Goal: Transaction & Acquisition: Purchase product/service

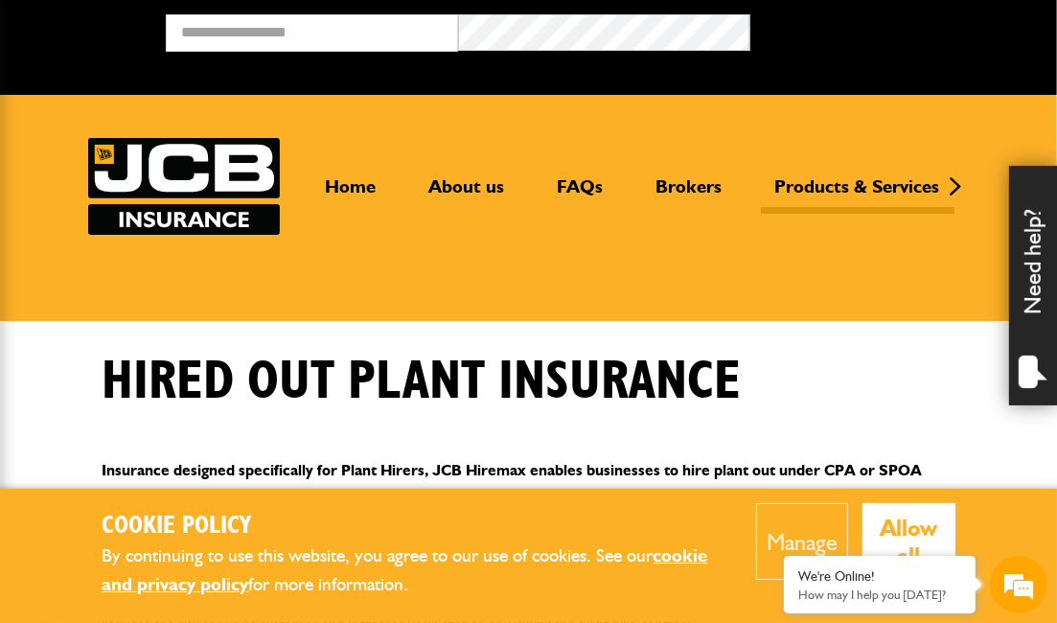
click at [684, 160] on div "Home About us FAQs Brokers Products & Services Construction insurance Car and c…" at bounding box center [529, 186] width 882 height 97
click at [691, 176] on link "Brokers" at bounding box center [689, 194] width 95 height 38
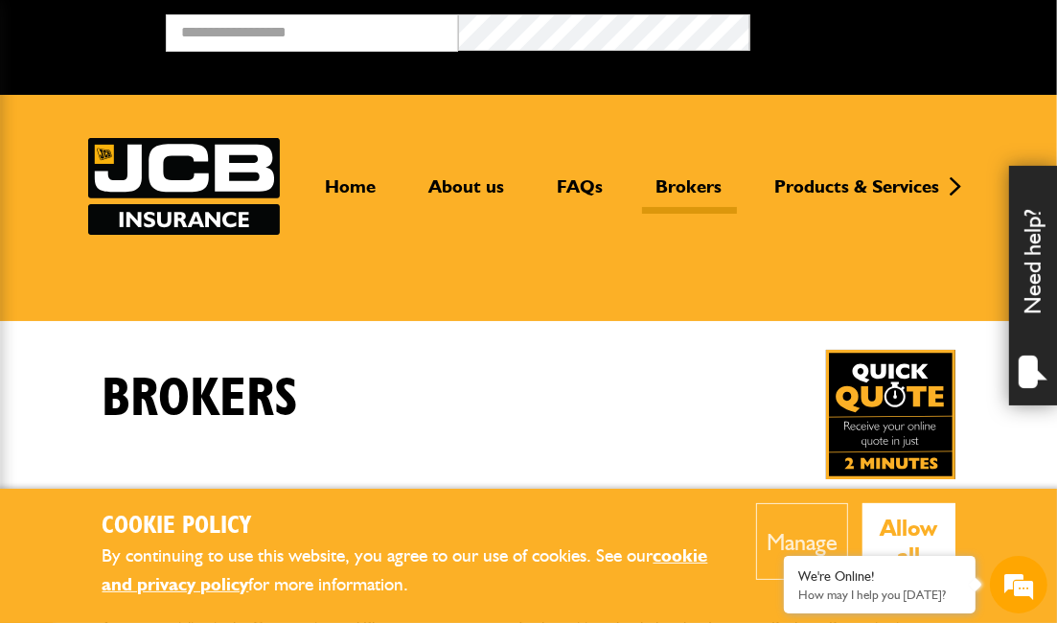
click at [309, 51] on form "Broker Login" at bounding box center [604, 40] width 877 height 52
click at [307, 24] on input "email" at bounding box center [312, 32] width 292 height 37
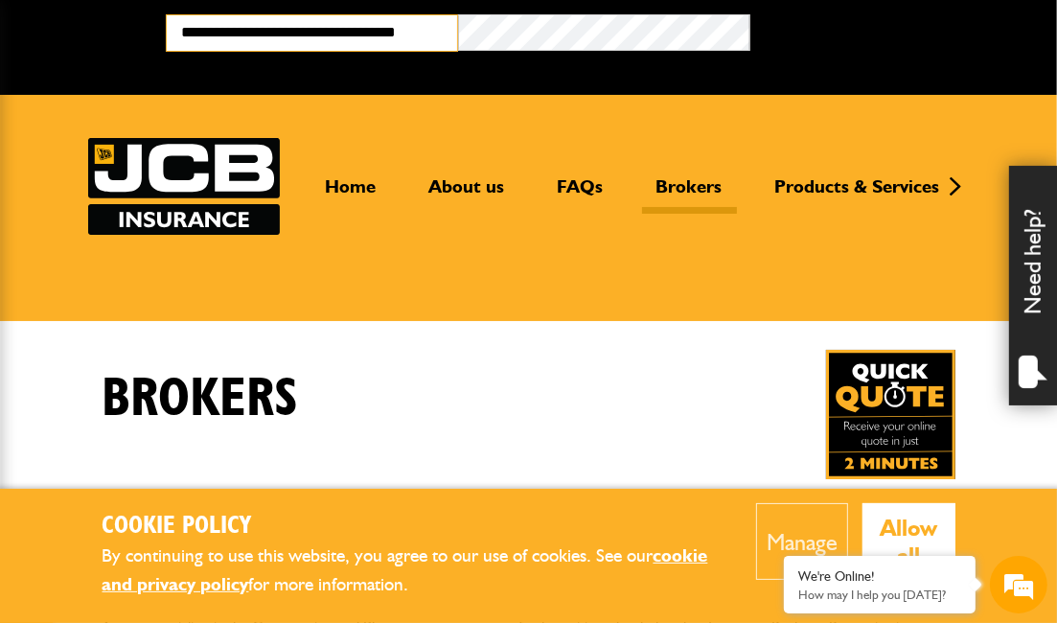
type input "**********"
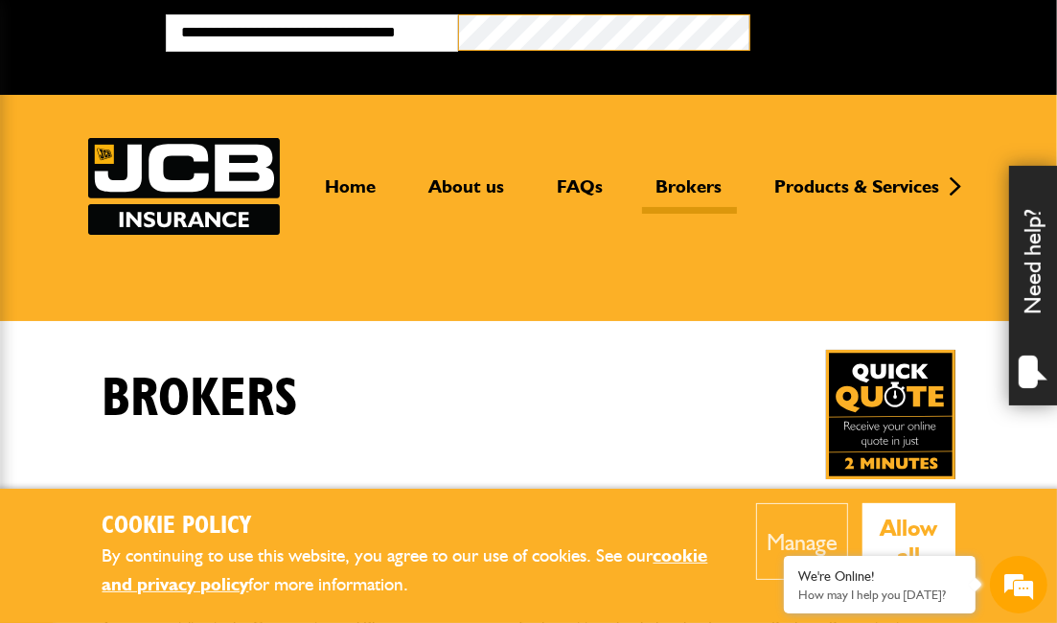
click at [750, 14] on button "Broker Login" at bounding box center [896, 29] width 292 height 30
type input "**********"
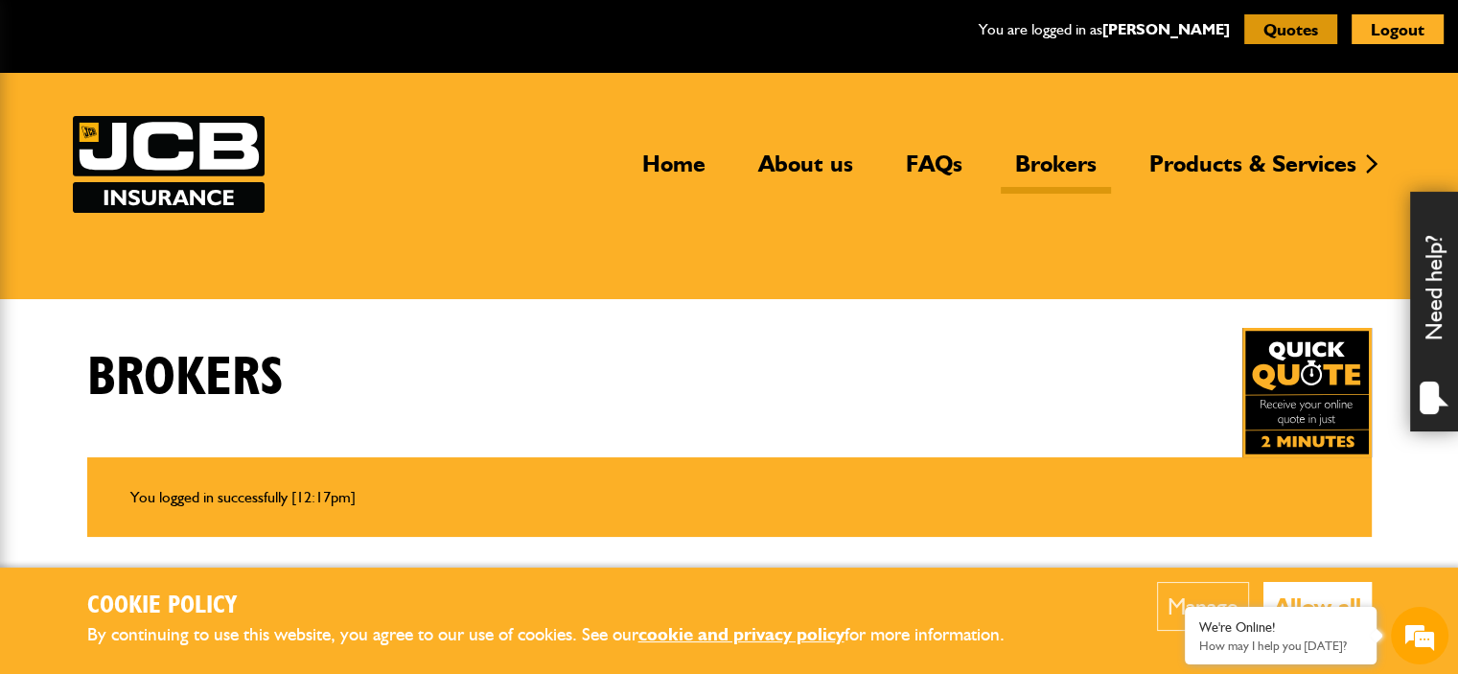
click at [1056, 35] on button "Quotes" at bounding box center [1290, 29] width 93 height 30
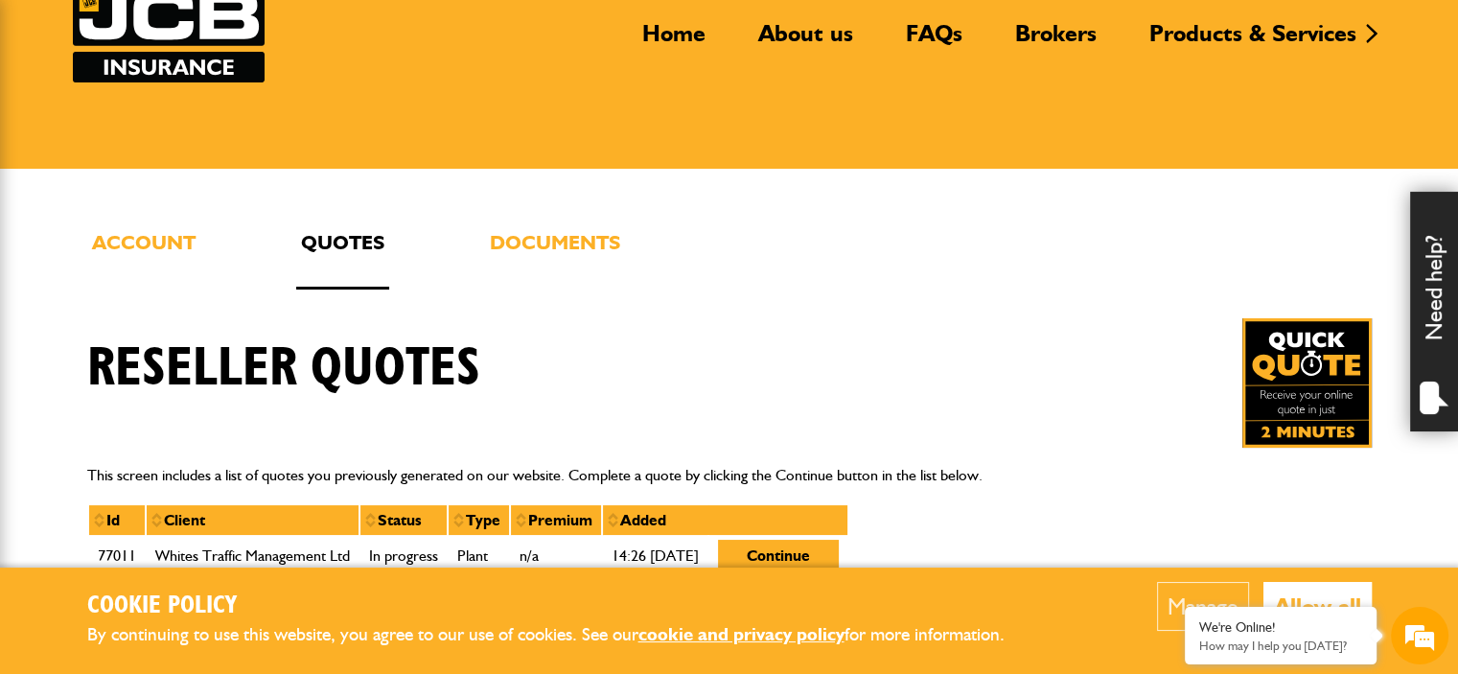
scroll to position [288, 0]
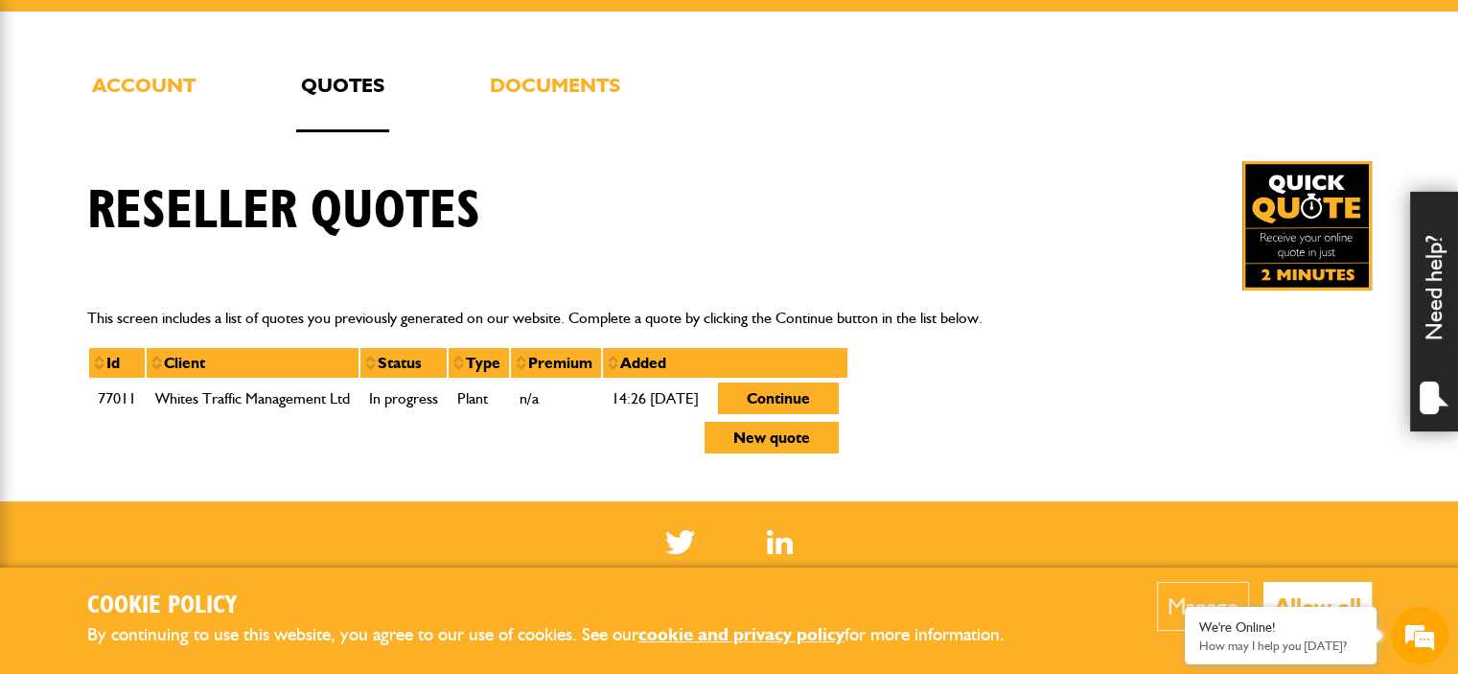
drag, startPoint x: 717, startPoint y: 396, endPoint x: 606, endPoint y: 389, distance: 111.4
click at [613, 391] on td "14:26 20th February 2025" at bounding box center [655, 398] width 106 height 39
click at [606, 389] on td "14:26 20th February 2025" at bounding box center [655, 398] width 106 height 39
click at [839, 434] on button "New quote" at bounding box center [771, 438] width 134 height 32
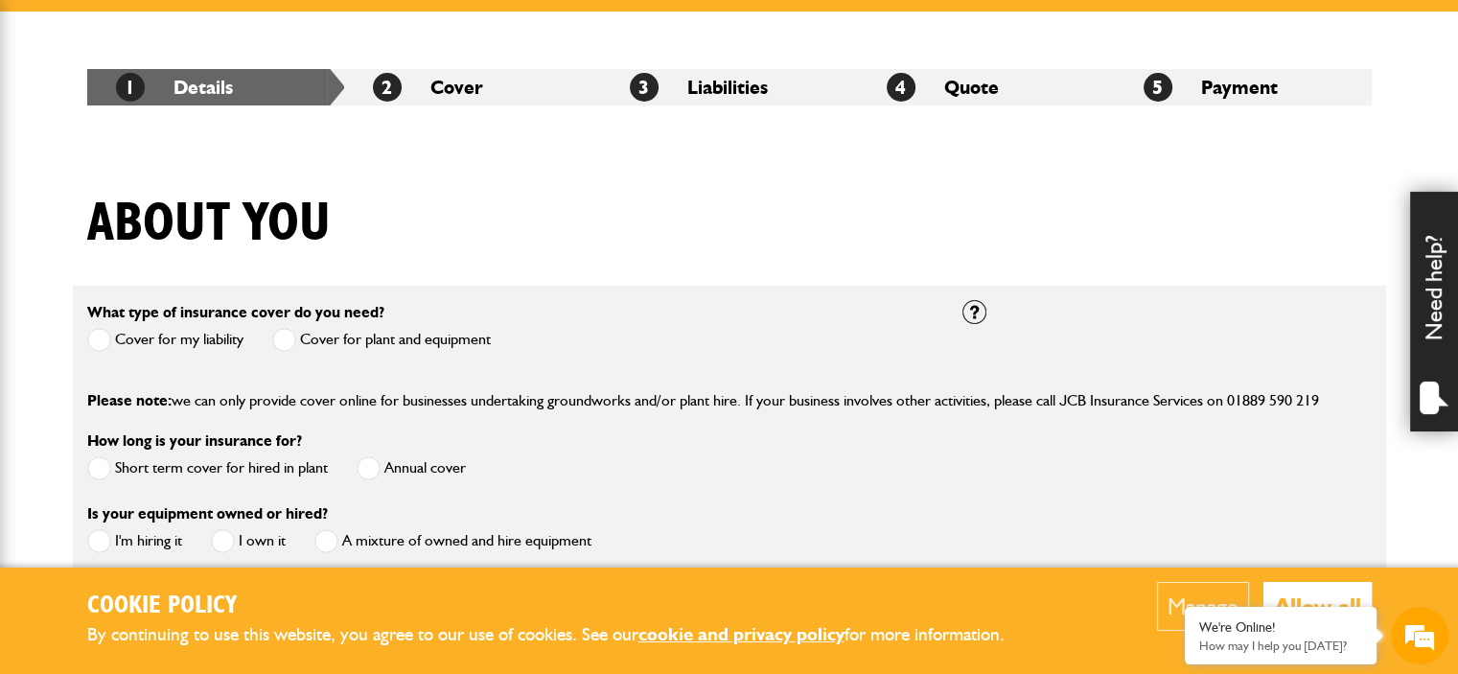
scroll to position [479, 0]
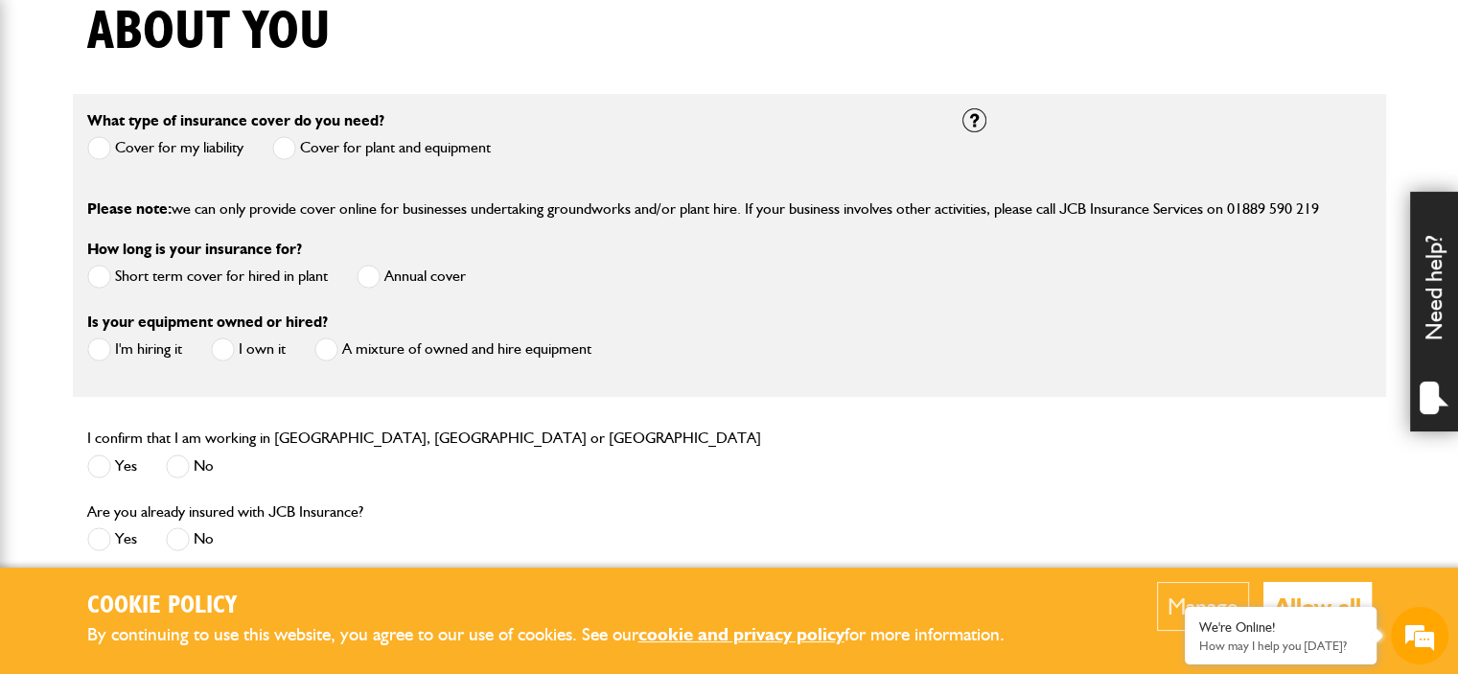
click at [282, 152] on span at bounding box center [284, 148] width 24 height 24
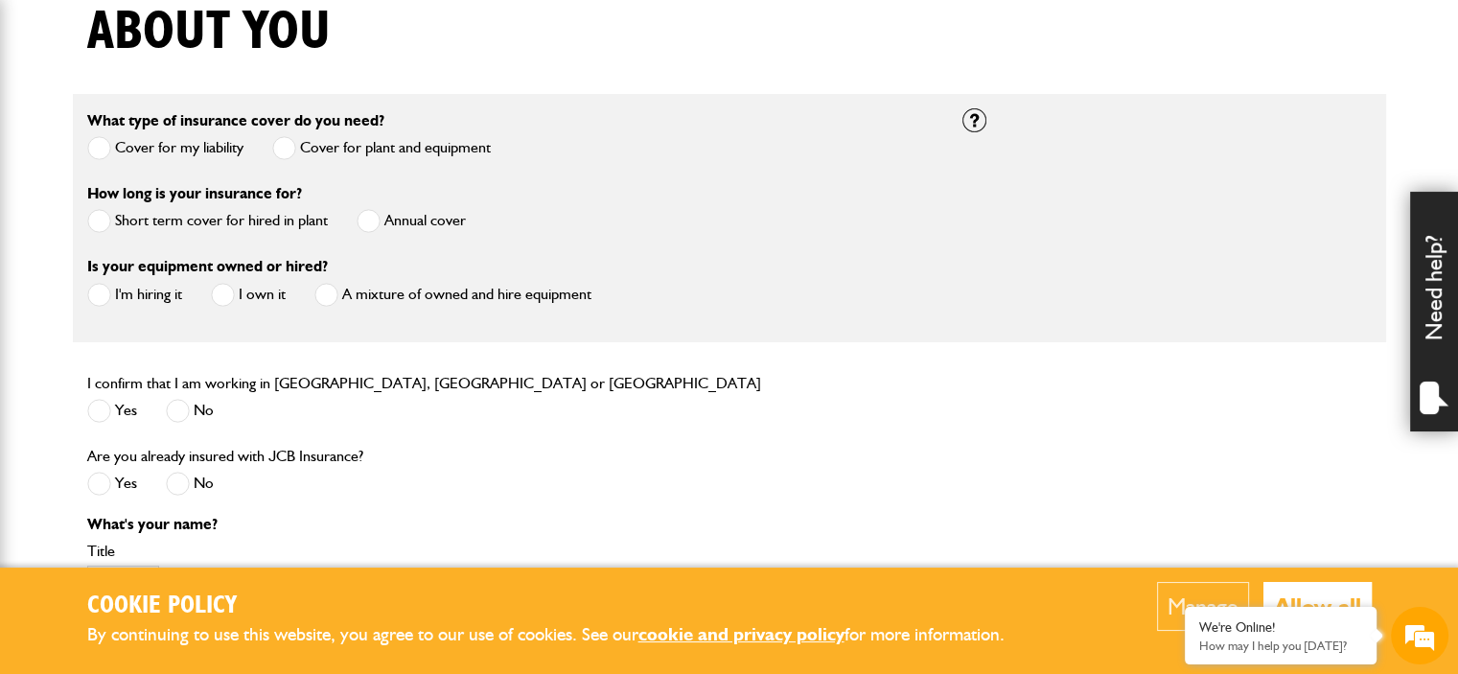
click at [107, 218] on span at bounding box center [99, 221] width 24 height 24
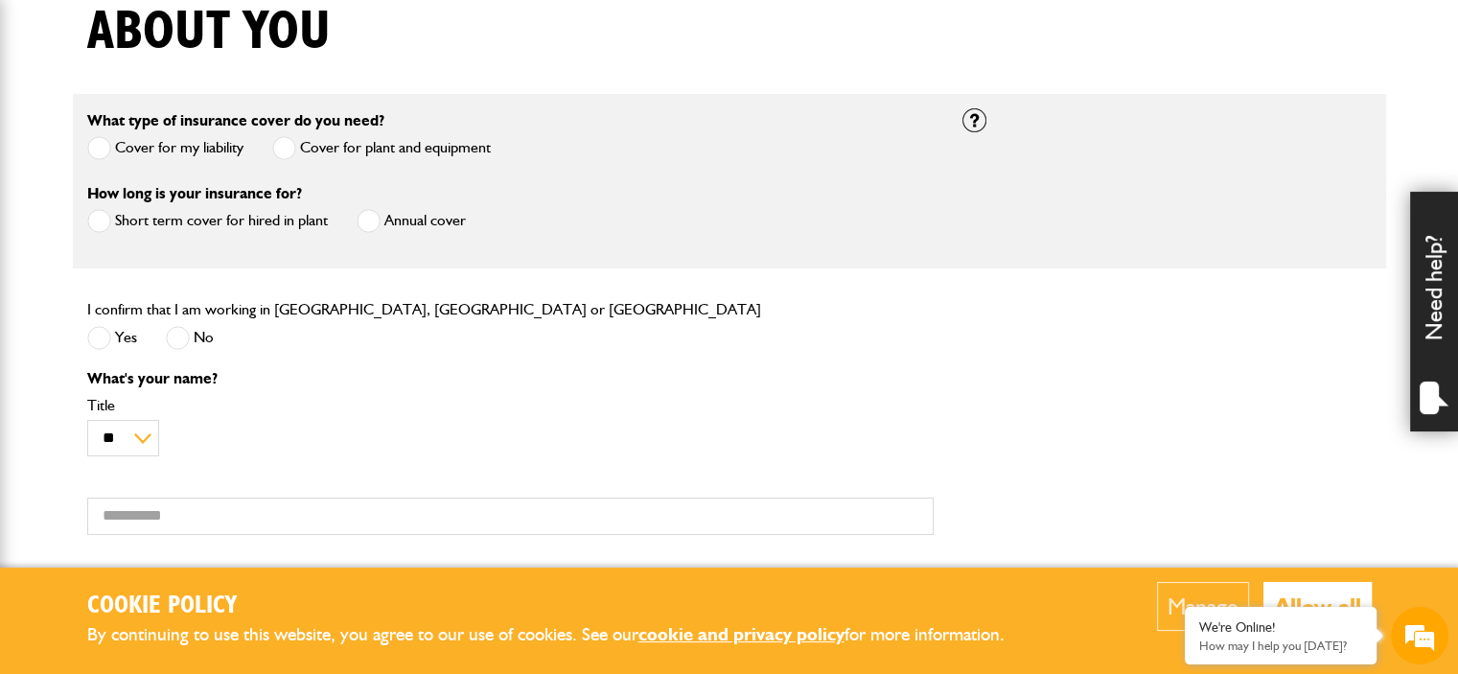
click at [111, 333] on label "Yes" at bounding box center [112, 338] width 50 height 24
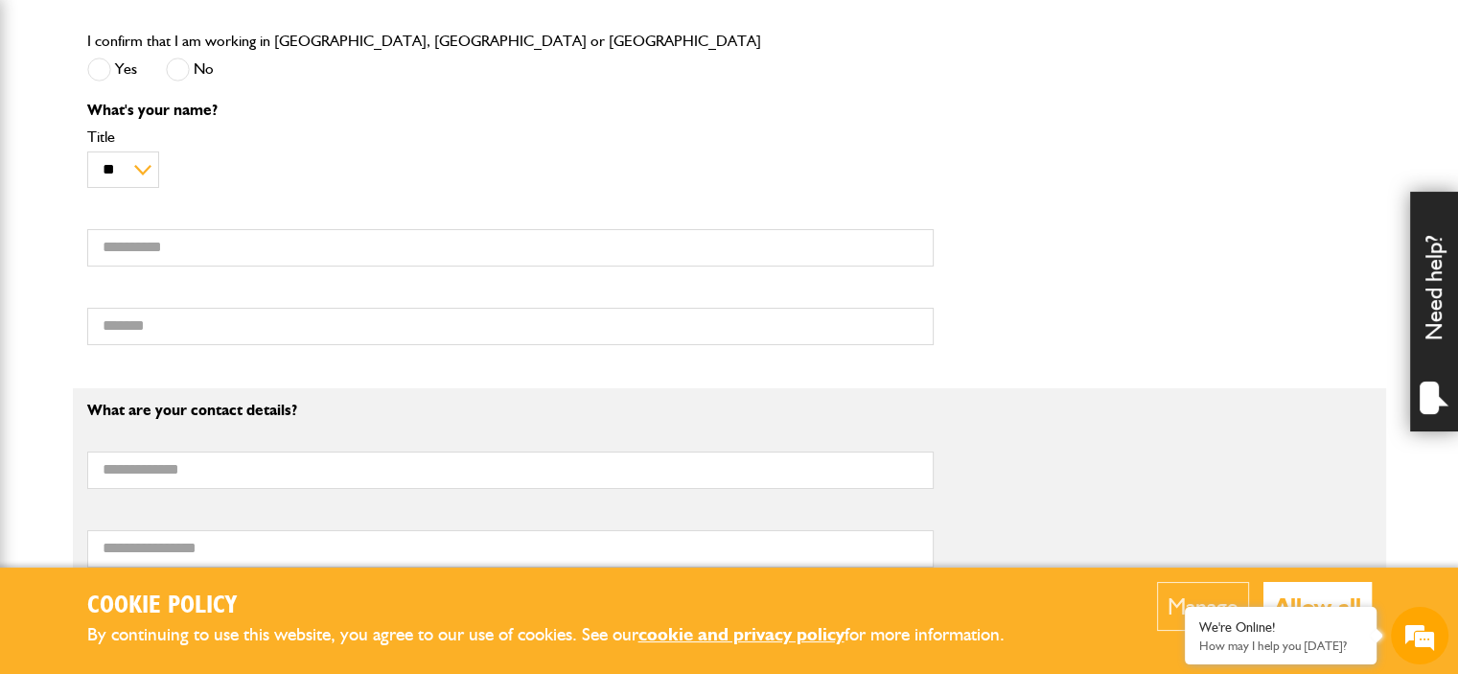
scroll to position [767, 0]
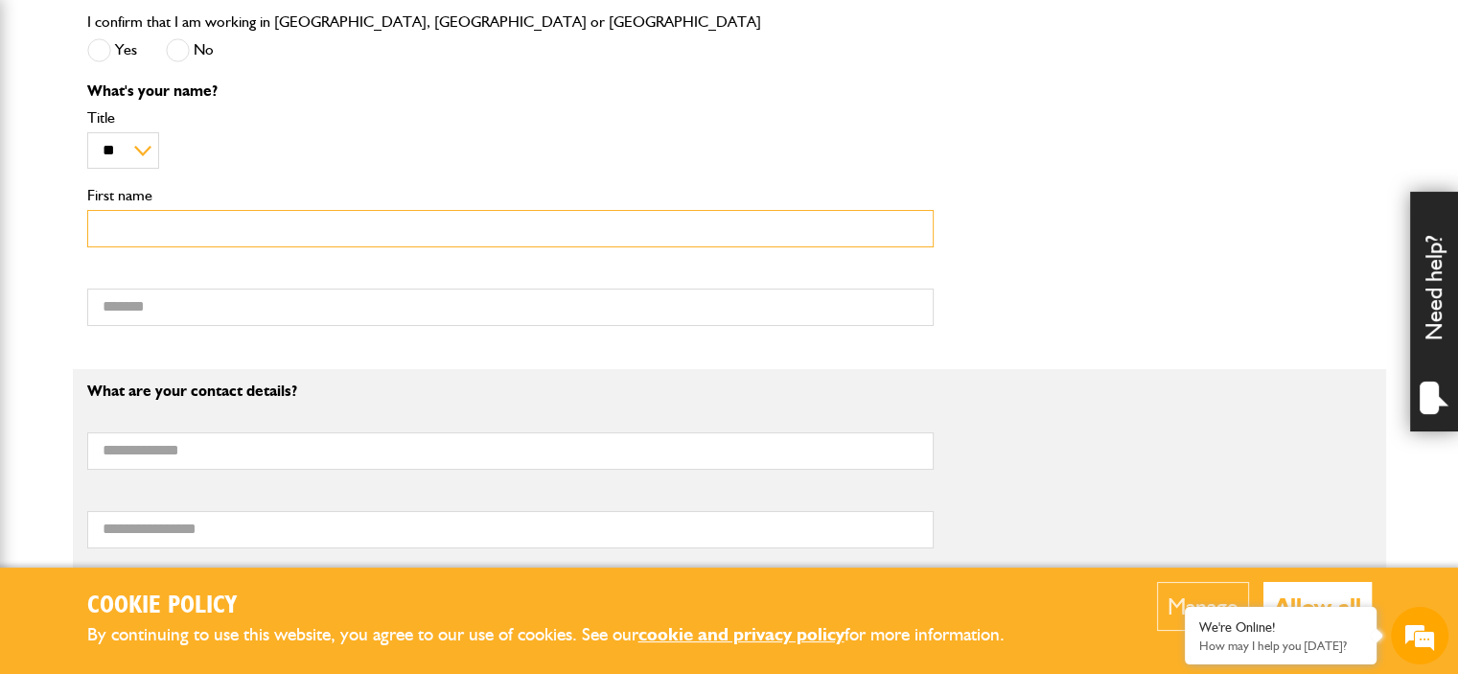
click at [207, 221] on input "First name" at bounding box center [510, 228] width 846 height 37
type input "****"
type input "******"
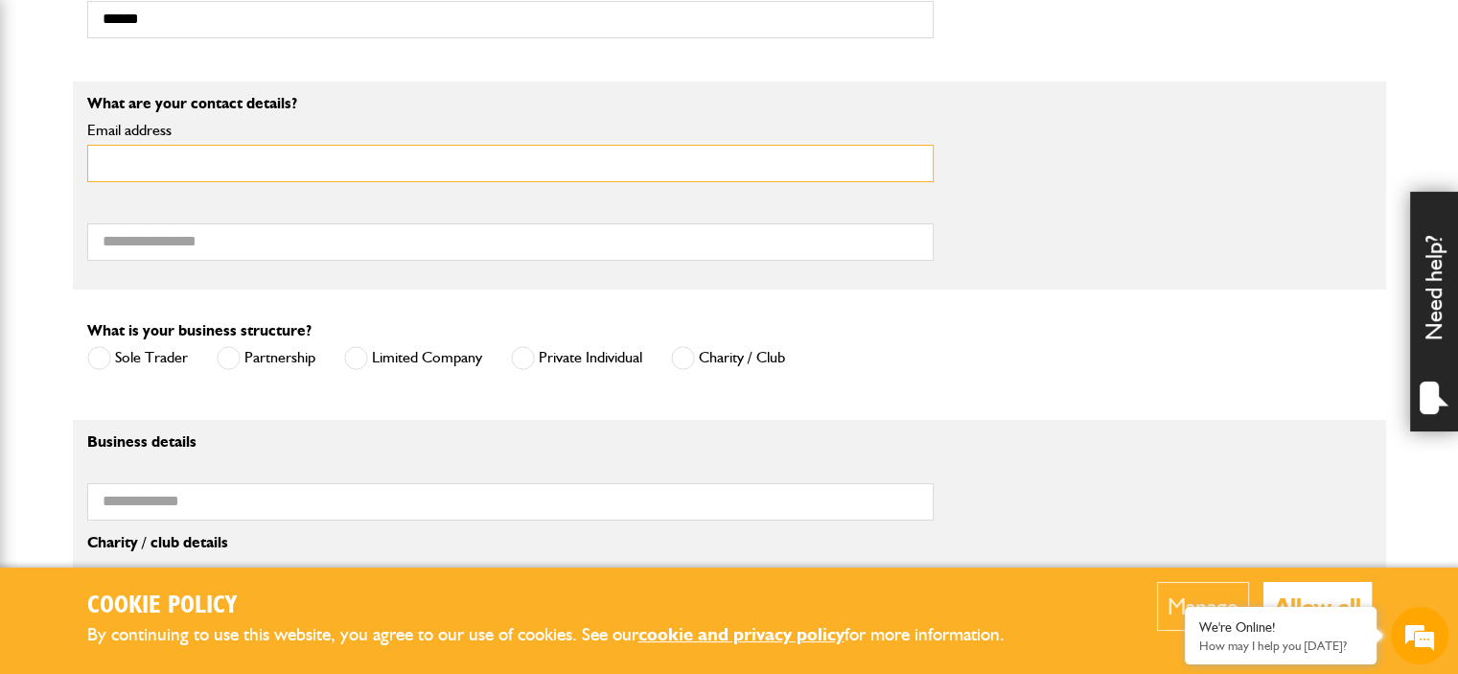
scroll to position [1150, 0]
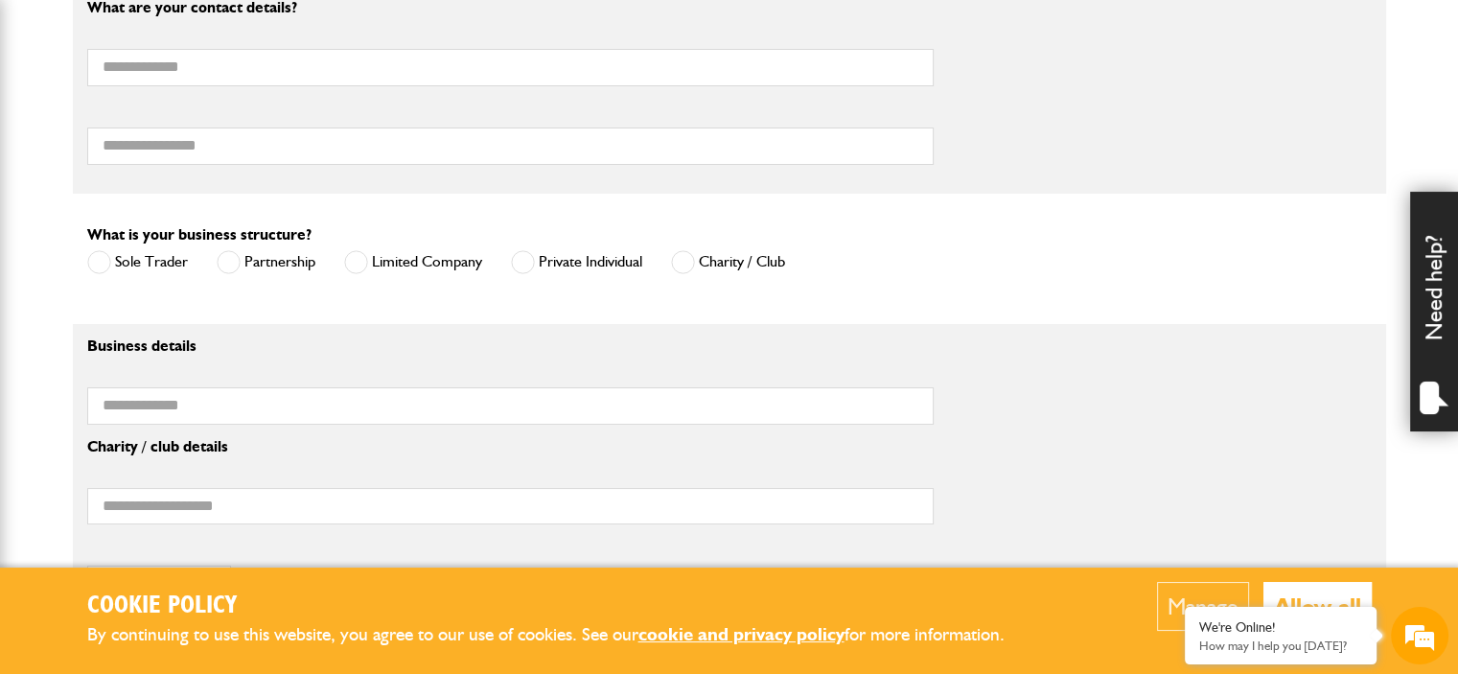
click at [360, 264] on span at bounding box center [356, 262] width 24 height 24
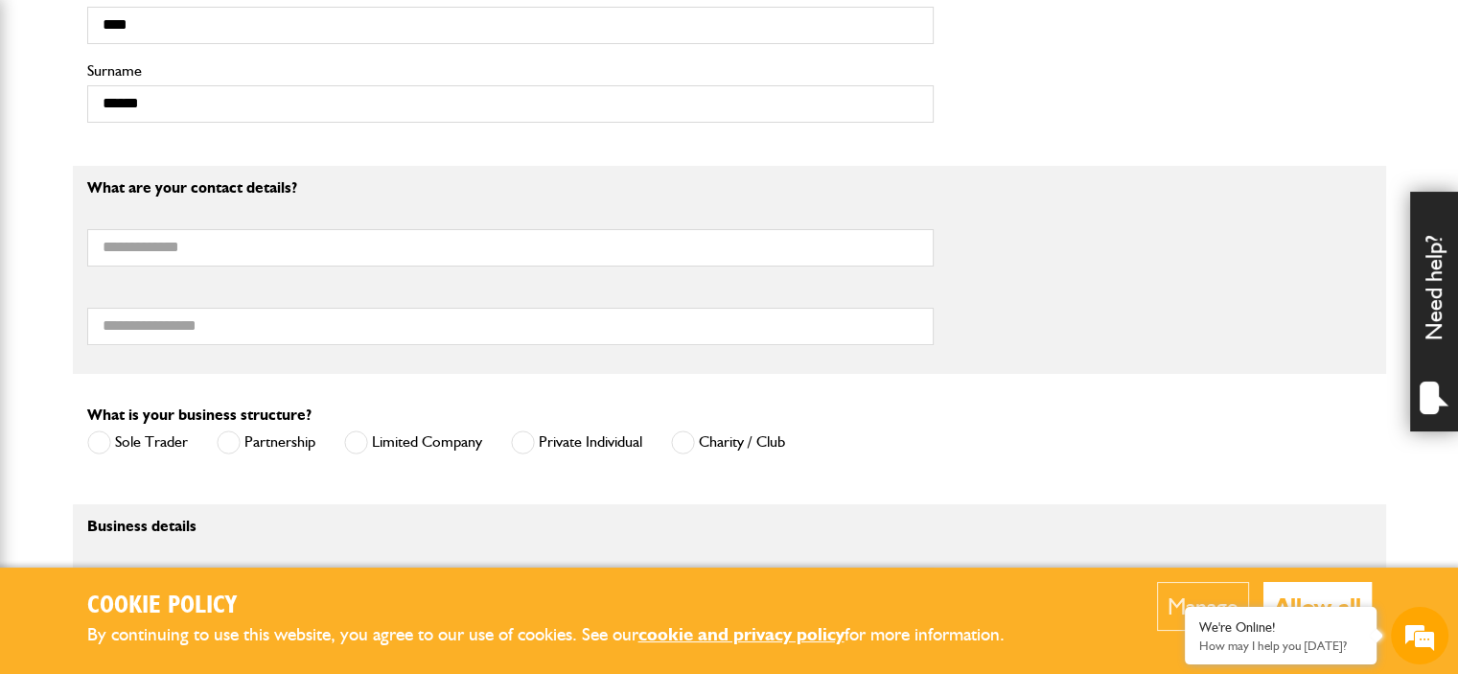
scroll to position [958, 0]
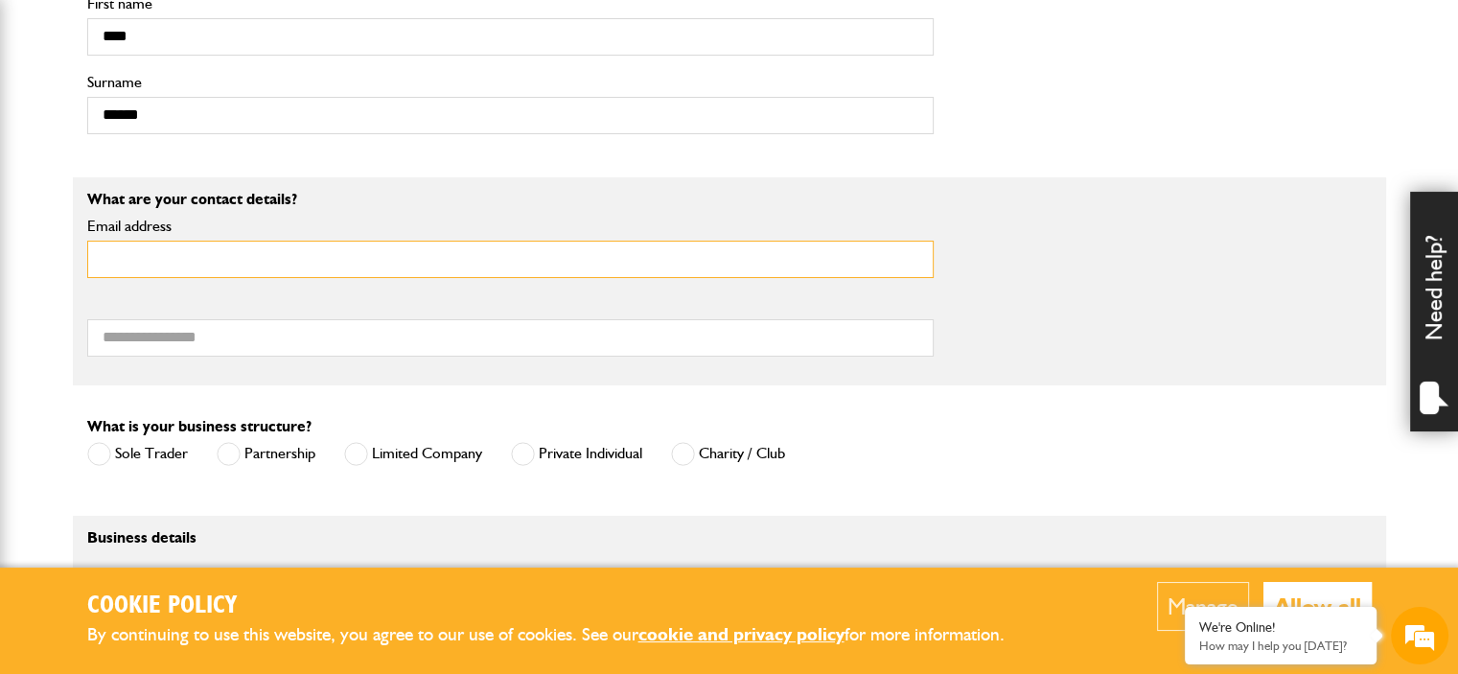
click at [295, 250] on input "Email address" at bounding box center [510, 259] width 846 height 37
click at [367, 246] on input "Email address" at bounding box center [510, 259] width 846 height 37
paste input "**********"
type input "**********"
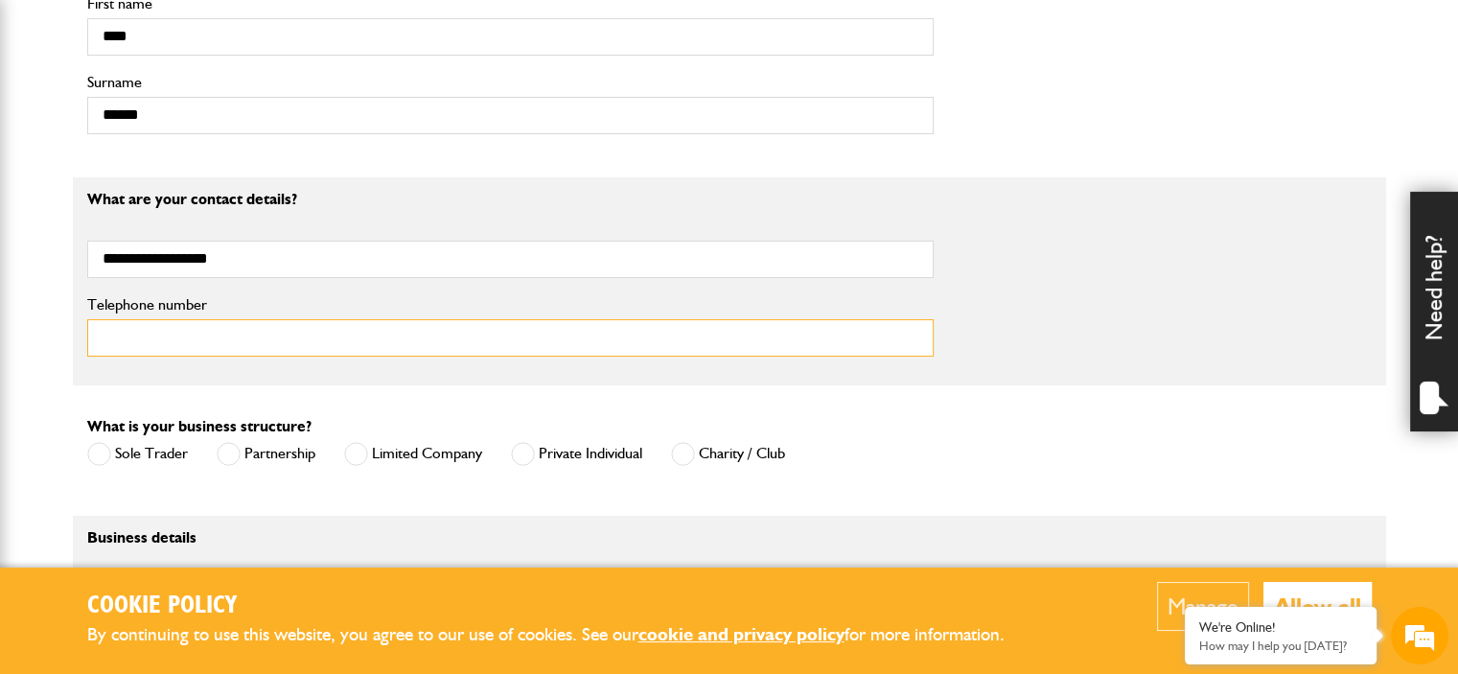
click at [480, 345] on input "Telephone number" at bounding box center [510, 337] width 846 height 37
paste input "**********"
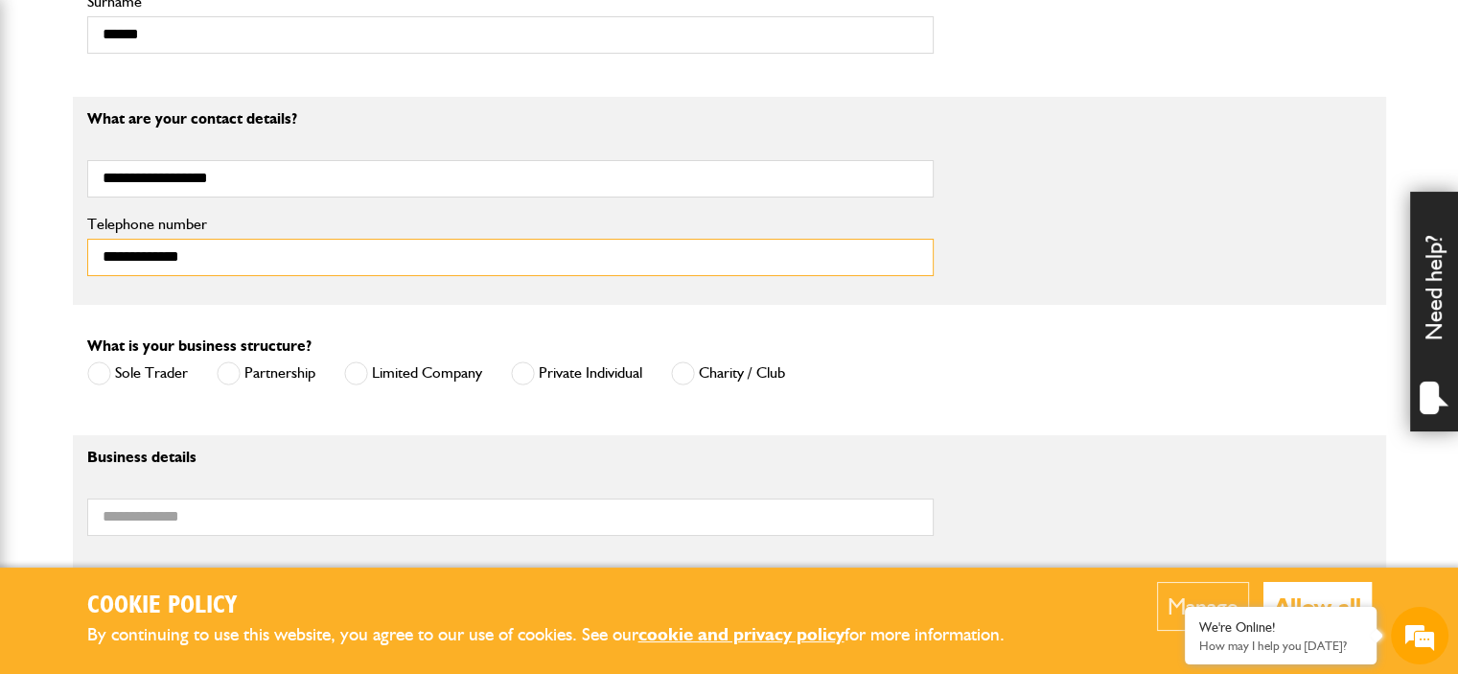
scroll to position [1150, 0]
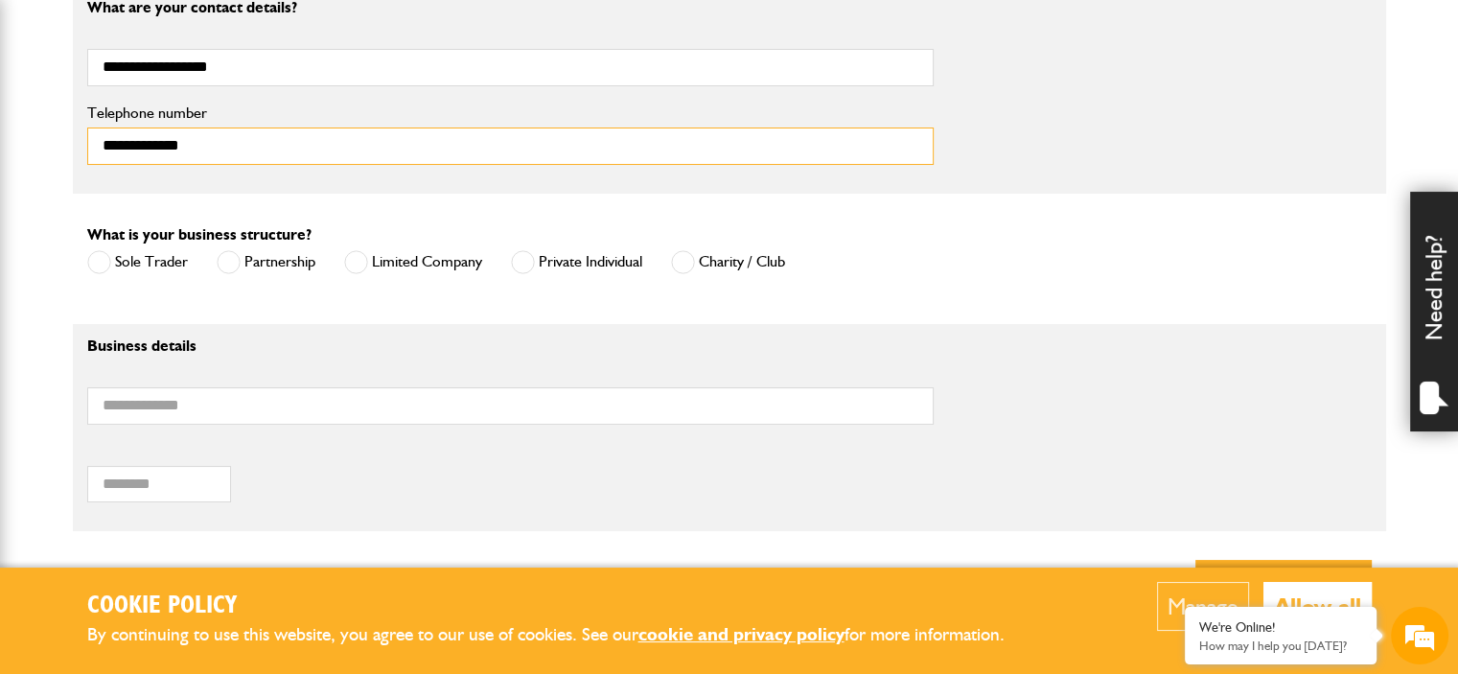
type input "**********"
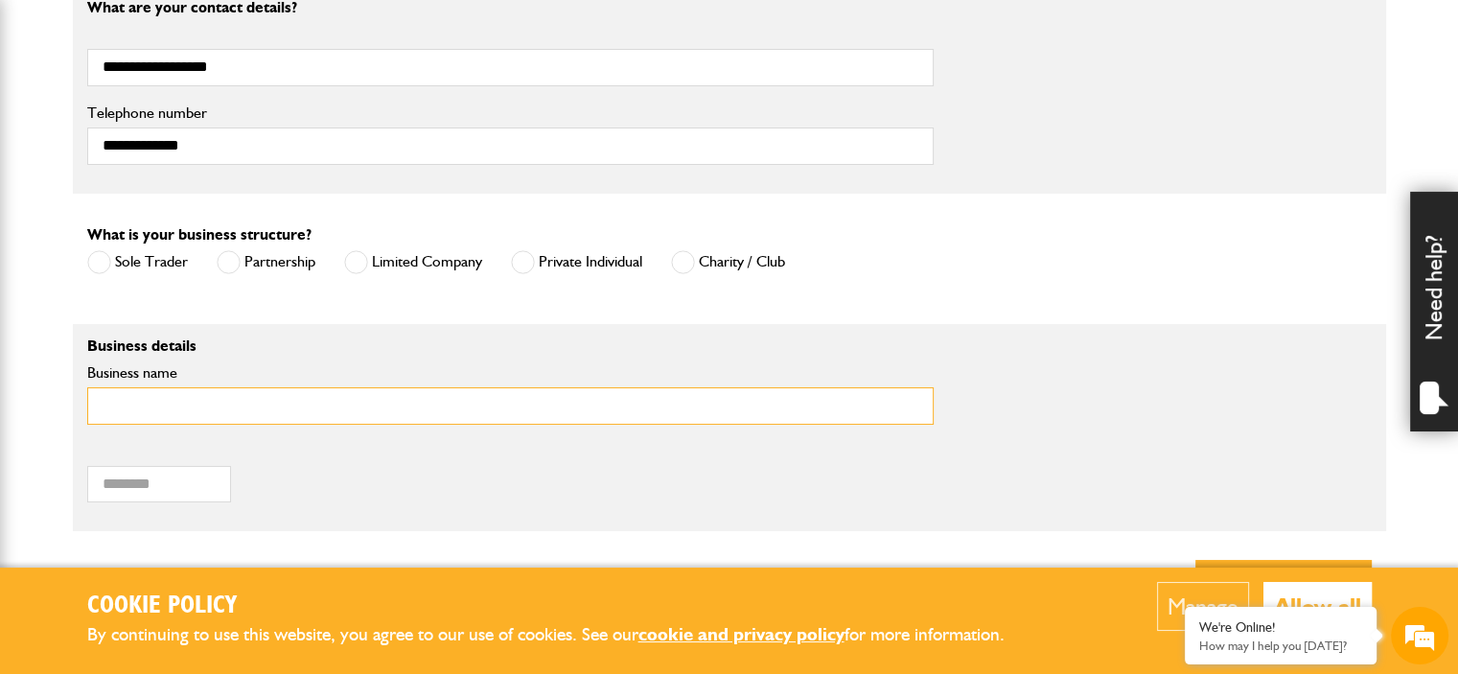
click at [414, 408] on input "Business name" at bounding box center [510, 405] width 846 height 37
type input "**********"
click at [355, 405] on input "**********" at bounding box center [510, 405] width 846 height 37
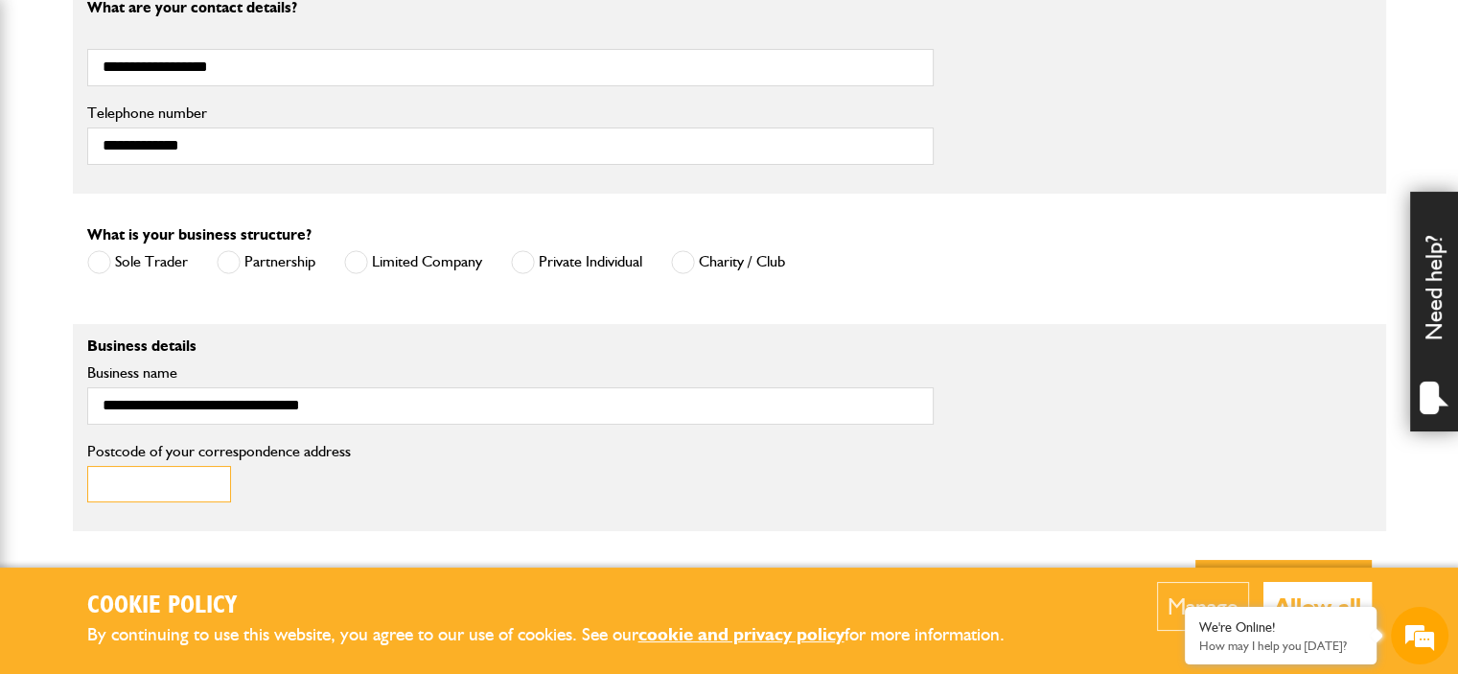
click at [201, 472] on input "Postcode of your correspondence address" at bounding box center [159, 484] width 144 height 37
paste input "********"
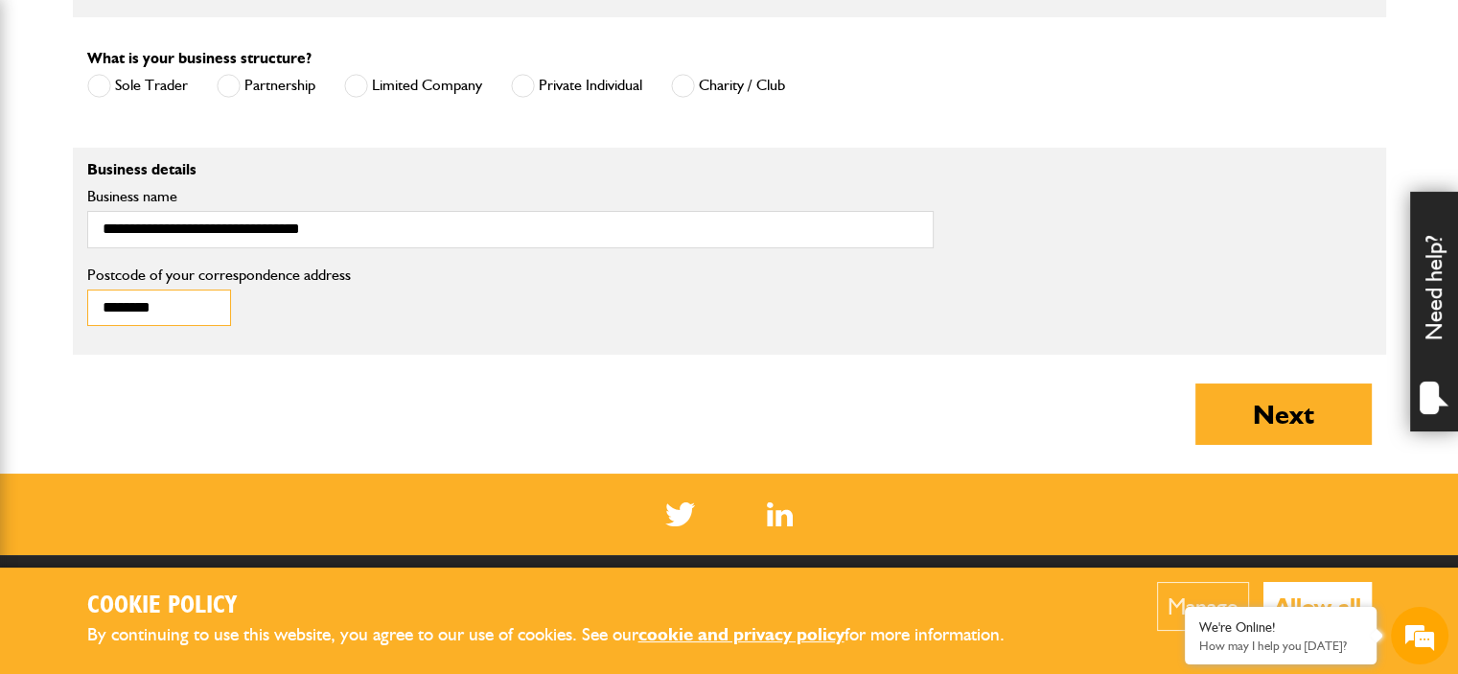
scroll to position [1438, 0]
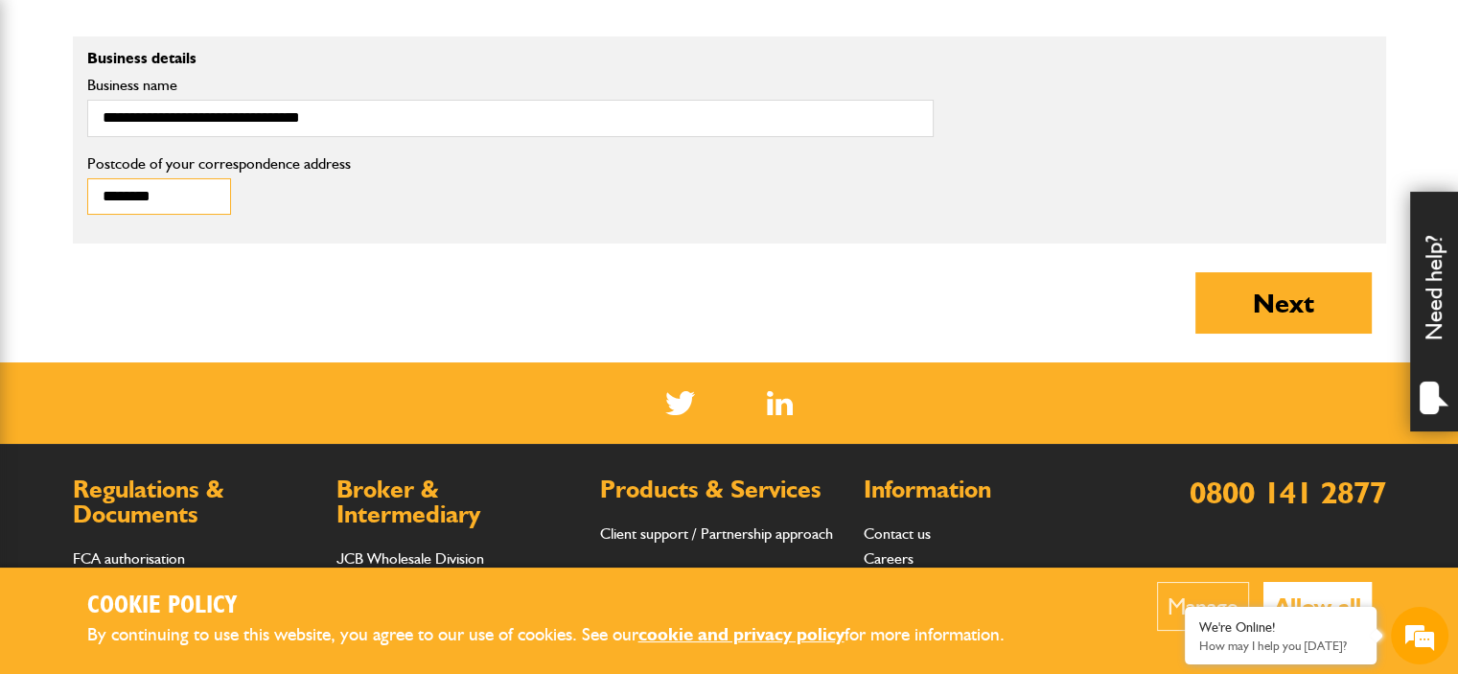
type input "********"
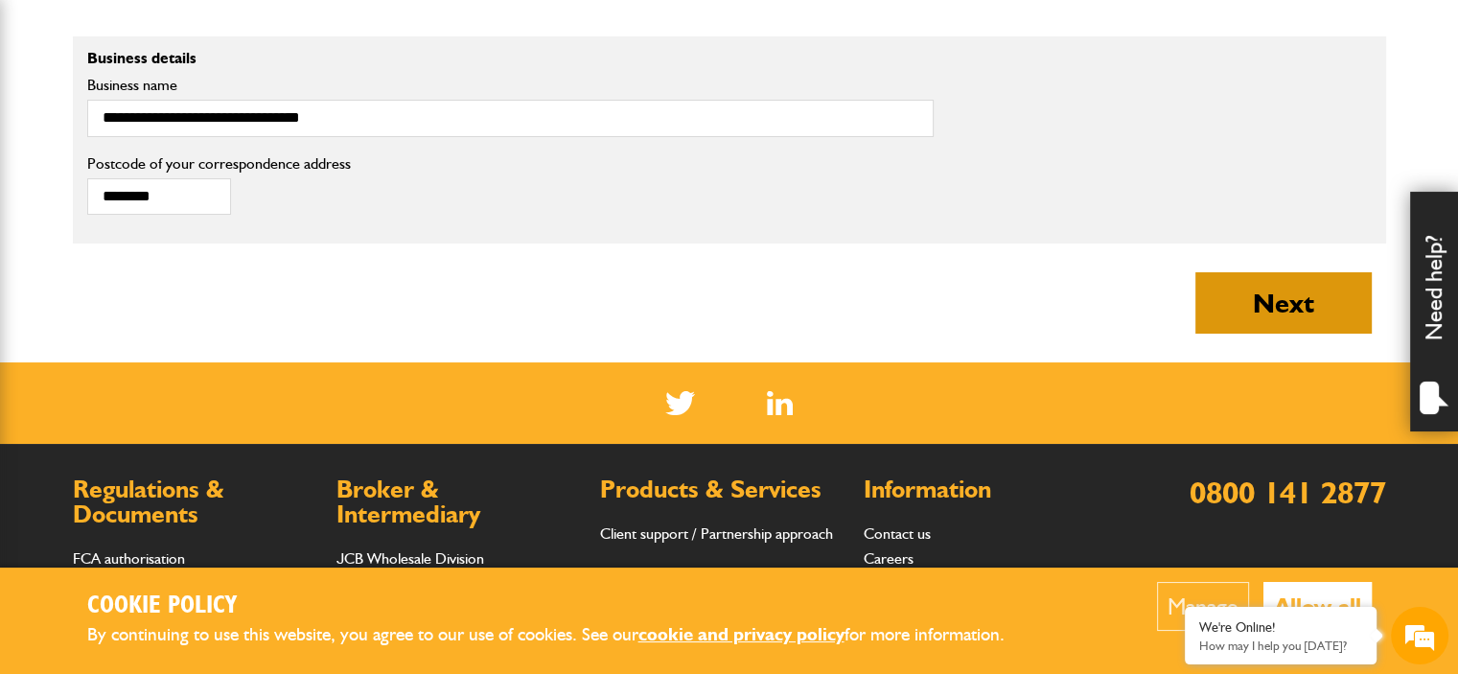
click at [1271, 320] on button "Next" at bounding box center [1283, 302] width 176 height 61
type input "**********"
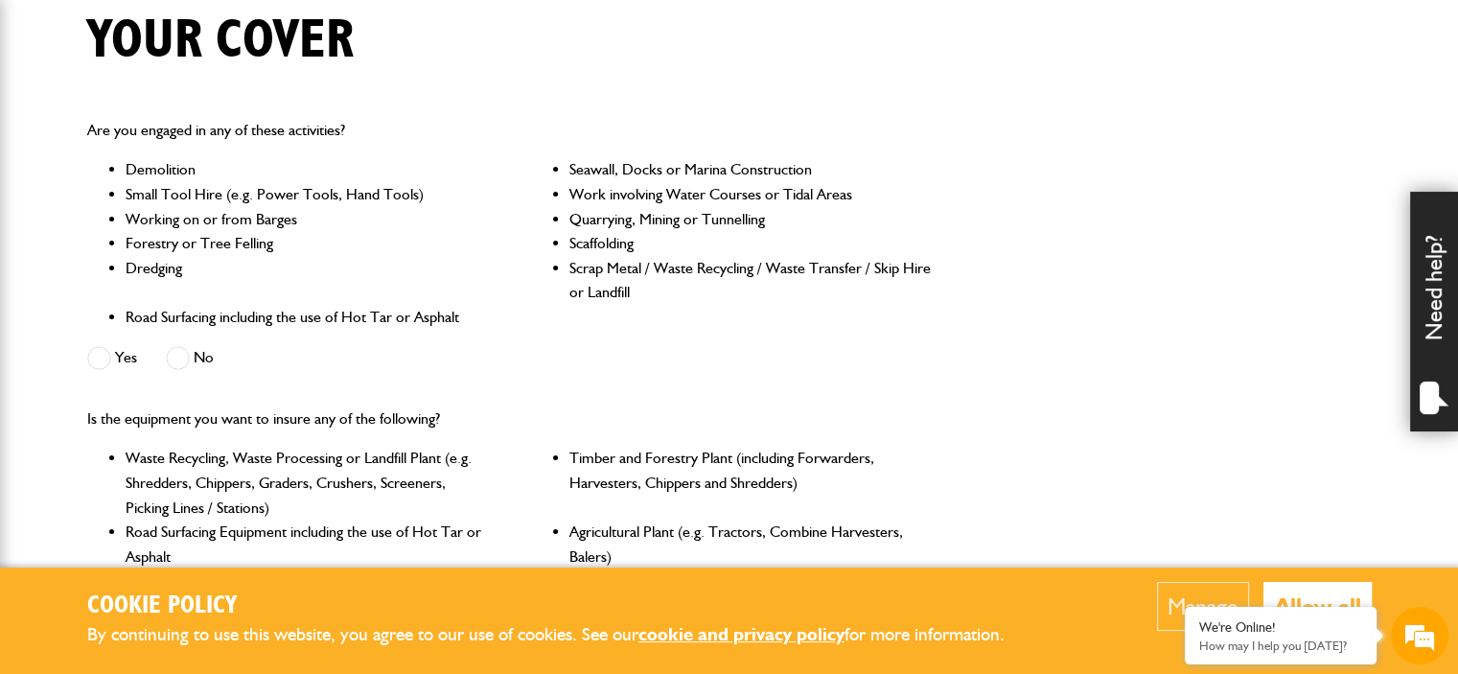
scroll to position [575, 0]
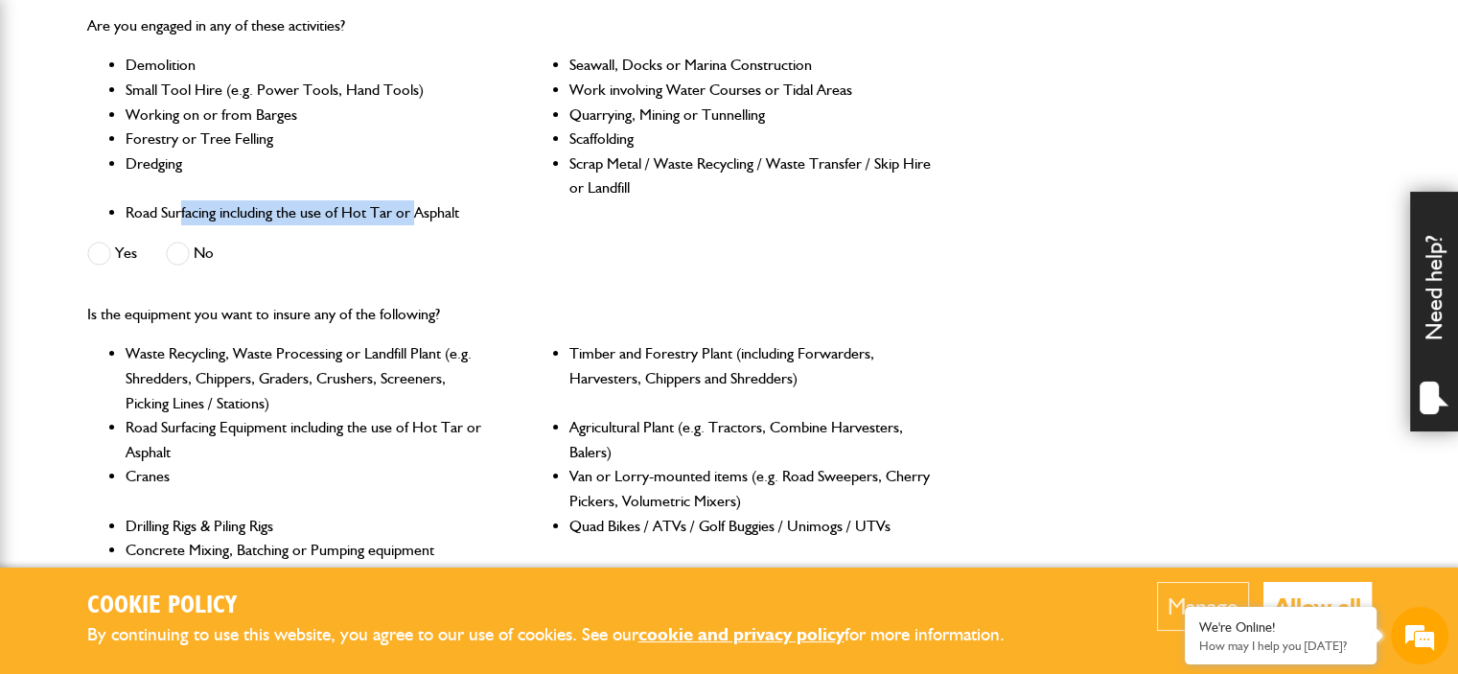
drag, startPoint x: 179, startPoint y: 206, endPoint x: 414, endPoint y: 221, distance: 235.3
click at [414, 221] on li "Road Surfacing including the use of Hot Tar or Asphalt" at bounding box center [307, 212] width 363 height 25
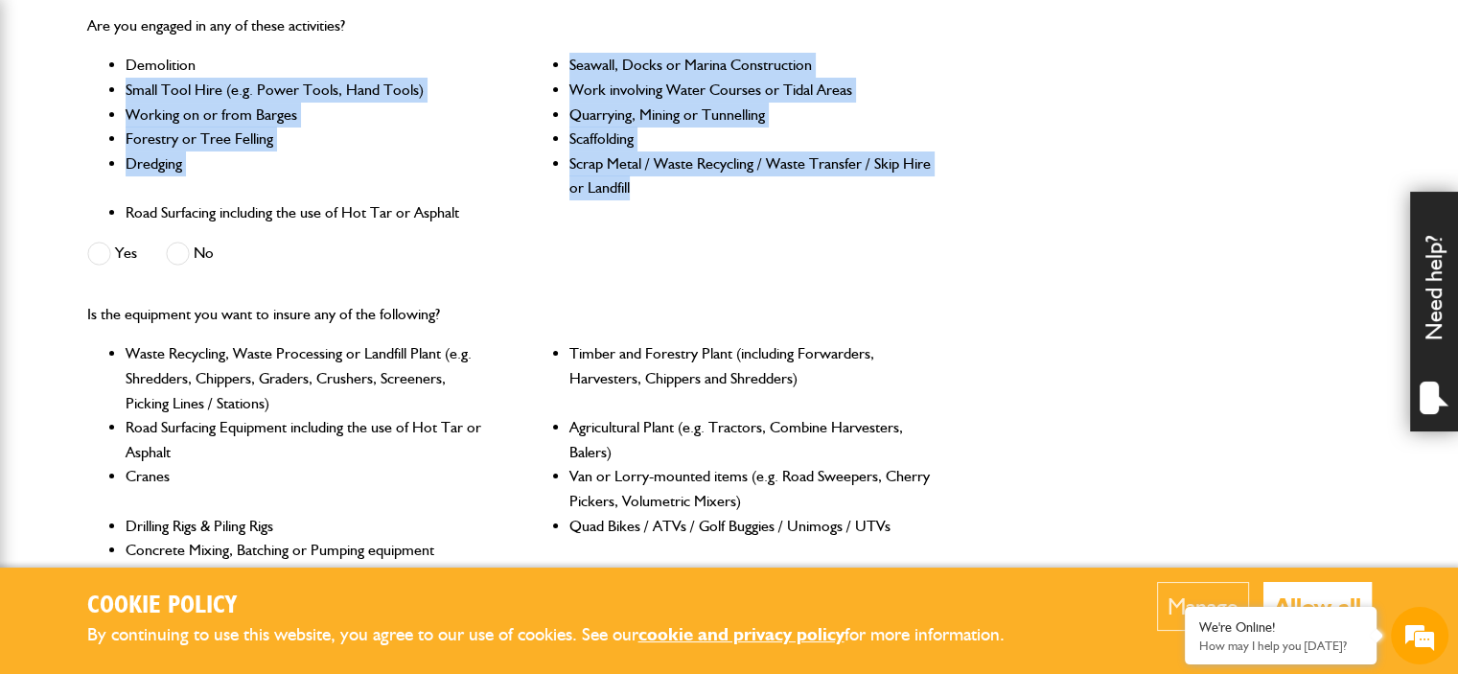
drag, startPoint x: 563, startPoint y: 61, endPoint x: 675, endPoint y: 196, distance: 174.9
click at [675, 196] on ul "Demolition Seawall, Docks or Marina Construction Small Tool Hire (e.g. Power To…" at bounding box center [510, 139] width 846 height 172
click at [675, 196] on li "Scrap Metal / Waste Recycling / Waste Transfer / Skip Hire or Landfill" at bounding box center [750, 175] width 363 height 49
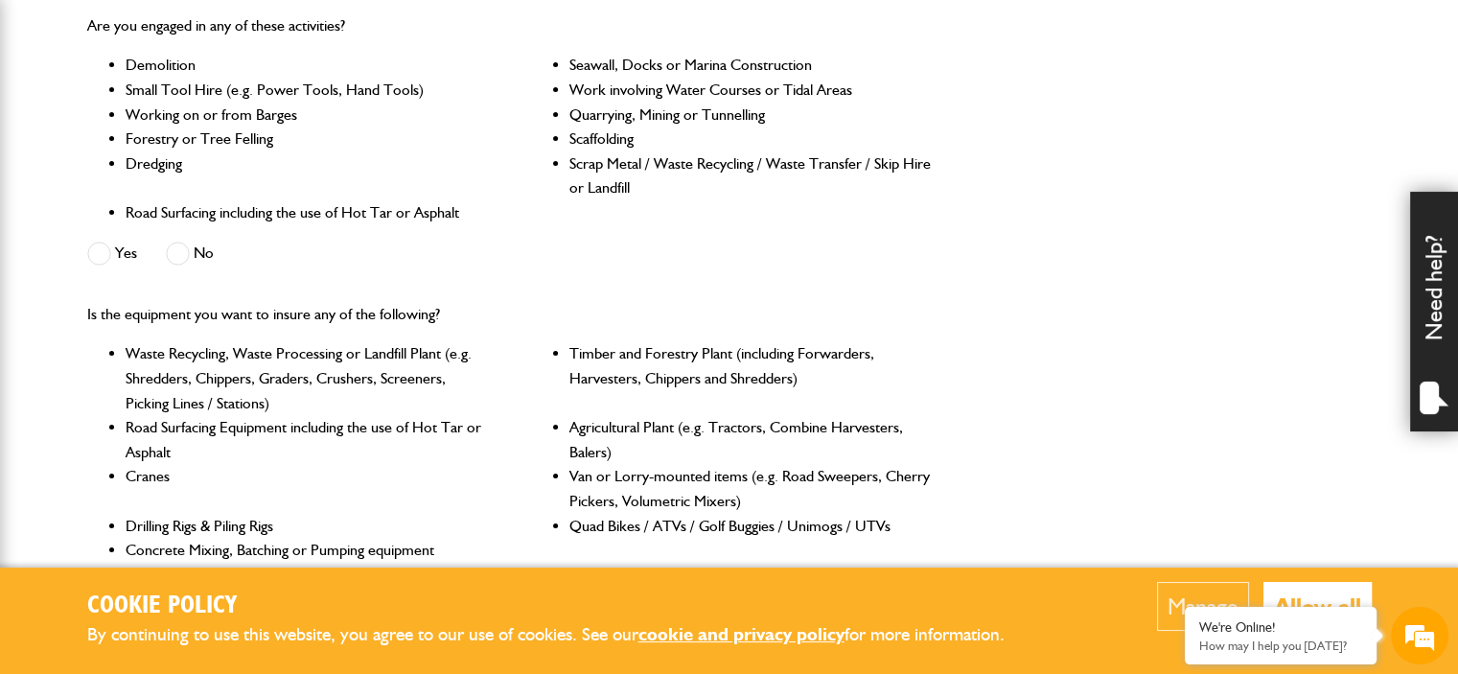
scroll to position [0, 0]
click at [208, 262] on label "No" at bounding box center [190, 254] width 48 height 24
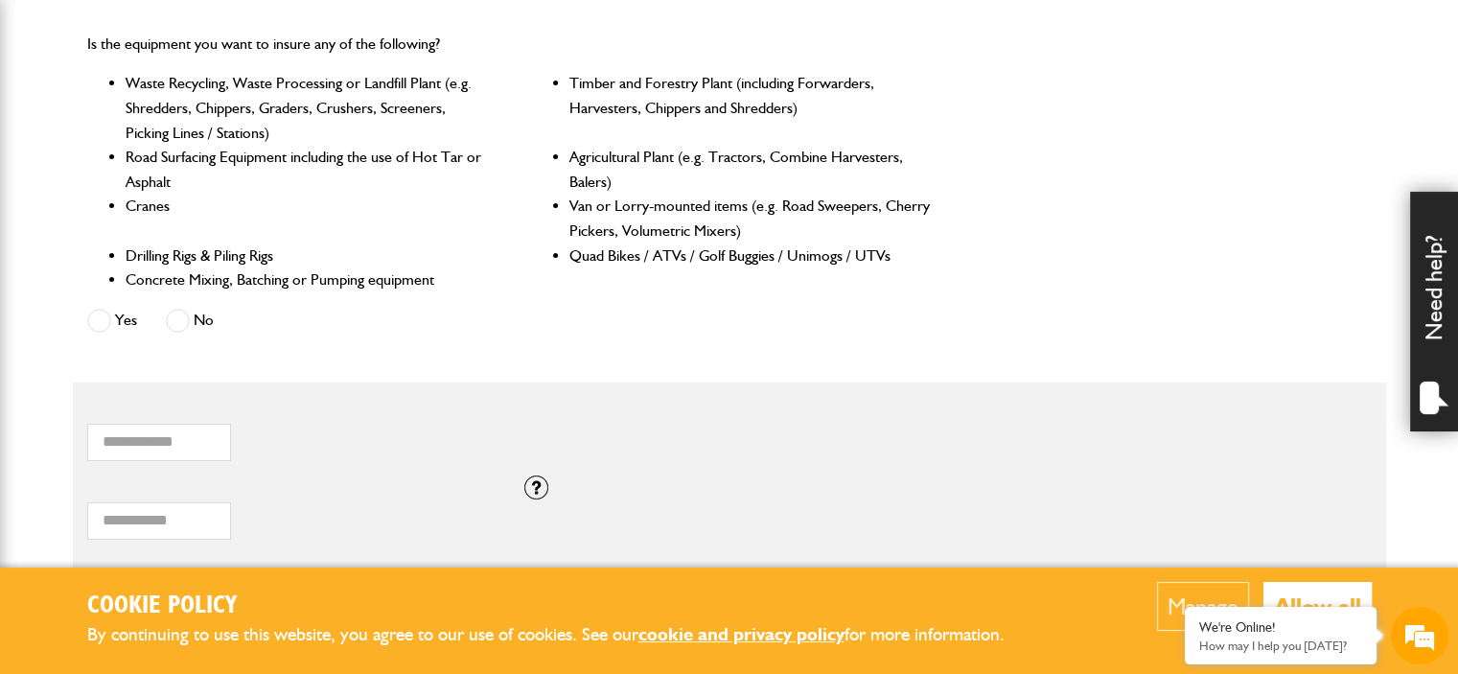
scroll to position [863, 0]
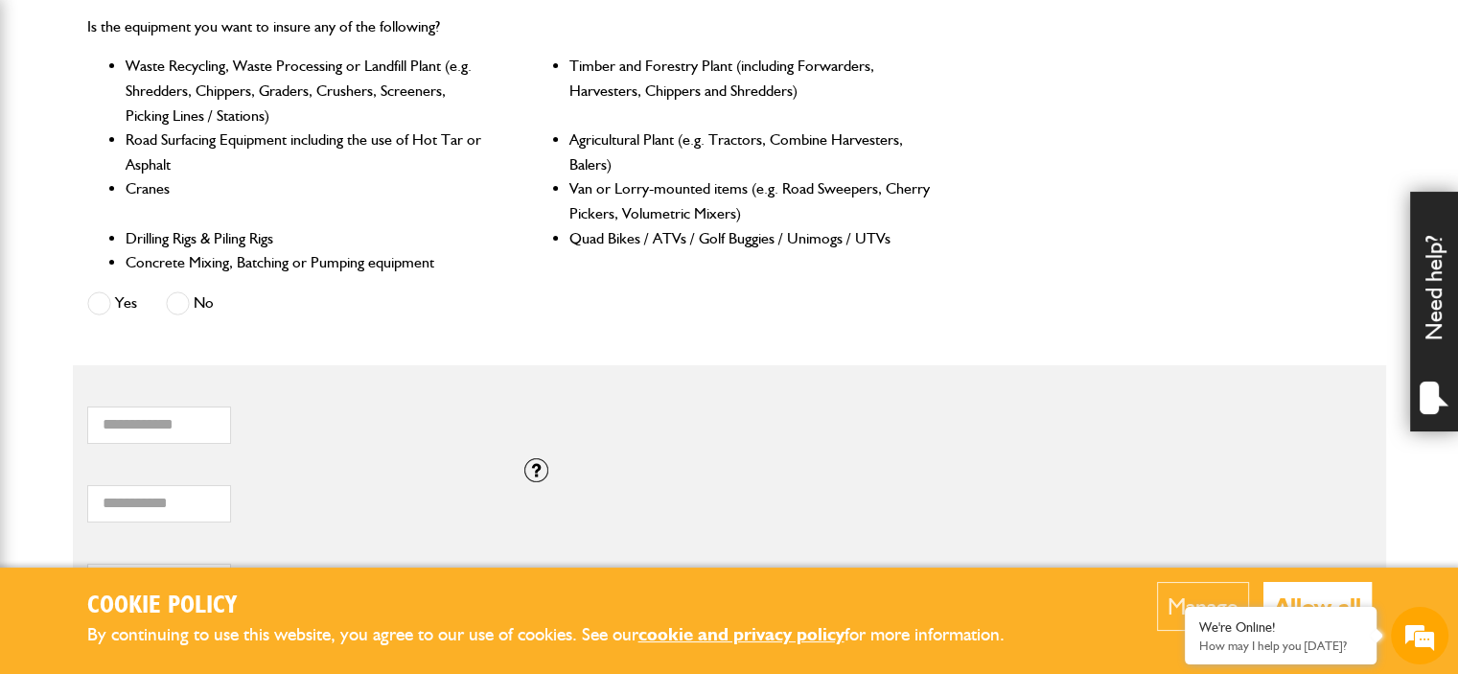
click at [190, 310] on label "No" at bounding box center [190, 303] width 48 height 24
click at [194, 413] on input "*" at bounding box center [159, 424] width 144 height 37
drag, startPoint x: 152, startPoint y: 502, endPoint x: 31, endPoint y: 500, distance: 121.7
click at [31, 500] on body "Cookie Policy By continuing to use this website, you agree to our use of cookie…" at bounding box center [729, 283] width 1458 height 2292
click at [122, 501] on input "*****" at bounding box center [159, 503] width 144 height 37
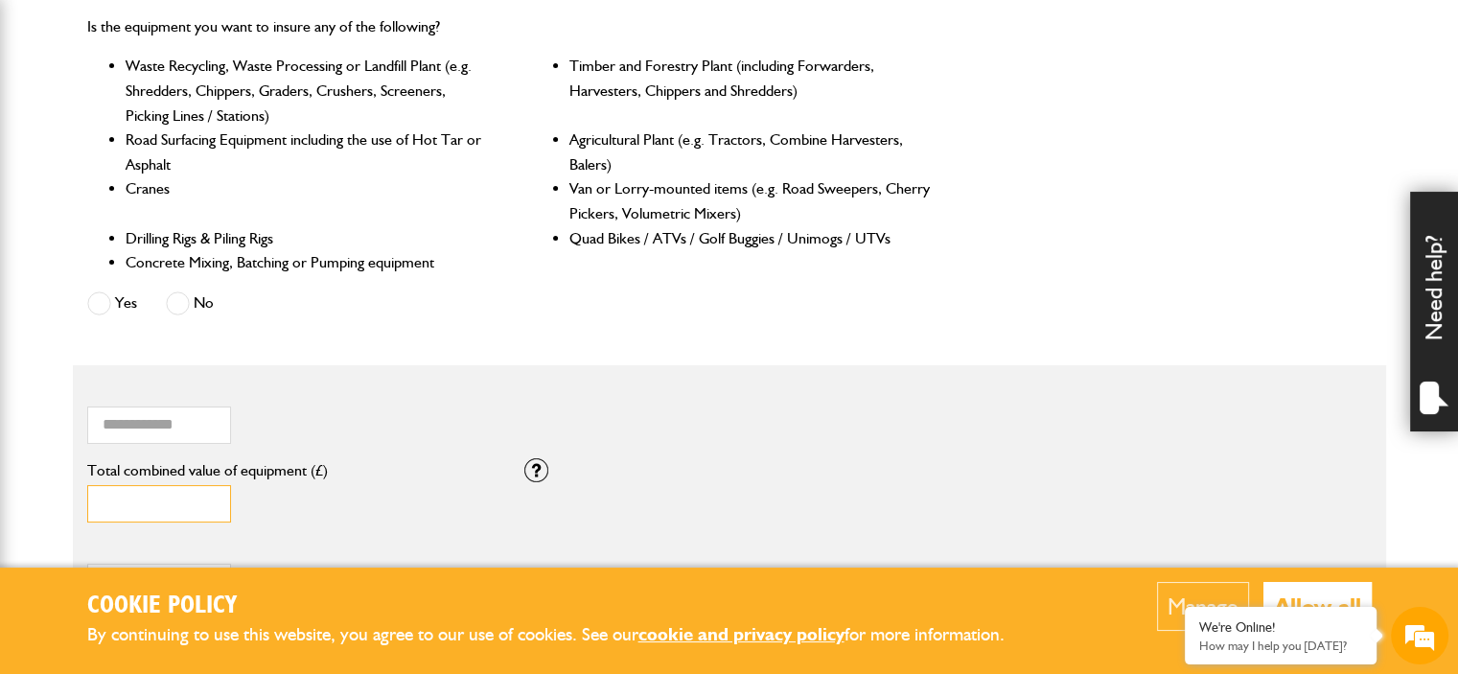
click at [118, 500] on input "*****" at bounding box center [159, 503] width 144 height 37
type input "*****"
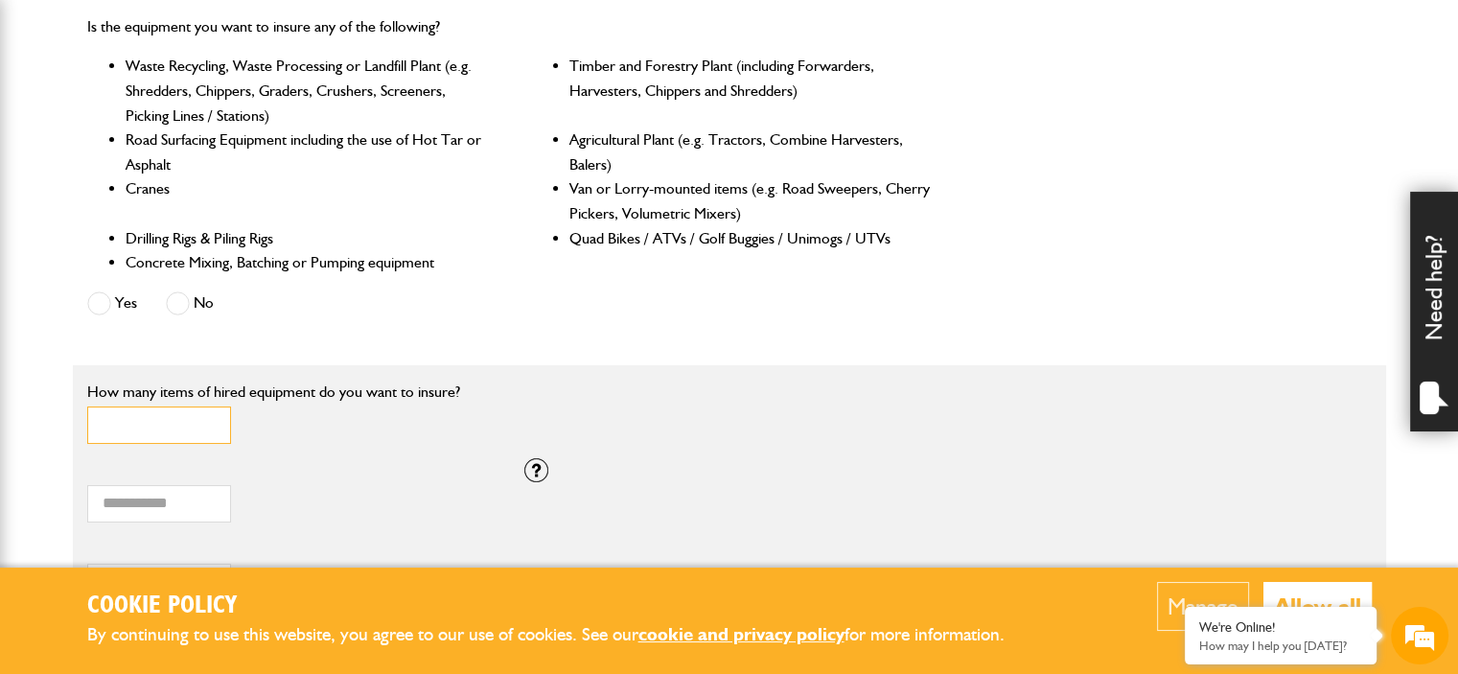
click at [94, 424] on input "*" at bounding box center [159, 424] width 144 height 37
click at [124, 424] on input "*" at bounding box center [159, 424] width 144 height 37
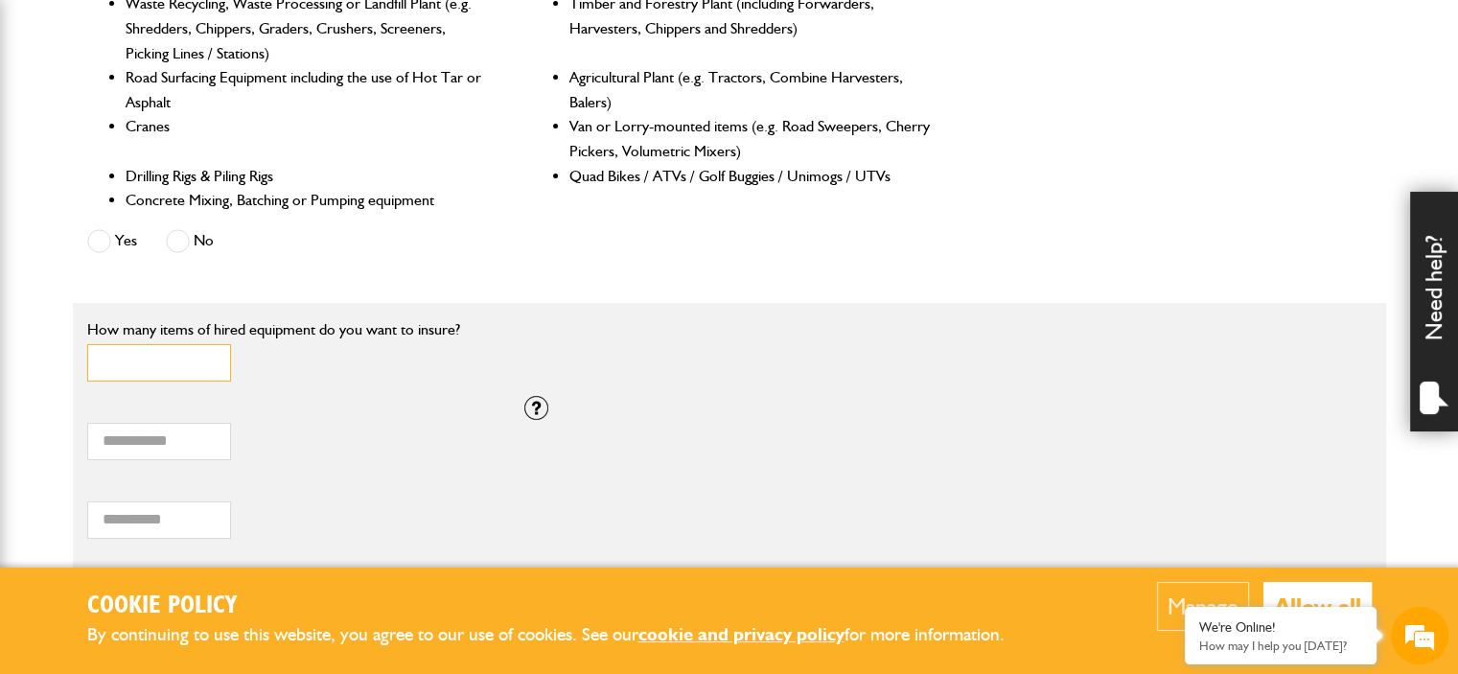
scroll to position [1054, 0]
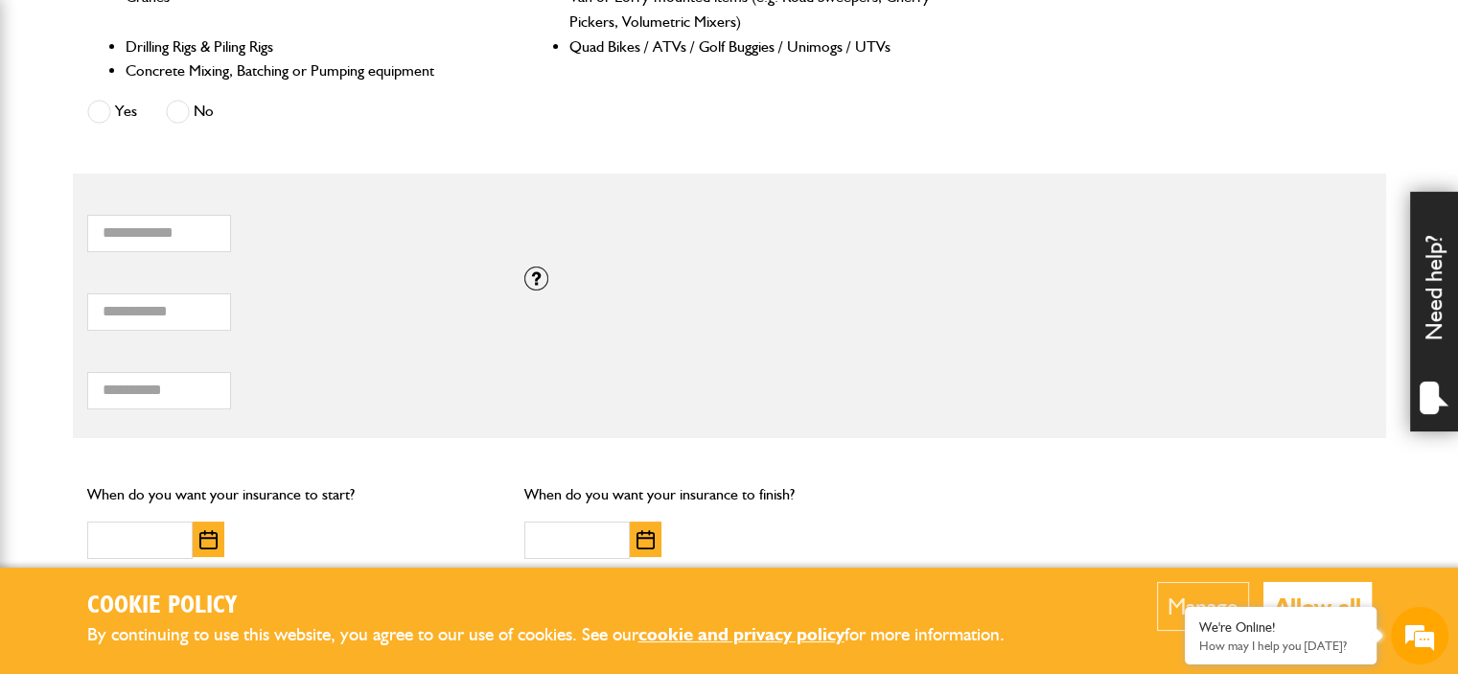
click at [1304, 593] on button "Allow all" at bounding box center [1317, 606] width 108 height 49
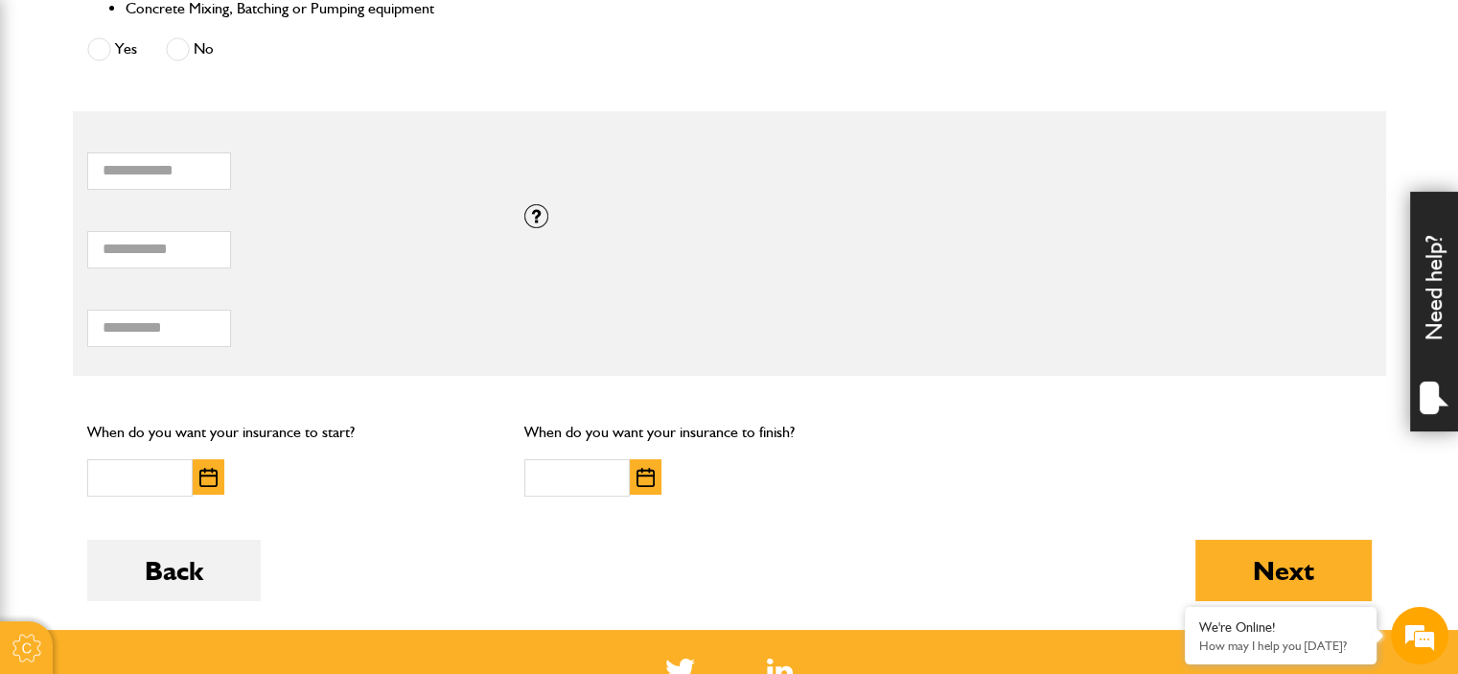
scroll to position [1150, 0]
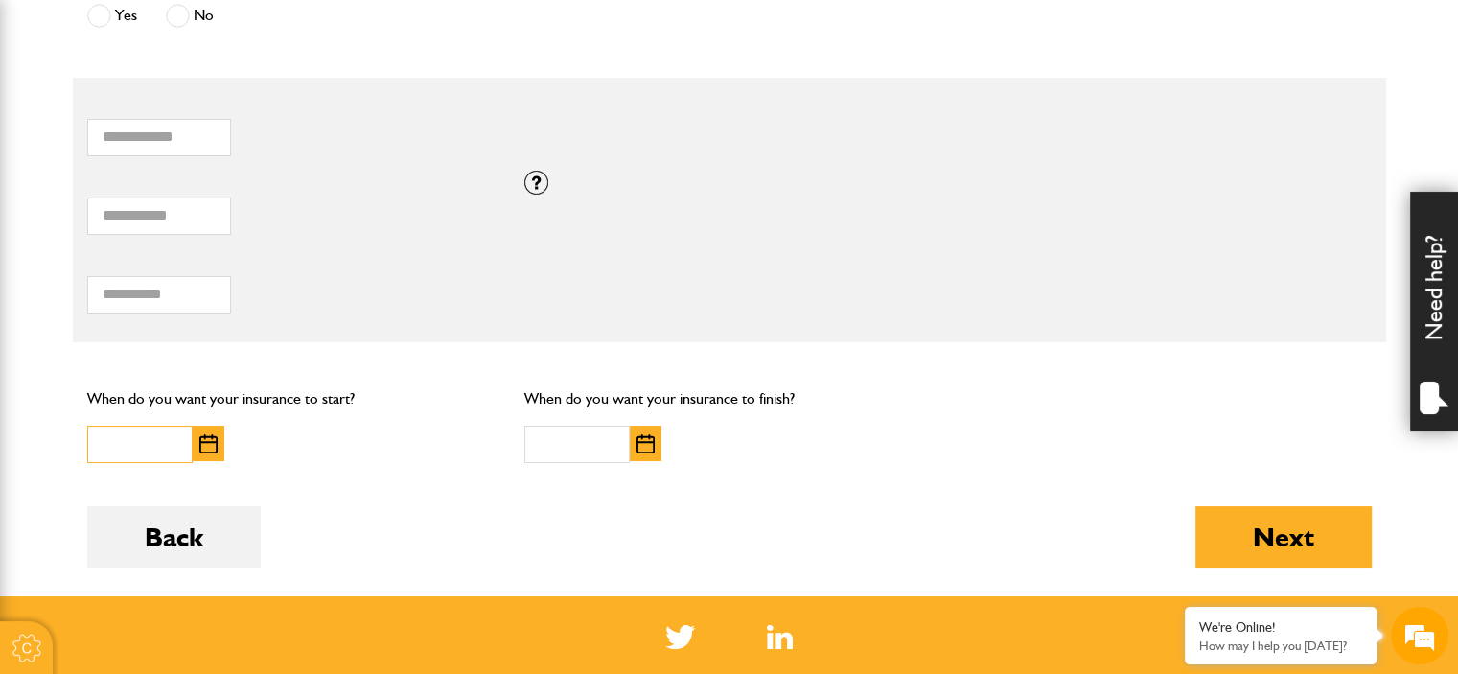
click at [110, 432] on input "text" at bounding box center [139, 444] width 105 height 37
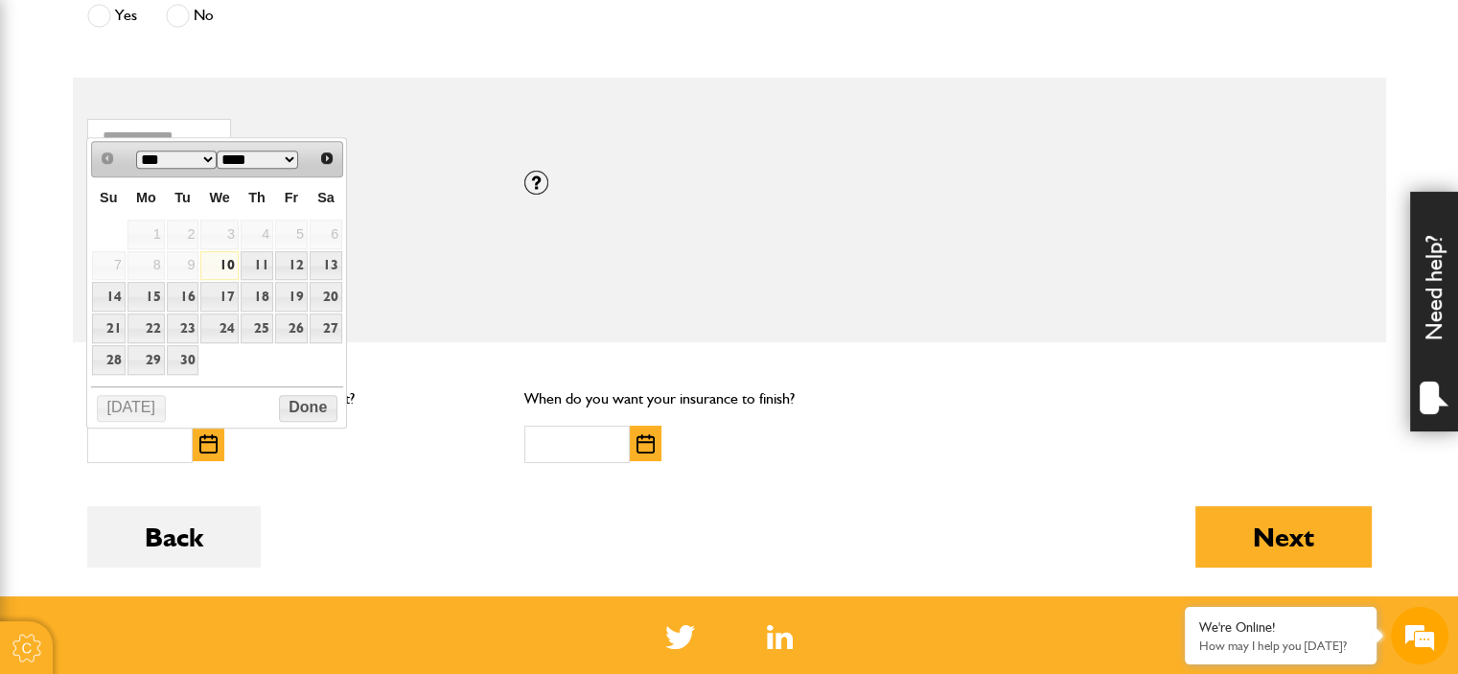
click at [223, 263] on link "10" at bounding box center [218, 266] width 37 height 30
type input "**********"
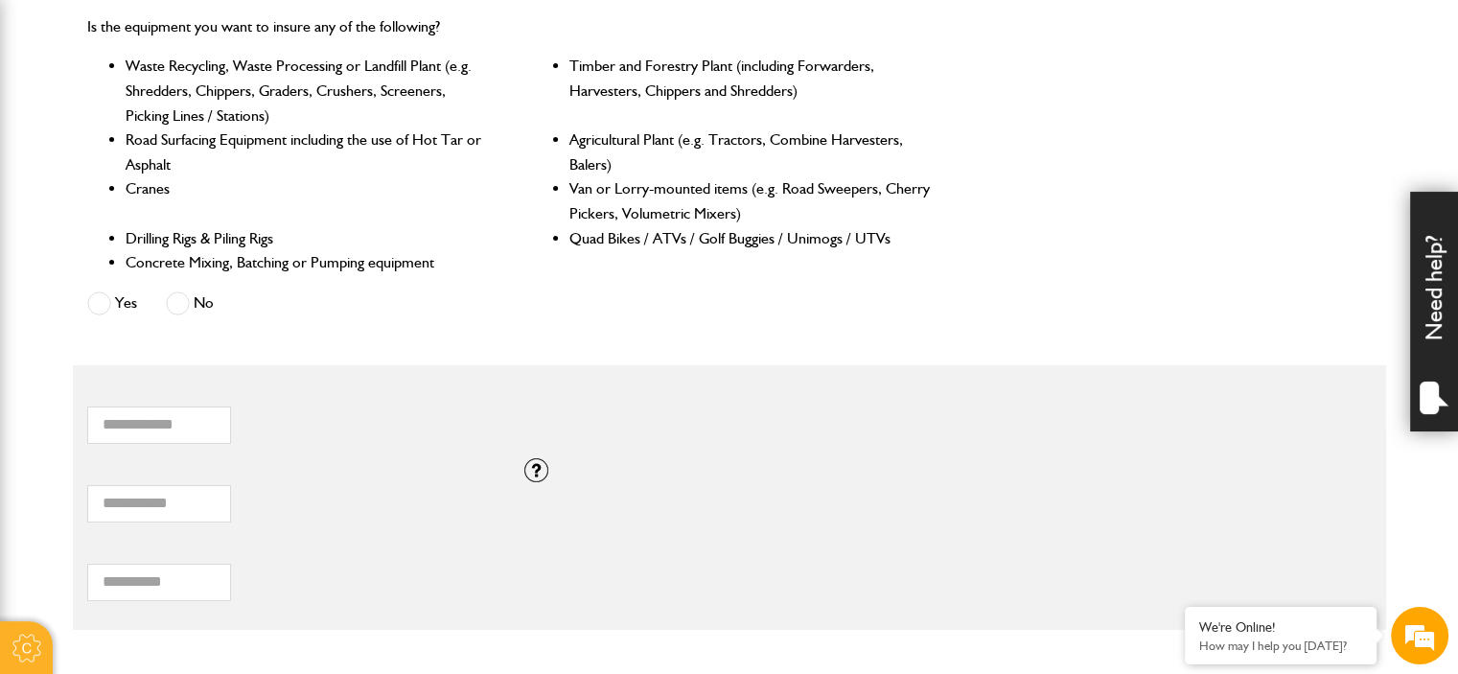
scroll to position [767, 0]
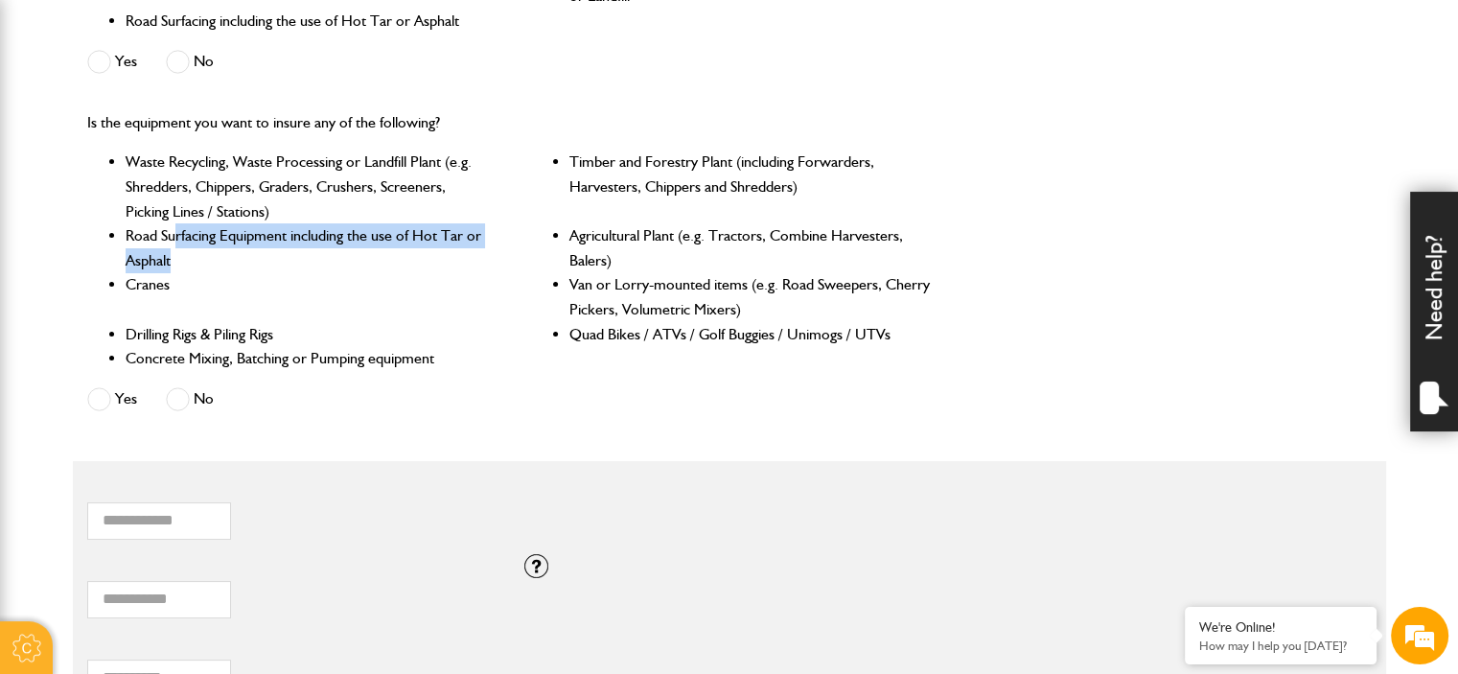
drag, startPoint x: 173, startPoint y: 238, endPoint x: 419, endPoint y: 258, distance: 247.2
click at [419, 258] on li "Road Surfacing Equipment including the use of Hot Tar or Asphalt" at bounding box center [307, 247] width 363 height 49
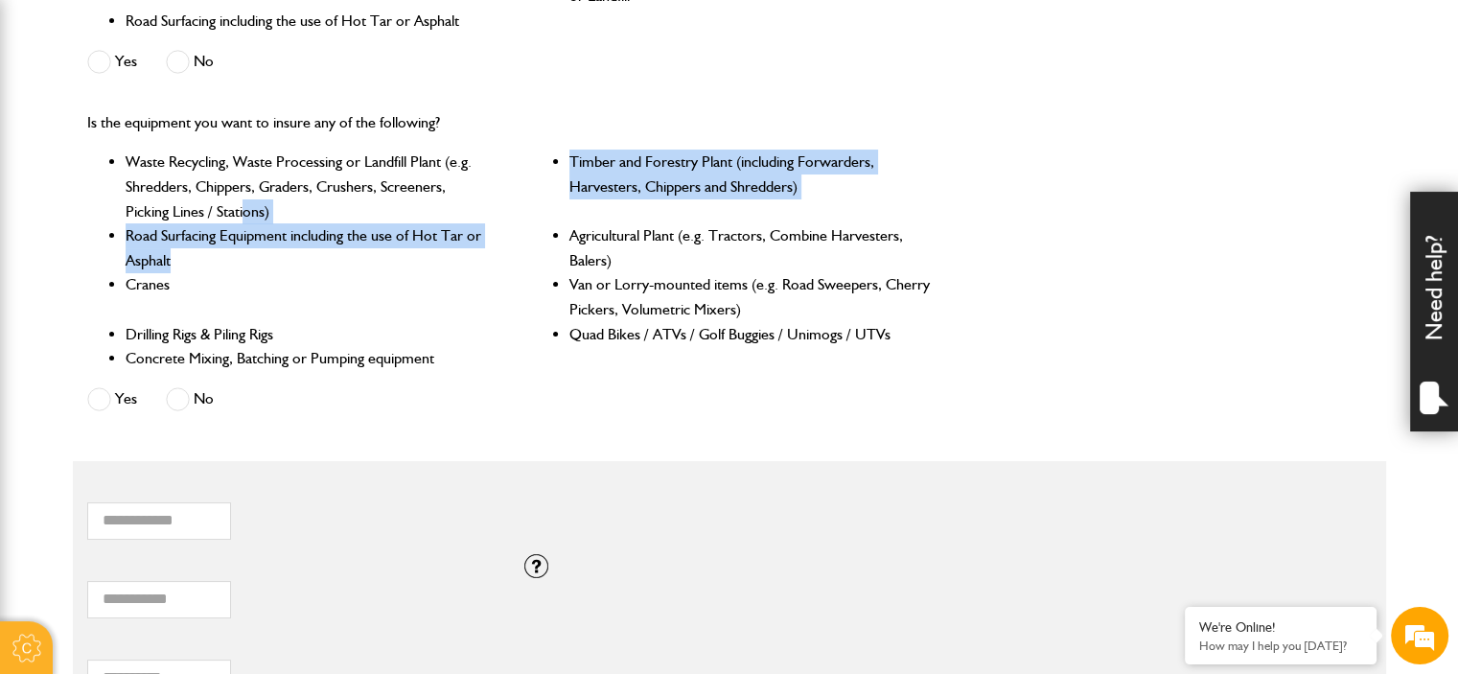
drag, startPoint x: 391, startPoint y: 256, endPoint x: 229, endPoint y: 202, distance: 170.6
click at [230, 202] on ul "Waste Recycling, Waste Processing or Landfill Plant (e.g. Shredders, Chippers, …" at bounding box center [510, 260] width 846 height 220
click at [229, 202] on li "Waste Recycling, Waste Processing or Landfill Plant (e.g. Shredders, Chippers, …" at bounding box center [307, 187] width 363 height 74
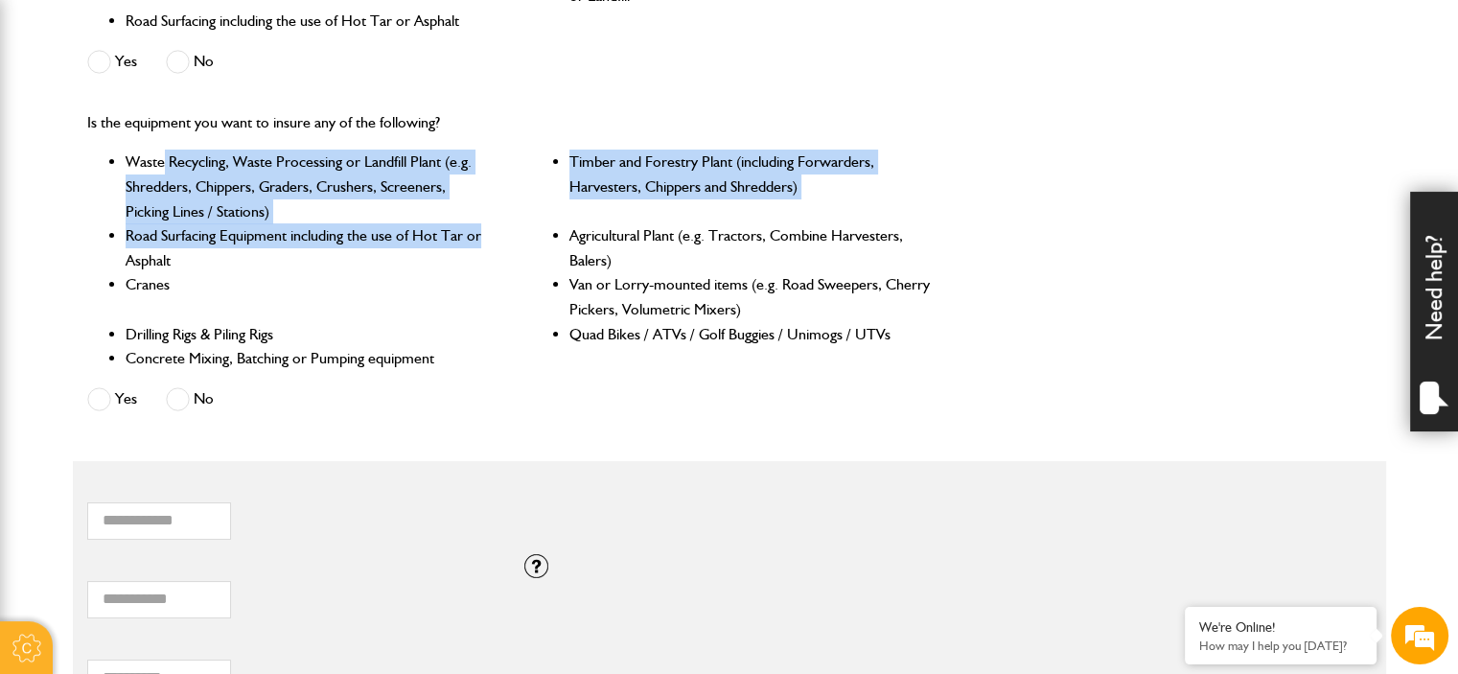
drag, startPoint x: 161, startPoint y: 158, endPoint x: 498, endPoint y: 239, distance: 346.9
click at [498, 239] on ul "Waste Recycling, Waste Processing or Landfill Plant (e.g. Shredders, Chippers, …" at bounding box center [510, 260] width 846 height 220
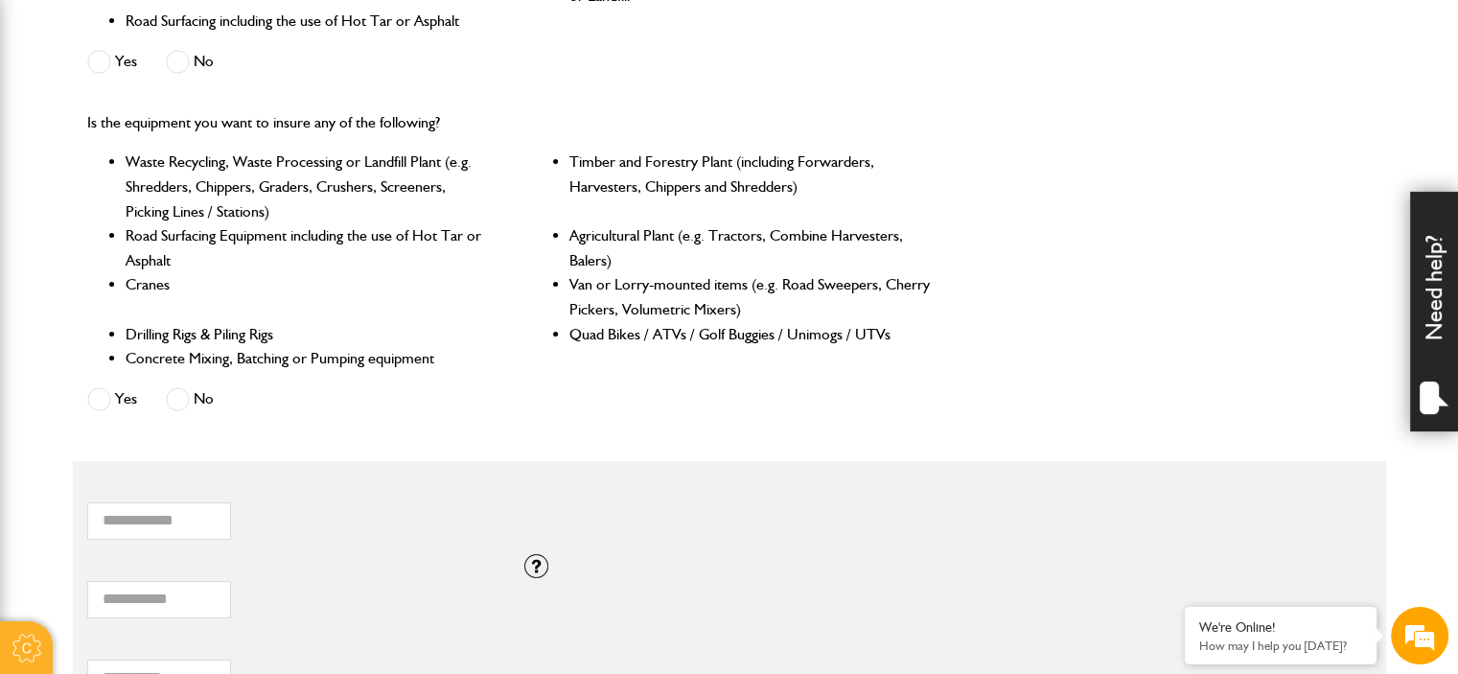
click at [714, 306] on li "Van or Lorry-mounted items (e.g. Road Sweepers, Cherry Pickers, Volumetric Mixe…" at bounding box center [750, 296] width 363 height 49
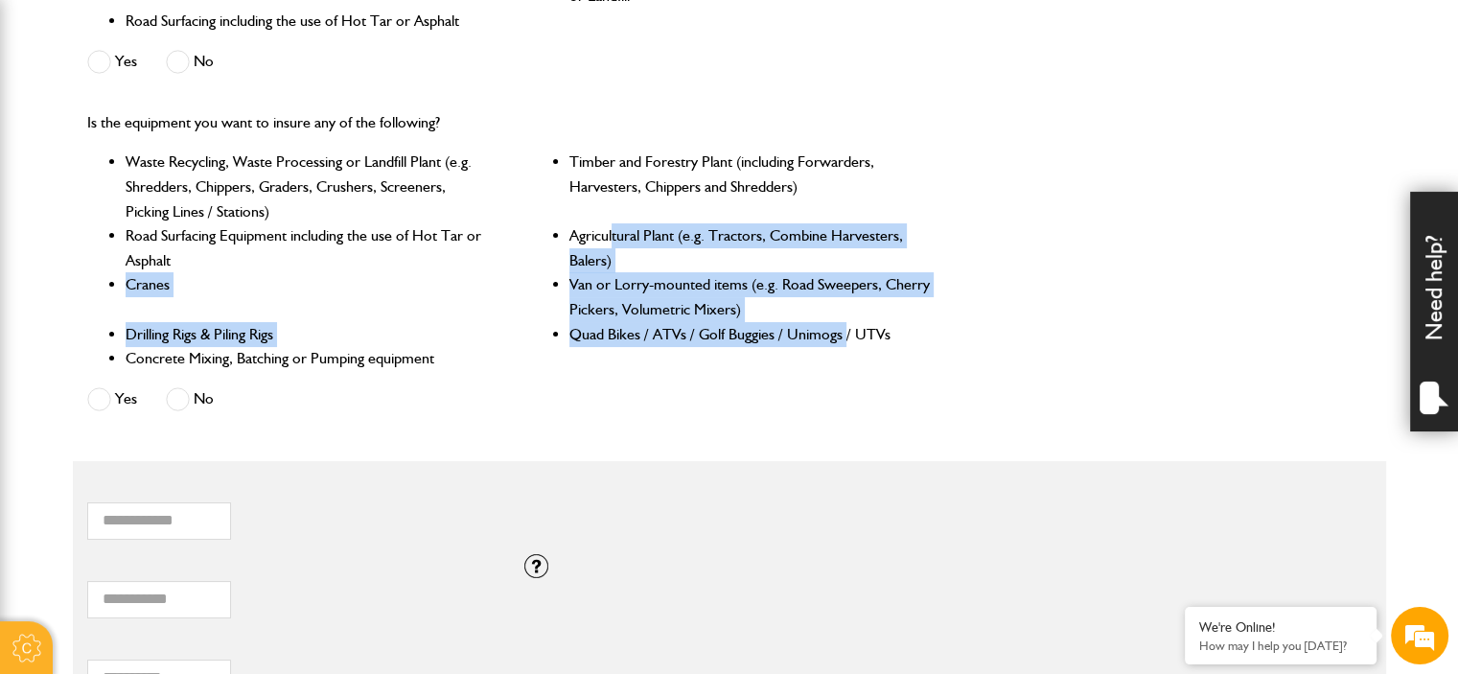
drag, startPoint x: 845, startPoint y: 364, endPoint x: 613, endPoint y: 236, distance: 265.1
click at [613, 236] on ul "Waste Recycling, Waste Processing or Landfill Plant (e.g. Shredders, Chippers, …" at bounding box center [510, 260] width 846 height 220
click at [613, 235] on li "Agricultural Plant (e.g. Tractors, Combine Harvesters, Balers)" at bounding box center [750, 247] width 363 height 49
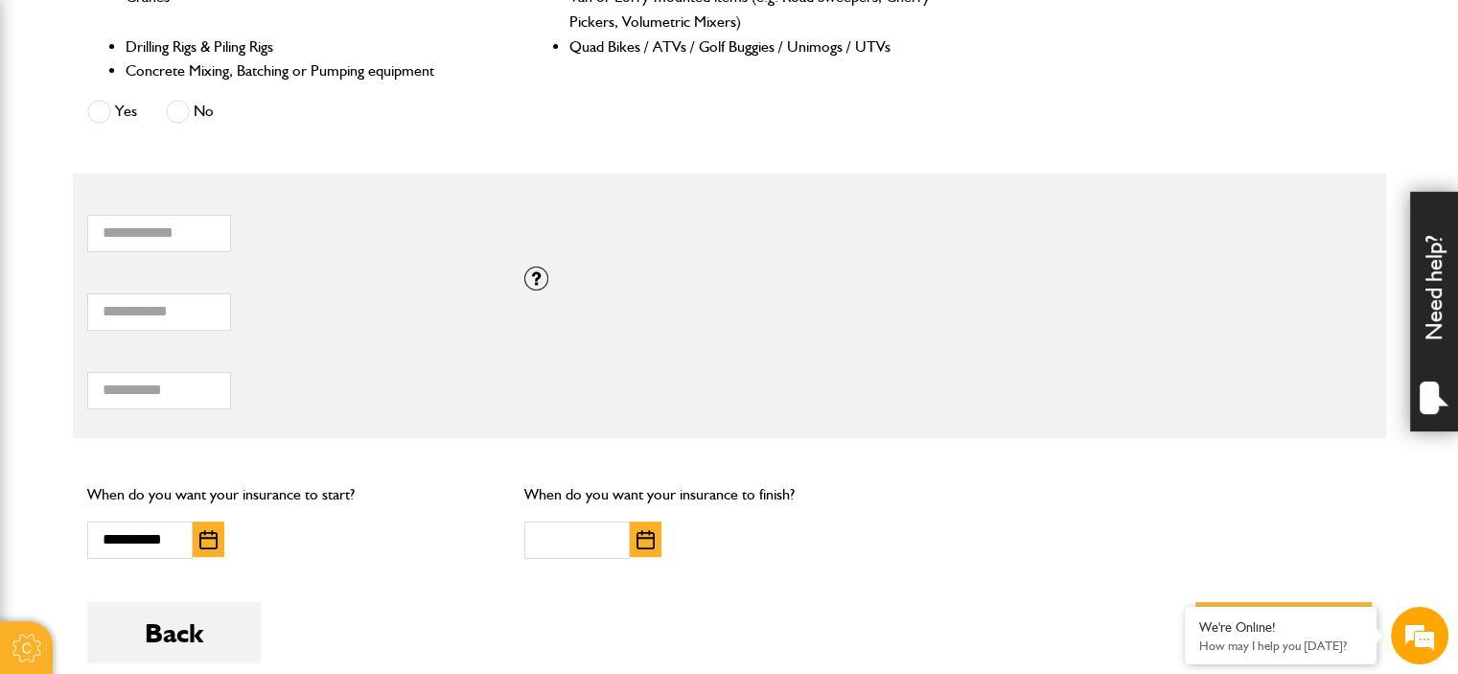
scroll to position [1003, 0]
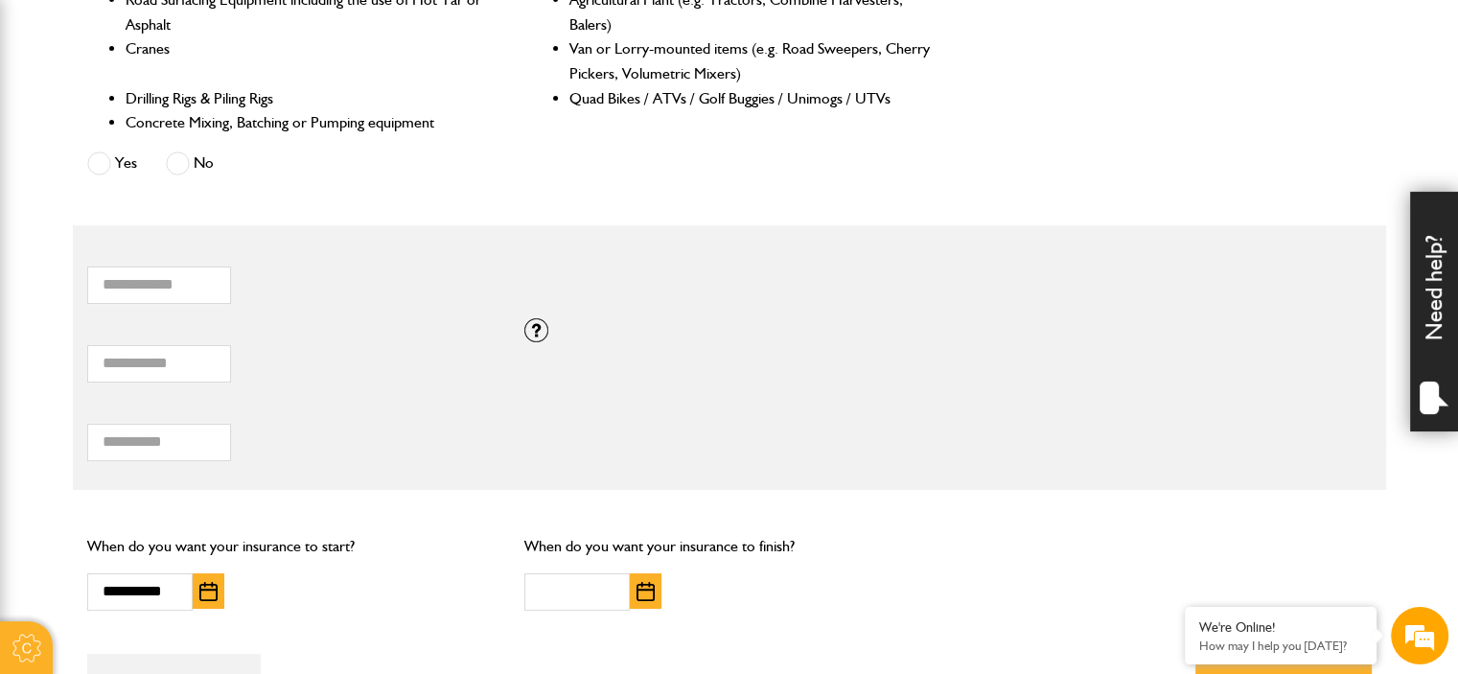
drag, startPoint x: 202, startPoint y: 249, endPoint x: 457, endPoint y: 252, distance: 255.0
click at [457, 252] on label "How many items of hired equipment do you want to insure?" at bounding box center [510, 251] width 846 height 15
click at [231, 266] on input "*" at bounding box center [159, 284] width 144 height 37
drag, startPoint x: 109, startPoint y: 296, endPoint x: 79, endPoint y: 297, distance: 30.7
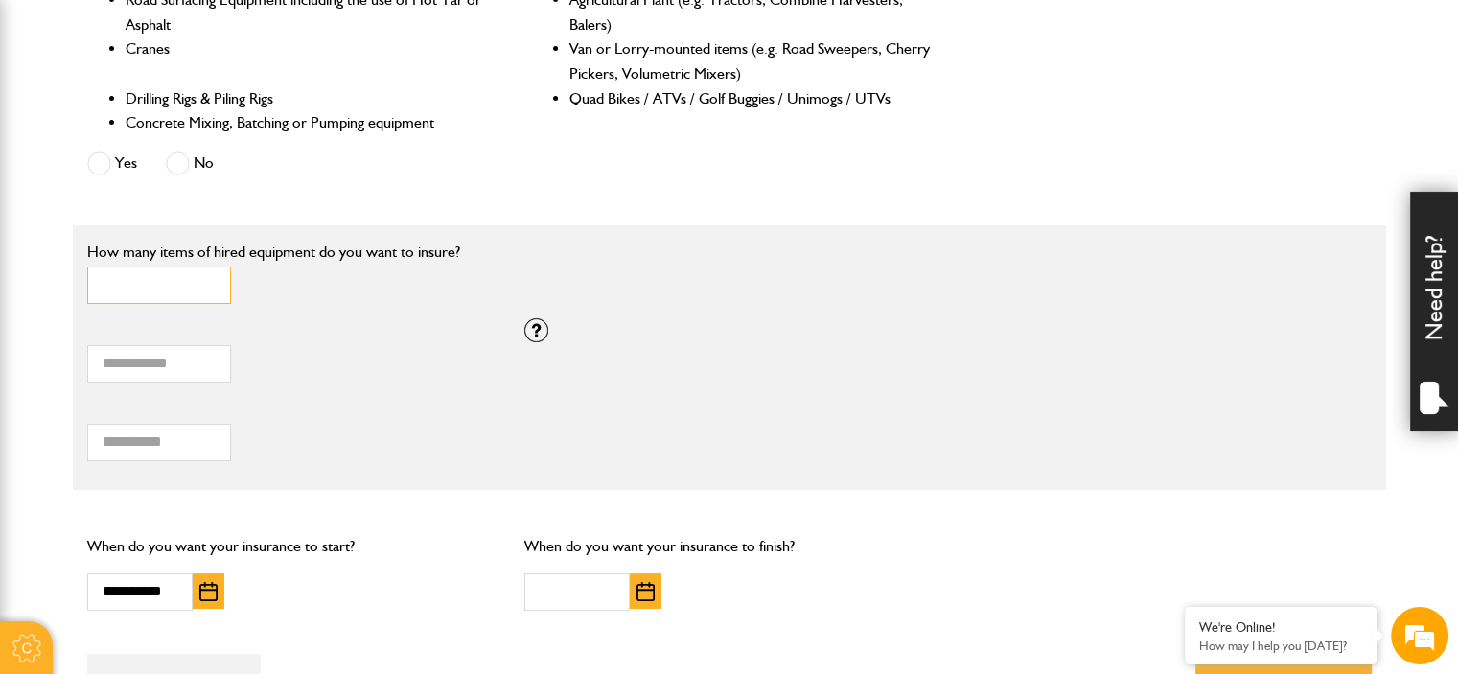
click at [79, 297] on div "* How many items of hired equipment do you want to insure?" at bounding box center [510, 279] width 875 height 79
type input "*"
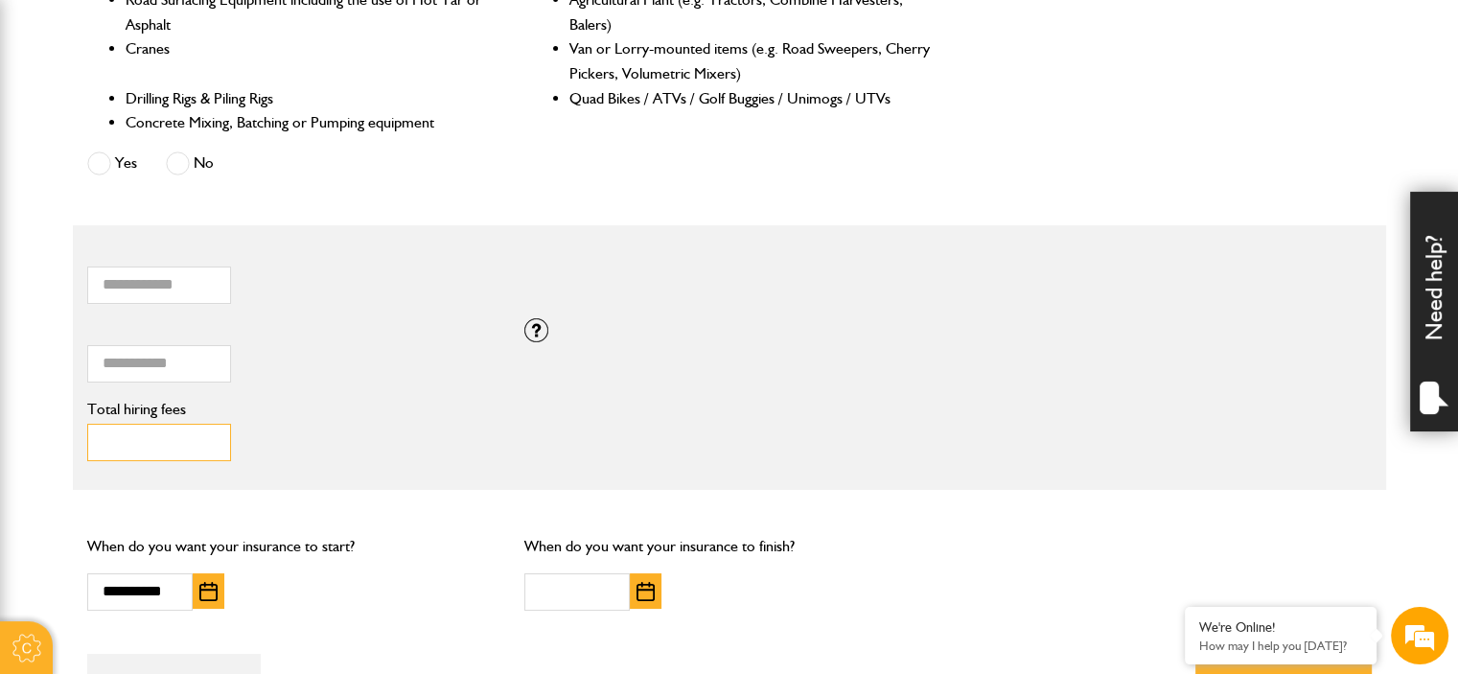
type input "**"
click at [203, 433] on input "**" at bounding box center [159, 442] width 144 height 37
drag, startPoint x: 167, startPoint y: 442, endPoint x: 65, endPoint y: 440, distance: 101.6
click at [65, 440] on body "Cookie Policy By continuing to use this website, you agree to our use of cookie…" at bounding box center [729, 143] width 1458 height 2292
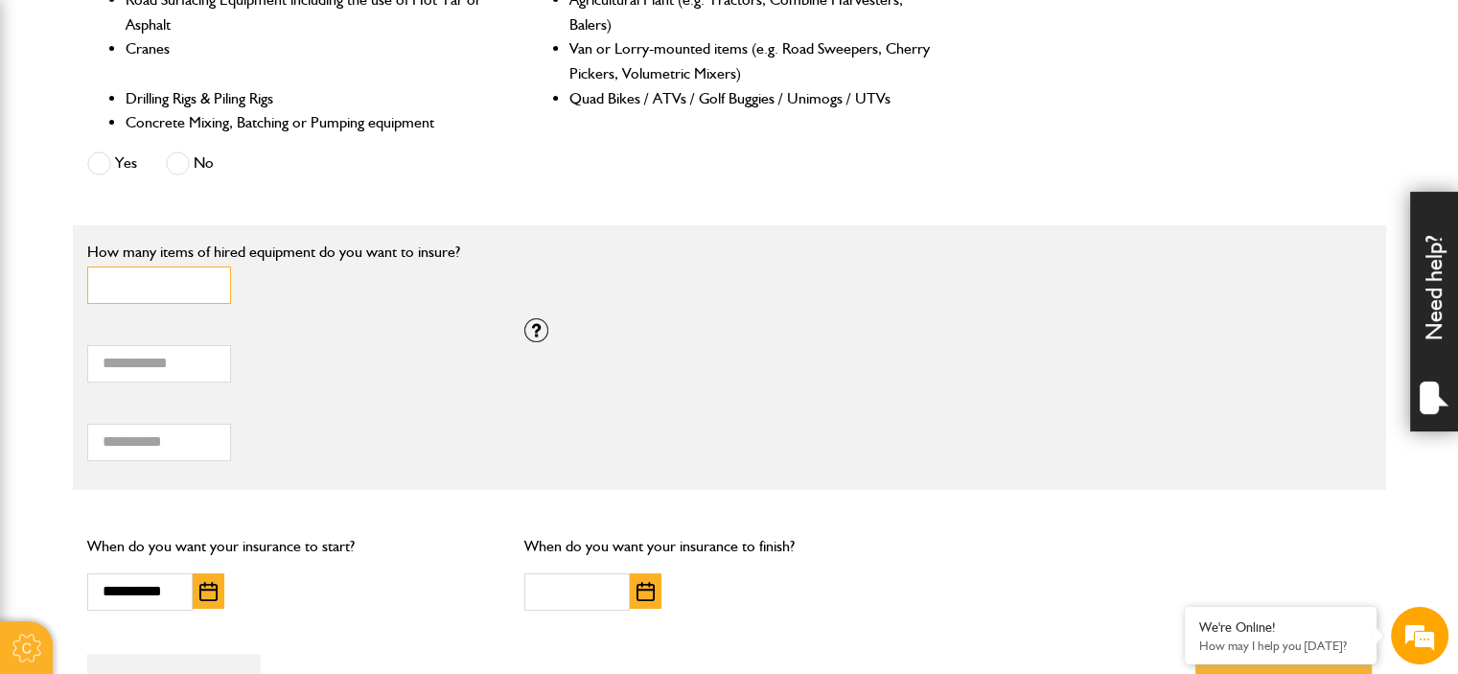
click at [146, 279] on input "*" at bounding box center [159, 284] width 144 height 37
type input "*"
drag, startPoint x: 264, startPoint y: 251, endPoint x: 376, endPoint y: 252, distance: 112.1
click at [376, 252] on label "How many items of hired equipment do you want to insure?" at bounding box center [510, 251] width 846 height 15
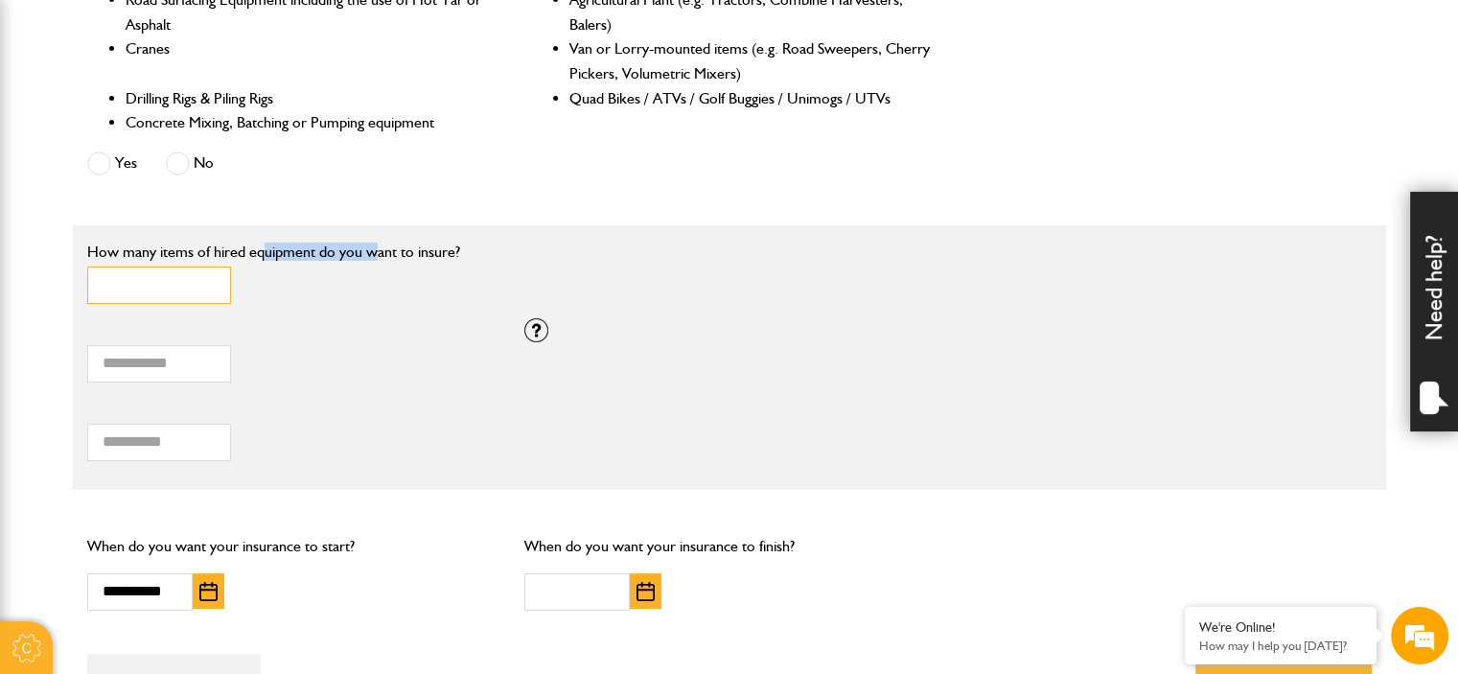
click at [231, 266] on input "*" at bounding box center [159, 284] width 144 height 37
drag, startPoint x: 410, startPoint y: 252, endPoint x: 314, endPoint y: 250, distance: 95.9
click at [314, 250] on label "How many items of hired equipment do you want to insure?" at bounding box center [510, 251] width 846 height 15
click at [231, 266] on input "*" at bounding box center [159, 284] width 144 height 37
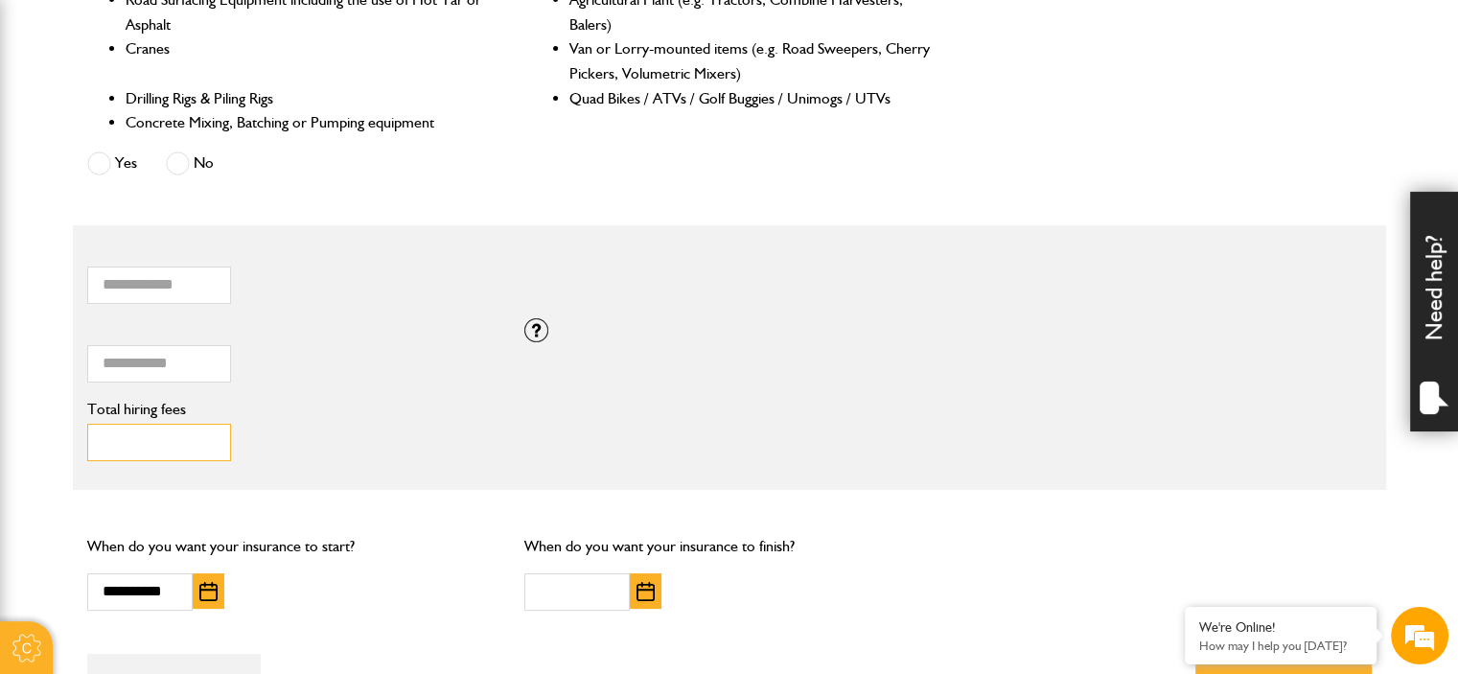
click at [160, 431] on input "**" at bounding box center [159, 442] width 144 height 37
drag, startPoint x: 152, startPoint y: 444, endPoint x: 61, endPoint y: 447, distance: 91.1
click at [61, 447] on body "Cookie Policy By continuing to use this website, you agree to our use of cookie…" at bounding box center [729, 143] width 1458 height 2292
drag, startPoint x: 159, startPoint y: 440, endPoint x: 110, endPoint y: 439, distance: 48.9
click at [110, 439] on input "****" at bounding box center [159, 442] width 144 height 37
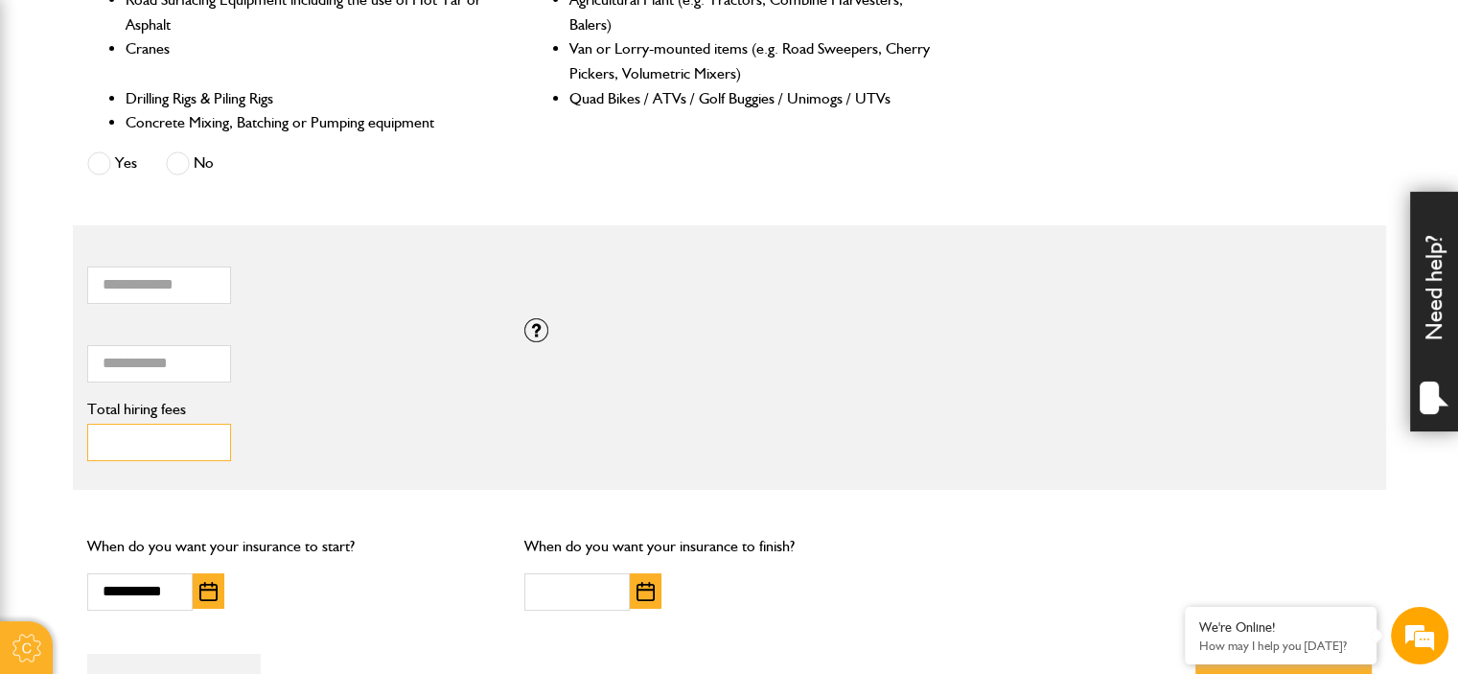
drag, startPoint x: 143, startPoint y: 430, endPoint x: 110, endPoint y: 432, distance: 32.6
click at [110, 432] on input "****" at bounding box center [159, 442] width 144 height 37
type input "****"
click at [600, 580] on input "text" at bounding box center [576, 591] width 105 height 37
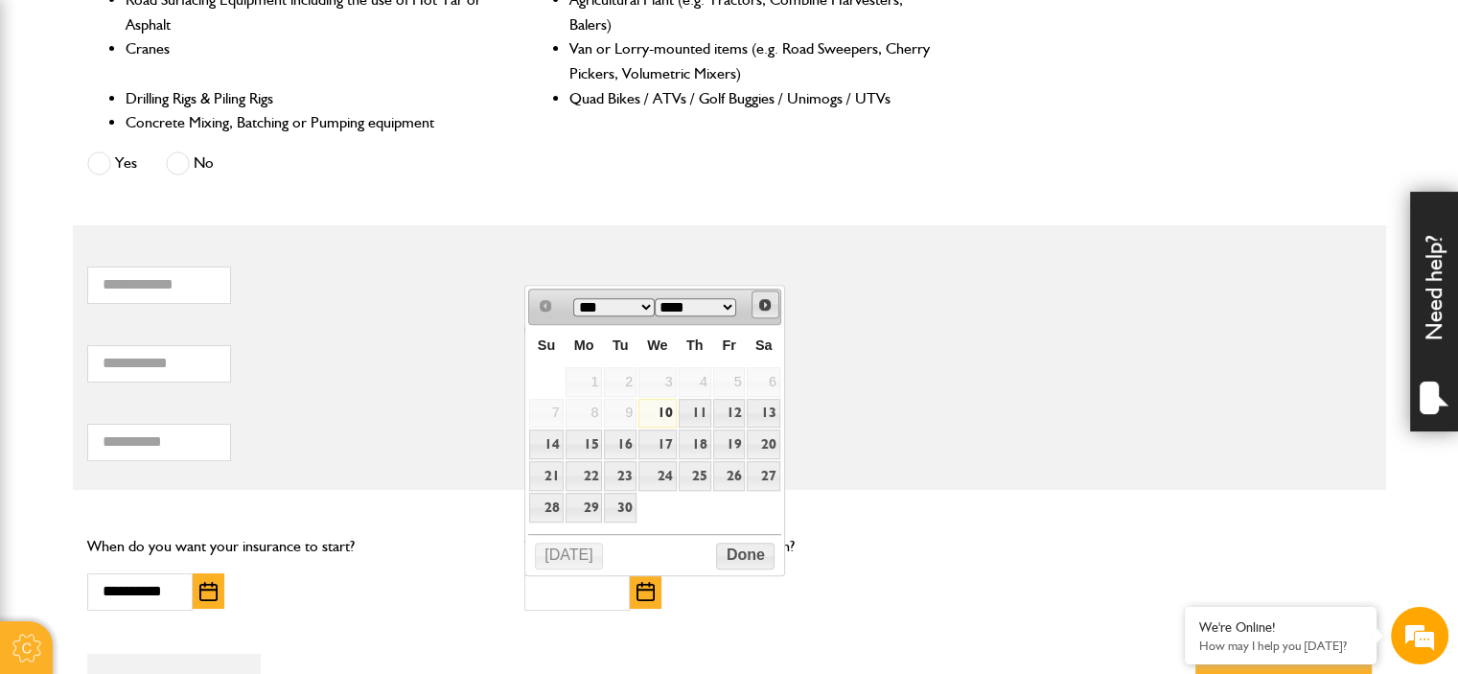
click at [772, 303] on span "Next" at bounding box center [764, 304] width 15 height 15
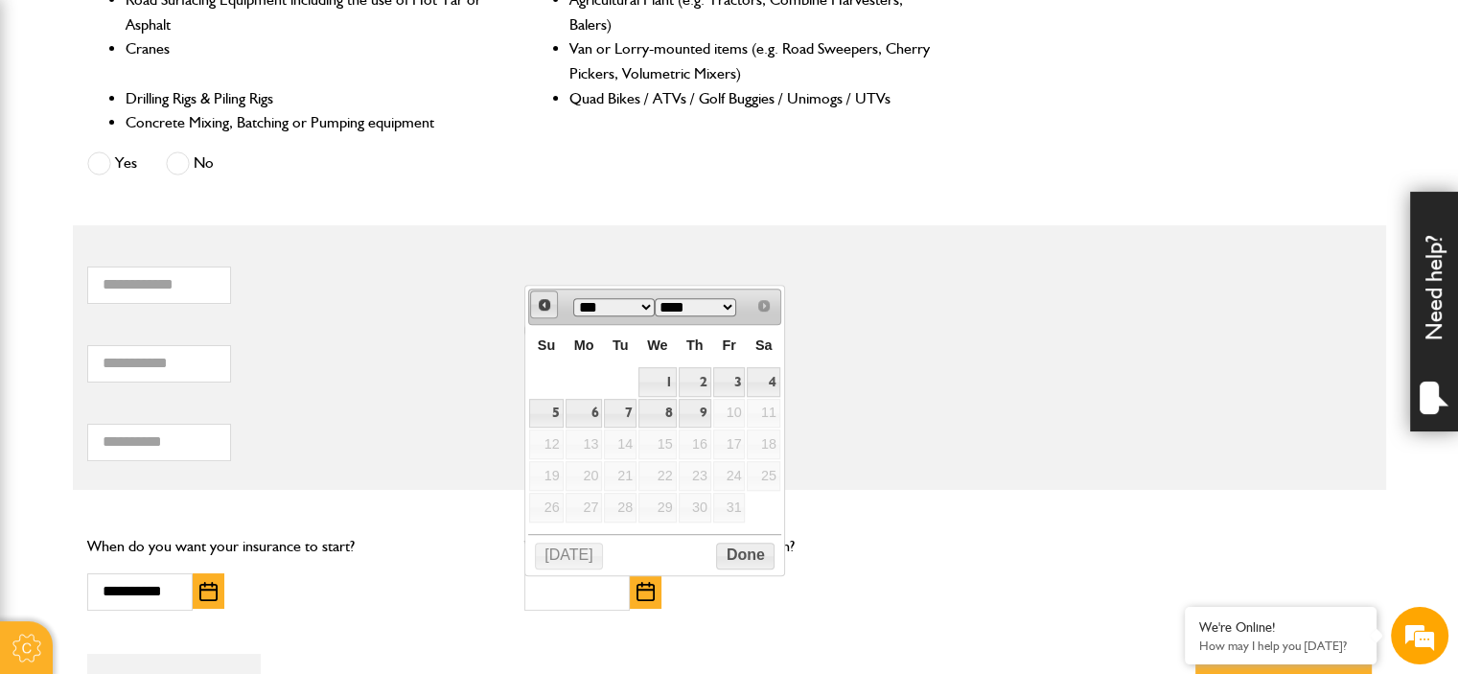
click at [537, 300] on span "Prev" at bounding box center [544, 304] width 15 height 15
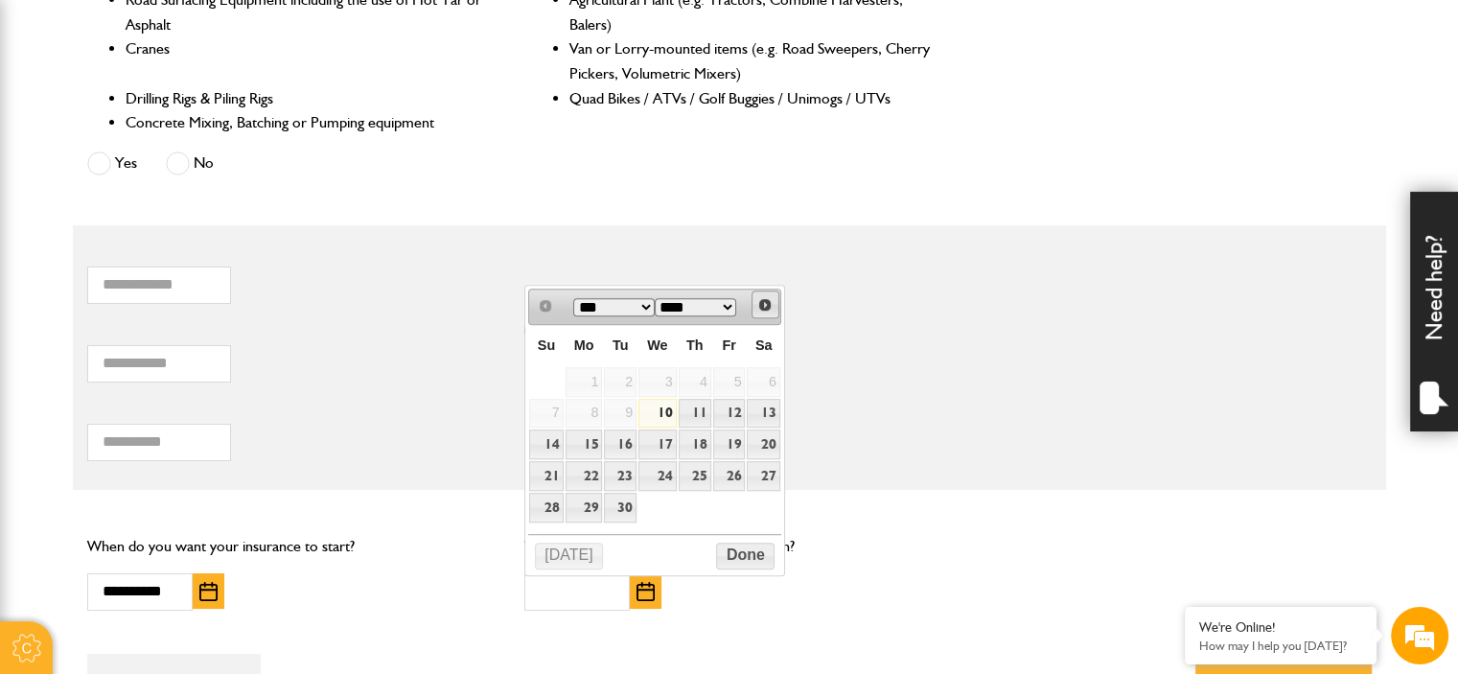
click at [768, 303] on span "Next" at bounding box center [764, 304] width 15 height 15
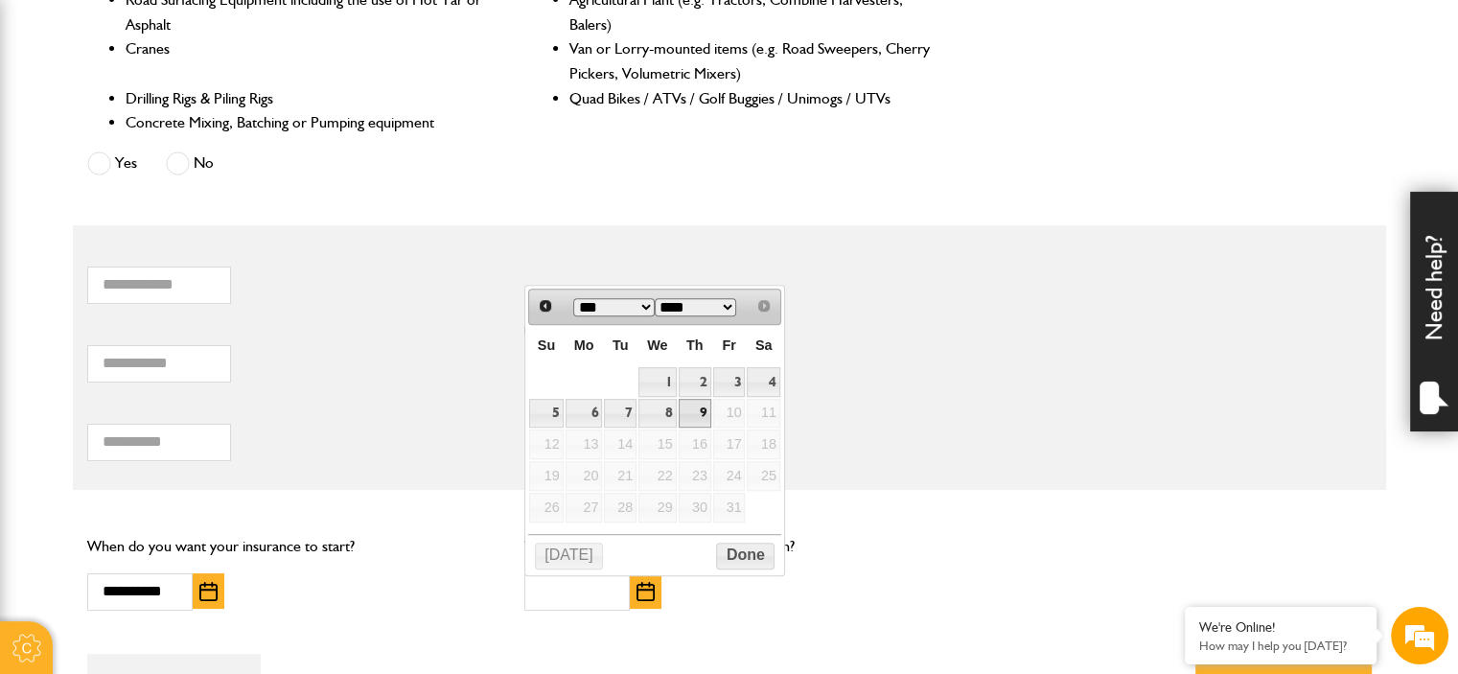
click at [705, 406] on link "9" at bounding box center [695, 414] width 33 height 30
type input "**********"
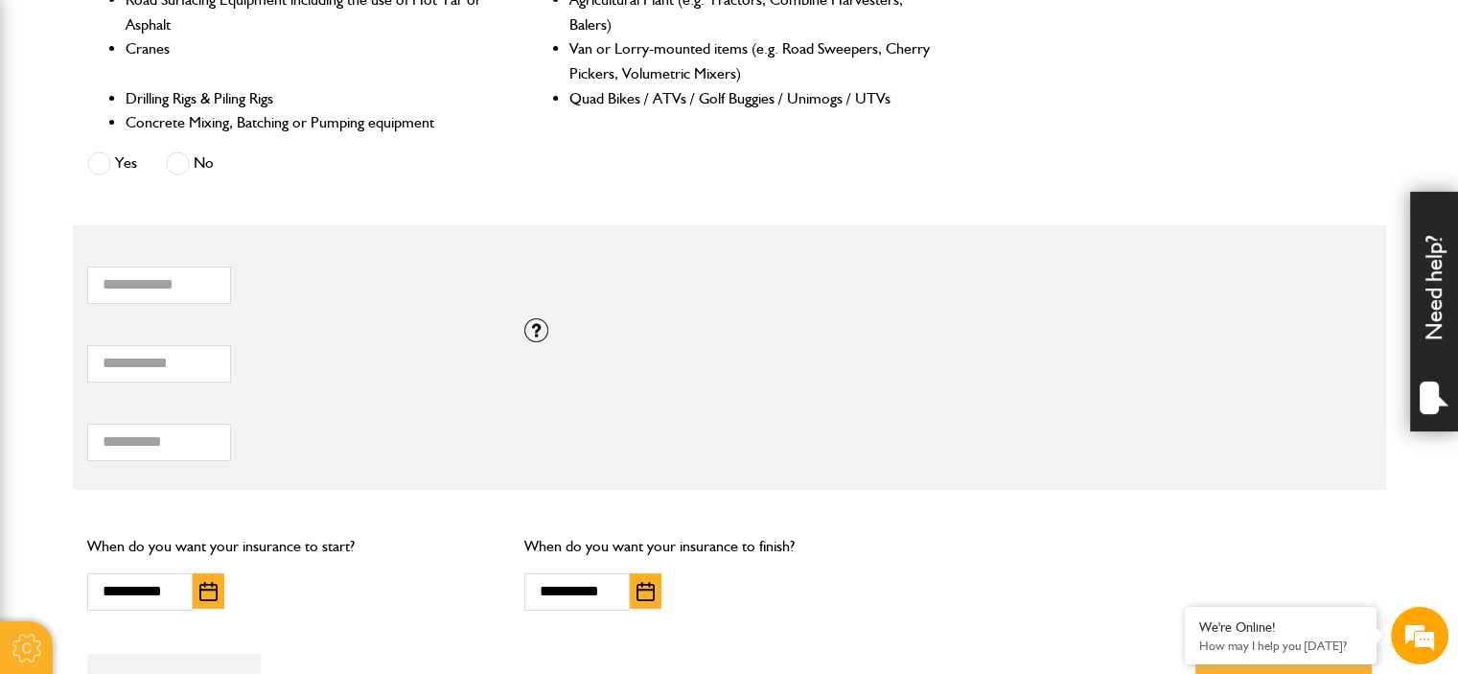
click at [814, 420] on div "**** Total hiring fees Please enter a minimum value of 25 for total hiring fees." at bounding box center [729, 436] width 1313 height 79
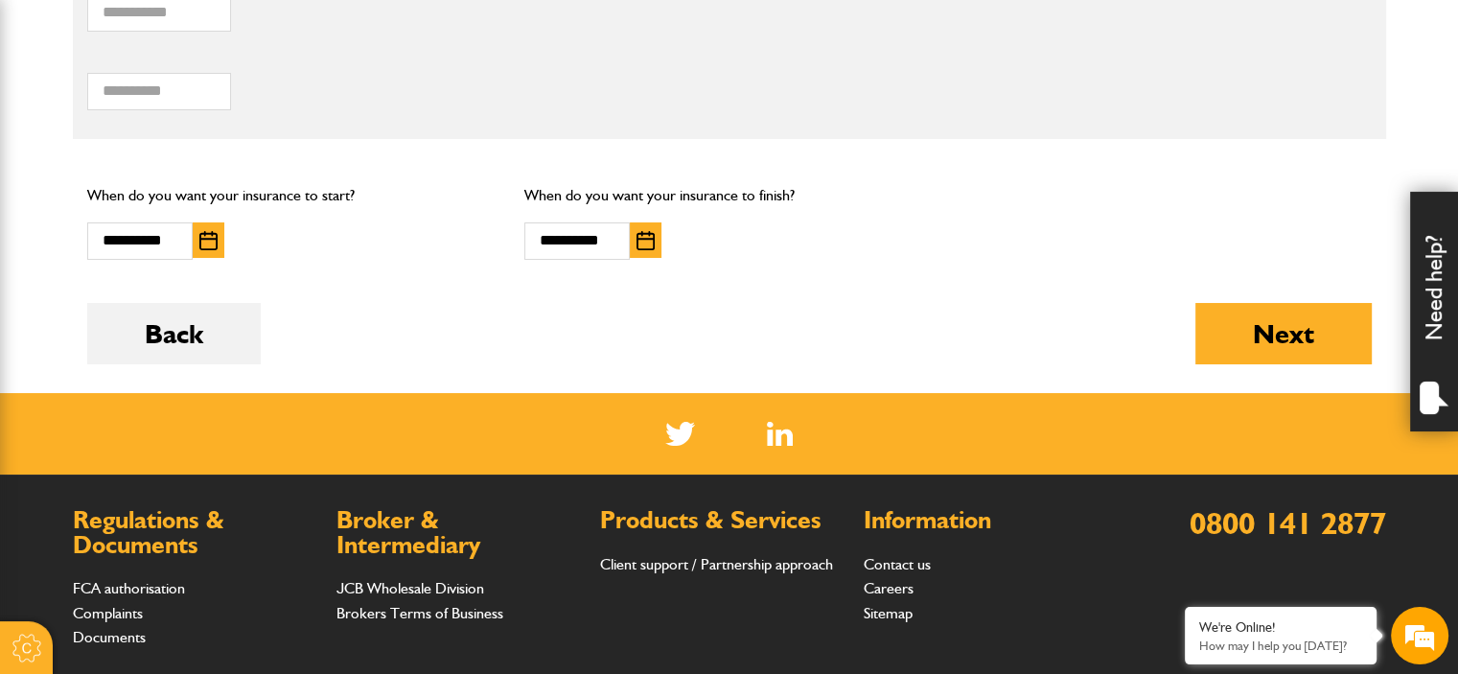
scroll to position [1386, 0]
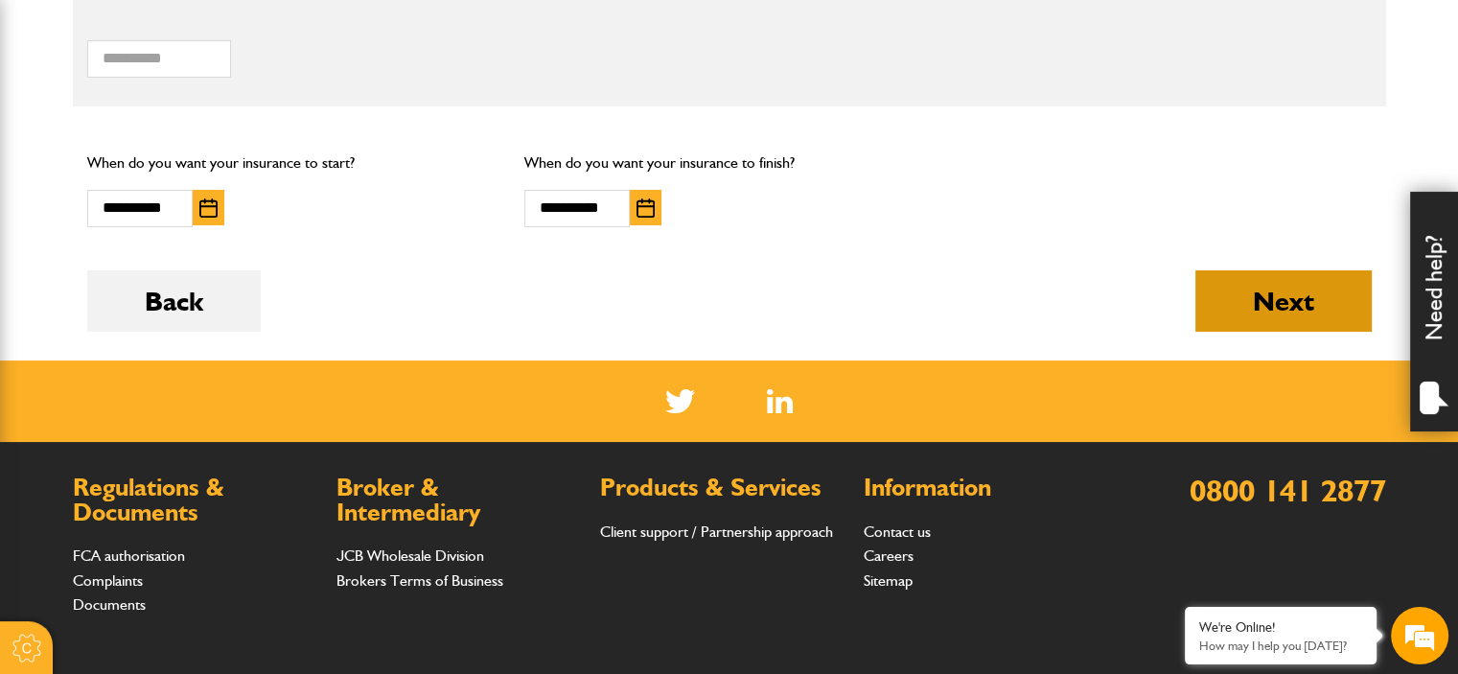
click at [1235, 306] on button "Next" at bounding box center [1283, 300] width 176 height 61
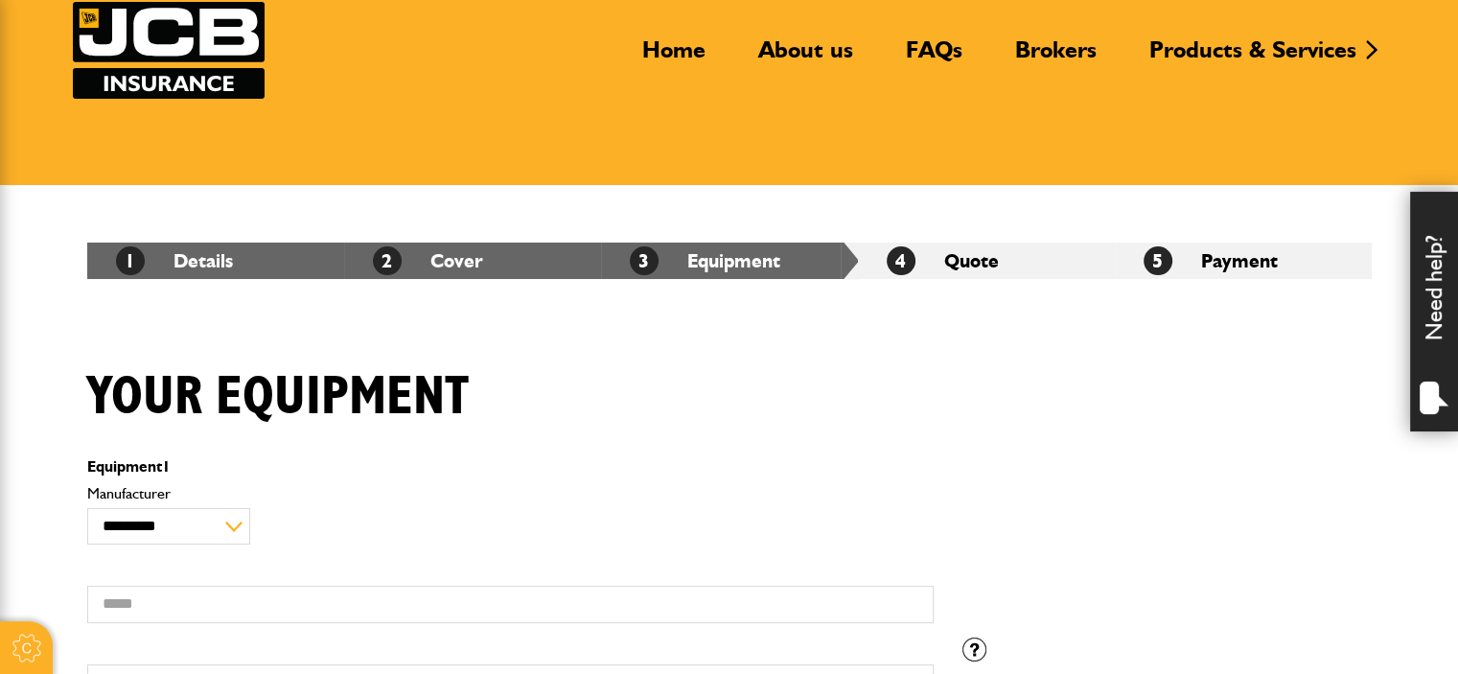
scroll to position [288, 0]
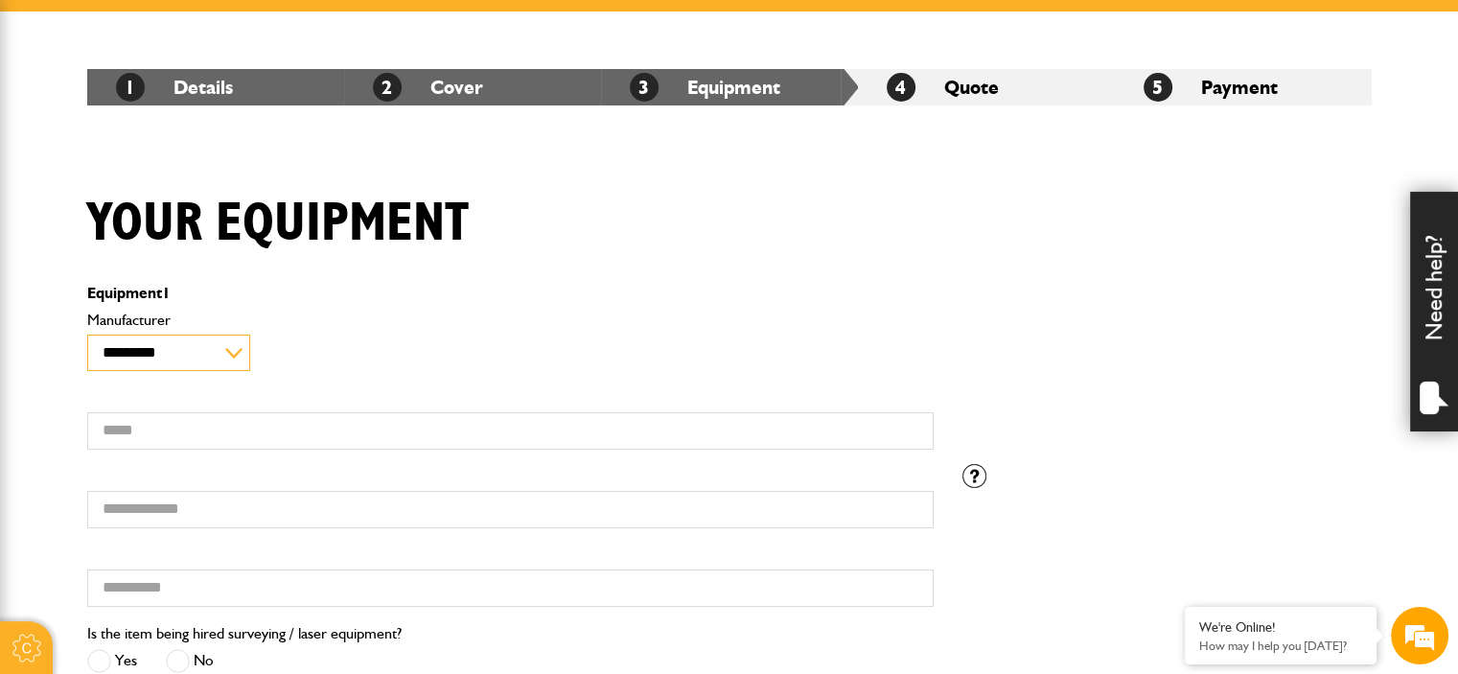
click at [241, 343] on select "**********" at bounding box center [169, 353] width 164 height 36
click at [364, 198] on h1 "Your equipment" at bounding box center [277, 224] width 381 height 64
click at [217, 350] on select "**********" at bounding box center [169, 353] width 164 height 36
click at [234, 349] on select "**********" at bounding box center [169, 353] width 164 height 36
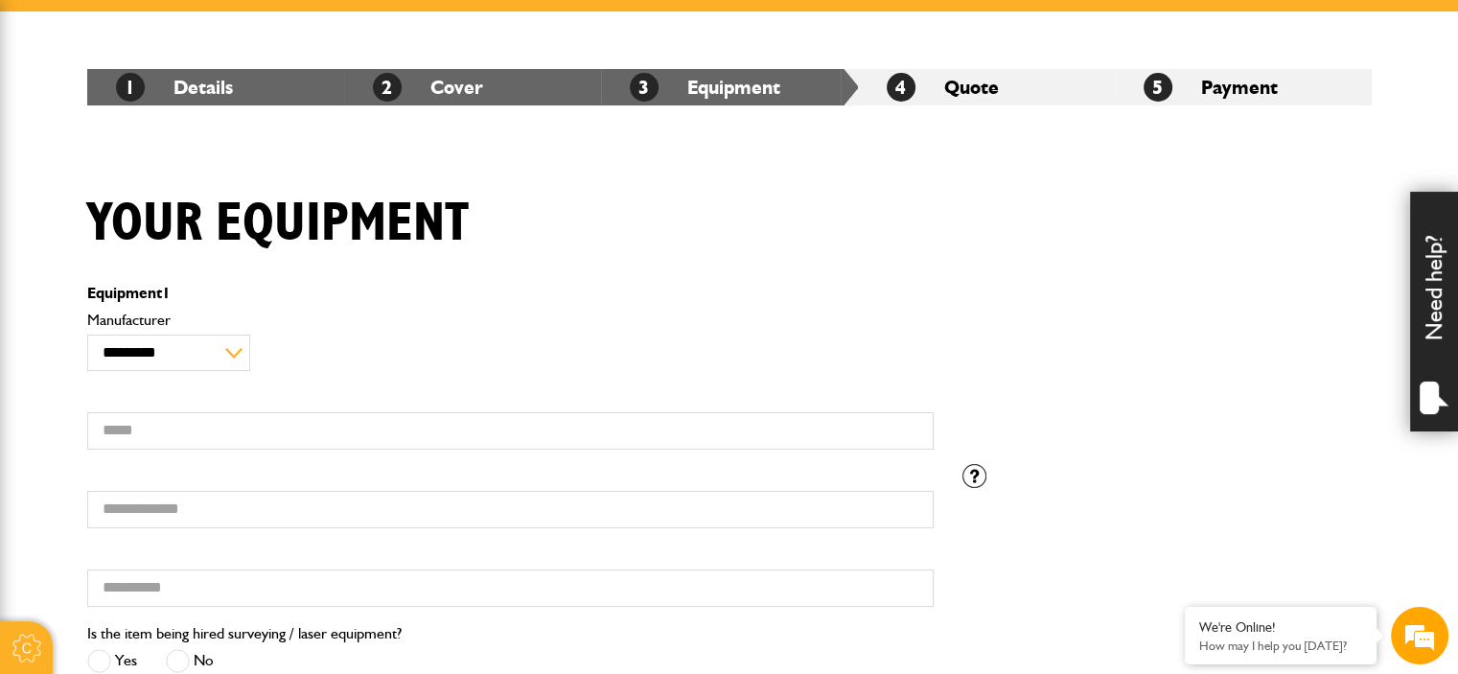
click at [272, 354] on div "**********" at bounding box center [510, 341] width 846 height 58
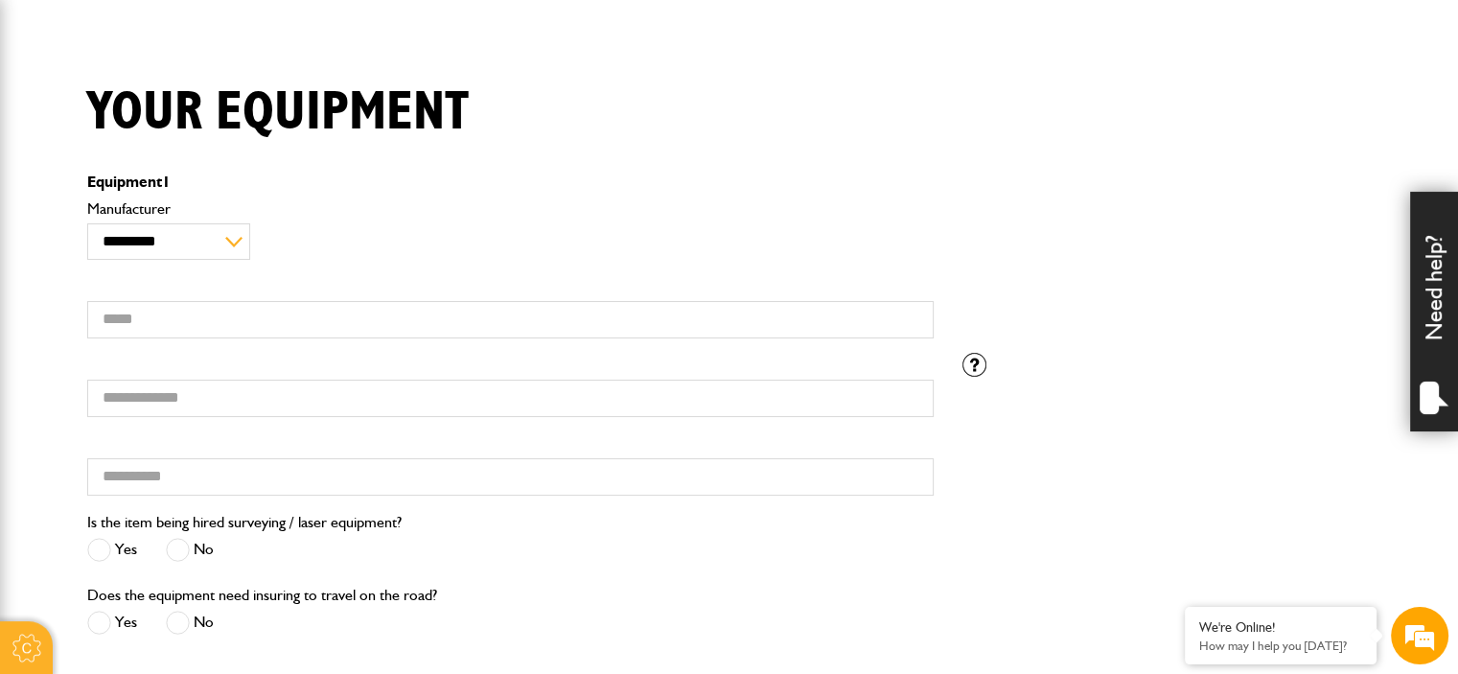
scroll to position [479, 0]
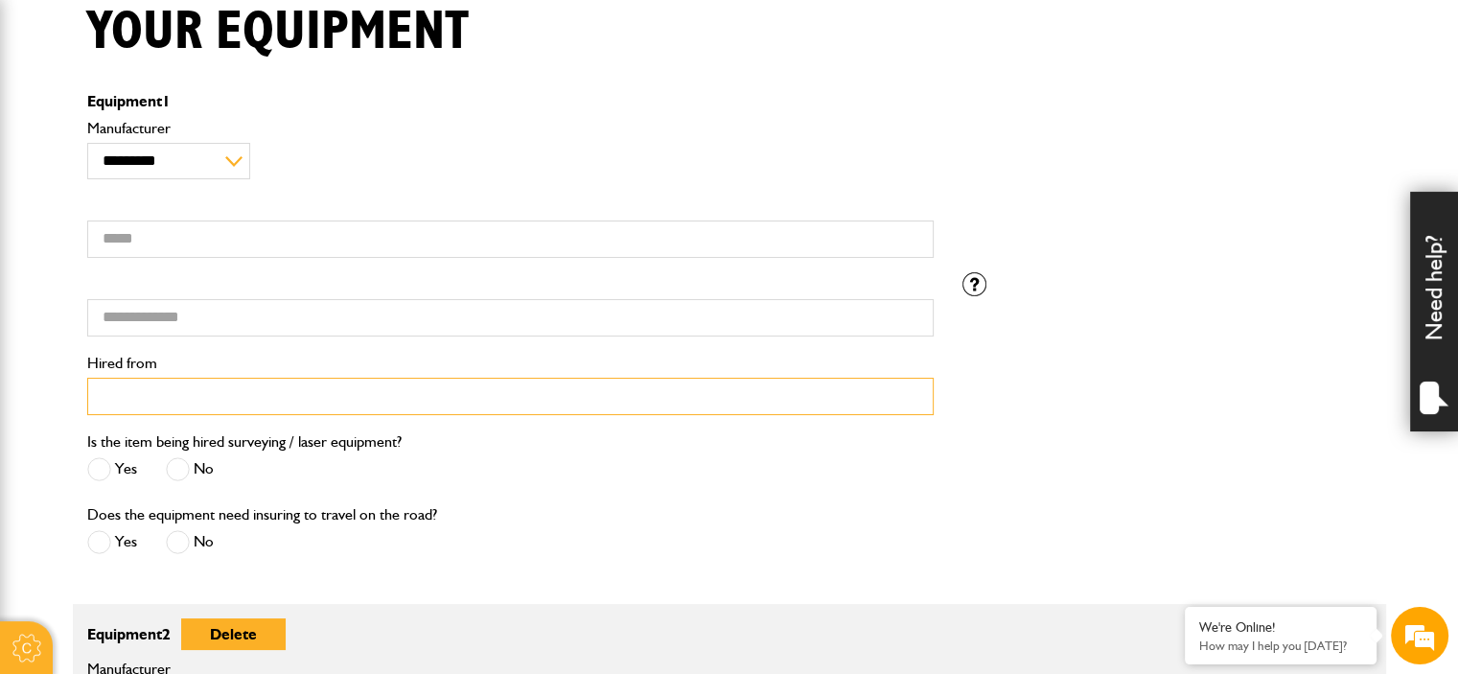
click at [199, 398] on input "Hired from" at bounding box center [510, 396] width 846 height 37
click at [236, 160] on select "**********" at bounding box center [169, 161] width 164 height 36
click at [307, 164] on div "**********" at bounding box center [510, 150] width 846 height 58
click at [238, 165] on select "**********" at bounding box center [169, 161] width 164 height 36
select select "**"
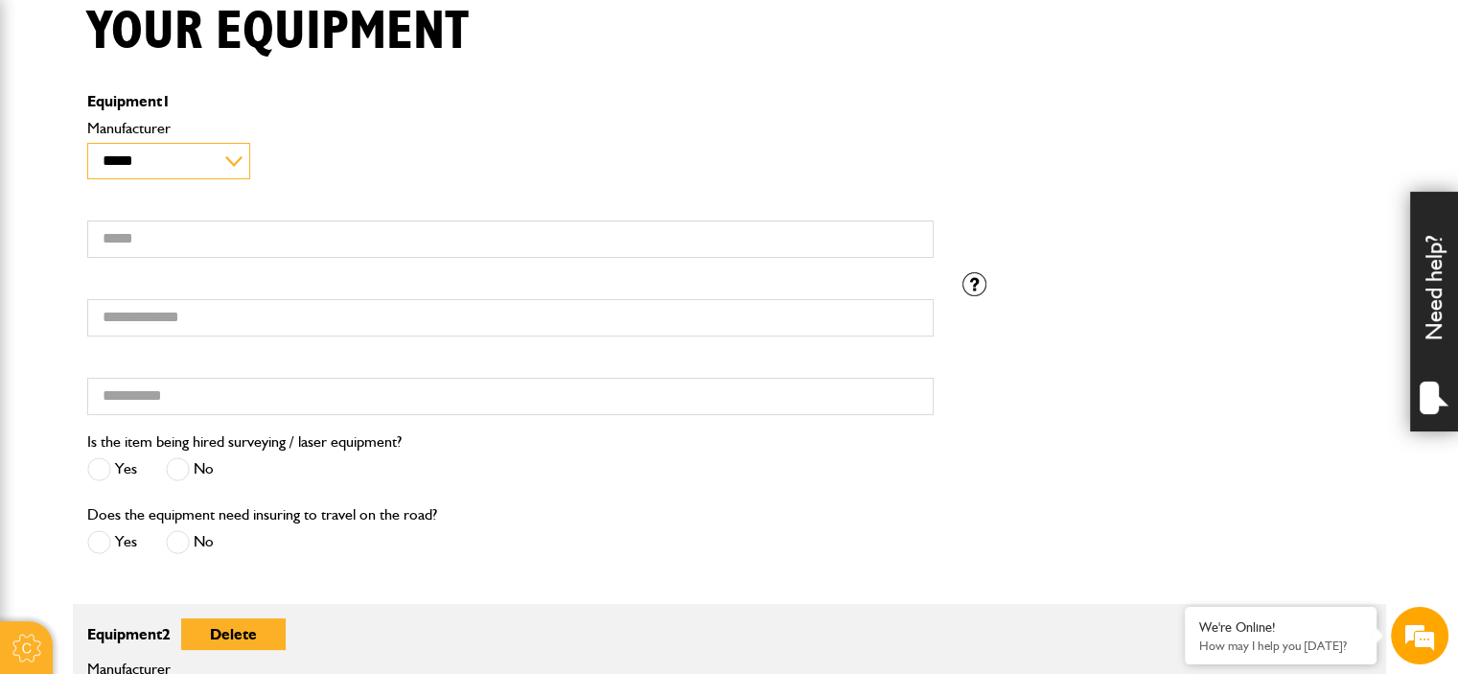
click at [87, 143] on select "**********" at bounding box center [169, 161] width 164 height 36
drag, startPoint x: 367, startPoint y: 187, endPoint x: 226, endPoint y: 252, distance: 155.2
click at [367, 186] on div "**********" at bounding box center [510, 194] width 875 height 156
drag, startPoint x: 219, startPoint y: 257, endPoint x: 215, endPoint y: 236, distance: 21.6
click at [219, 252] on input "Model" at bounding box center [510, 238] width 846 height 37
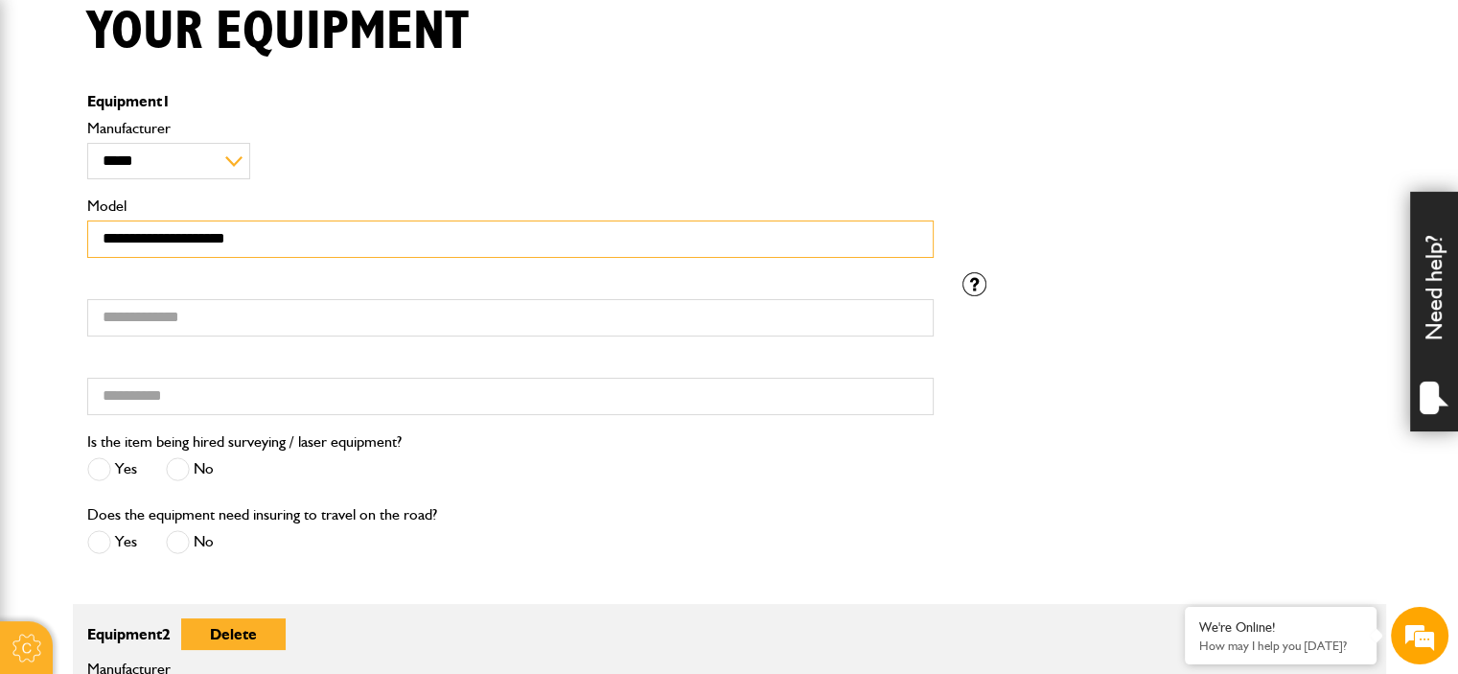
click at [248, 241] on input "**********" at bounding box center [510, 238] width 846 height 37
type input "**********"
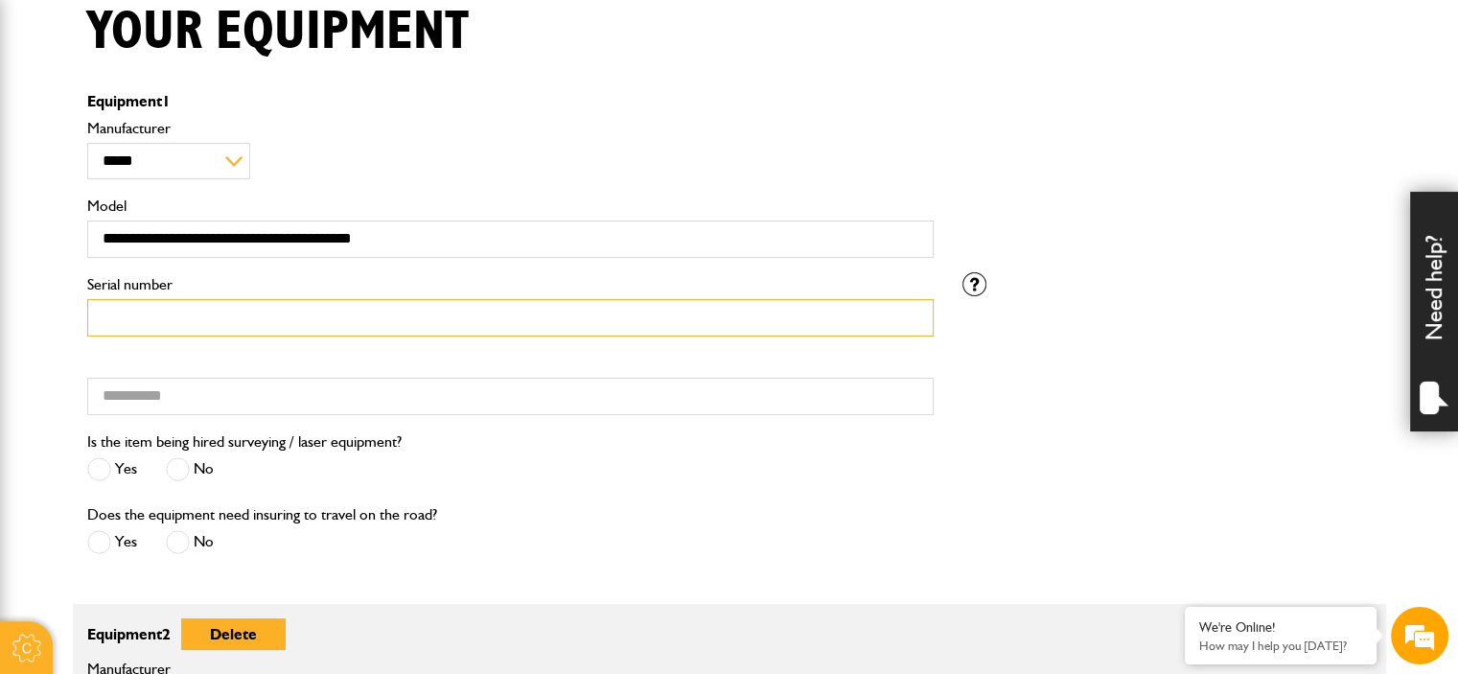
click at [192, 319] on input "Serial number" at bounding box center [510, 317] width 846 height 37
click at [202, 310] on input "Serial number" at bounding box center [510, 317] width 846 height 37
click at [215, 313] on input "Serial number" at bounding box center [510, 317] width 846 height 37
click at [219, 321] on input "Serial number" at bounding box center [510, 317] width 846 height 37
type input "***"
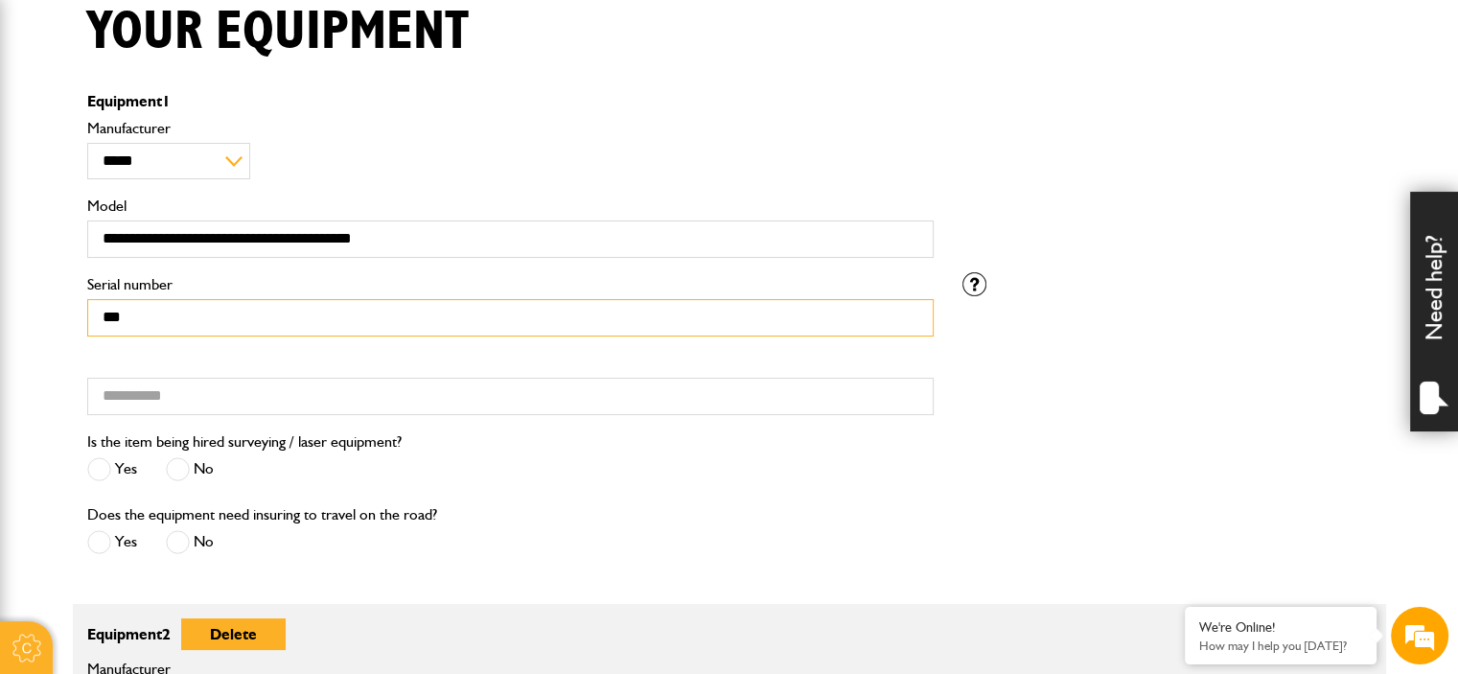
drag, startPoint x: 93, startPoint y: 317, endPoint x: 50, endPoint y: 314, distance: 43.2
click at [161, 307] on input "Serial number" at bounding box center [510, 317] width 846 height 37
click at [525, 311] on input "Serial number" at bounding box center [510, 317] width 846 height 37
click at [540, 303] on input "Serial number" at bounding box center [510, 317] width 846 height 37
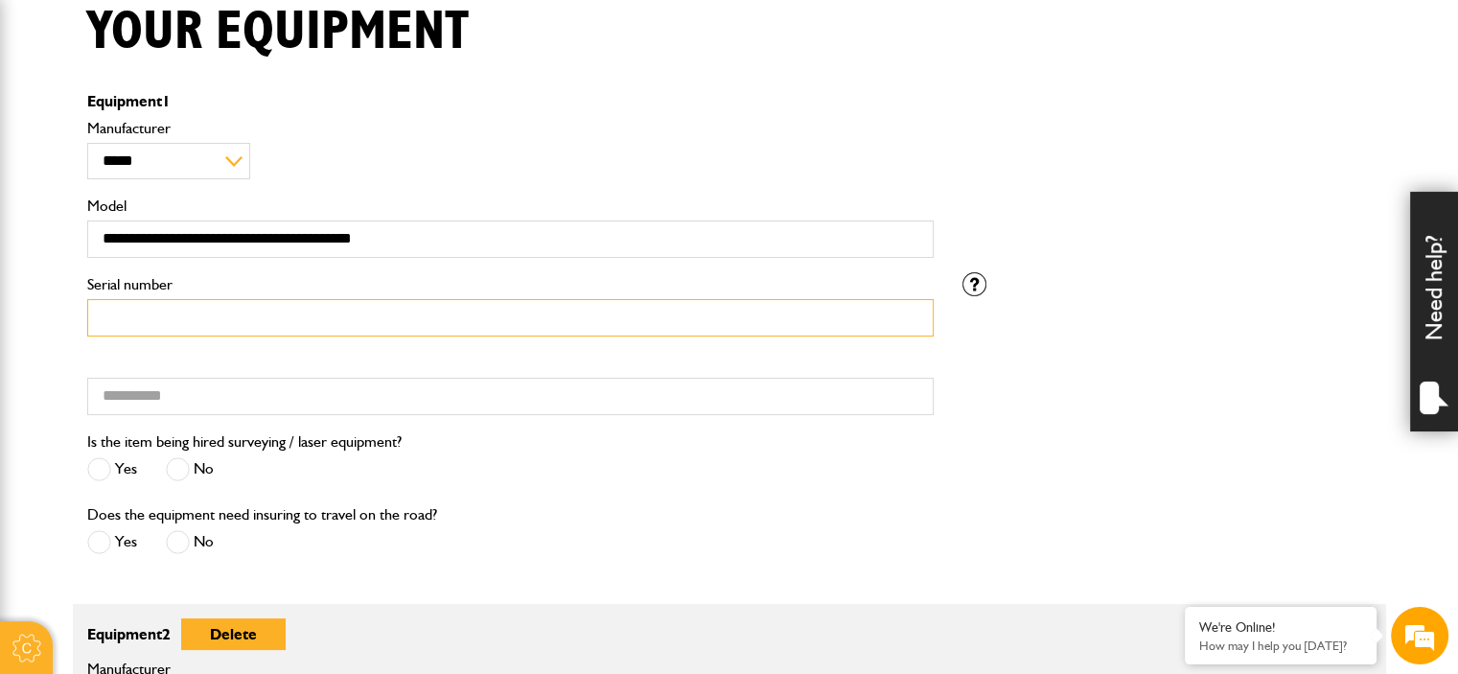
click at [631, 311] on input "Serial number" at bounding box center [510, 317] width 846 height 37
type input "***"
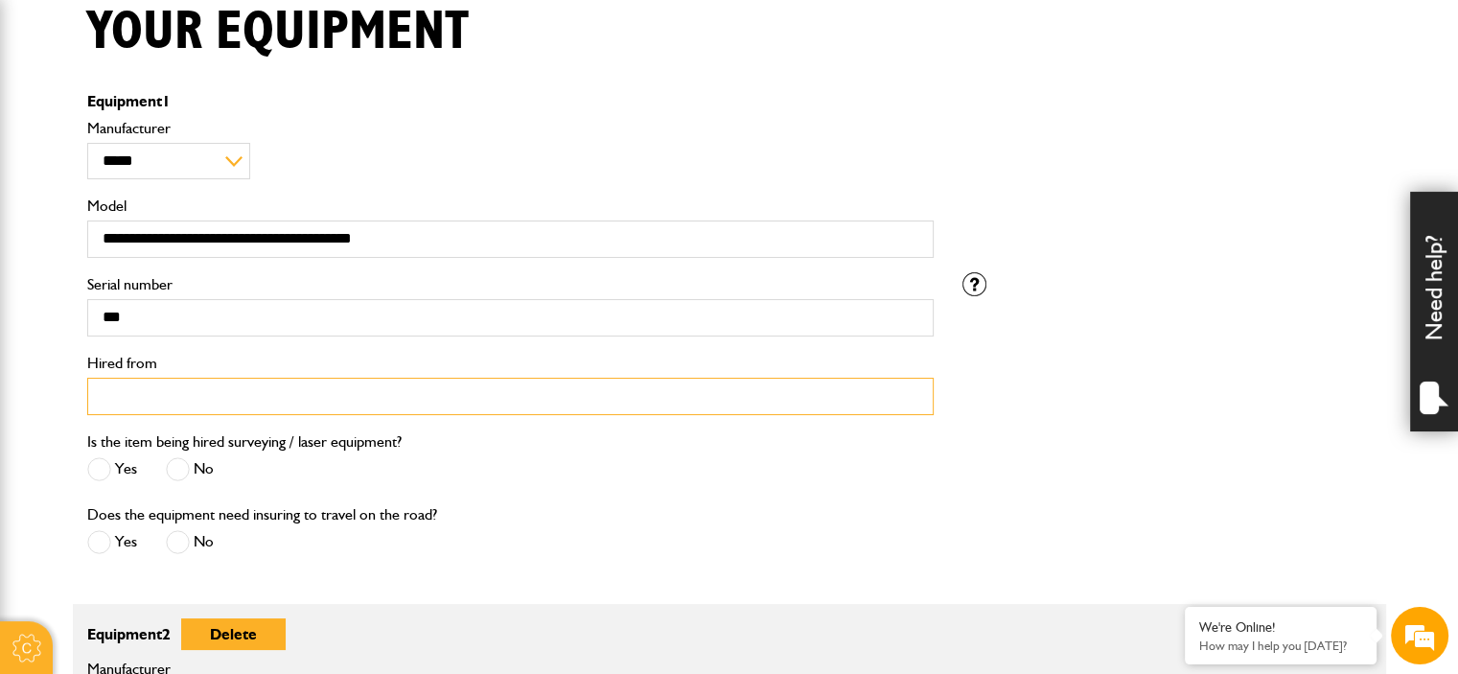
click at [184, 395] on input "Hired from" at bounding box center [510, 396] width 846 height 37
click at [186, 384] on input "Hired from" at bounding box center [510, 396] width 846 height 37
drag, startPoint x: 238, startPoint y: 387, endPoint x: 150, endPoint y: 386, distance: 87.2
click at [150, 386] on input "**********" at bounding box center [510, 396] width 846 height 37
type input "*********"
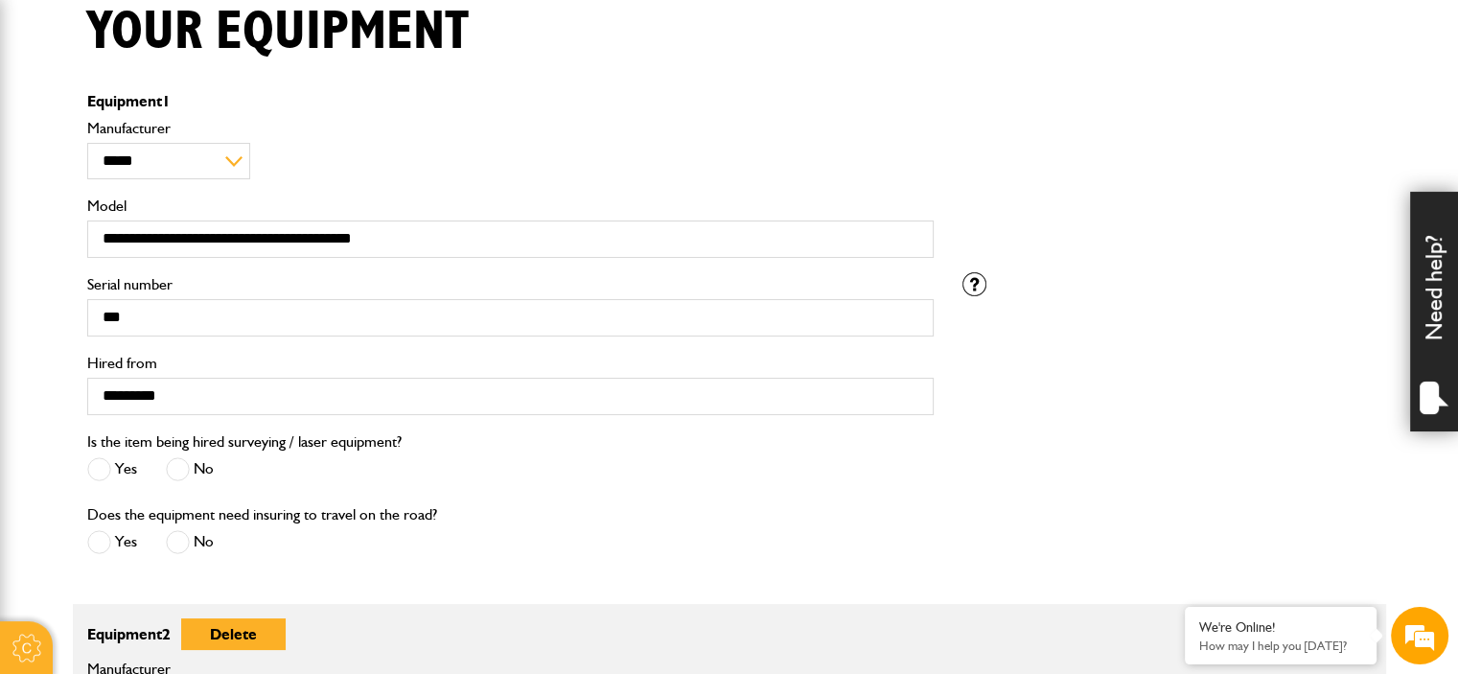
click at [184, 472] on span at bounding box center [178, 469] width 24 height 24
drag, startPoint x: 378, startPoint y: 512, endPoint x: 449, endPoint y: 519, distance: 71.2
click at [449, 519] on div "Does the equipment need insuring to travel on the road? Yes No" at bounding box center [510, 538] width 875 height 73
click at [445, 519] on div "Does the equipment need insuring to travel on the road? Yes No" at bounding box center [510, 538] width 875 height 73
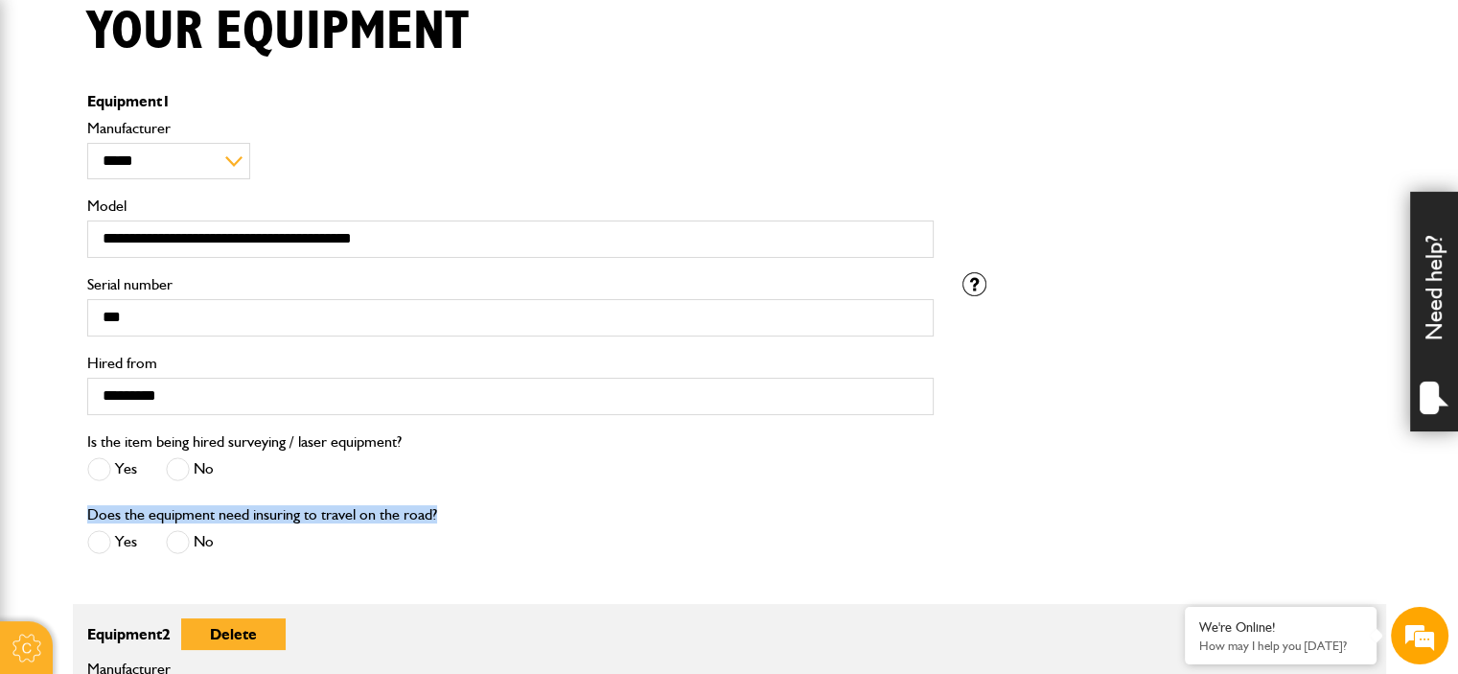
drag, startPoint x: 421, startPoint y: 519, endPoint x: 54, endPoint y: 510, distance: 367.2
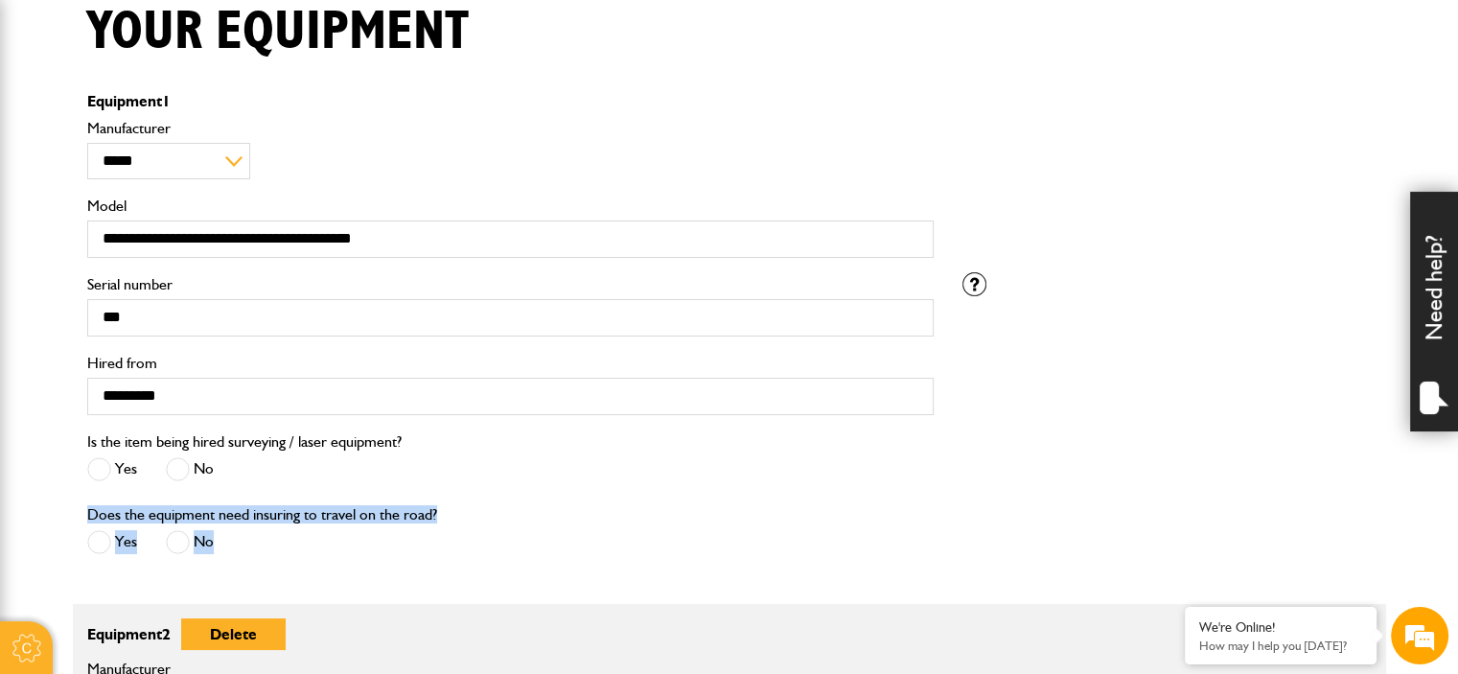
drag, startPoint x: 100, startPoint y: 511, endPoint x: 441, endPoint y: 521, distance: 341.4
click at [441, 521] on div "Does the equipment need insuring to travel on the road? Yes No" at bounding box center [510, 538] width 875 height 73
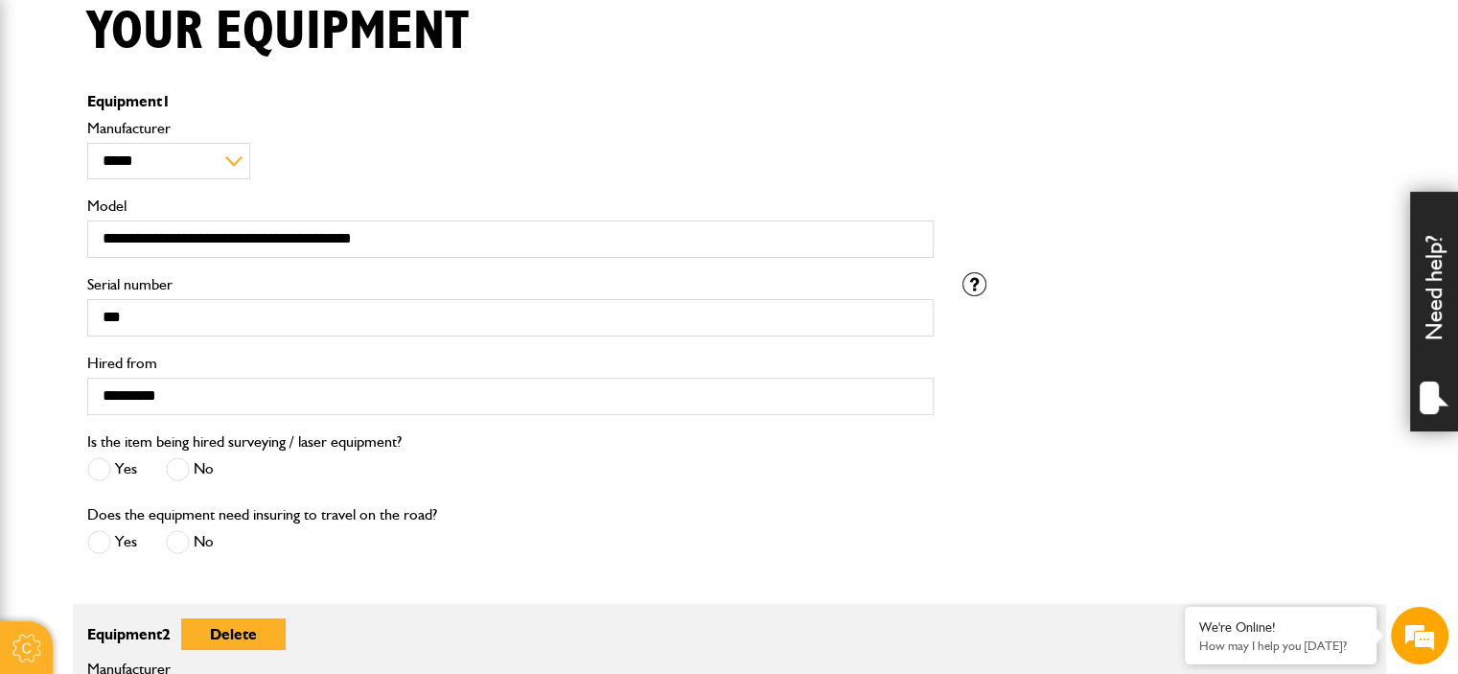
click at [441, 521] on div "Does the equipment need insuring to travel on the road? Yes No" at bounding box center [510, 538] width 875 height 73
drag, startPoint x: 441, startPoint y: 517, endPoint x: 223, endPoint y: 519, distance: 217.6
click at [223, 519] on div "Does the equipment need insuring to travel on the road? Yes No" at bounding box center [510, 538] width 875 height 73
click at [223, 519] on label "Does the equipment need insuring to travel on the road?" at bounding box center [262, 514] width 350 height 15
drag, startPoint x: 127, startPoint y: 514, endPoint x: 432, endPoint y: 499, distance: 305.1
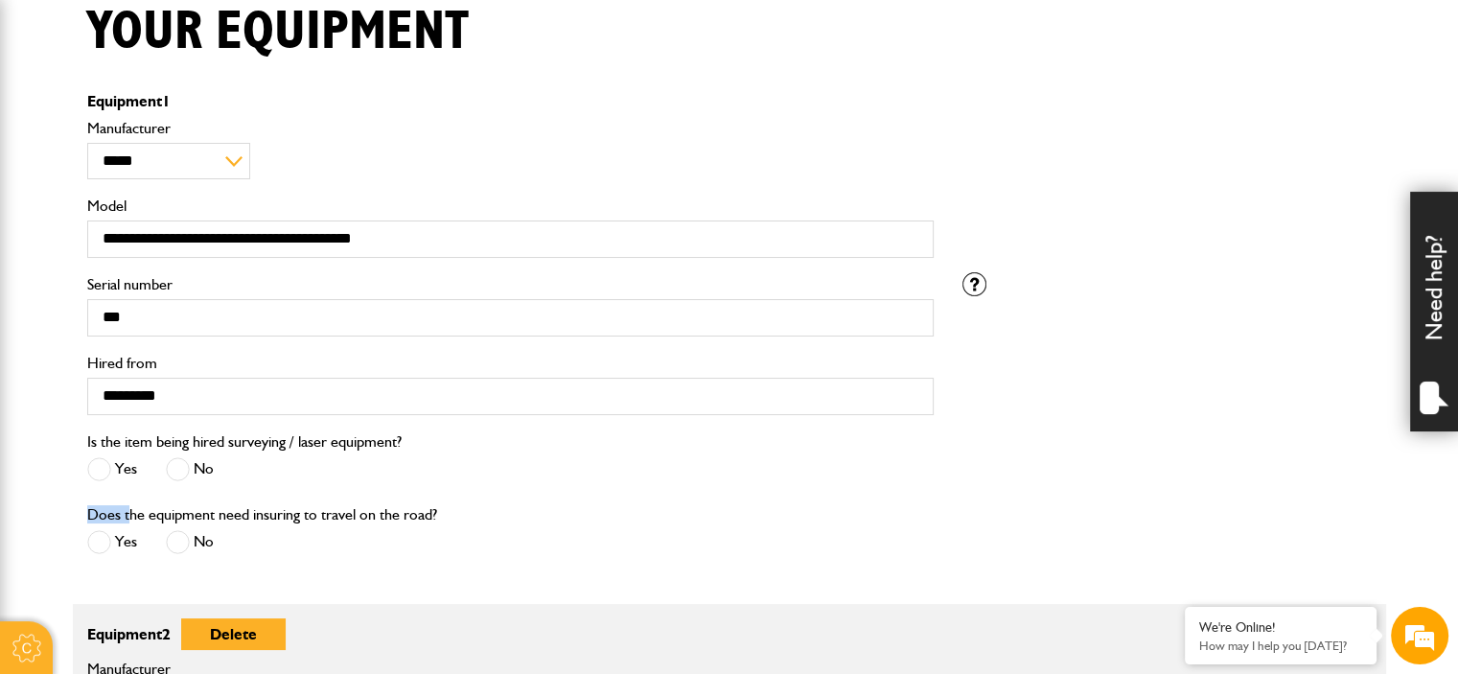
click at [432, 499] on fieldset "**********" at bounding box center [729, 335] width 1313 height 482
click at [431, 507] on label "Does the equipment need insuring to travel on the road?" at bounding box center [262, 514] width 350 height 15
drag, startPoint x: 378, startPoint y: 509, endPoint x: 227, endPoint y: 509, distance: 150.5
click at [227, 509] on label "Does the equipment need insuring to travel on the road?" at bounding box center [262, 514] width 350 height 15
drag, startPoint x: 227, startPoint y: 509, endPoint x: 141, endPoint y: 505, distance: 86.3
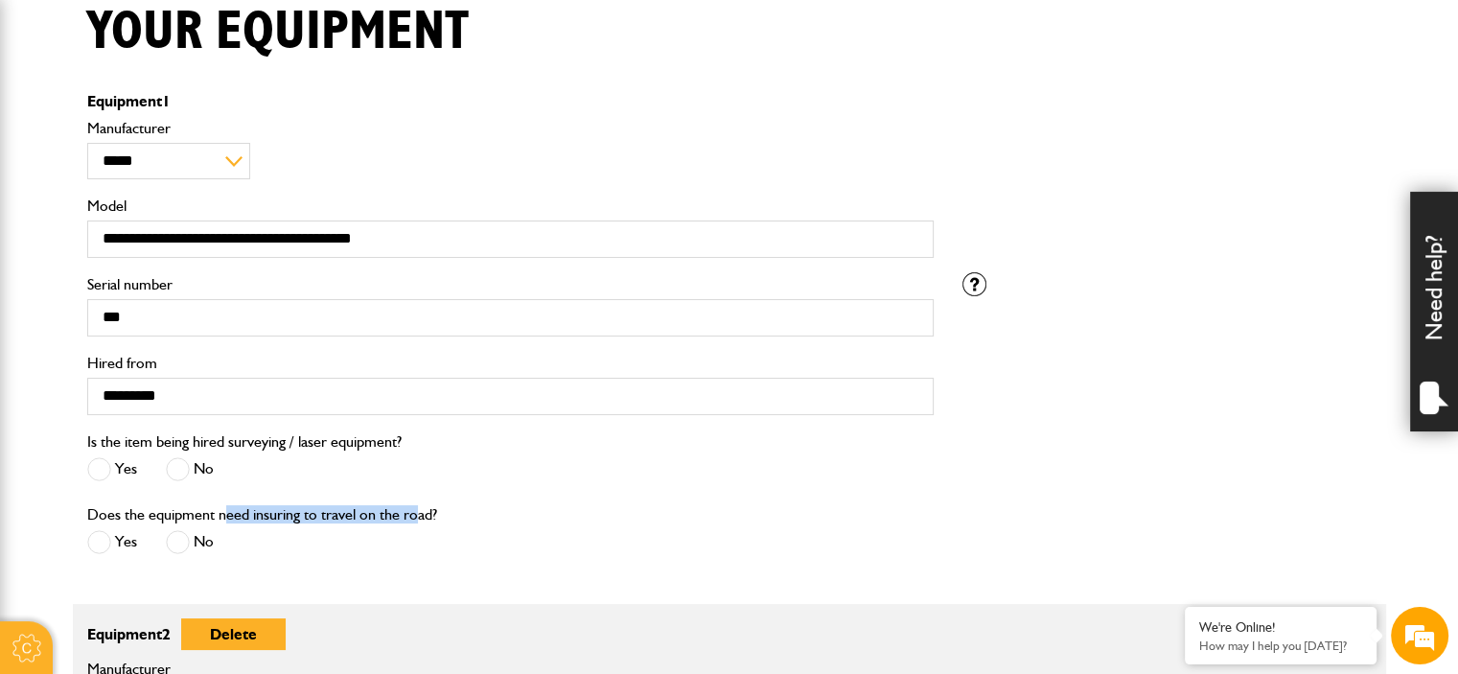
click at [226, 509] on label "Does the equipment need insuring to travel on the road?" at bounding box center [262, 514] width 350 height 15
drag, startPoint x: 141, startPoint y: 505, endPoint x: 421, endPoint y: 508, distance: 279.9
click at [421, 508] on label "Does the equipment need insuring to travel on the road?" at bounding box center [262, 514] width 350 height 15
drag, startPoint x: 419, startPoint y: 509, endPoint x: 203, endPoint y: 518, distance: 215.8
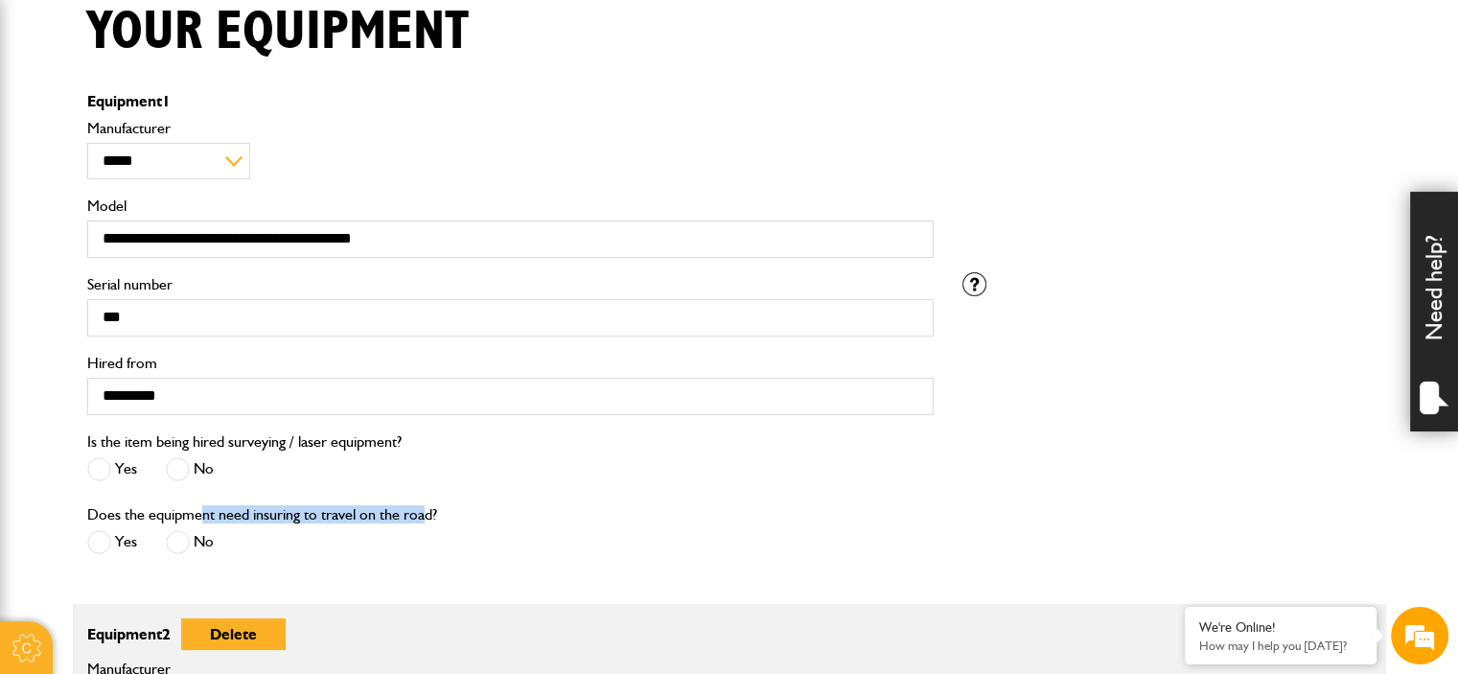
click at [203, 518] on label "Does the equipment need insuring to travel on the road?" at bounding box center [262, 514] width 350 height 15
drag, startPoint x: 207, startPoint y: 518, endPoint x: 448, endPoint y: 527, distance: 240.8
click at [448, 527] on div "Does the equipment need insuring to travel on the road? Yes No" at bounding box center [510, 538] width 875 height 73
click at [445, 510] on div "Does the equipment need insuring to travel on the road? Yes No" at bounding box center [510, 538] width 875 height 73
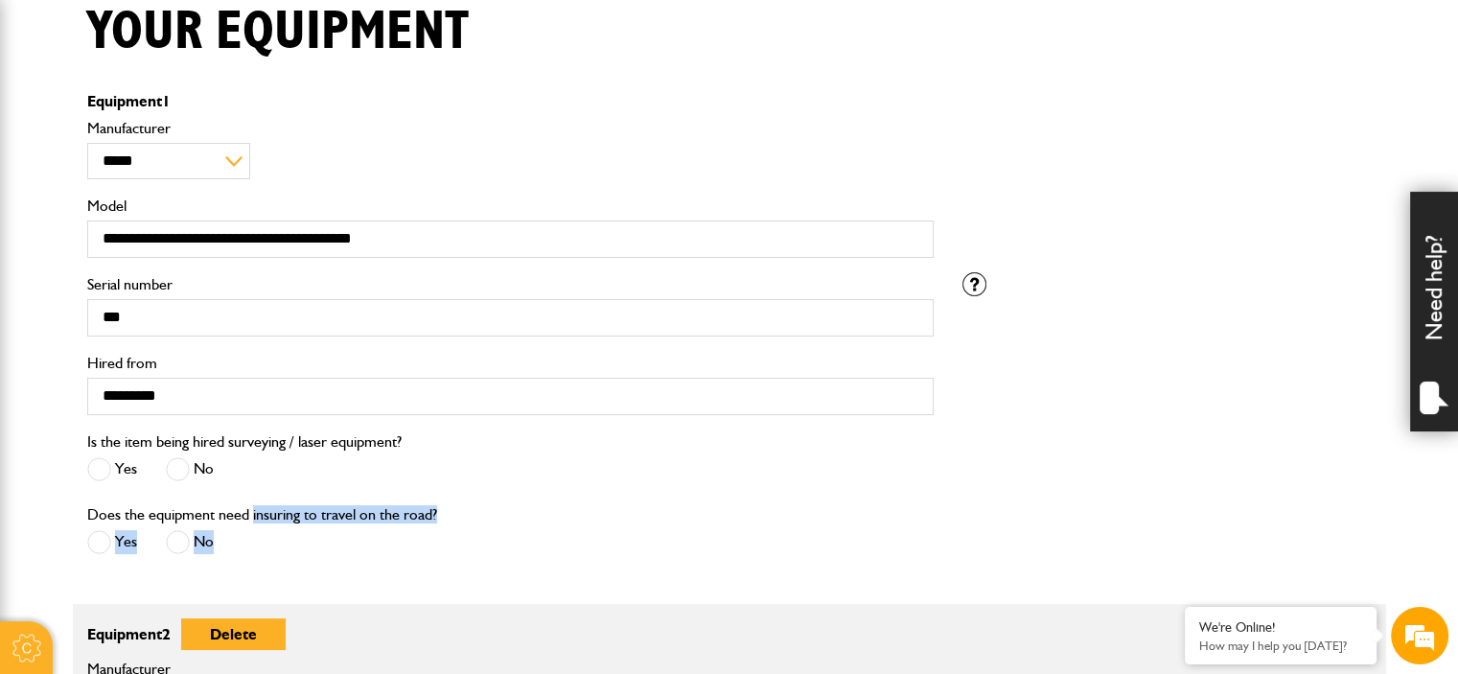
drag, startPoint x: 449, startPoint y: 509, endPoint x: 252, endPoint y: 510, distance: 196.5
click at [252, 510] on div "Does the equipment need insuring to travel on the road? Yes No" at bounding box center [510, 538] width 875 height 73
click at [252, 510] on label "Does the equipment need insuring to travel on the road?" at bounding box center [262, 514] width 350 height 15
click at [184, 534] on span at bounding box center [178, 542] width 24 height 24
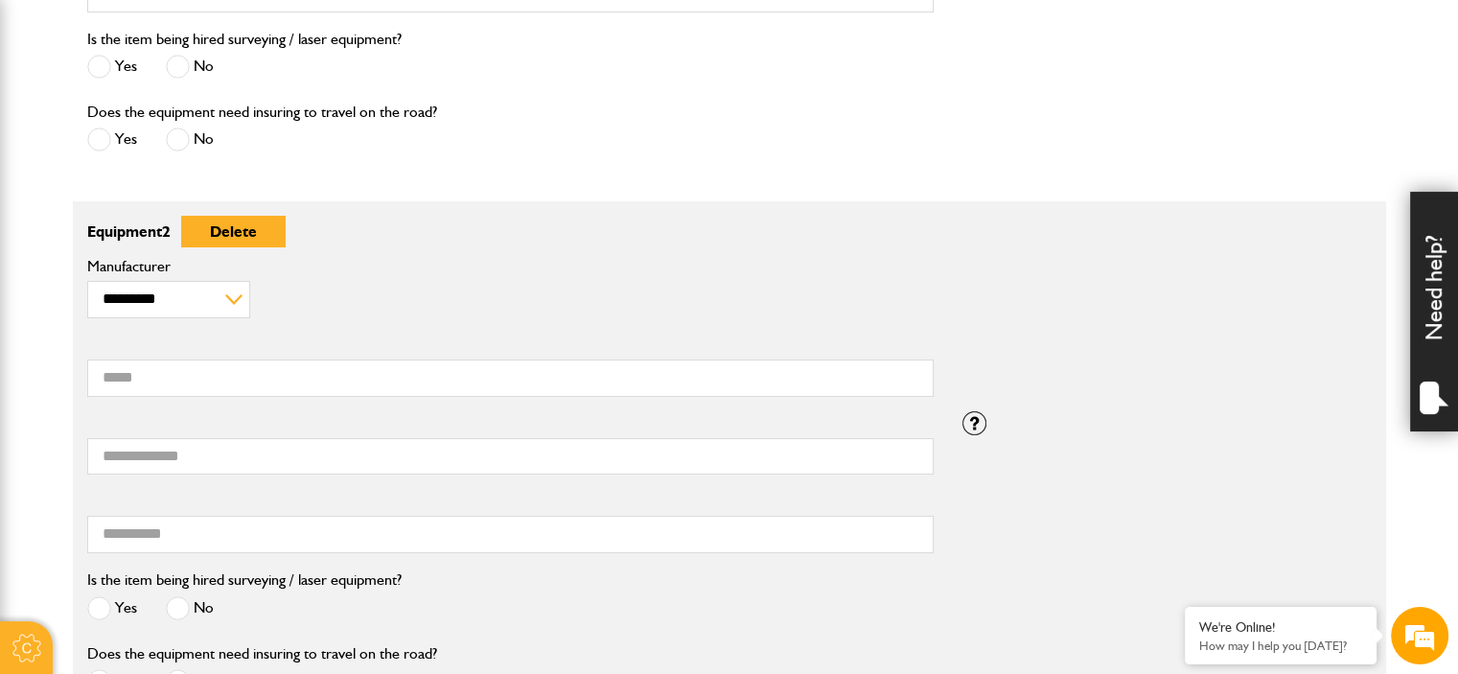
scroll to position [958, 0]
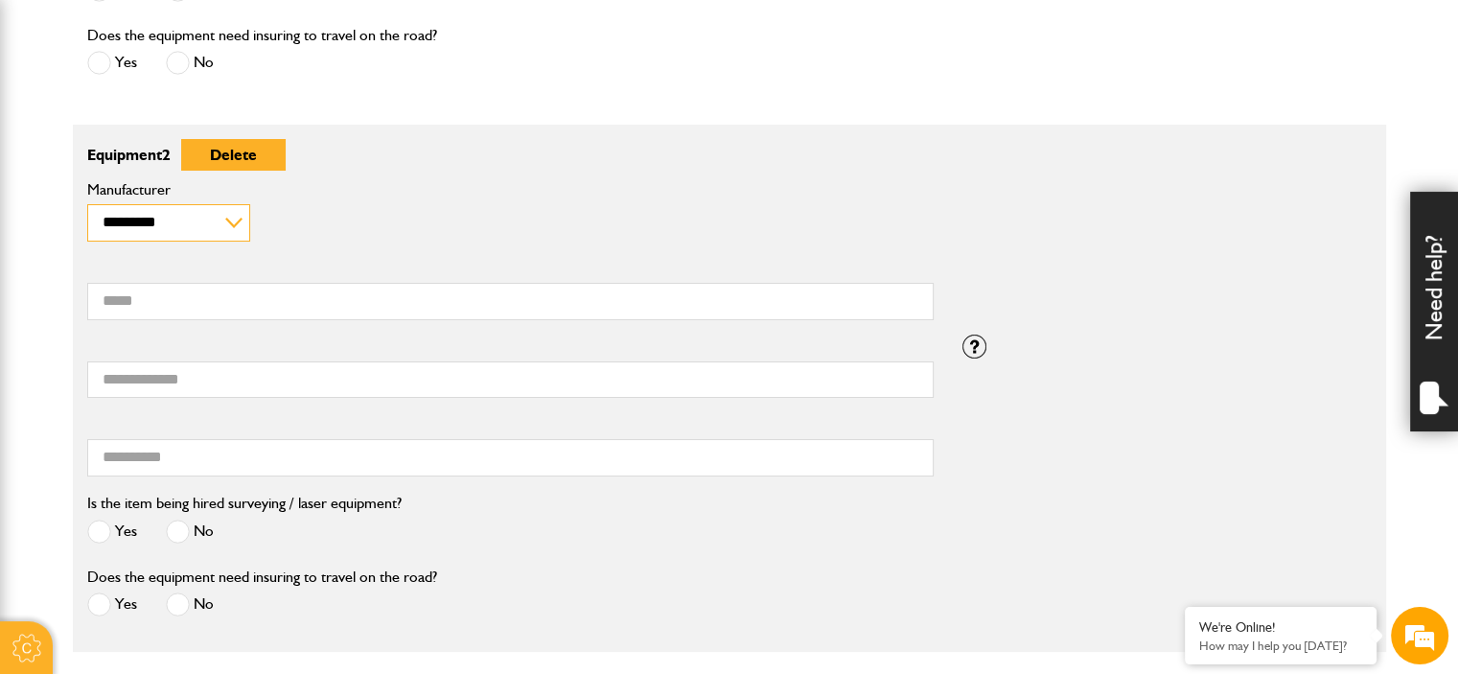
click at [236, 215] on select "**********" at bounding box center [169, 222] width 164 height 36
select select "**"
click at [87, 204] on select "**********" at bounding box center [169, 222] width 164 height 36
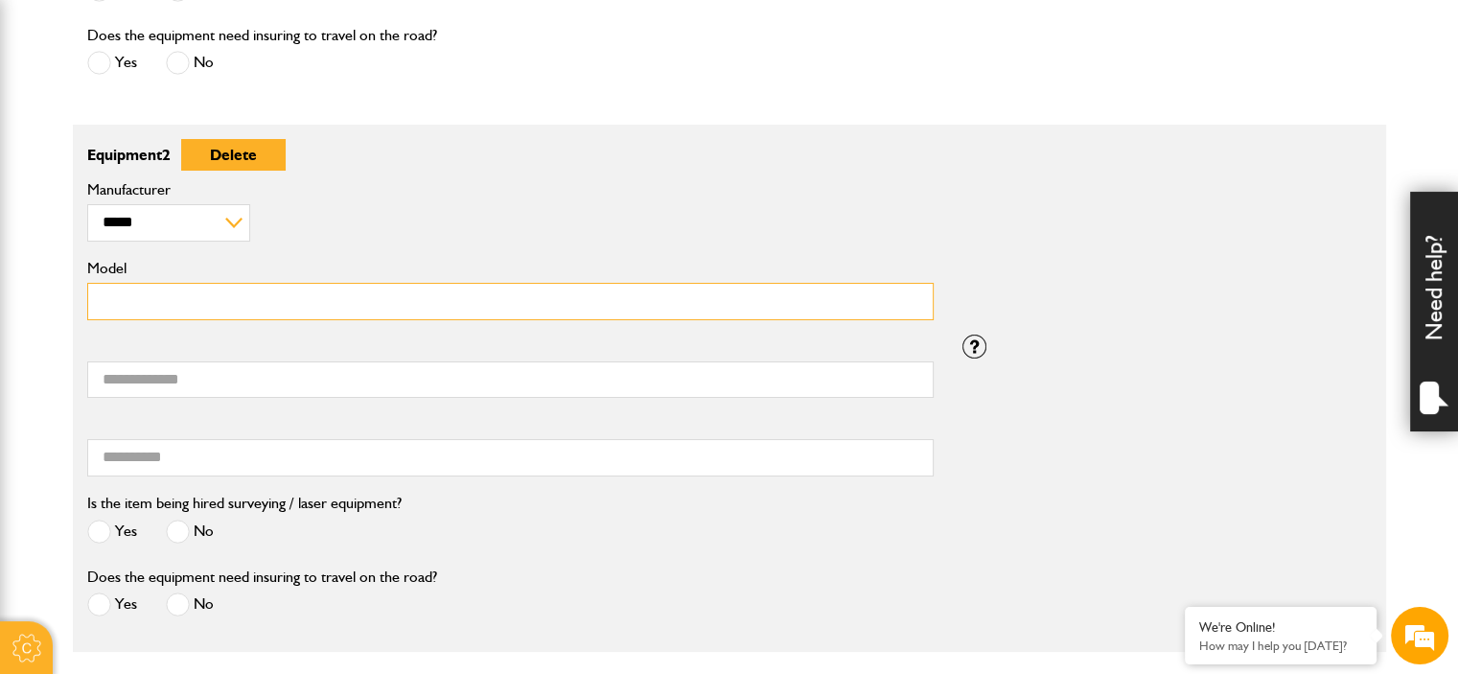
click at [226, 303] on input "Model" at bounding box center [510, 301] width 846 height 37
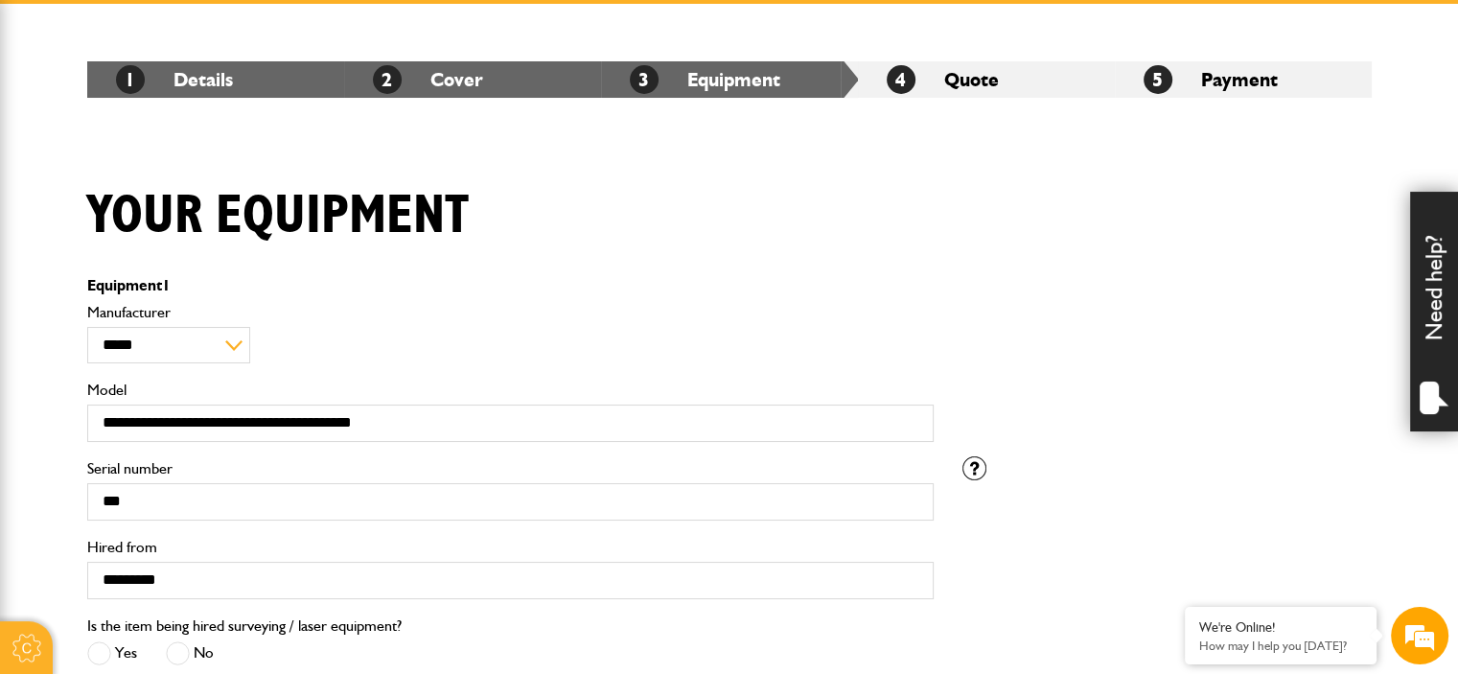
scroll to position [192, 0]
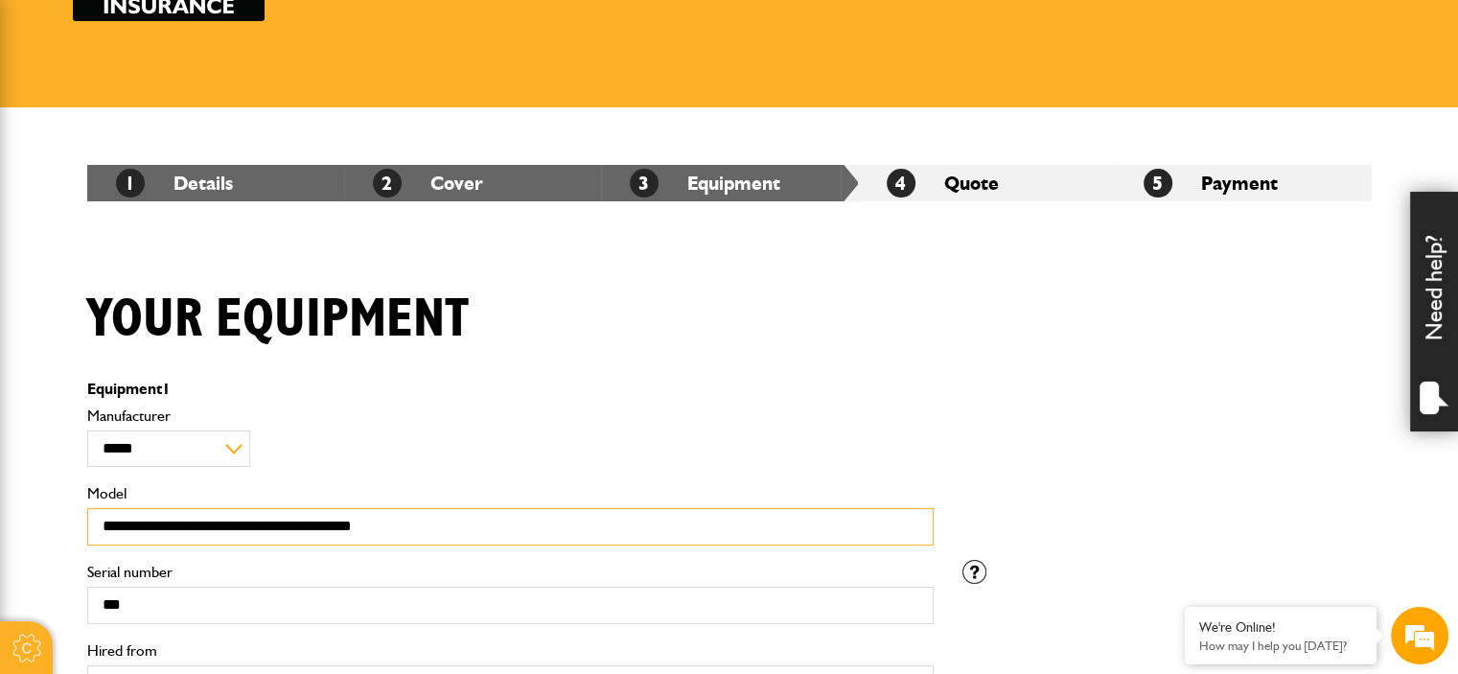
drag, startPoint x: 417, startPoint y: 517, endPoint x: 0, endPoint y: 486, distance: 418.1
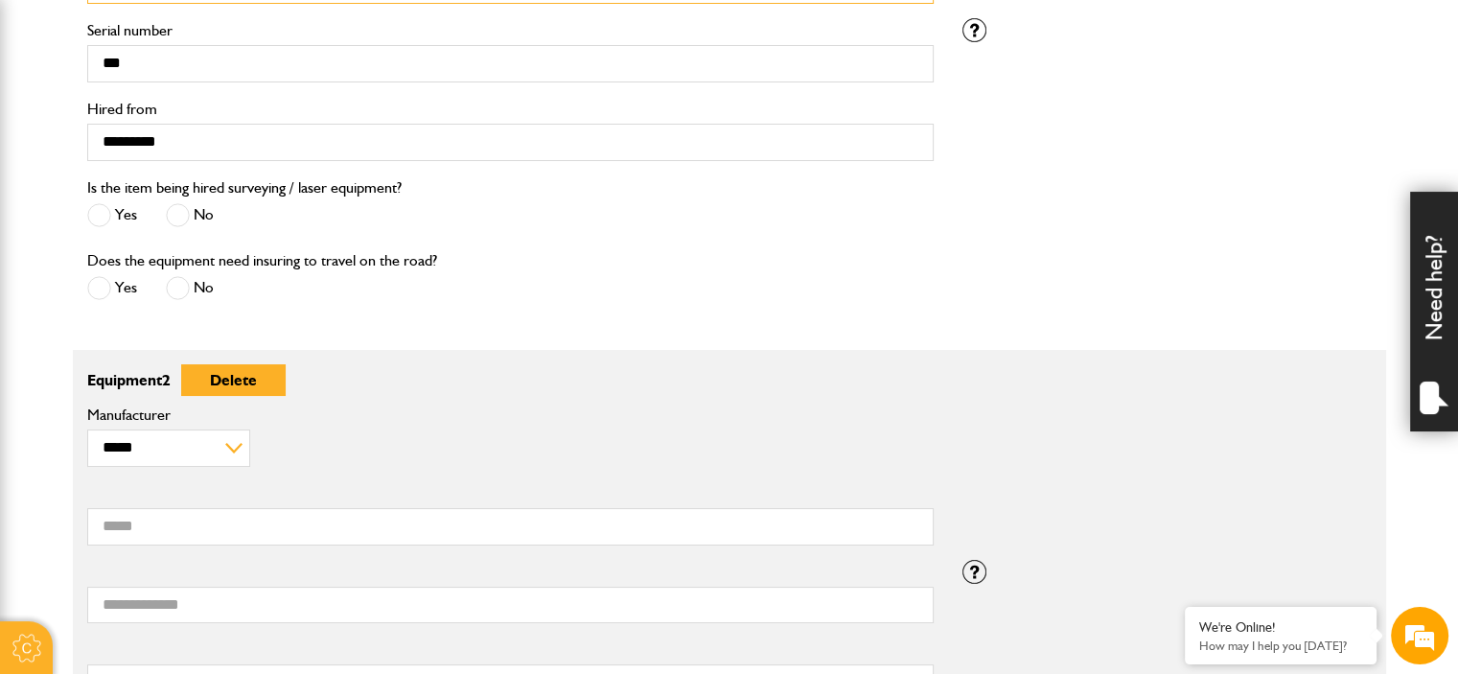
scroll to position [767, 0]
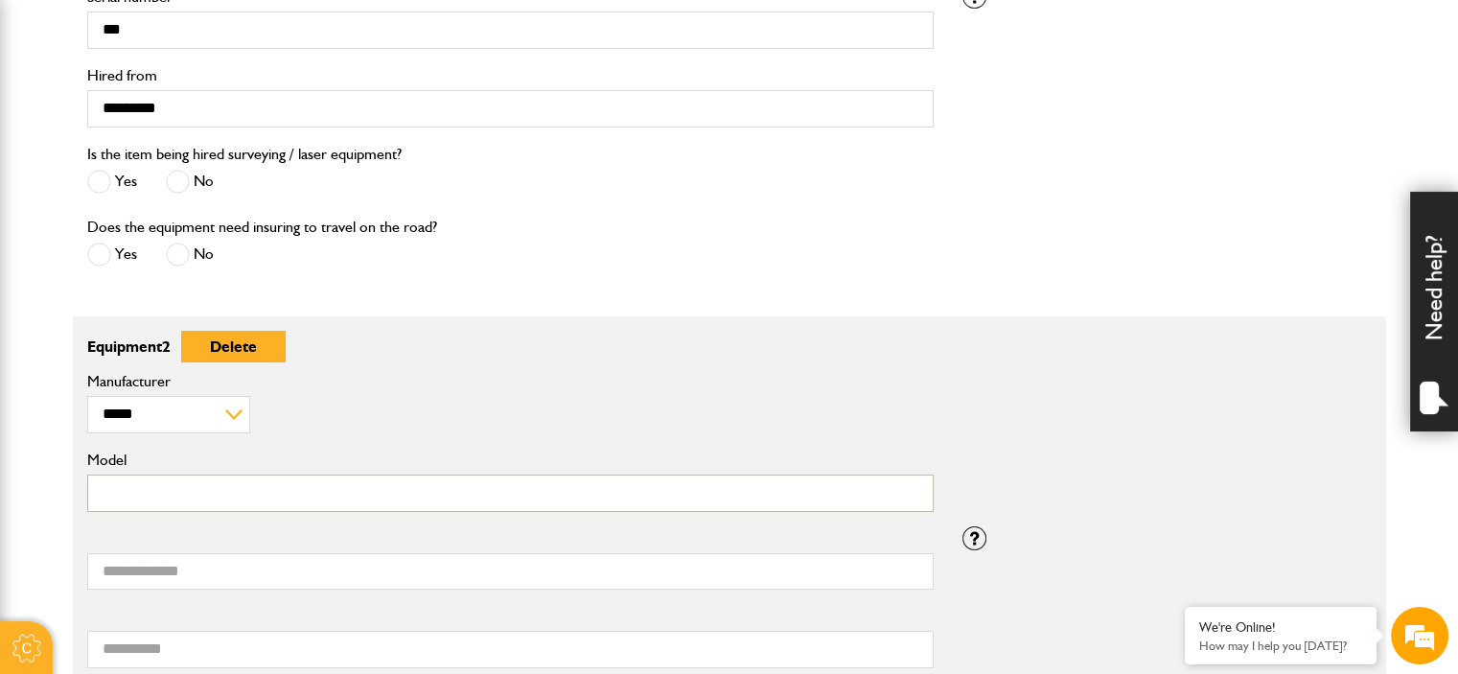
click at [249, 490] on input "Model" at bounding box center [510, 492] width 846 height 37
paste input "**********"
type input "**********"
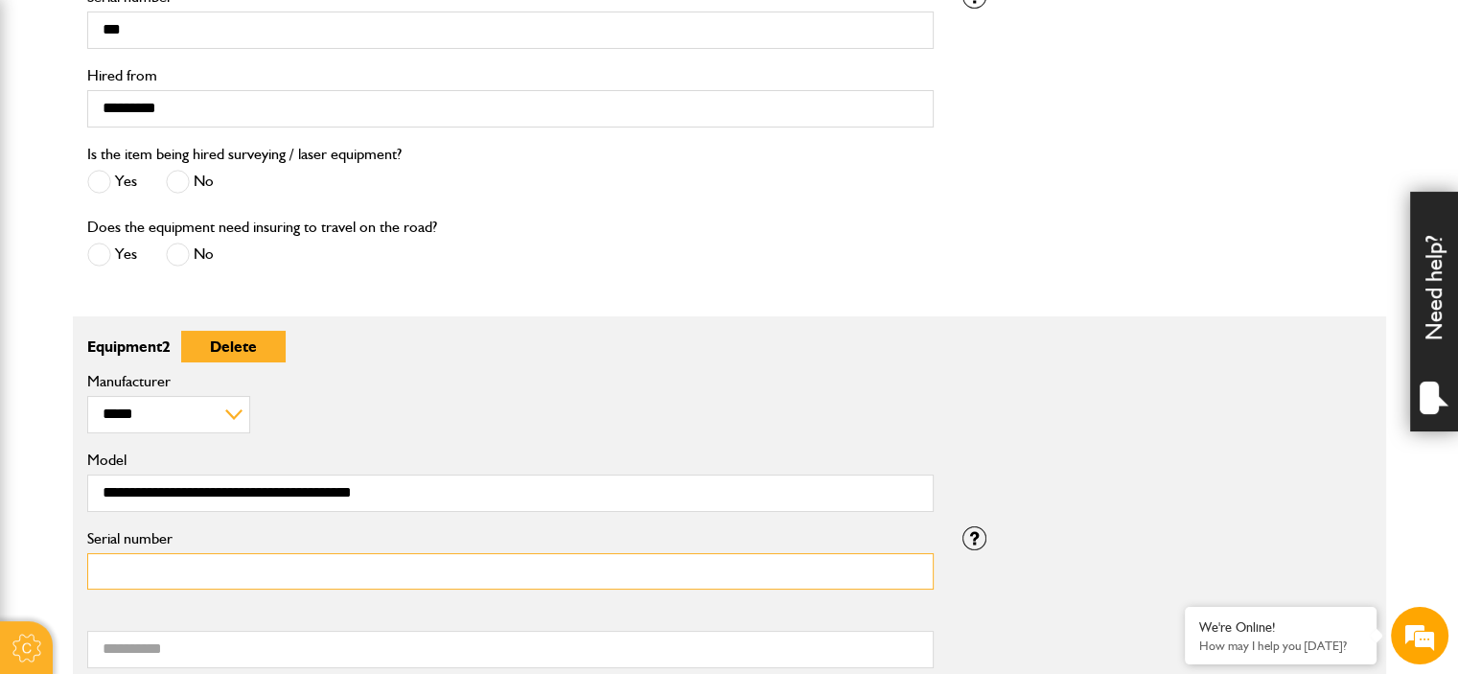
click at [196, 558] on input "Serial number" at bounding box center [510, 571] width 846 height 37
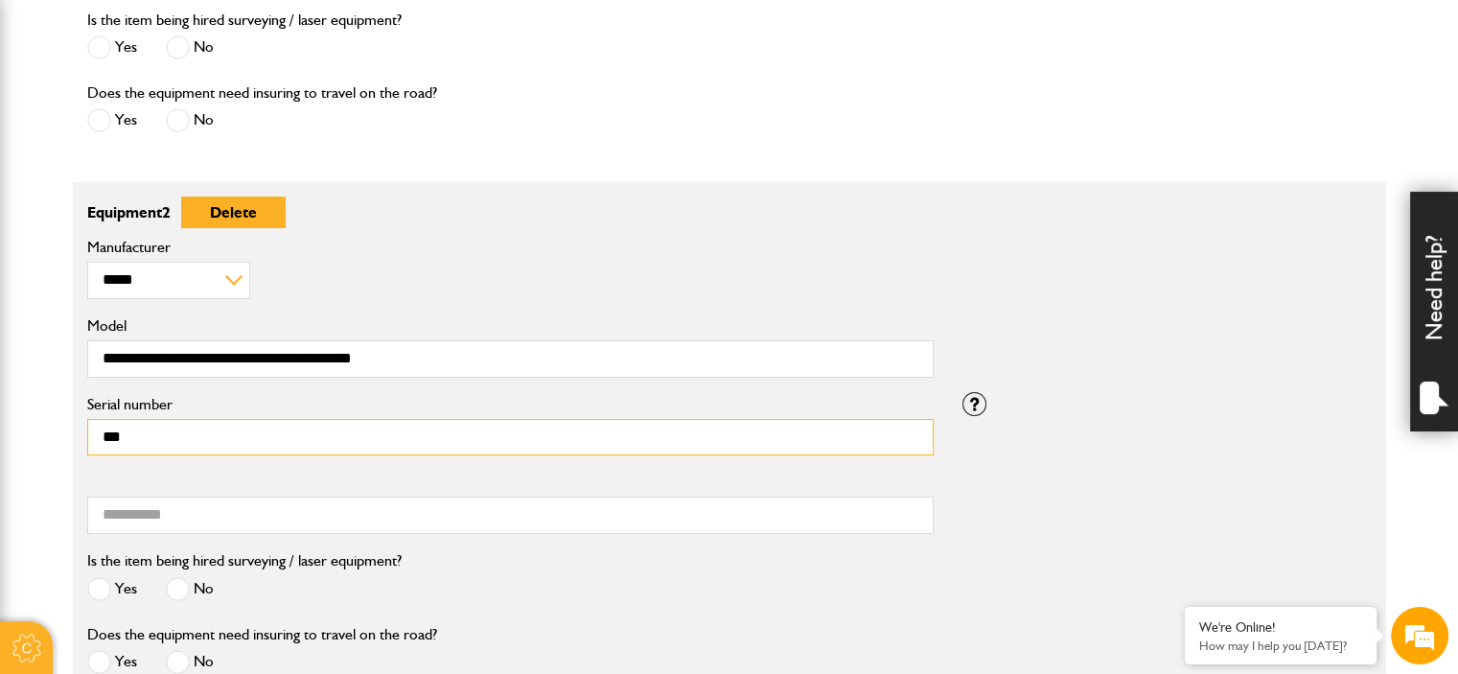
scroll to position [1054, 0]
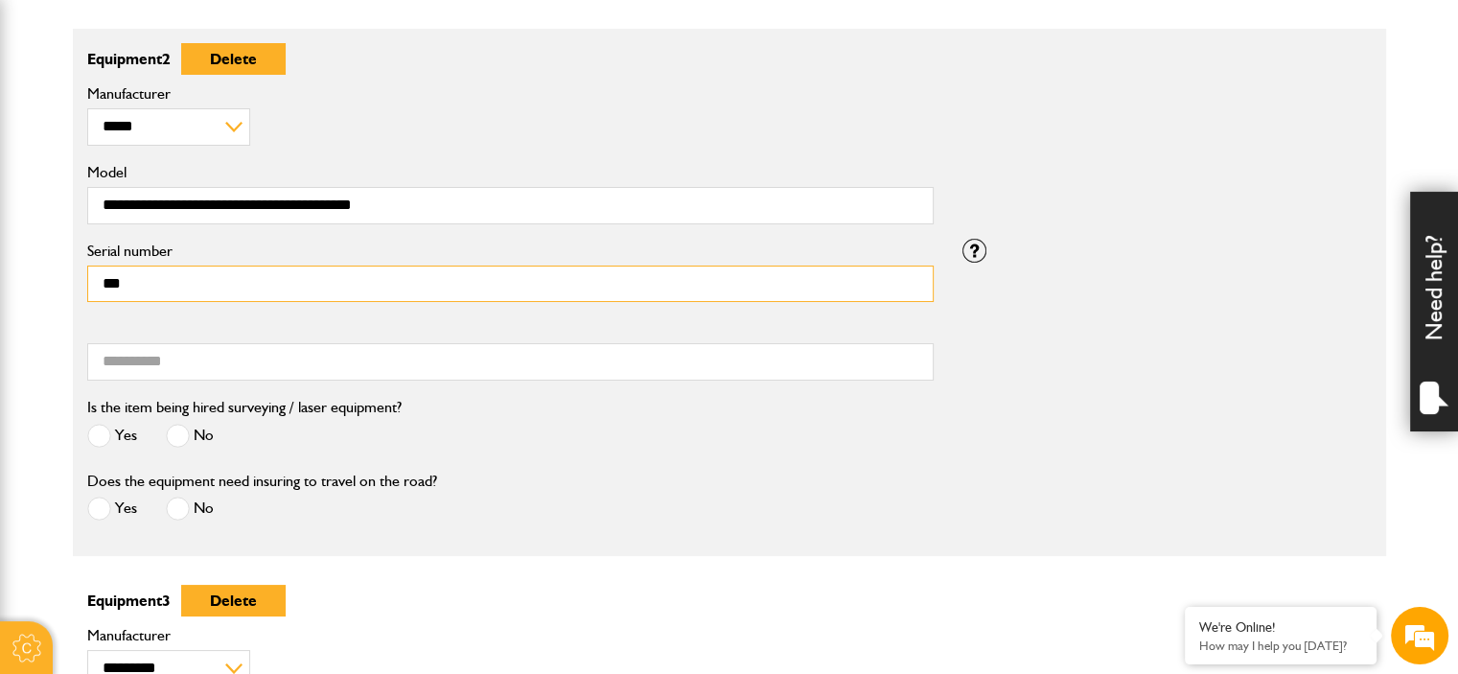
type input "***"
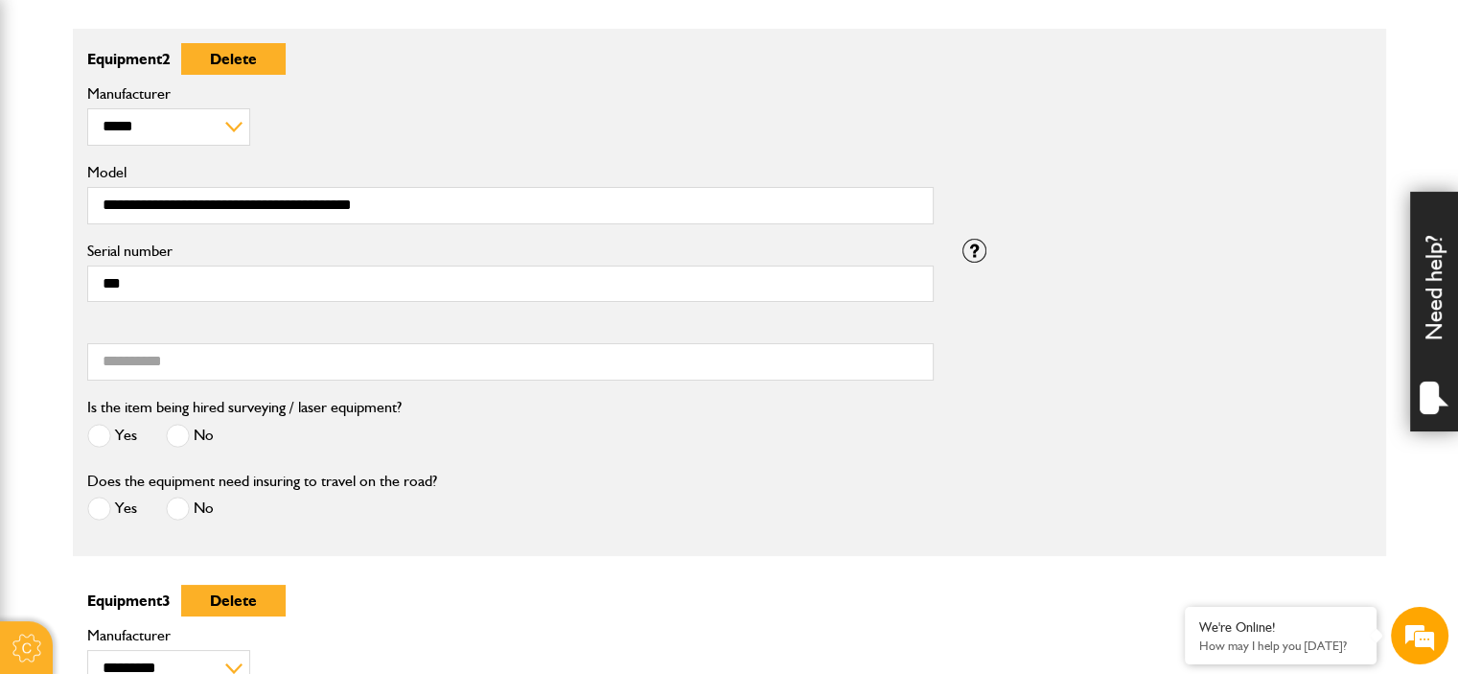
click at [207, 329] on label "Hired from" at bounding box center [510, 328] width 846 height 15
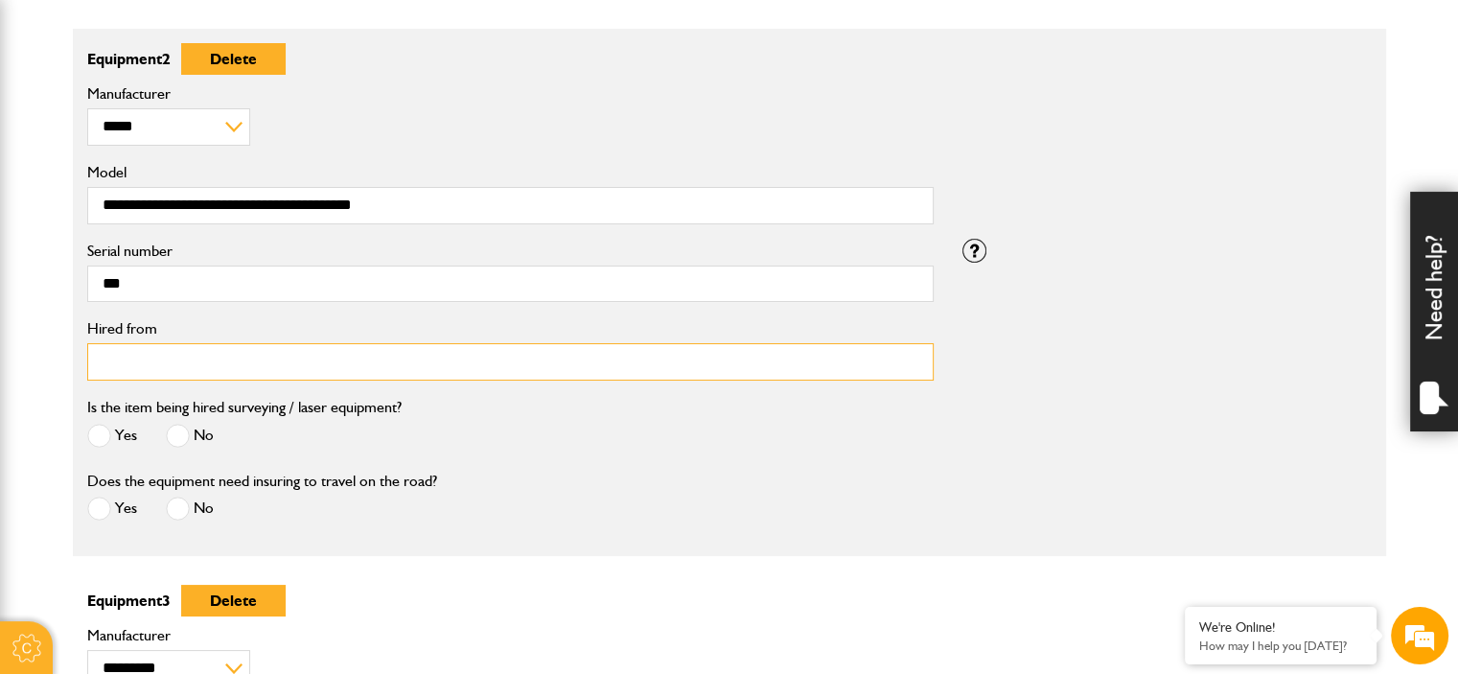
click at [207, 343] on input "Hired from" at bounding box center [510, 361] width 846 height 37
click at [200, 378] on input "Hired from" at bounding box center [510, 361] width 846 height 37
type input "*********"
click at [173, 432] on span at bounding box center [178, 436] width 24 height 24
click at [178, 516] on span at bounding box center [178, 508] width 24 height 24
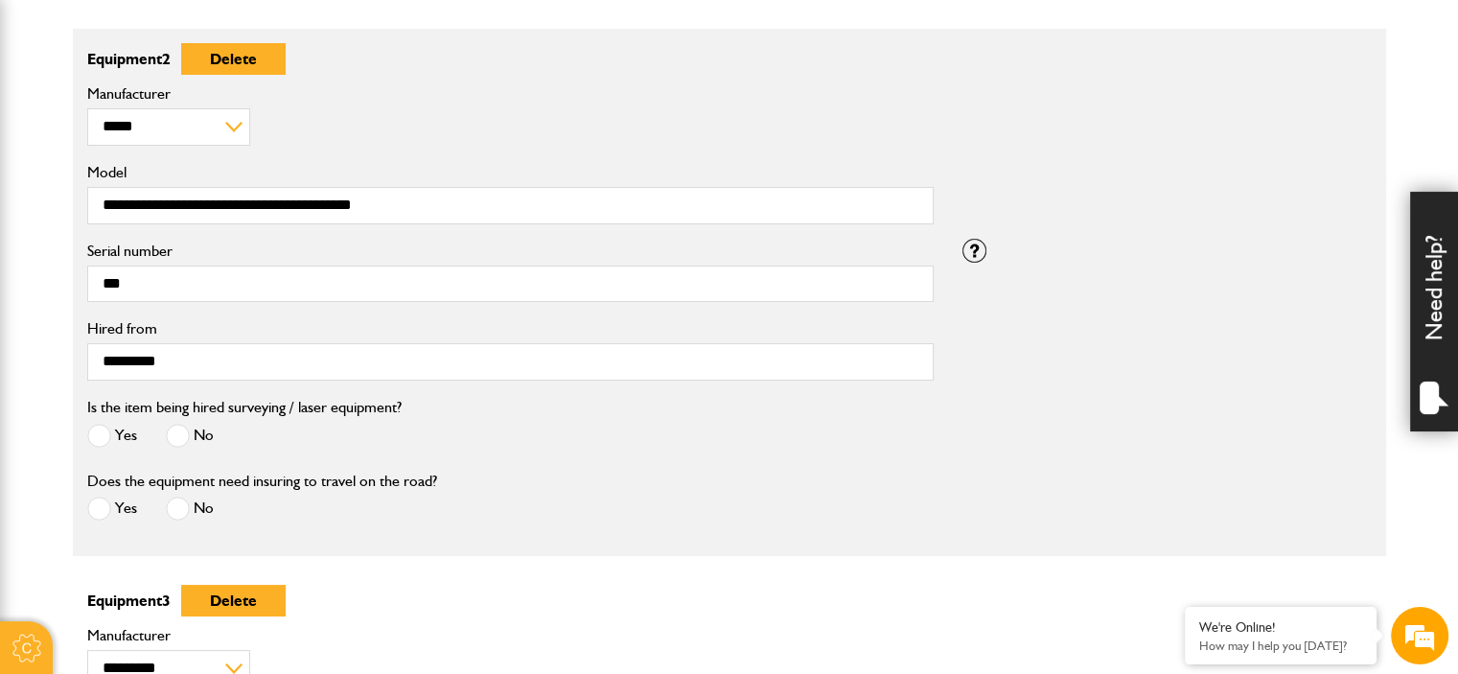
scroll to position [1342, 0]
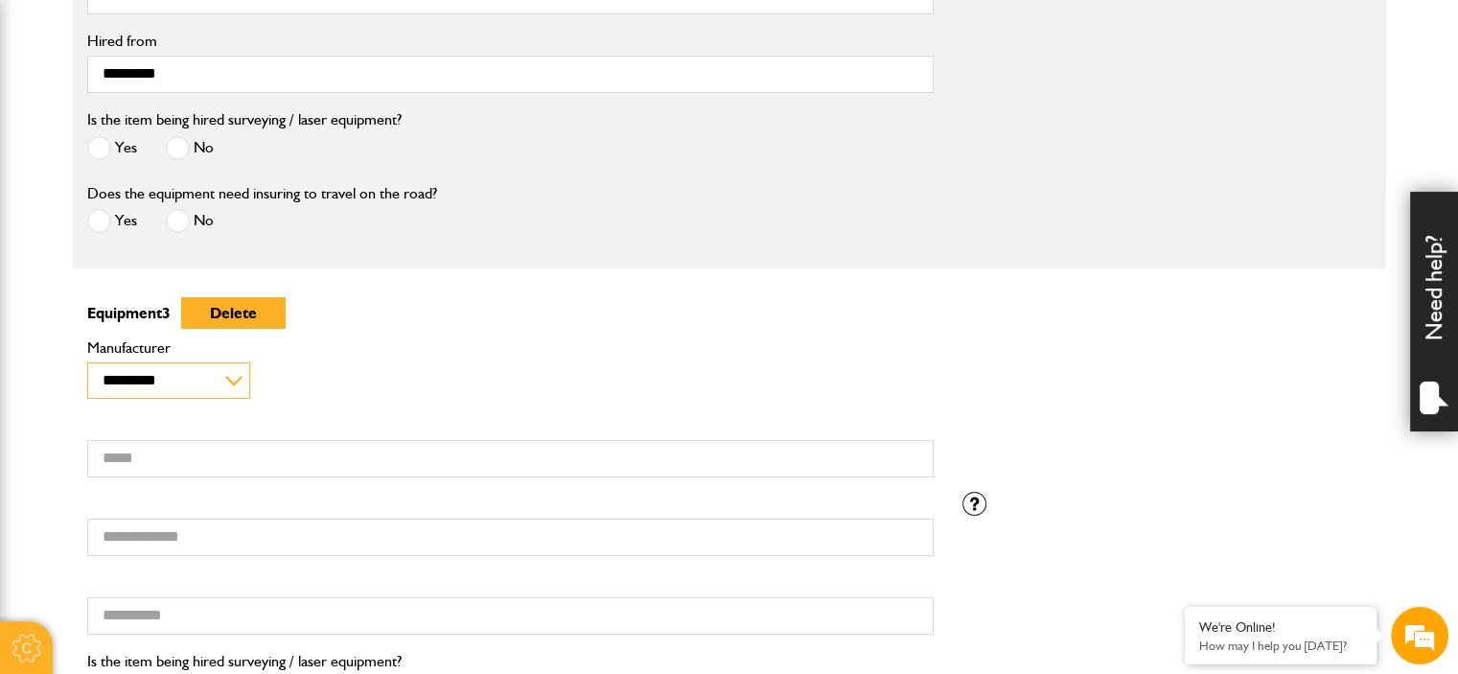
click at [128, 385] on select "**********" at bounding box center [169, 380] width 164 height 36
click at [153, 394] on select "**********" at bounding box center [169, 380] width 164 height 36
select select "**"
click at [87, 362] on select "**********" at bounding box center [169, 380] width 164 height 36
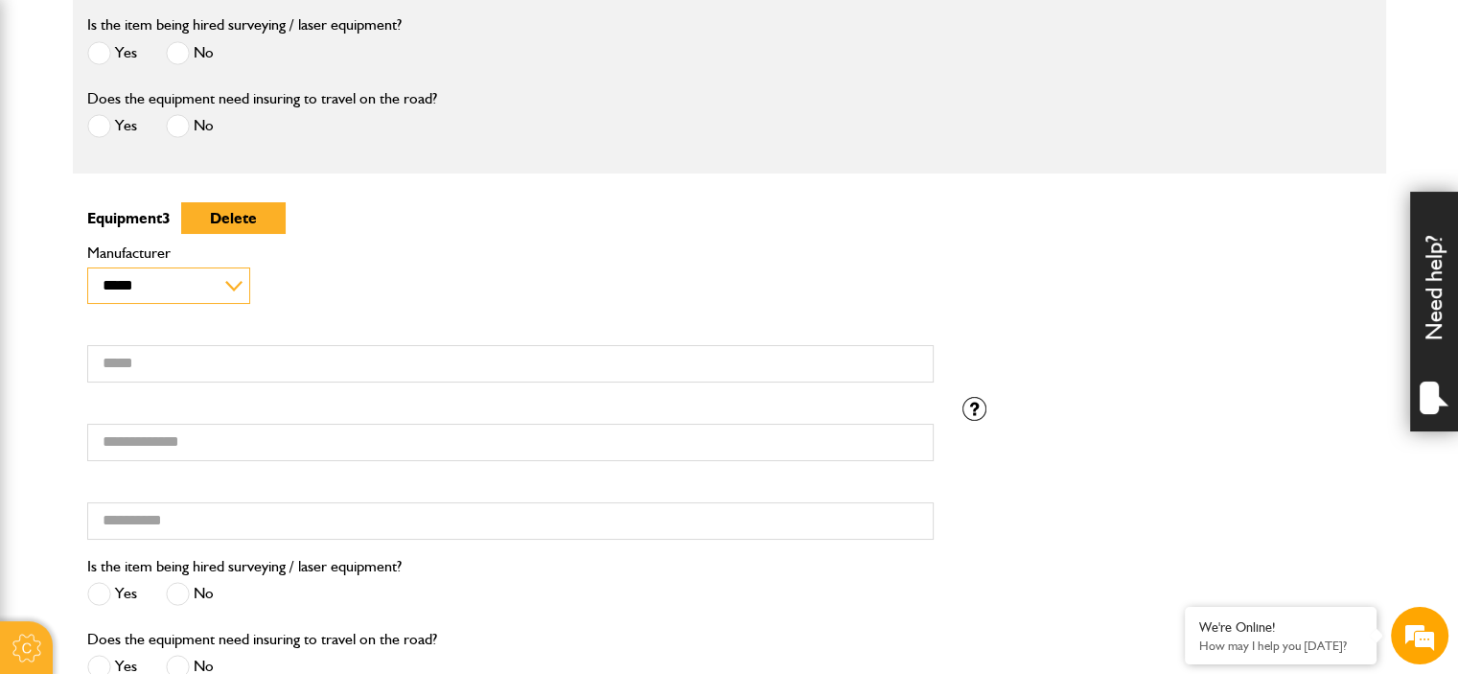
scroll to position [1438, 0]
click at [216, 335] on label "Model" at bounding box center [510, 329] width 846 height 15
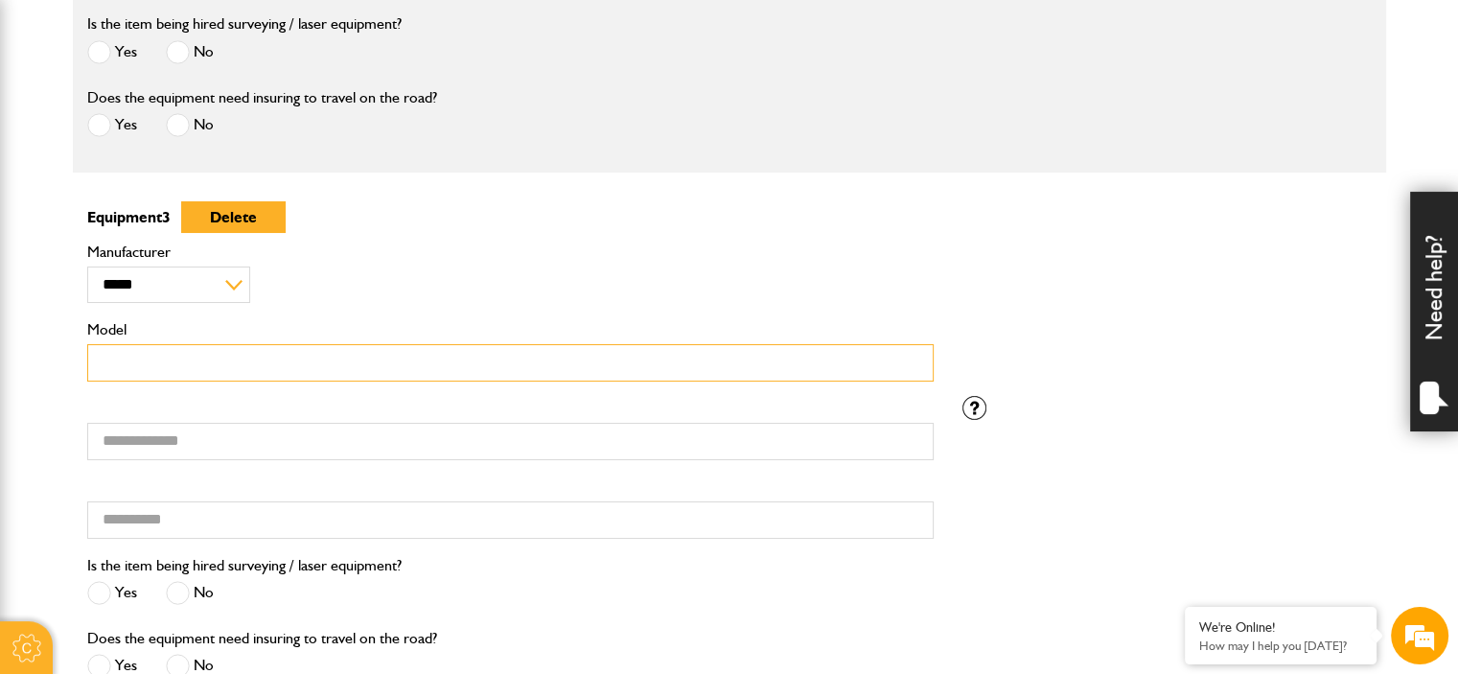
click at [216, 344] on input "Model" at bounding box center [510, 362] width 846 height 37
click at [212, 363] on input "Model" at bounding box center [510, 362] width 846 height 37
paste input "**********"
type input "**********"
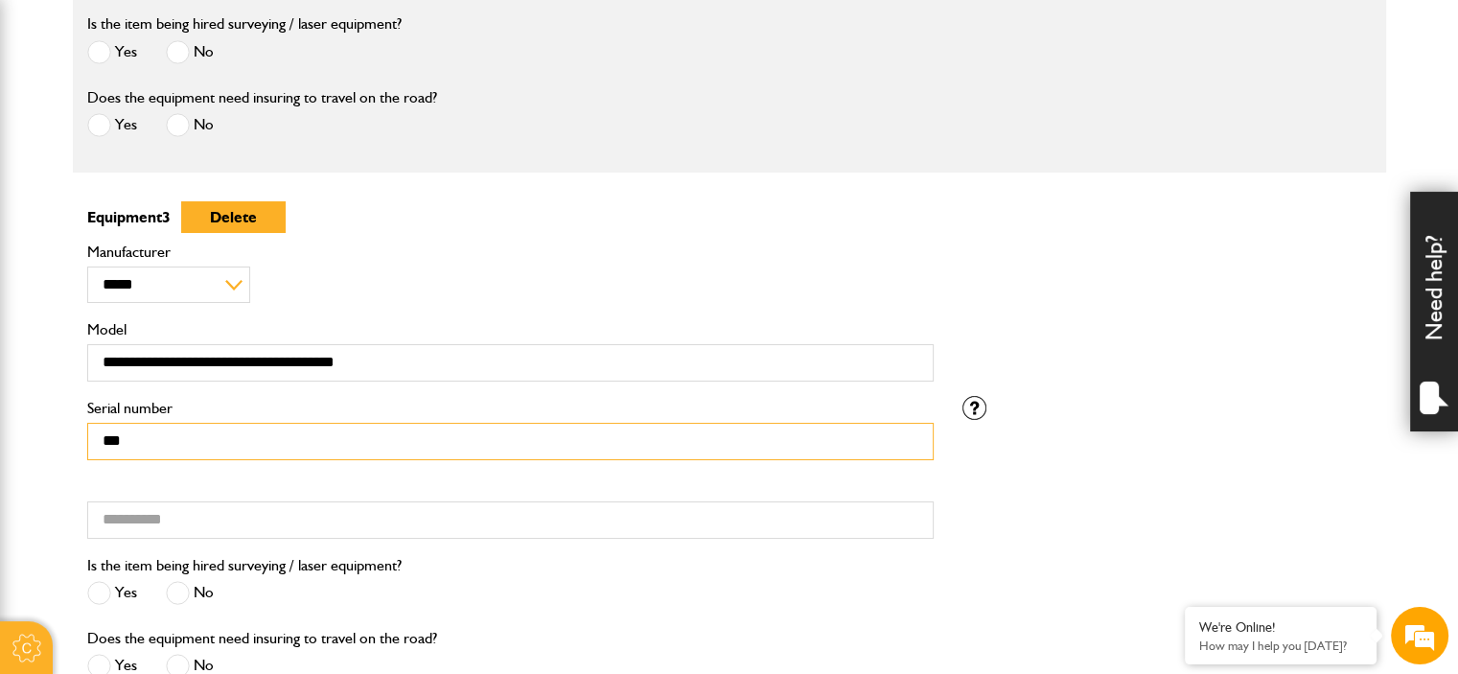
type input "***"
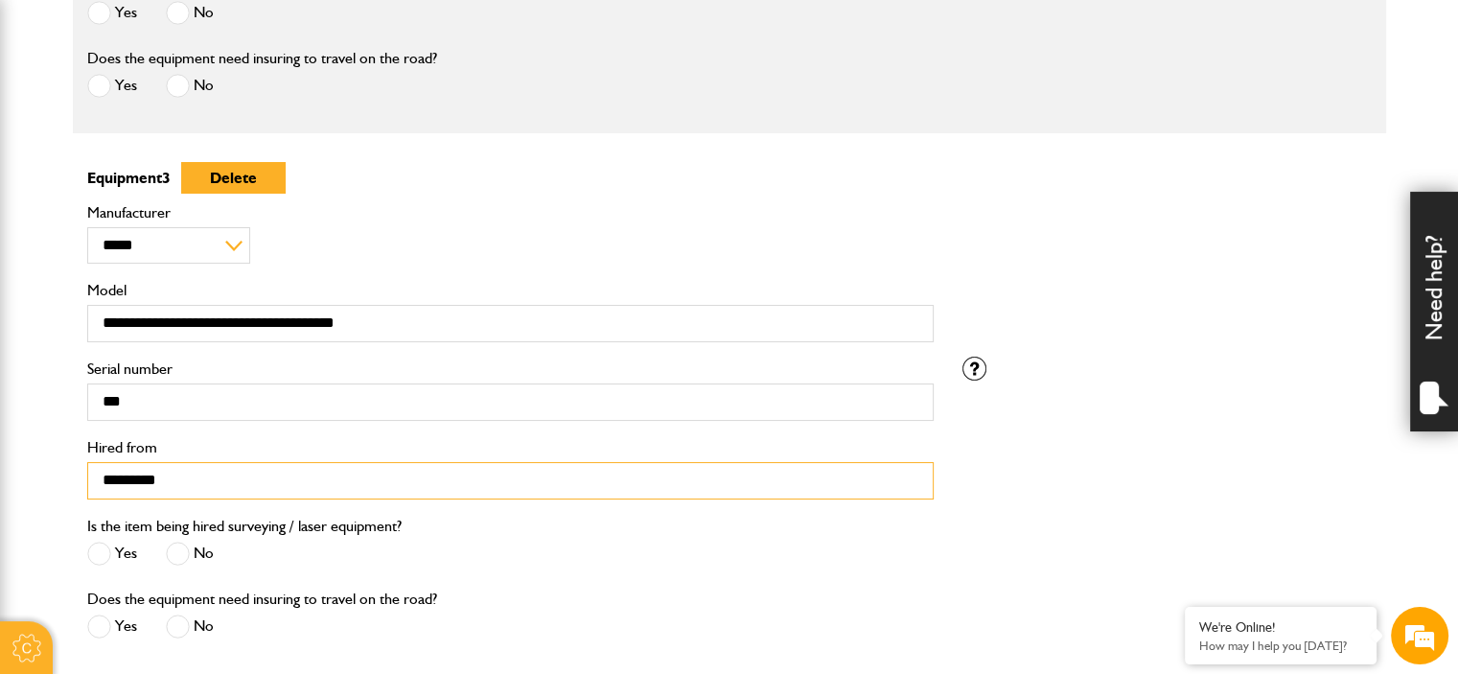
scroll to position [1725, 0]
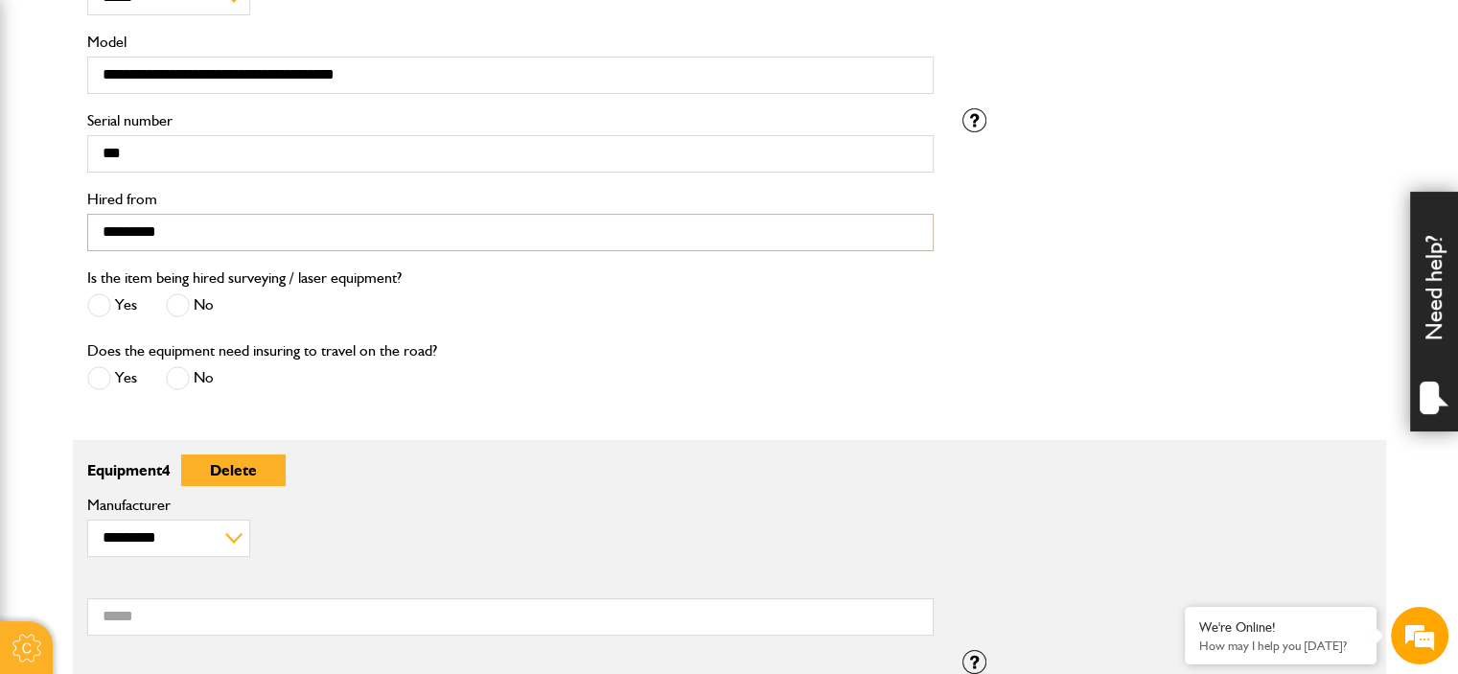
type input "*********"
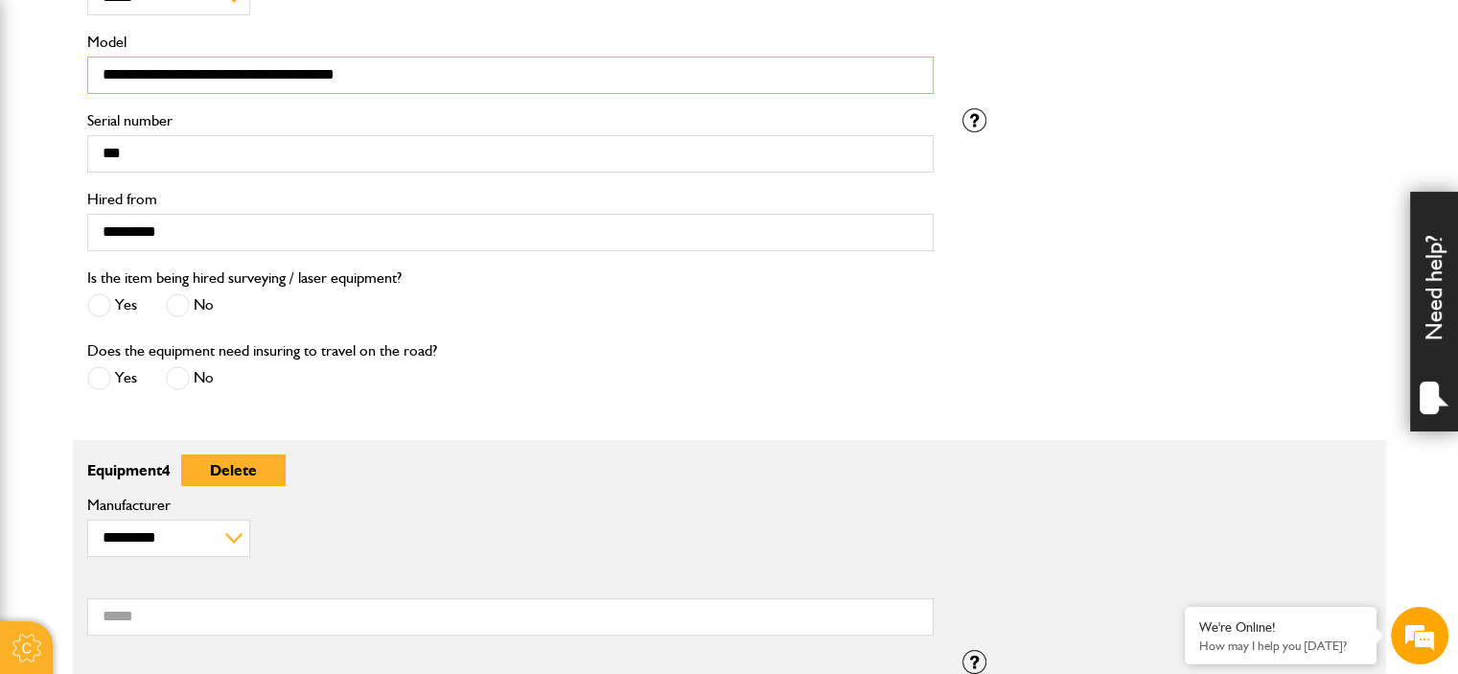
drag, startPoint x: 279, startPoint y: 64, endPoint x: 48, endPoint y: 32, distance: 233.3
click at [150, 543] on select "**********" at bounding box center [169, 537] width 164 height 36
select select "**"
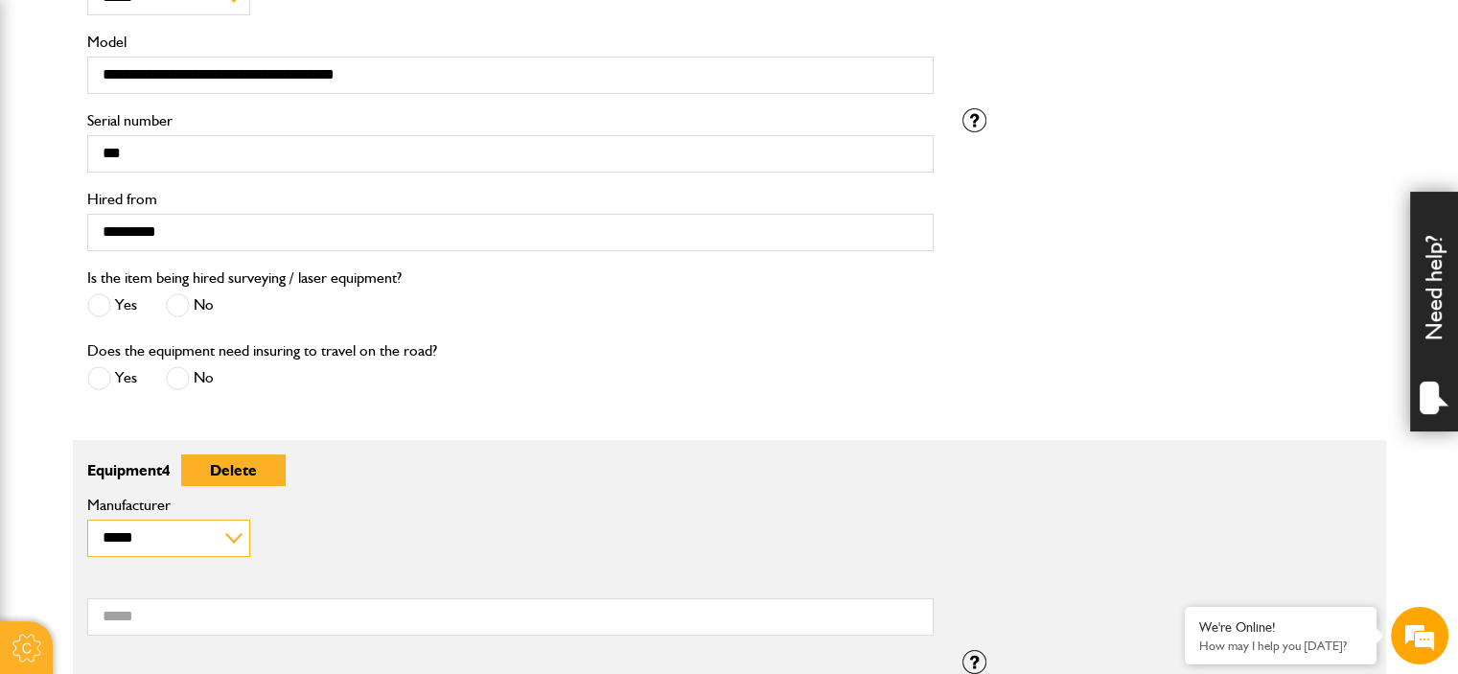
click at [87, 519] on select "**********" at bounding box center [169, 537] width 164 height 36
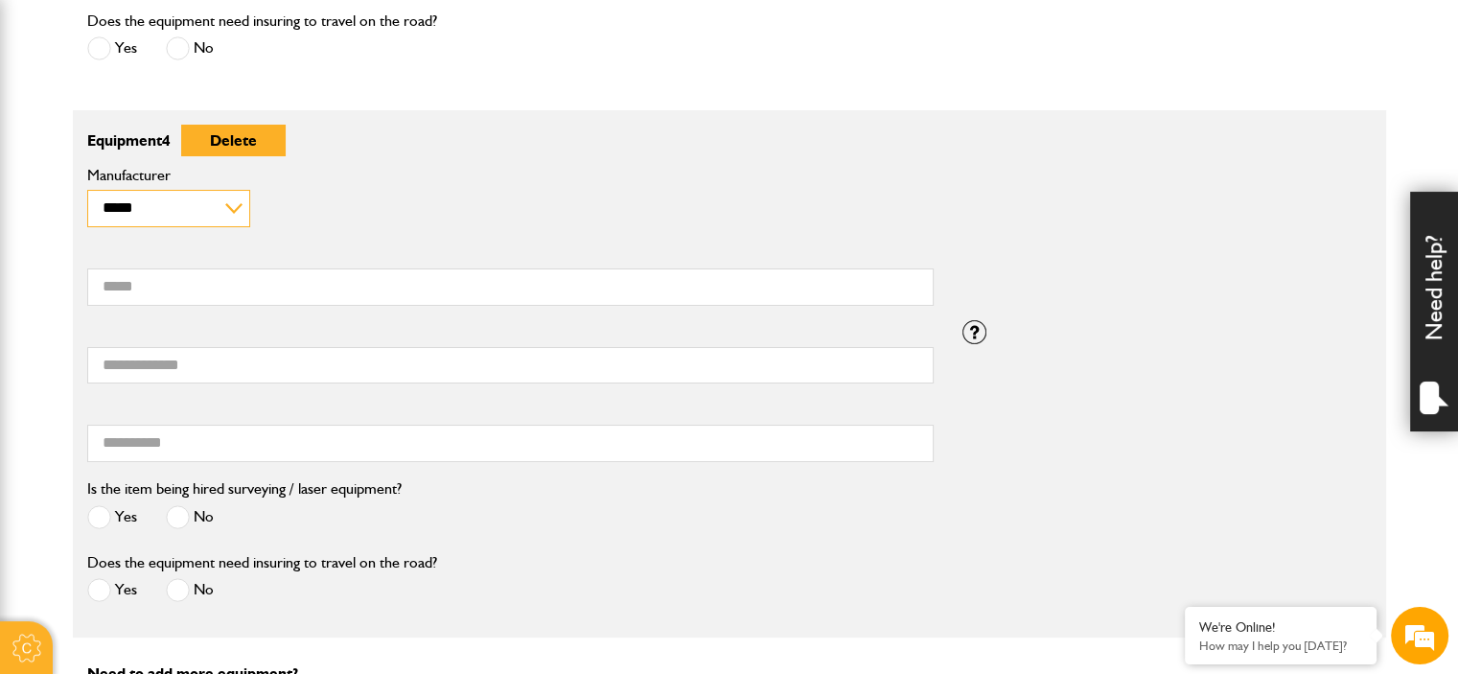
scroll to position [2109, 0]
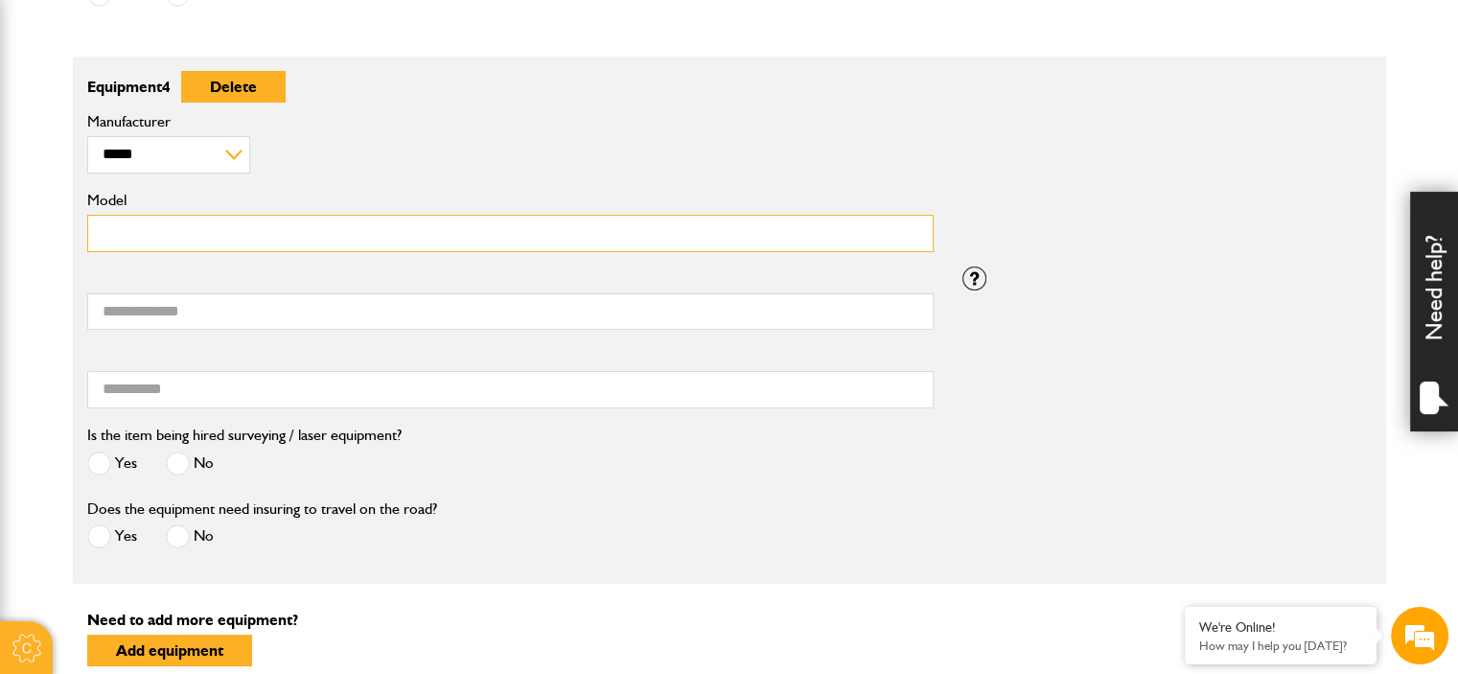
click at [173, 245] on input "Model" at bounding box center [510, 233] width 846 height 37
paste input "**********"
type input "**********"
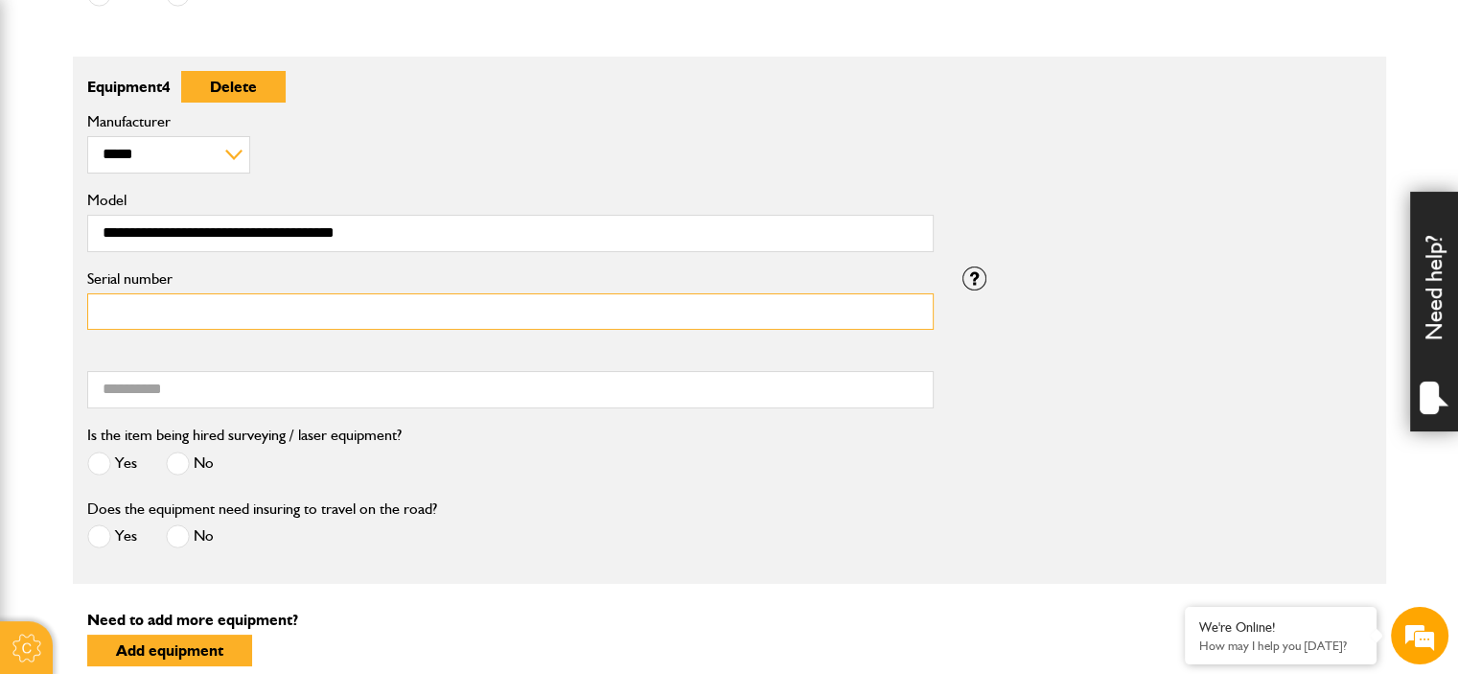
click at [195, 302] on input "Serial number" at bounding box center [510, 311] width 846 height 37
type input "***"
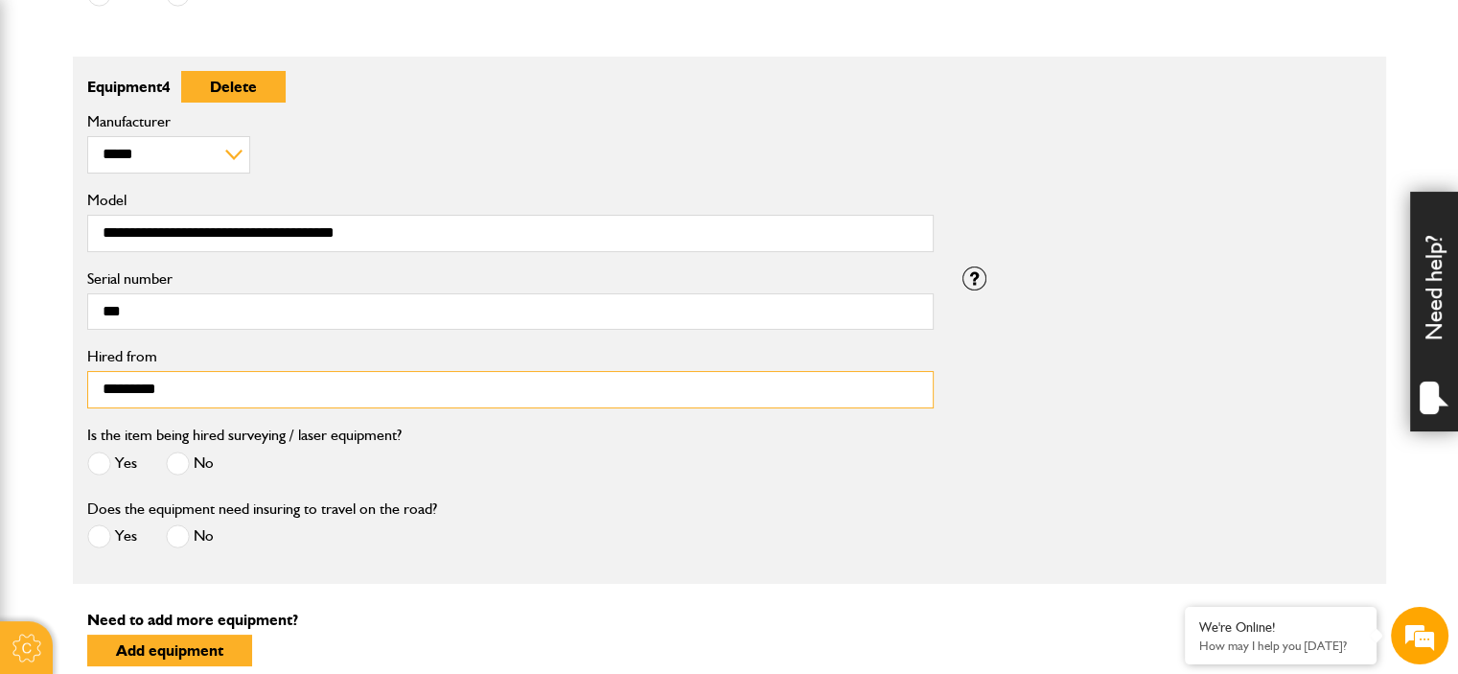
type input "*********"
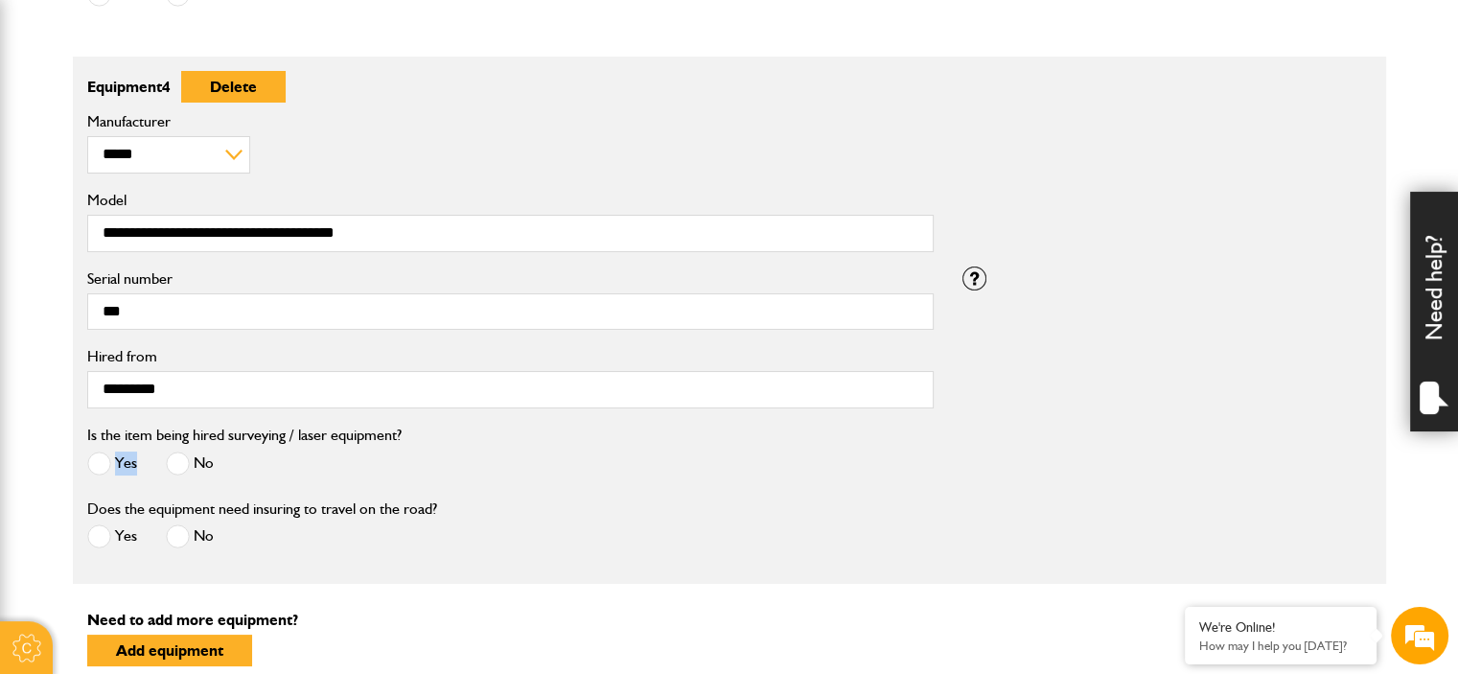
click at [178, 449] on div "Is the item being hired surveying / laser equipment? Yes No" at bounding box center [244, 452] width 314 height 58
click at [179, 455] on span at bounding box center [178, 463] width 24 height 24
click at [180, 536] on span at bounding box center [178, 536] width 24 height 24
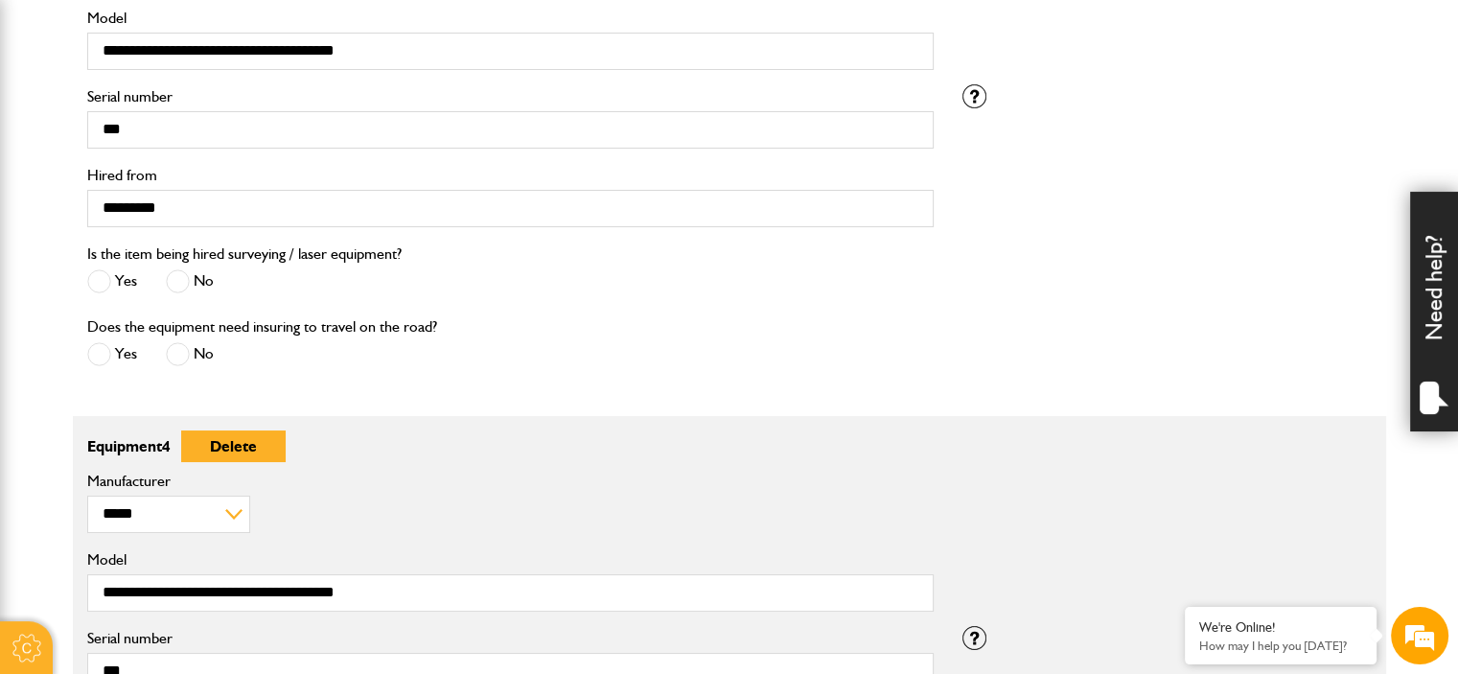
scroll to position [1629, 0]
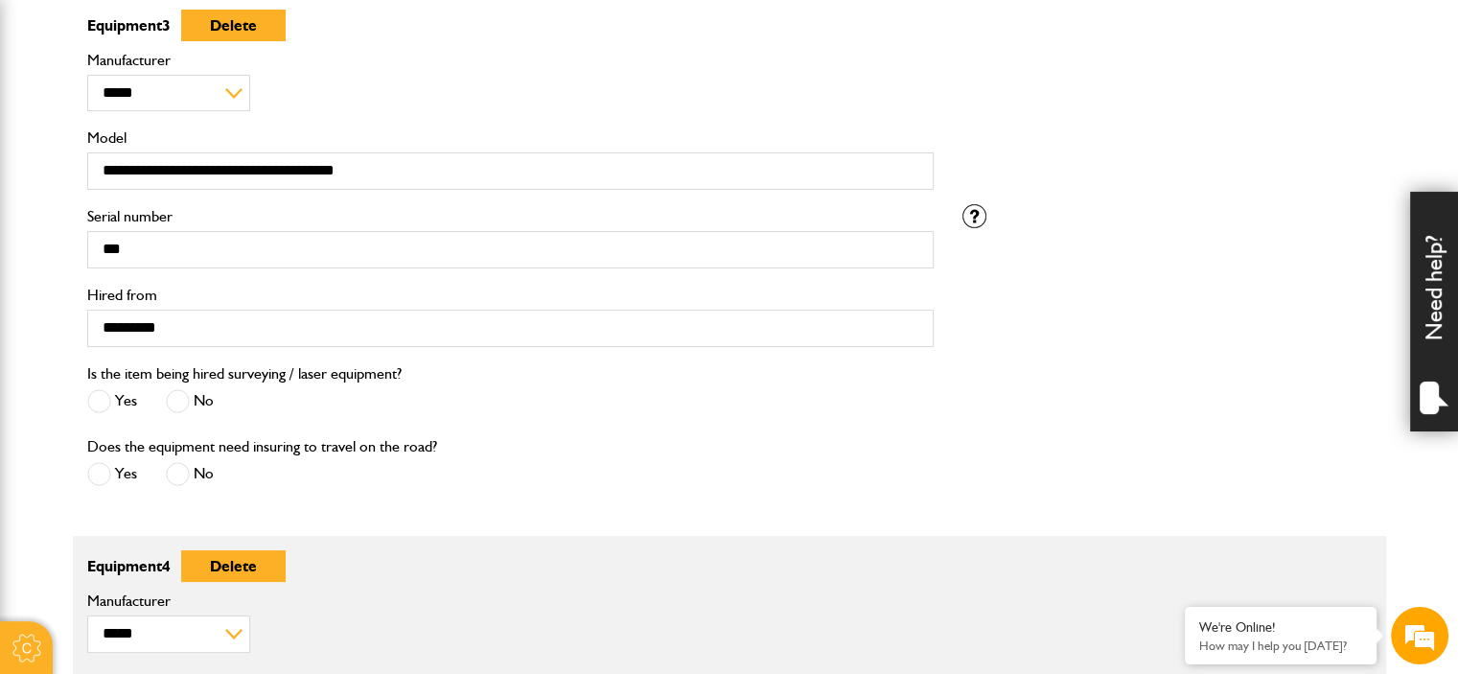
drag, startPoint x: 195, startPoint y: 388, endPoint x: 186, endPoint y: 394, distance: 10.4
click at [192, 390] on label "No" at bounding box center [190, 401] width 48 height 24
click at [180, 401] on span at bounding box center [178, 401] width 24 height 24
click at [173, 459] on div "Does the equipment need insuring to travel on the road? Yes No" at bounding box center [262, 463] width 350 height 58
click at [176, 470] on span at bounding box center [178, 474] width 24 height 24
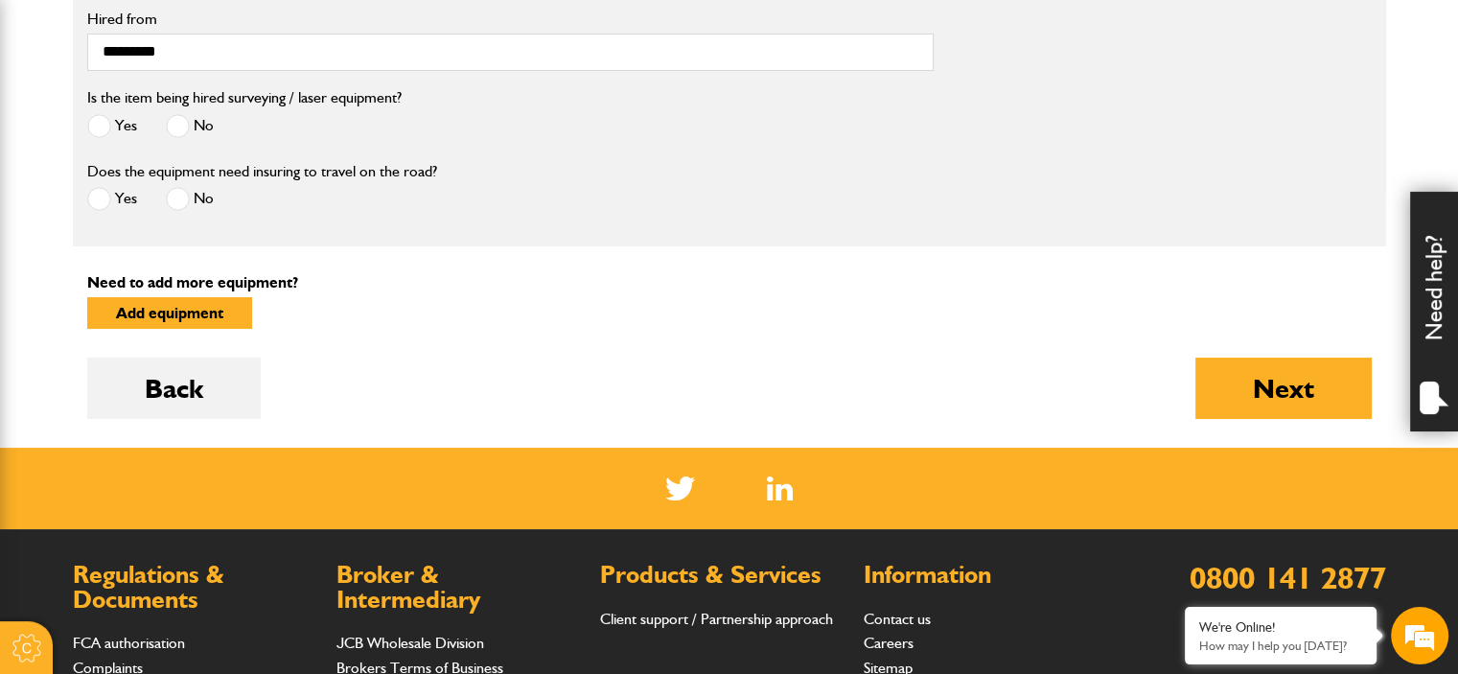
scroll to position [2300, 0]
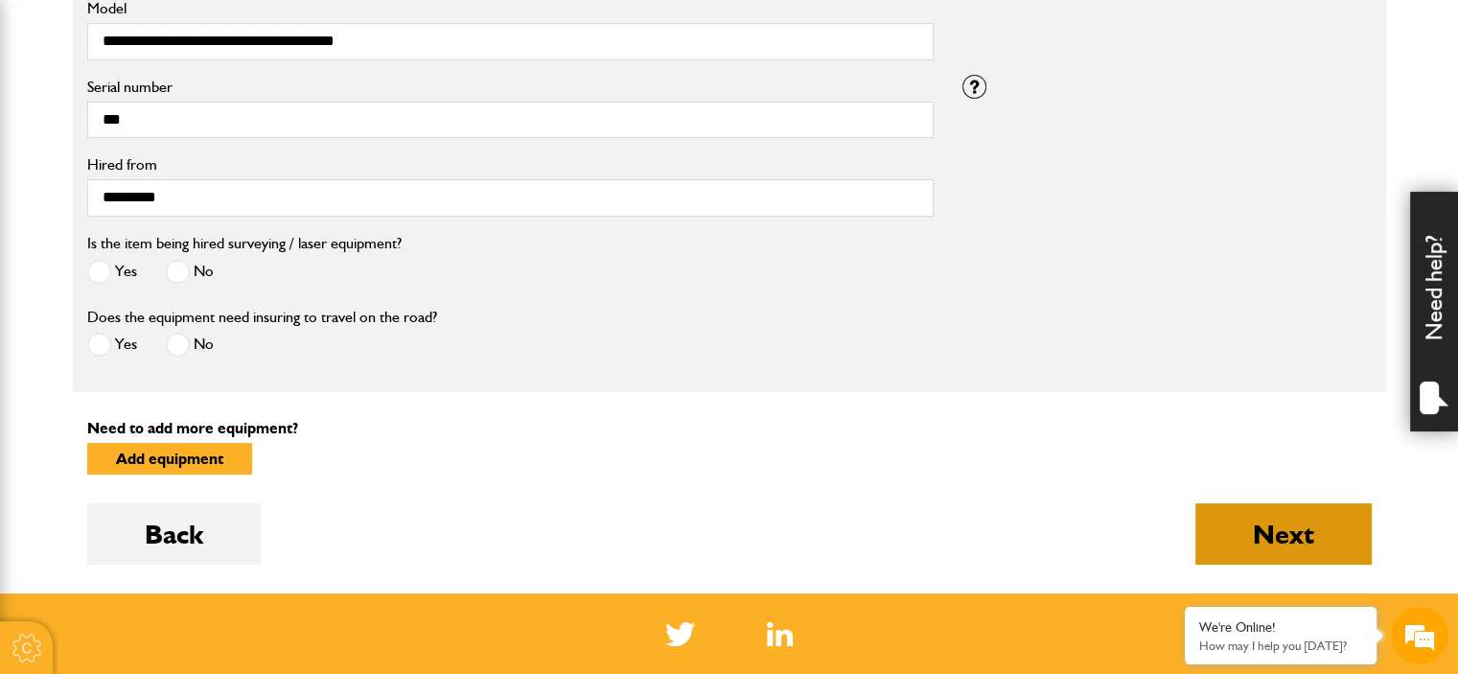
click at [1322, 531] on button "Next" at bounding box center [1283, 533] width 176 height 61
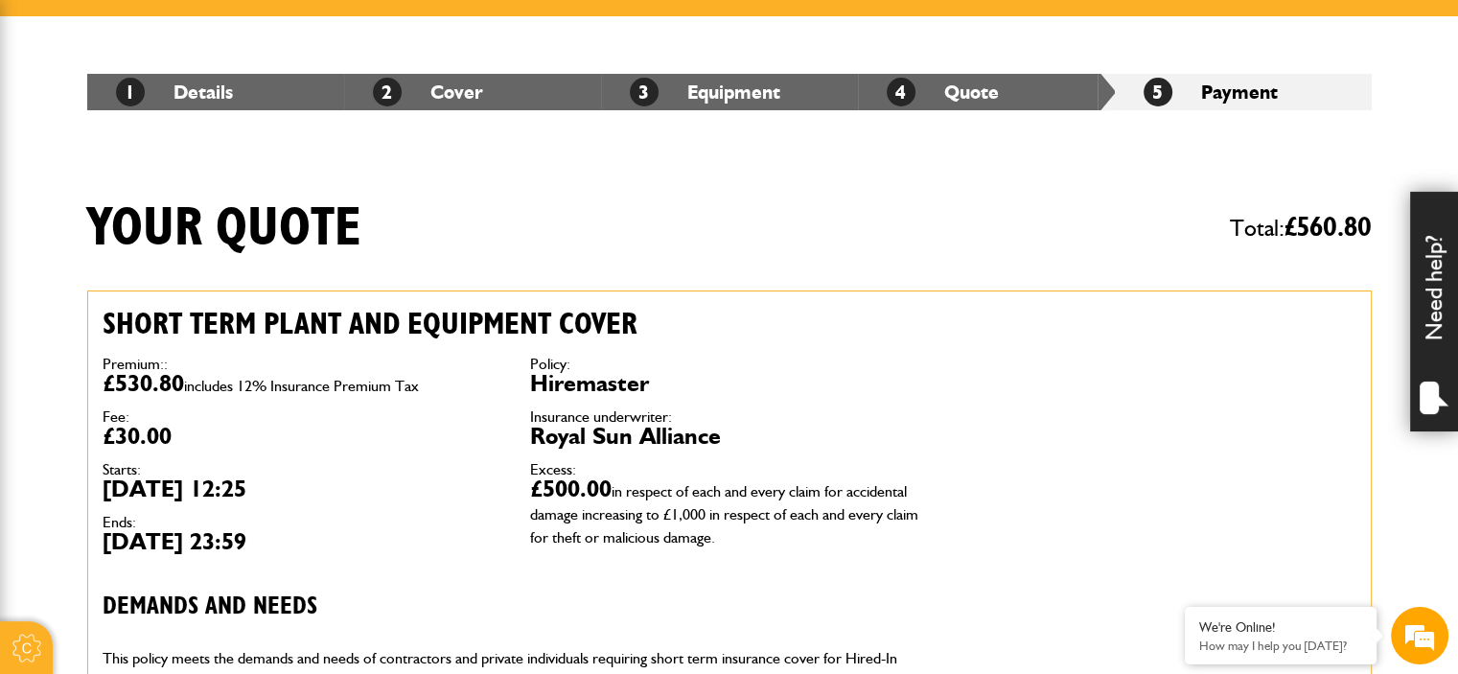
scroll to position [288, 0]
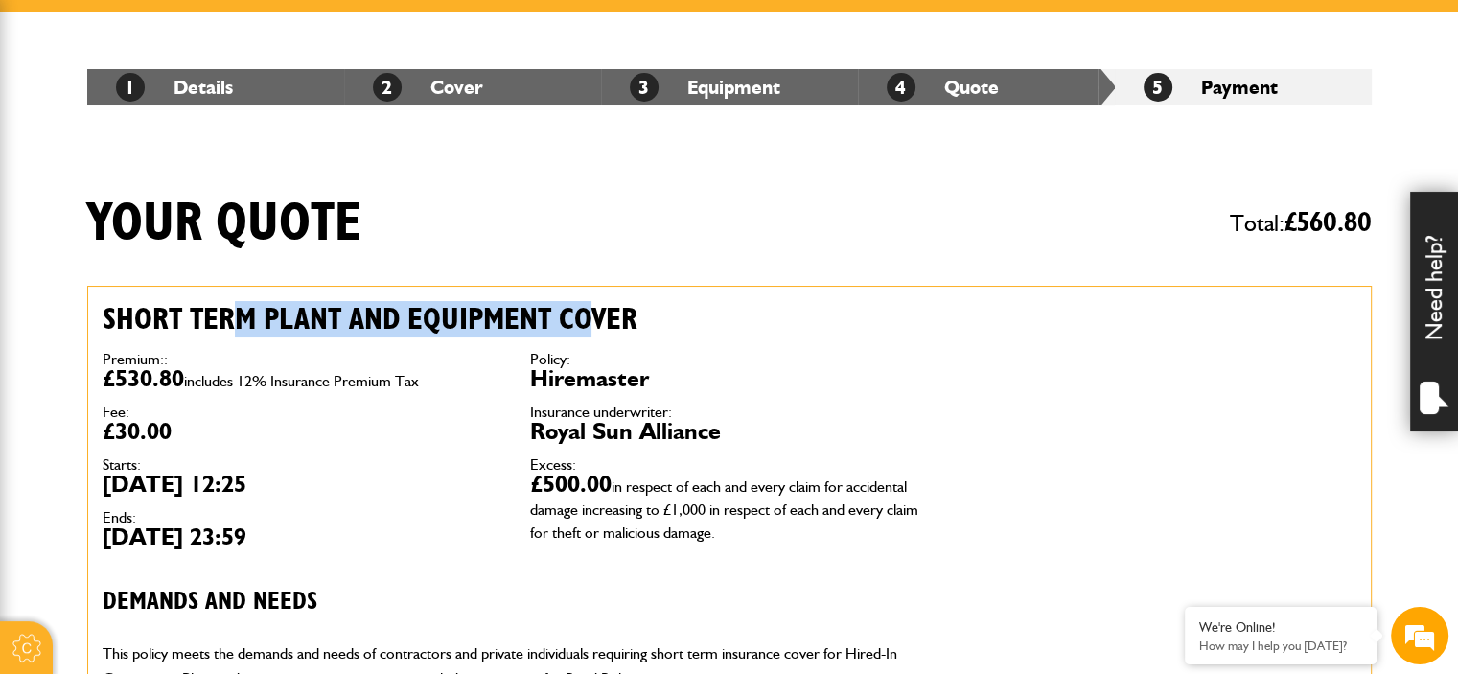
drag, startPoint x: 235, startPoint y: 322, endPoint x: 586, endPoint y: 321, distance: 350.8
click at [586, 321] on h2 "Short term plant and equipment cover" at bounding box center [516, 319] width 826 height 36
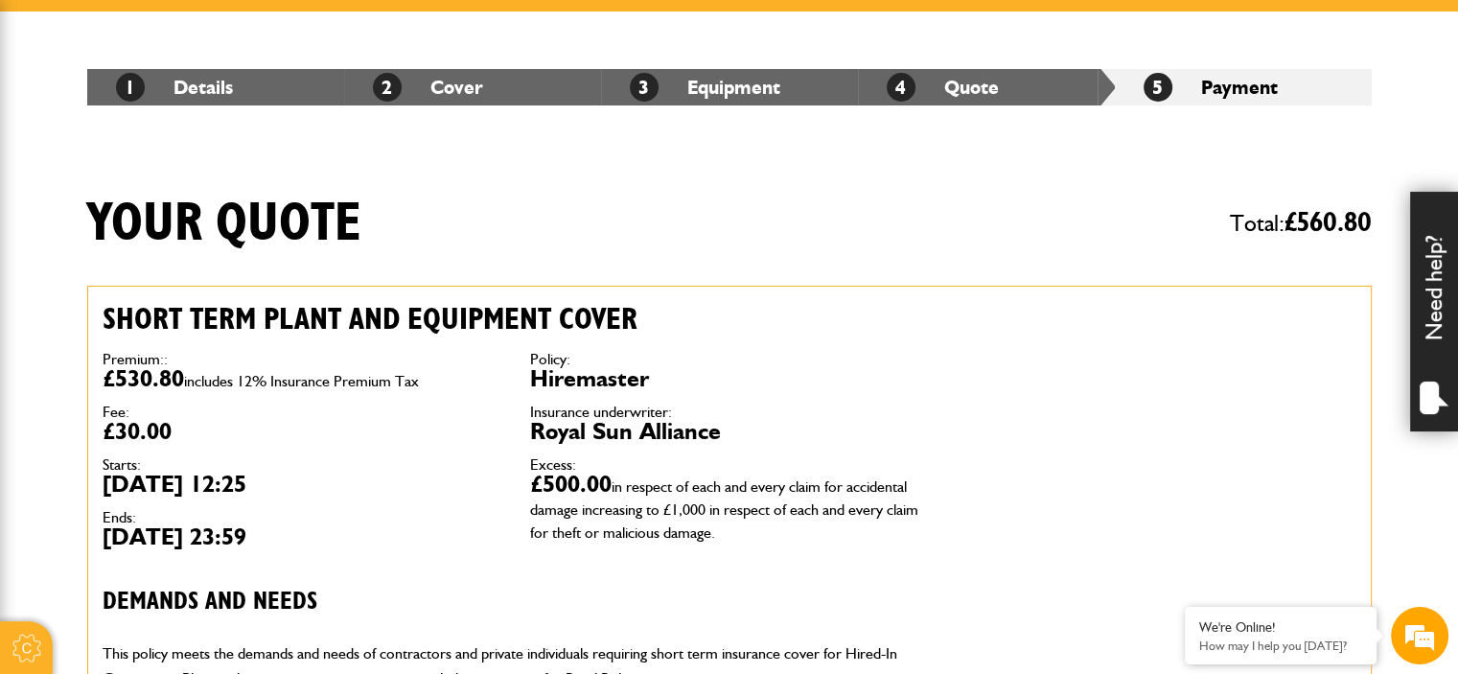
scroll to position [0, 0]
click at [369, 409] on dt "Fee:" at bounding box center [302, 411] width 399 height 15
drag, startPoint x: 538, startPoint y: 430, endPoint x: 755, endPoint y: 436, distance: 217.7
click at [755, 436] on dd "Royal Sun Alliance" at bounding box center [729, 431] width 399 height 23
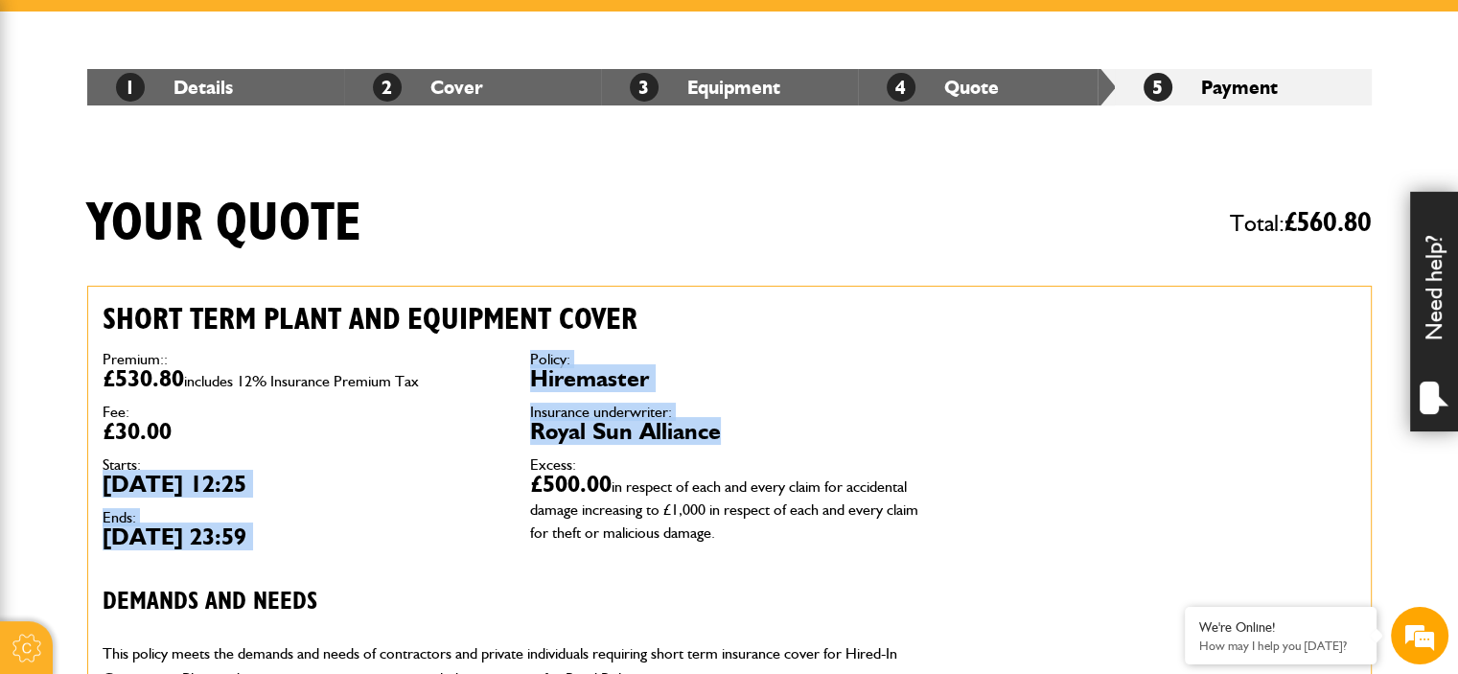
drag, startPoint x: 749, startPoint y: 437, endPoint x: 482, endPoint y: 448, distance: 266.7
click at [482, 448] on div "Premium:: £530.80 includes 12% Insurance Premium Tax Fee: £30.00 Starts: 10th S…" at bounding box center [515, 449] width 855 height 225
click at [482, 448] on dl "Premium:: £530.80 includes 12% Insurance Premium Tax Fee: £30.00 Starts: 10th S…" at bounding box center [302, 450] width 399 height 196
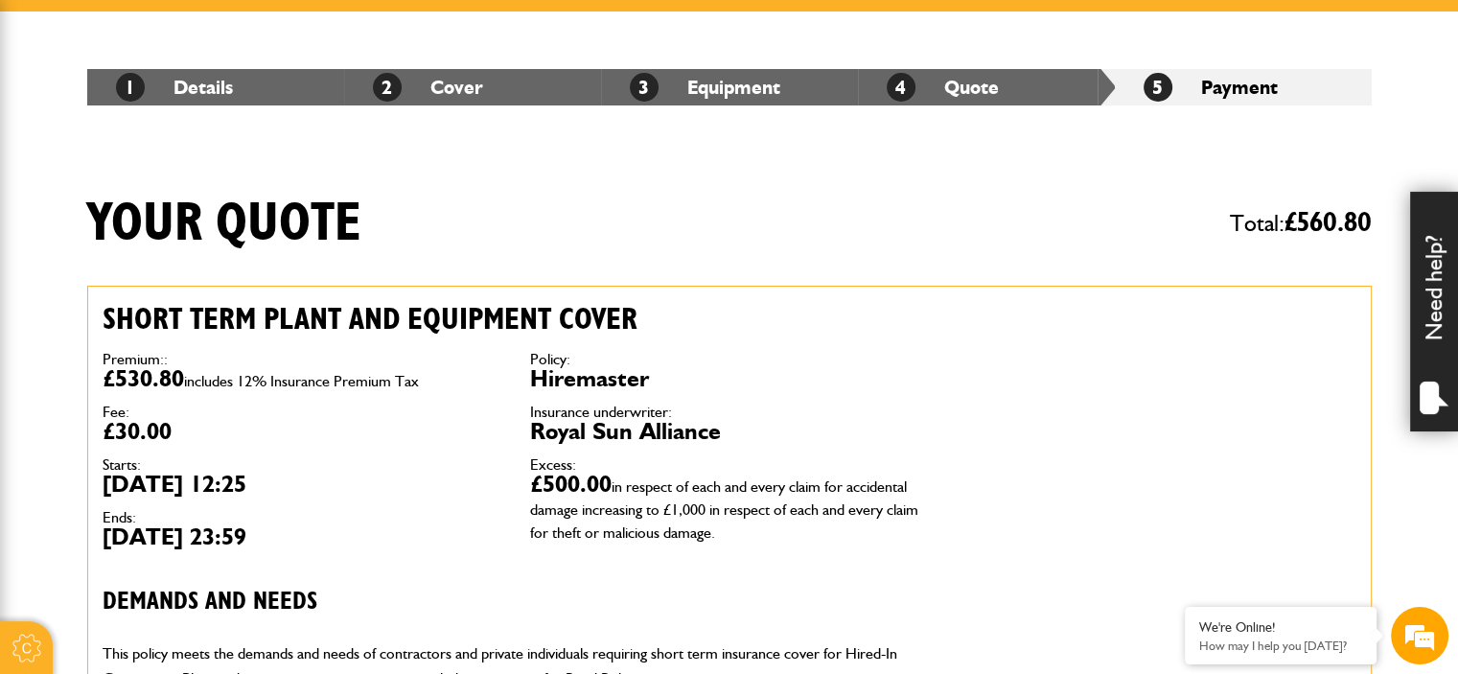
click at [732, 354] on dt "Policy:" at bounding box center [729, 359] width 399 height 15
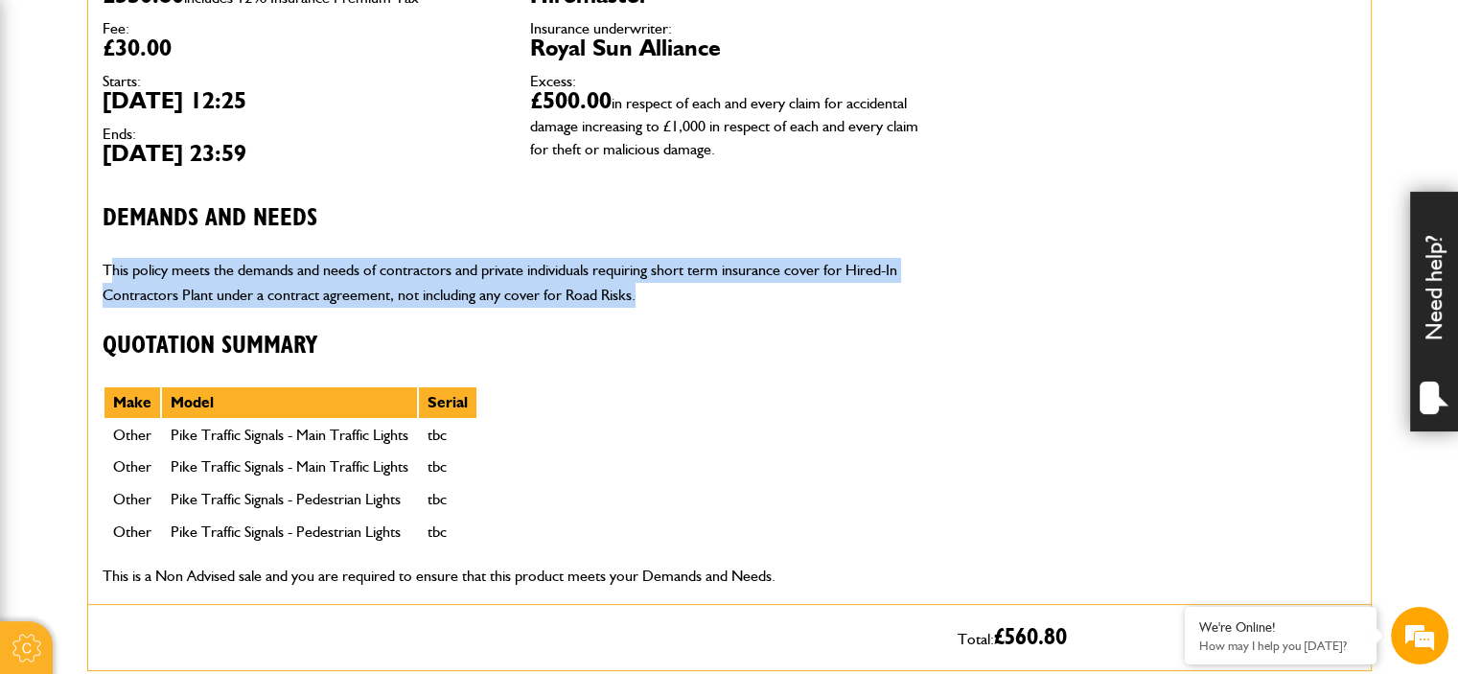
drag, startPoint x: 107, startPoint y: 272, endPoint x: 727, endPoint y: 290, distance: 619.5
click at [727, 290] on p "This policy meets the demands and needs of contractors and private individuals …" at bounding box center [516, 282] width 826 height 49
drag, startPoint x: 644, startPoint y: 298, endPoint x: 96, endPoint y: 214, distance: 554.7
click at [96, 214] on div "Short term plant and equipment cover Premium:: £530.80 includes 12% Insurance P…" at bounding box center [515, 253] width 855 height 701
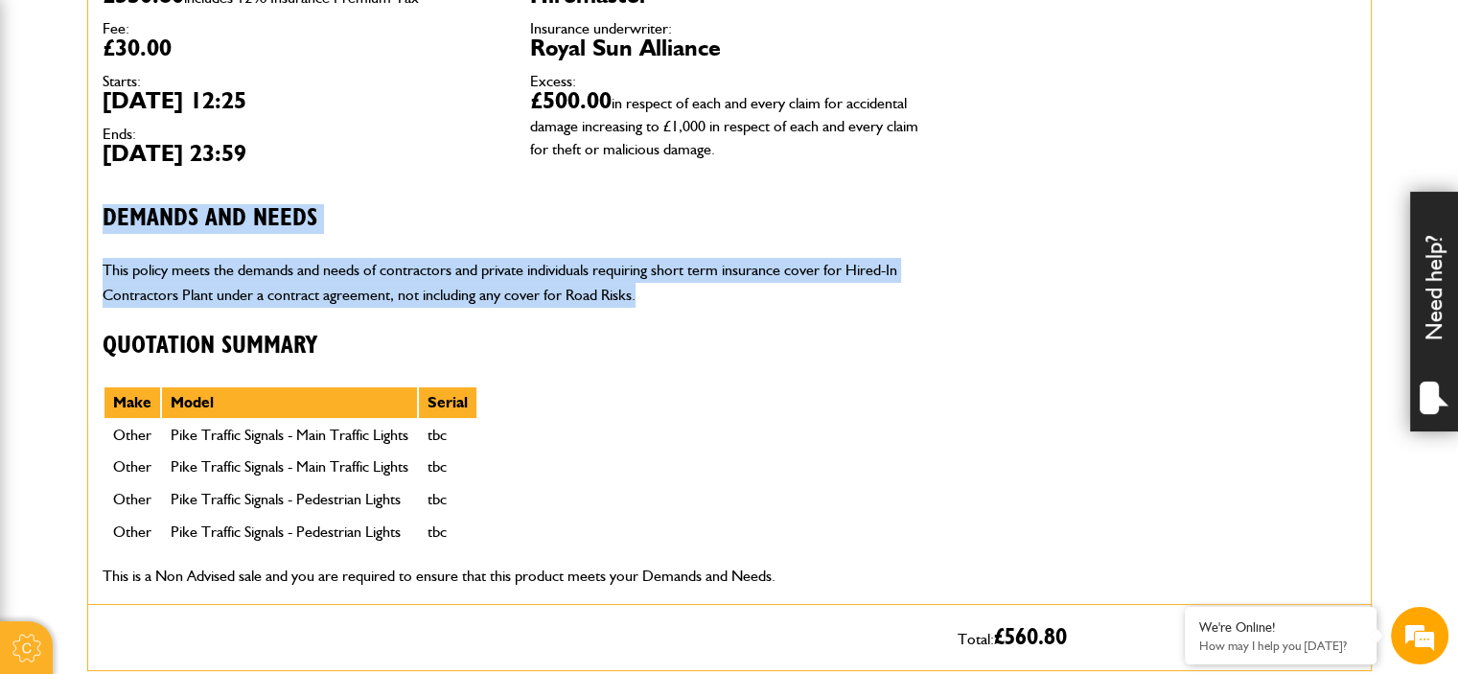
click at [96, 214] on div "Short term plant and equipment cover Premium:: £530.80 includes 12% Insurance P…" at bounding box center [515, 253] width 855 height 701
drag, startPoint x: 204, startPoint y: 219, endPoint x: 721, endPoint y: 287, distance: 521.0
click at [721, 287] on div "Short term plant and equipment cover Premium:: £530.80 includes 12% Insurance P…" at bounding box center [515, 253] width 855 height 701
click at [721, 287] on p "This policy meets the demands and needs of contractors and private individuals …" at bounding box center [516, 282] width 826 height 49
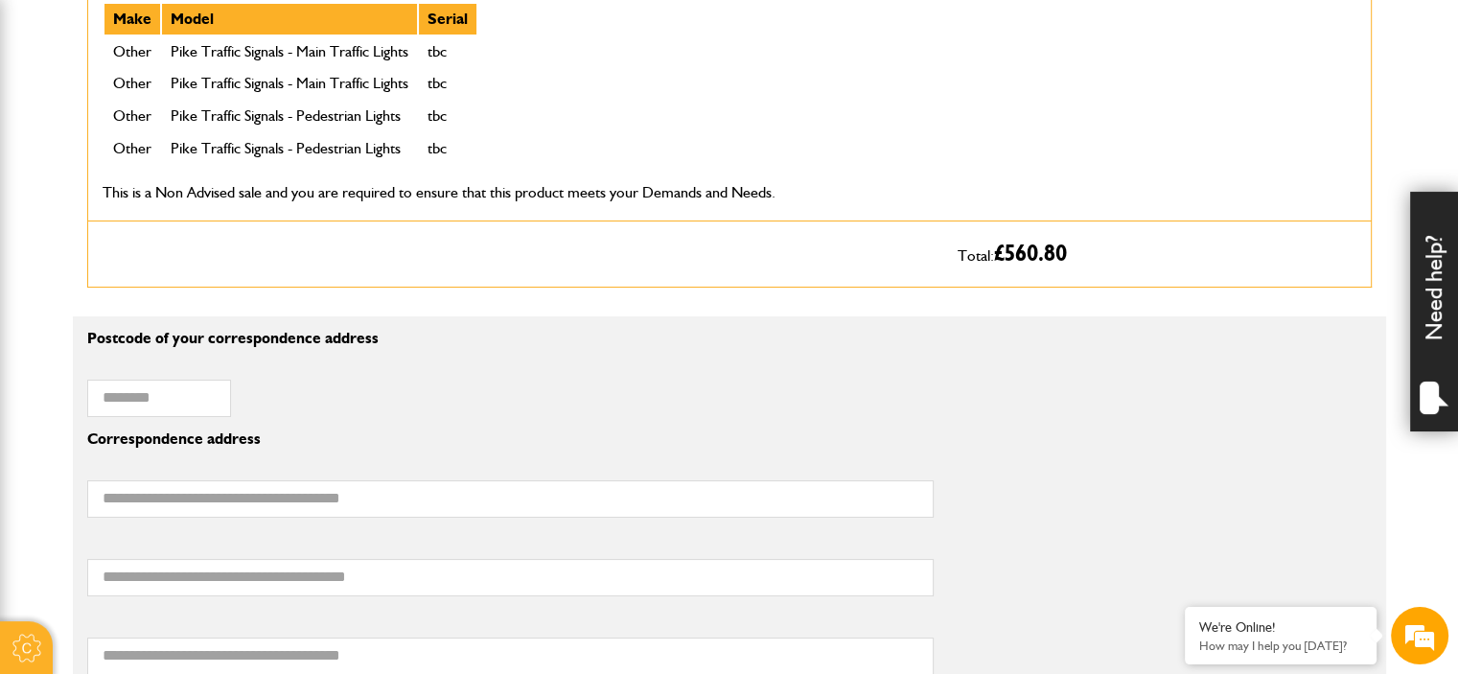
scroll to position [1150, 0]
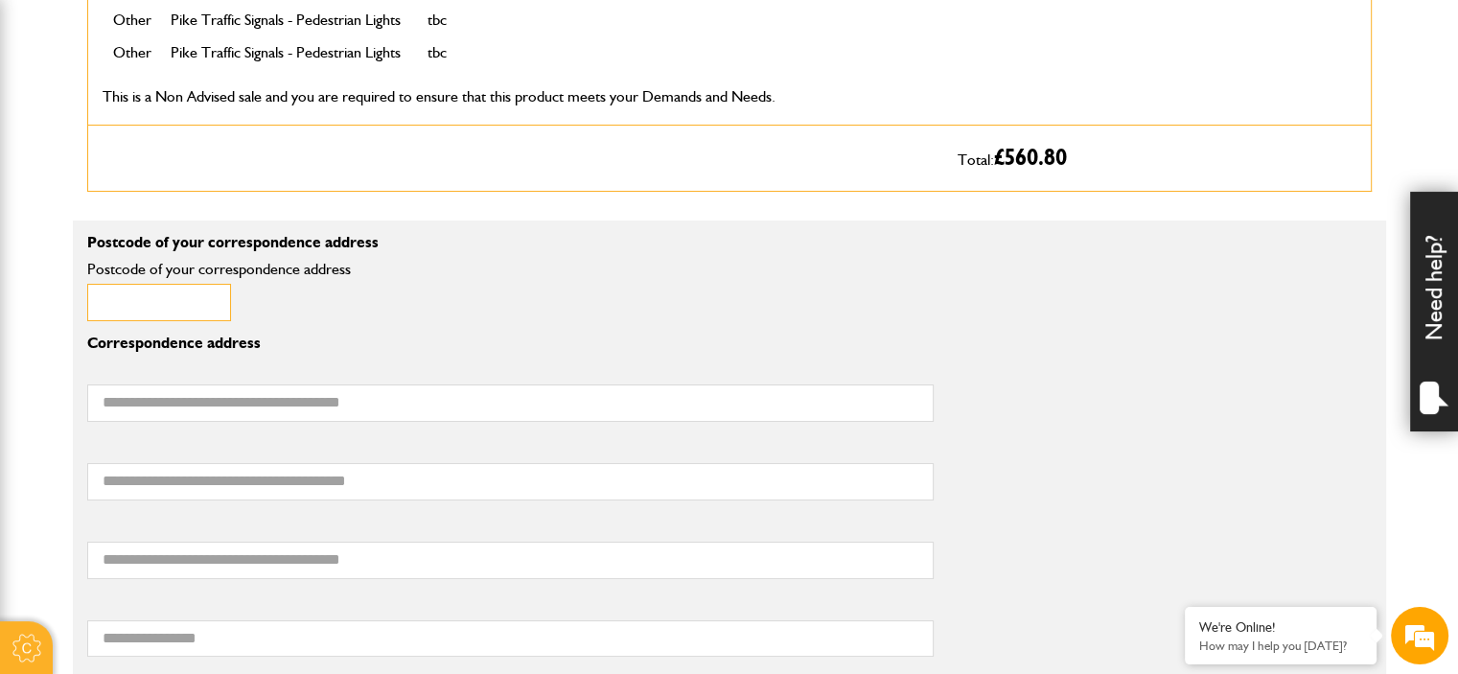
click at [165, 312] on input "Postcode of your correspondence address" at bounding box center [159, 302] width 144 height 37
click at [188, 295] on input "Postcode of your correspondence address" at bounding box center [159, 302] width 144 height 37
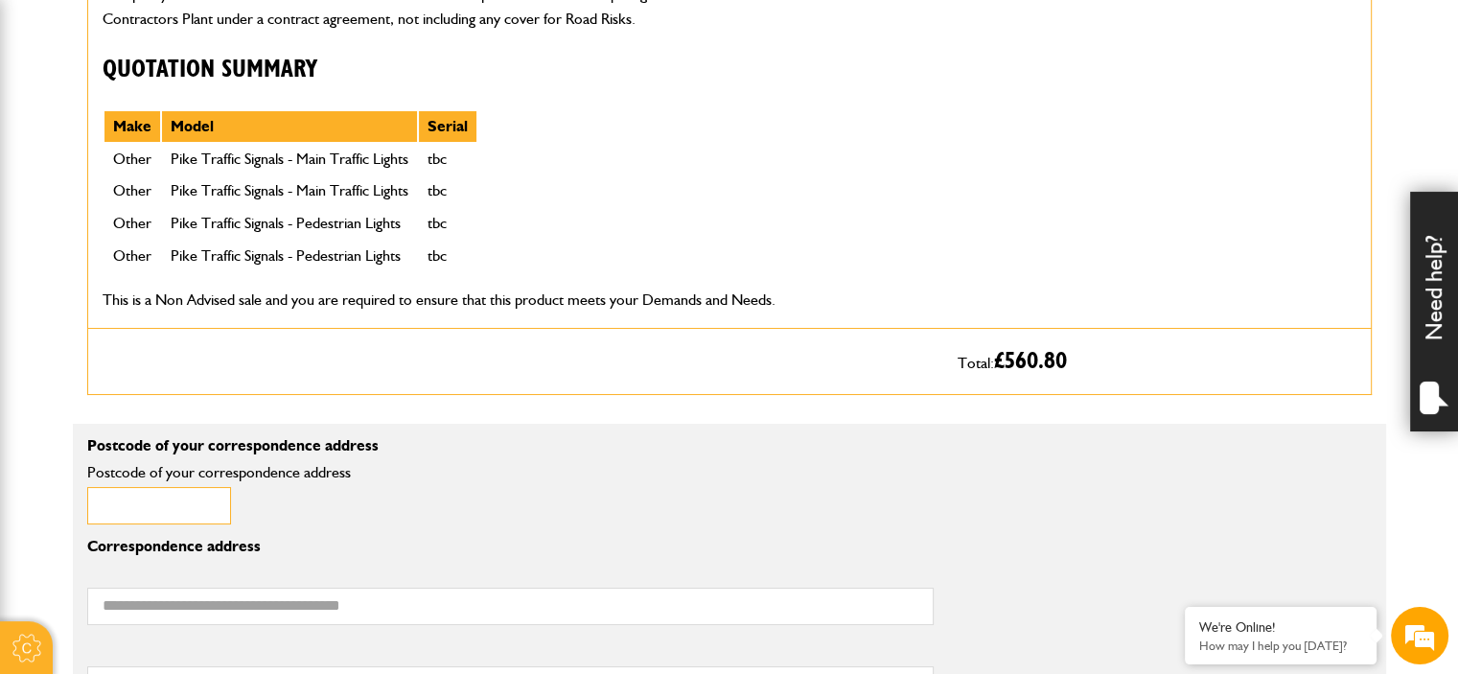
scroll to position [1054, 0]
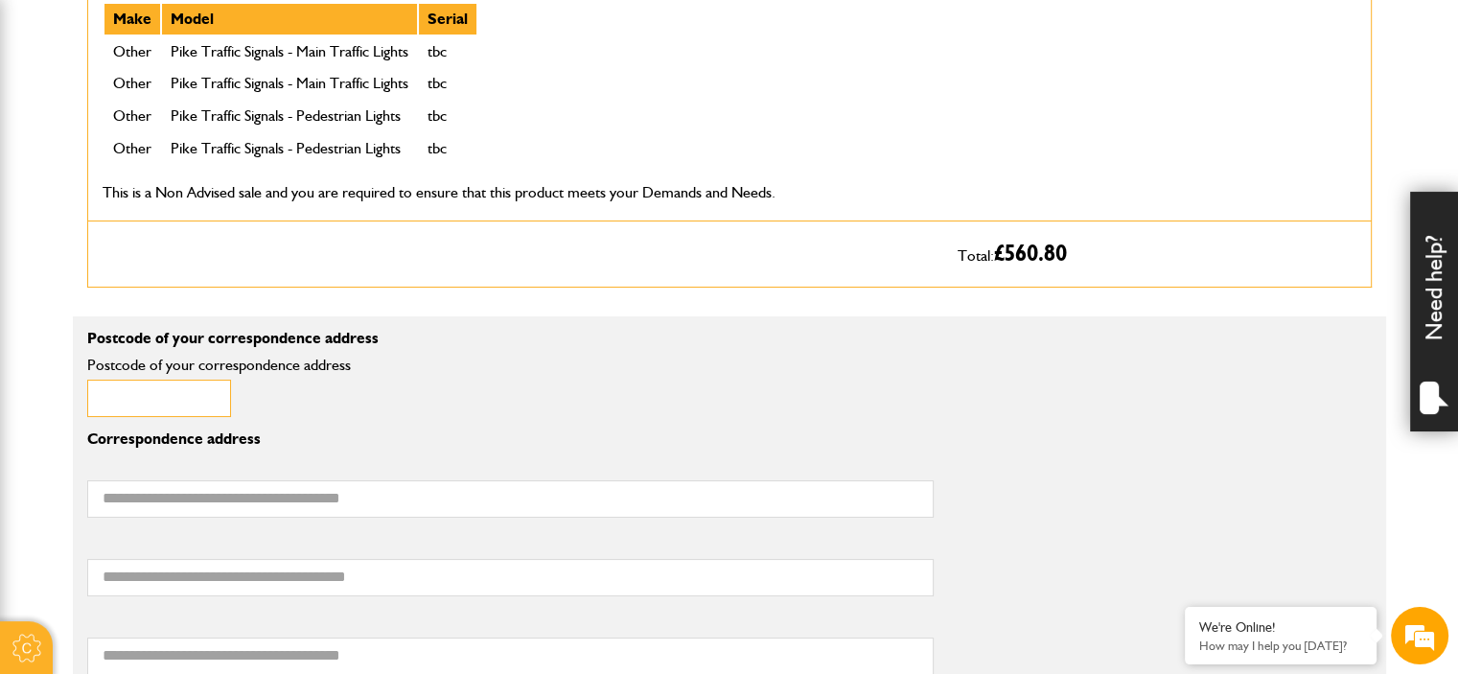
click at [204, 380] on input "Postcode of your correspondence address" at bounding box center [159, 398] width 144 height 37
click at [197, 381] on input "Postcode of your correspondence address" at bounding box center [159, 398] width 144 height 37
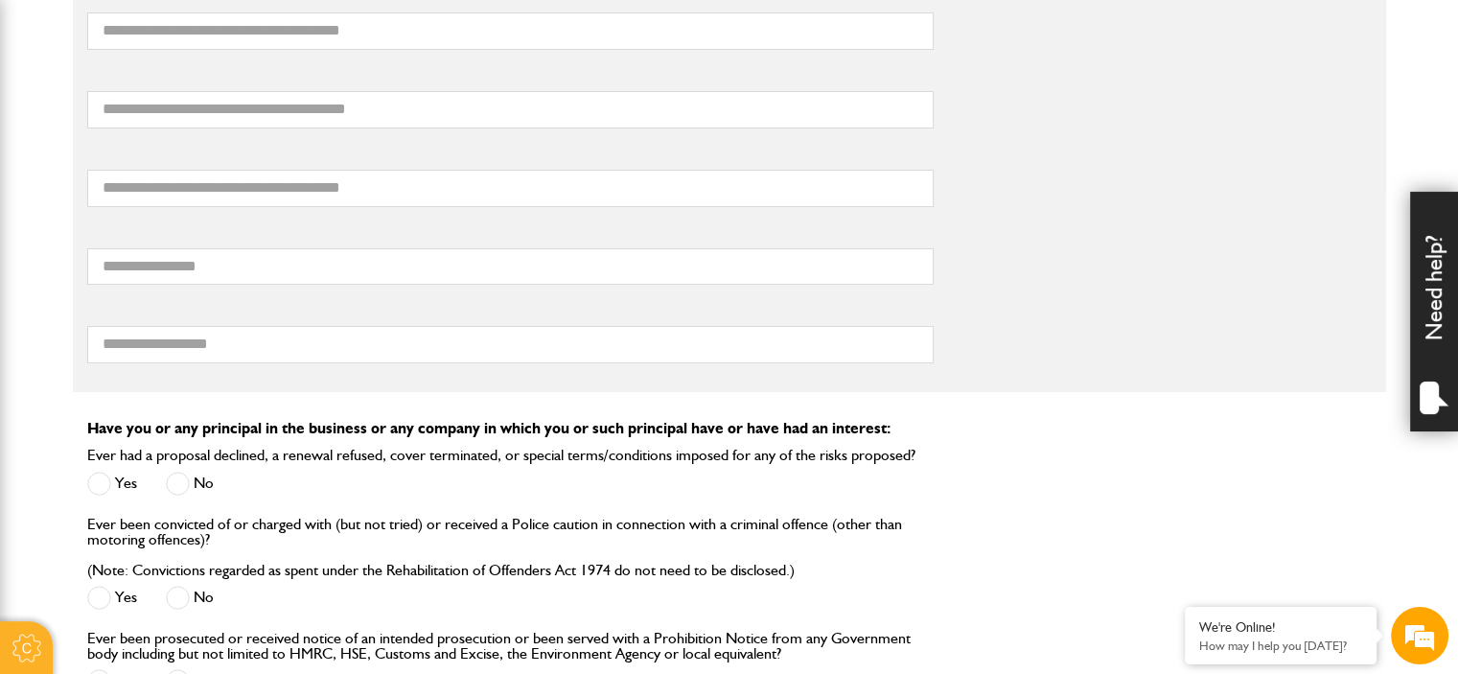
scroll to position [1534, 0]
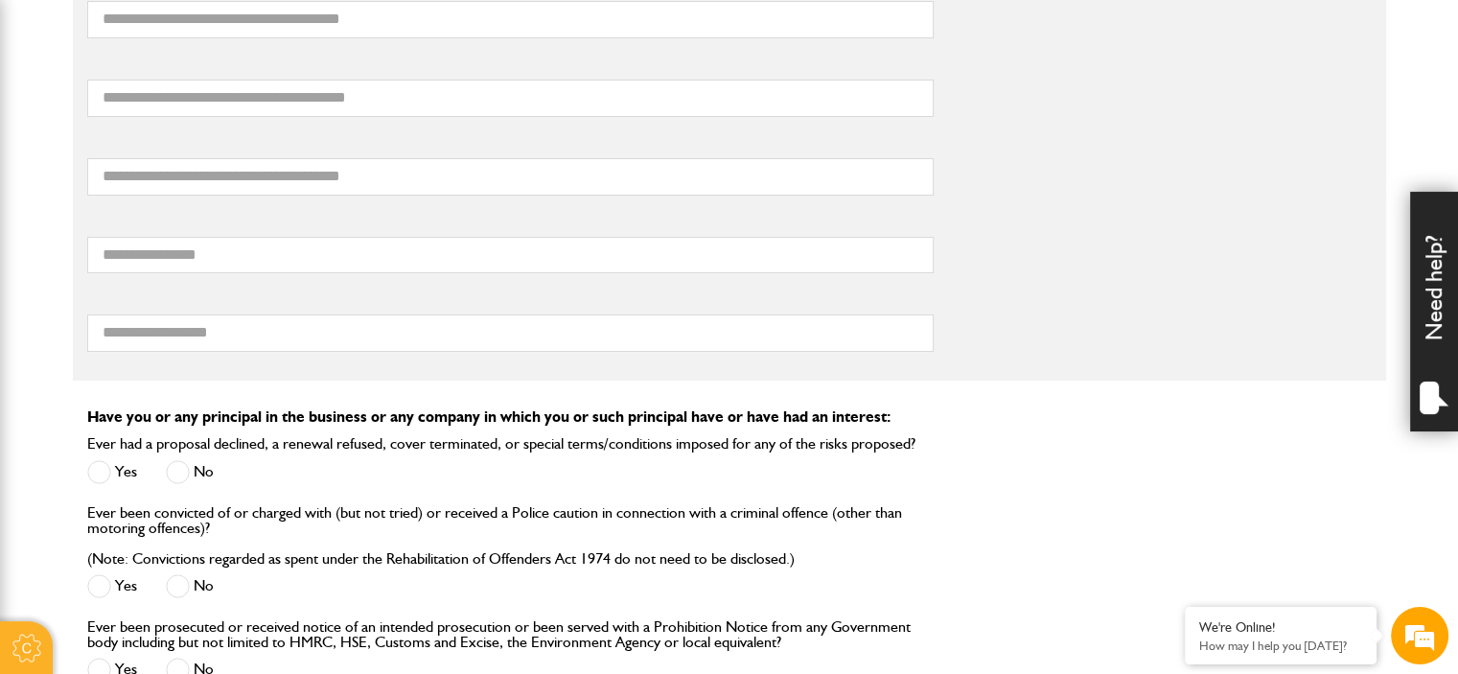
click at [1051, 266] on div "your postal town" at bounding box center [729, 249] width 1313 height 79
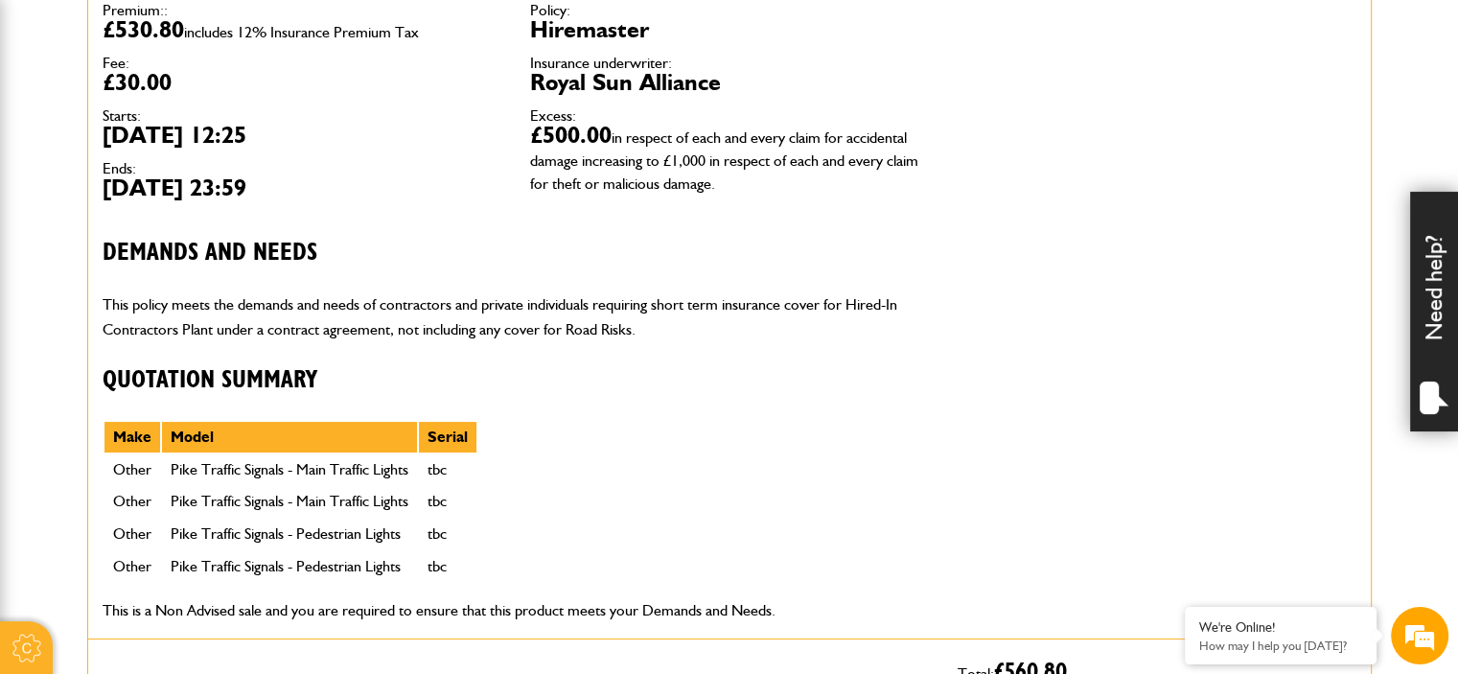
scroll to position [479, 0]
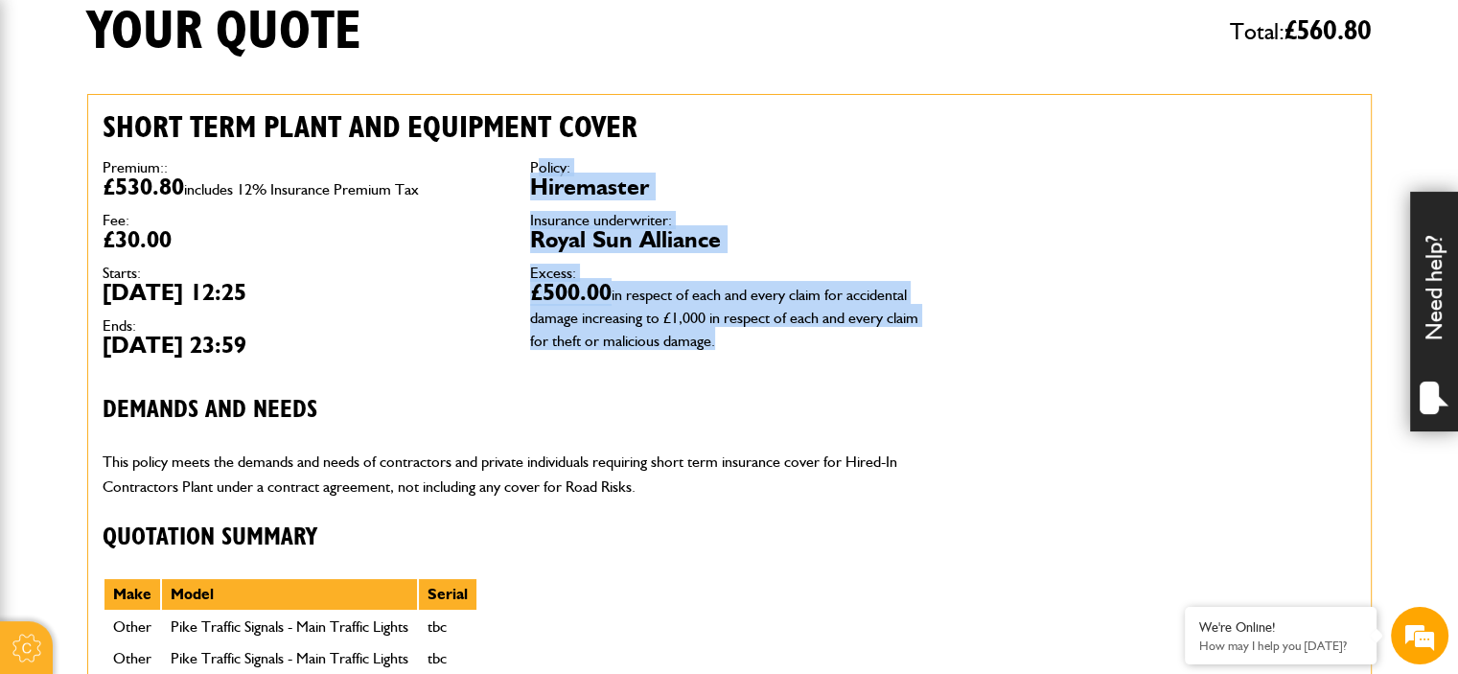
drag, startPoint x: 540, startPoint y: 164, endPoint x: 733, endPoint y: 360, distance: 275.9
click at [733, 360] on div "Policy: Hiremaster Insurance underwriter: Royal Sun Alliance Excess: £500.00 in…" at bounding box center [729, 255] width 427 height 219
click at [733, 356] on div "Policy: Hiremaster Insurance underwriter: Royal Sun Alliance Excess: £500.00 in…" at bounding box center [729, 255] width 427 height 219
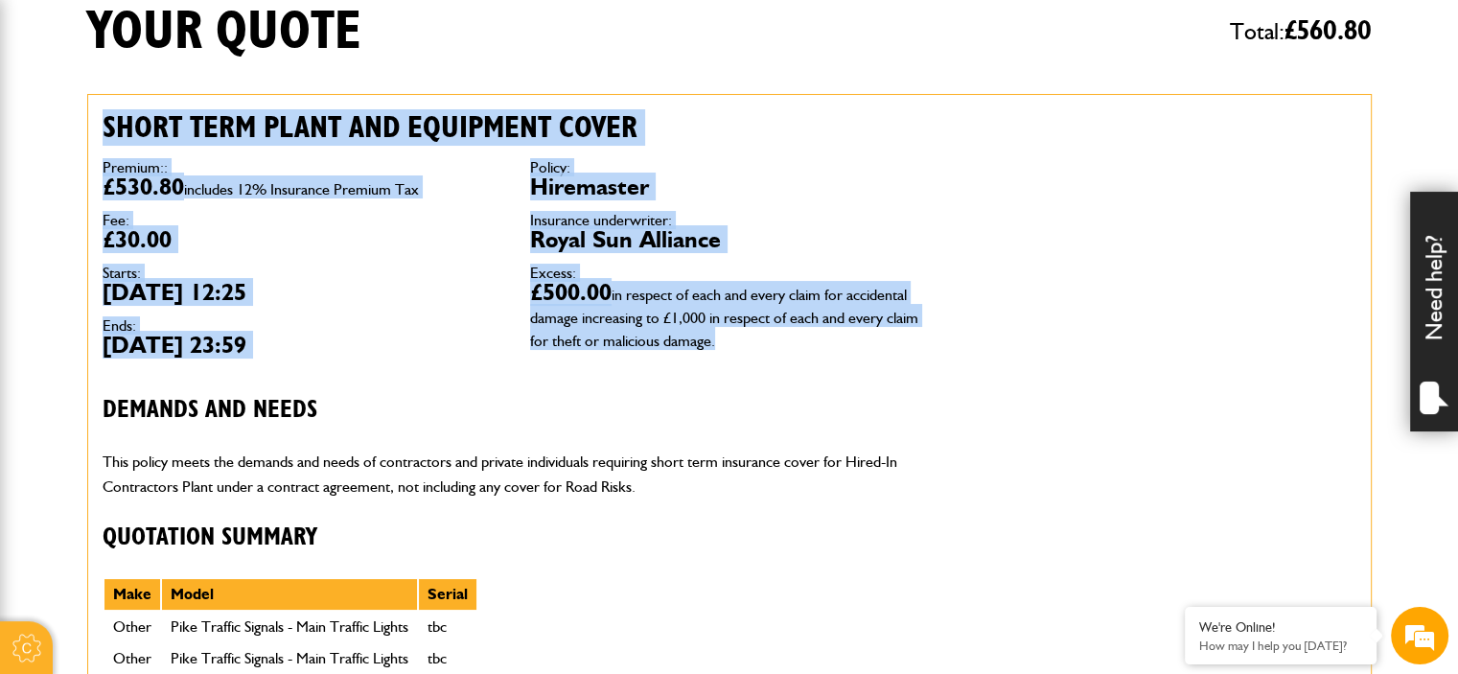
drag, startPoint x: 734, startPoint y: 353, endPoint x: 98, endPoint y: 122, distance: 677.1
click at [98, 122] on div "Short term plant and equipment cover Premium:: £530.80 includes 12% Insurance P…" at bounding box center [515, 445] width 855 height 701
click at [98, 124] on div "Short term plant and equipment cover Premium:: £530.80 includes 12% Insurance P…" at bounding box center [515, 445] width 855 height 701
drag, startPoint x: 98, startPoint y: 124, endPoint x: 722, endPoint y: 347, distance: 662.7
click at [722, 347] on div "Short term plant and equipment cover Premium:: £530.80 includes 12% Insurance P…" at bounding box center [515, 445] width 855 height 701
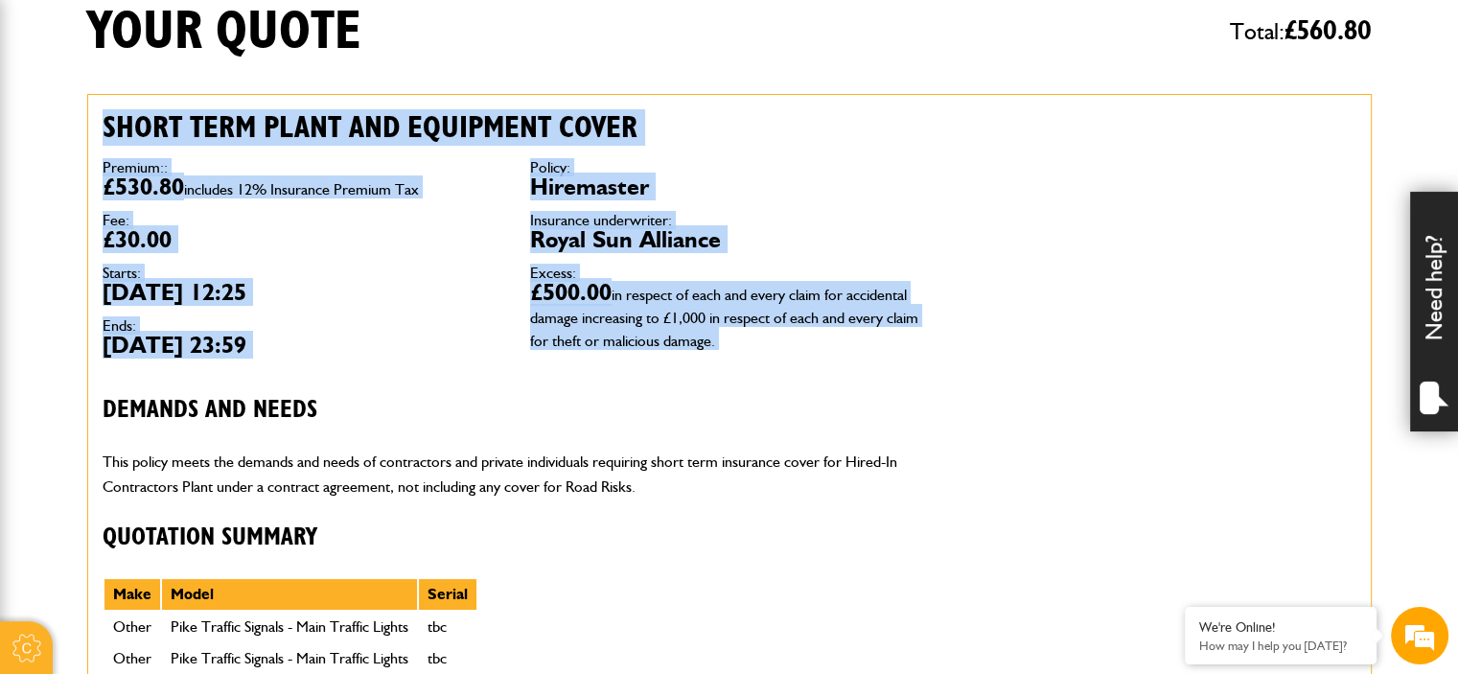
click at [722, 347] on dd "£500.00 in respect of each and every claim for accidental damage increasing to …" at bounding box center [729, 315] width 399 height 69
drag, startPoint x: 463, startPoint y: 244, endPoint x: 51, endPoint y: 141, distance: 425.0
click at [150, 154] on div "Premium:: £530.80 includes 12% Insurance Premium Tax Fee: £30.00 Starts: 10th S…" at bounding box center [301, 258] width 427 height 225
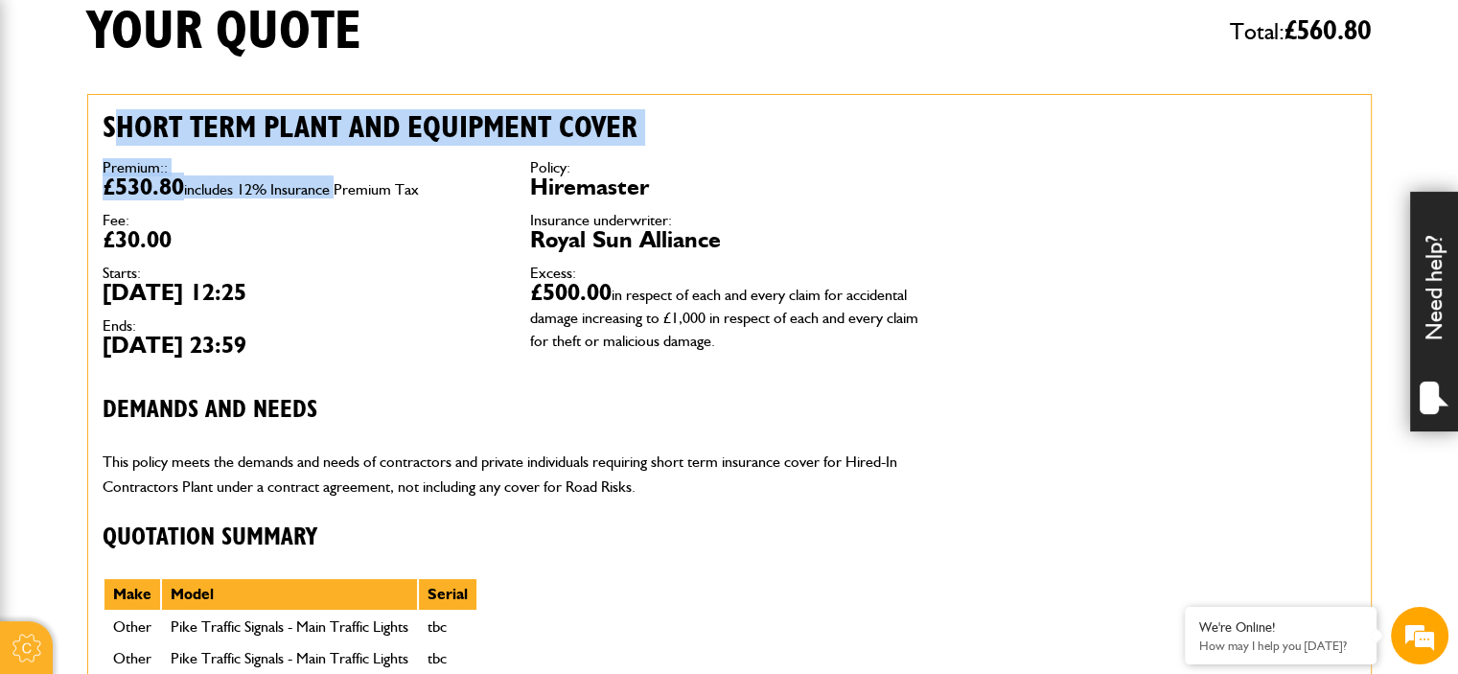
drag, startPoint x: 114, startPoint y: 132, endPoint x: 341, endPoint y: 181, distance: 232.4
click at [341, 181] on div "Short term plant and equipment cover Premium:: £530.80 includes 12% Insurance P…" at bounding box center [515, 445] width 855 height 701
click at [341, 181] on span "includes 12% Insurance Premium Tax" at bounding box center [301, 189] width 235 height 18
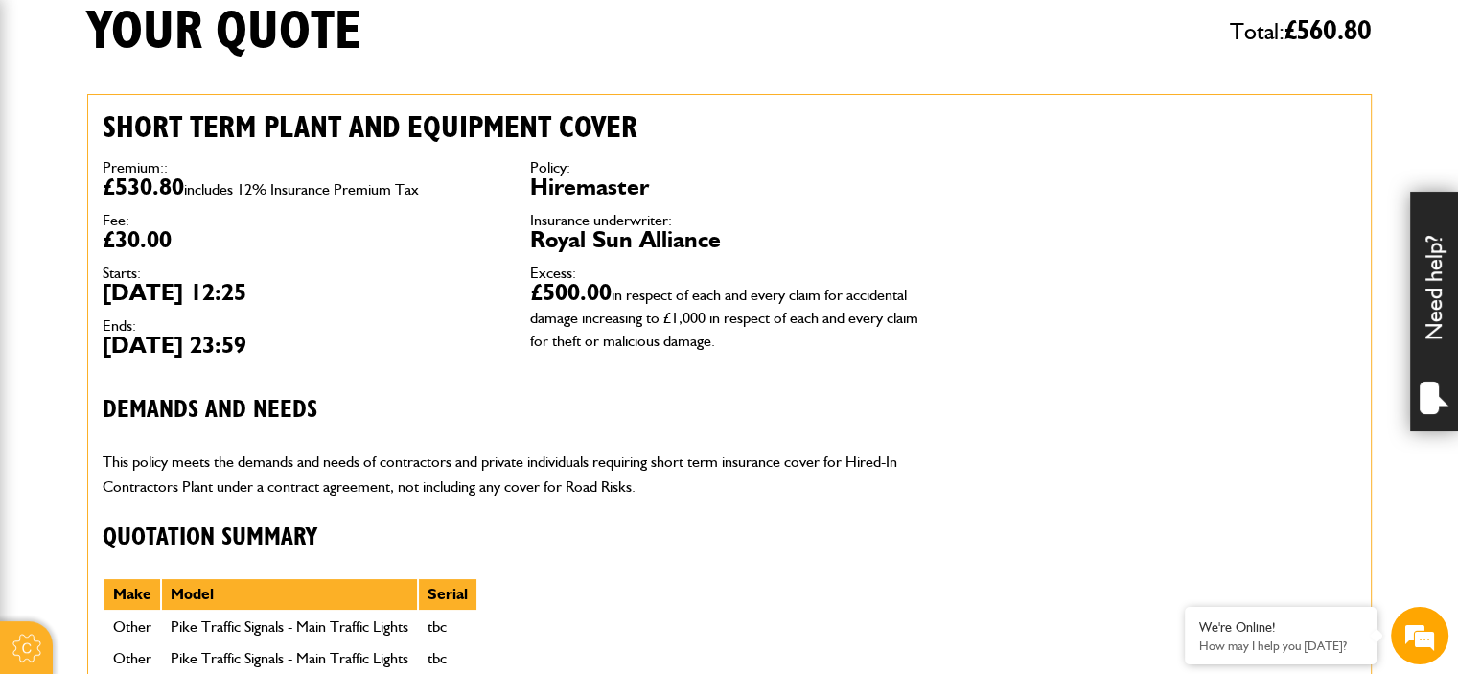
click at [801, 317] on span "in respect of each and every claim for accidental damage increasing to £1,000 i…" at bounding box center [724, 318] width 388 height 64
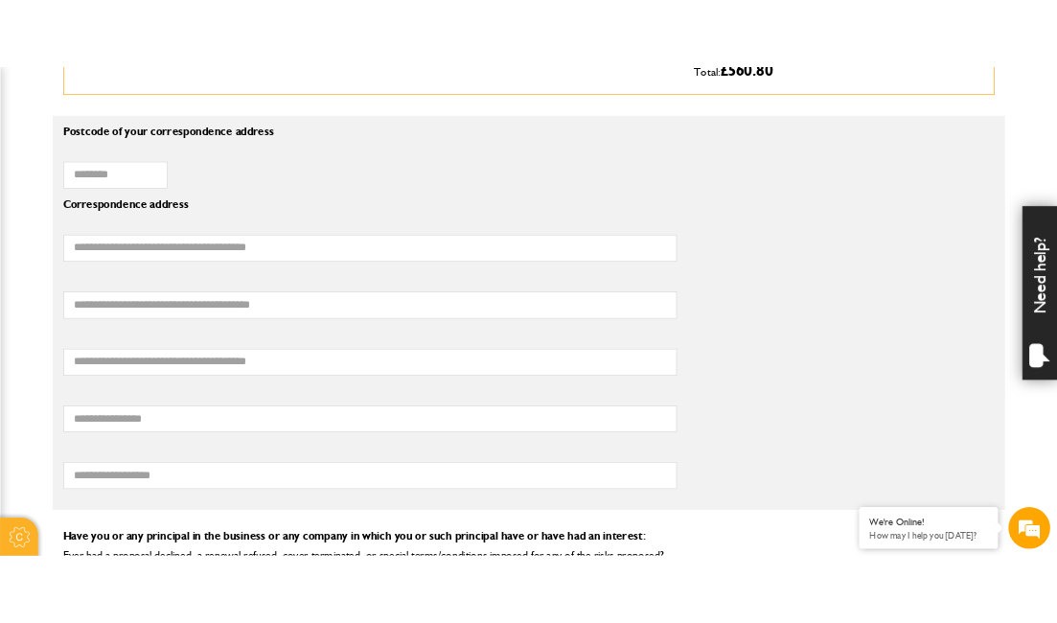
scroll to position [1342, 0]
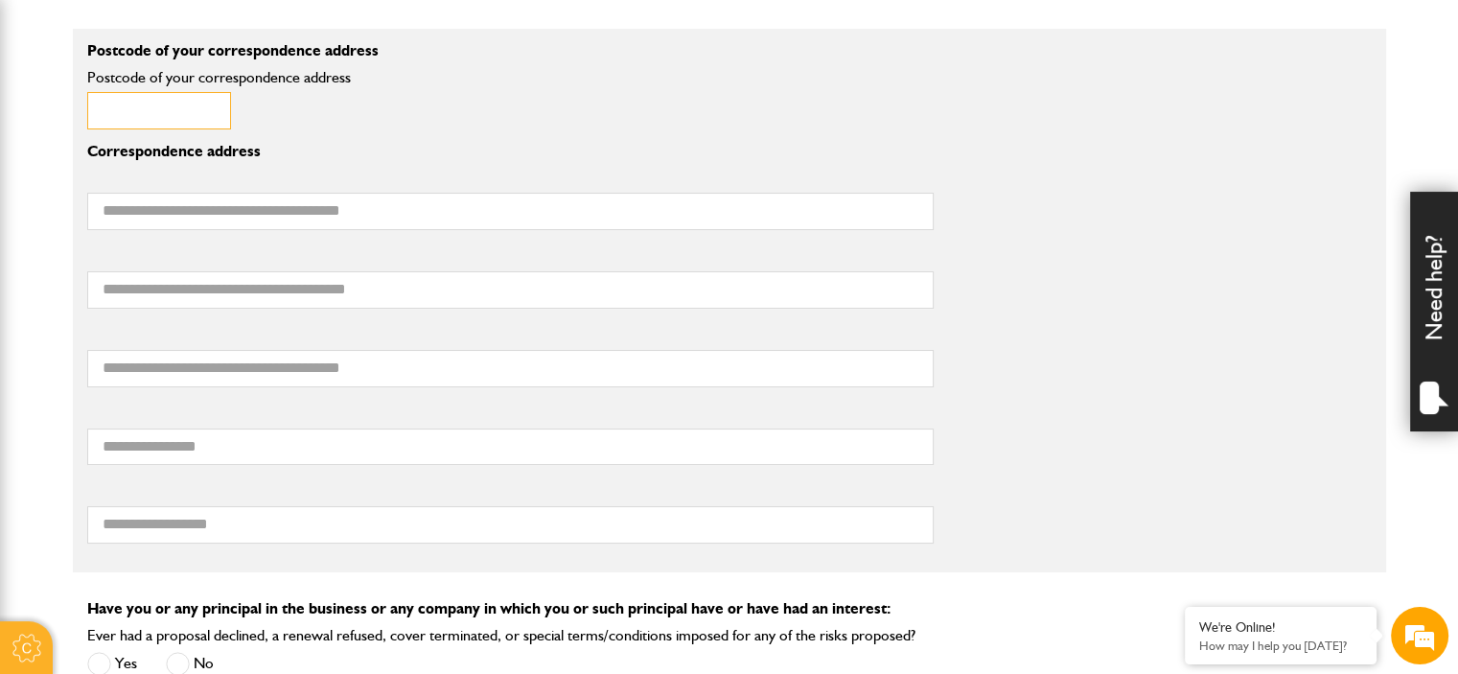
click at [204, 112] on input "Postcode of your correspondence address" at bounding box center [159, 110] width 144 height 37
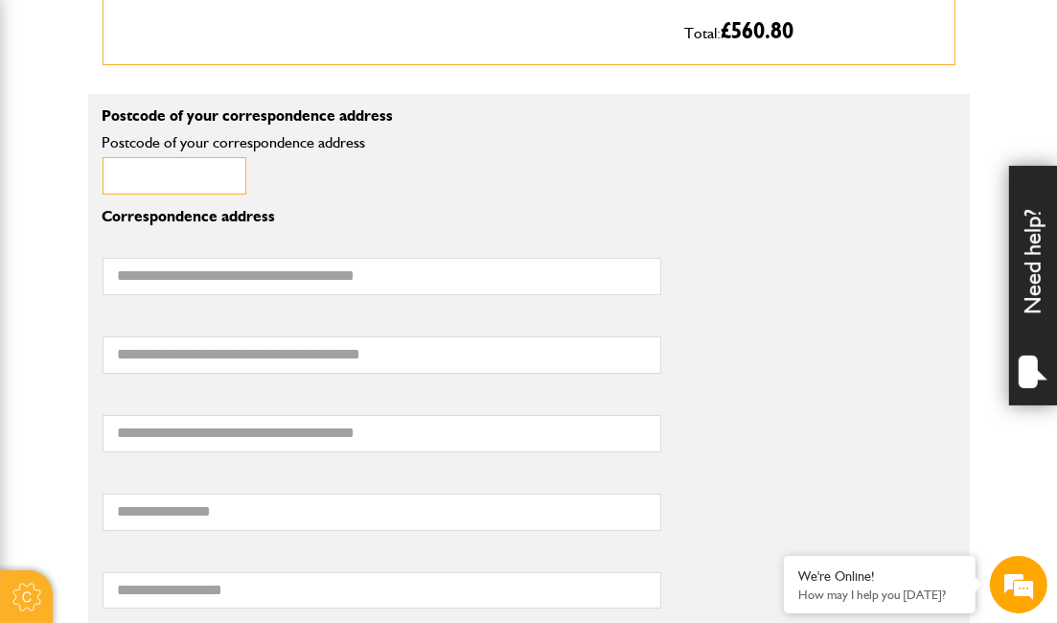
scroll to position [1349, 0]
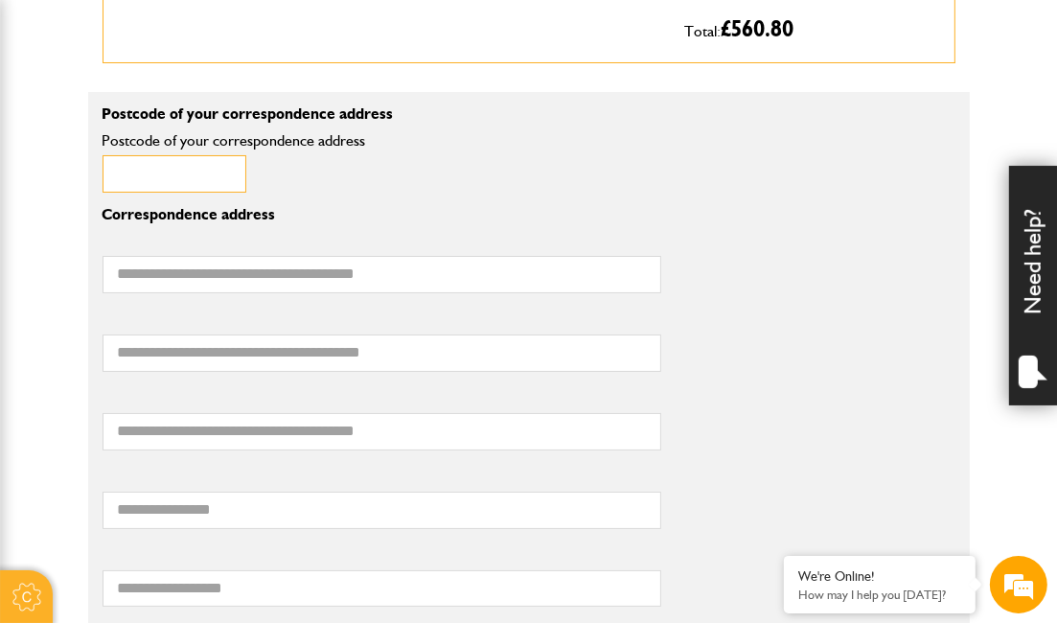
click at [144, 175] on input "Postcode of your correspondence address" at bounding box center [175, 173] width 144 height 37
paste input "********"
type input "********"
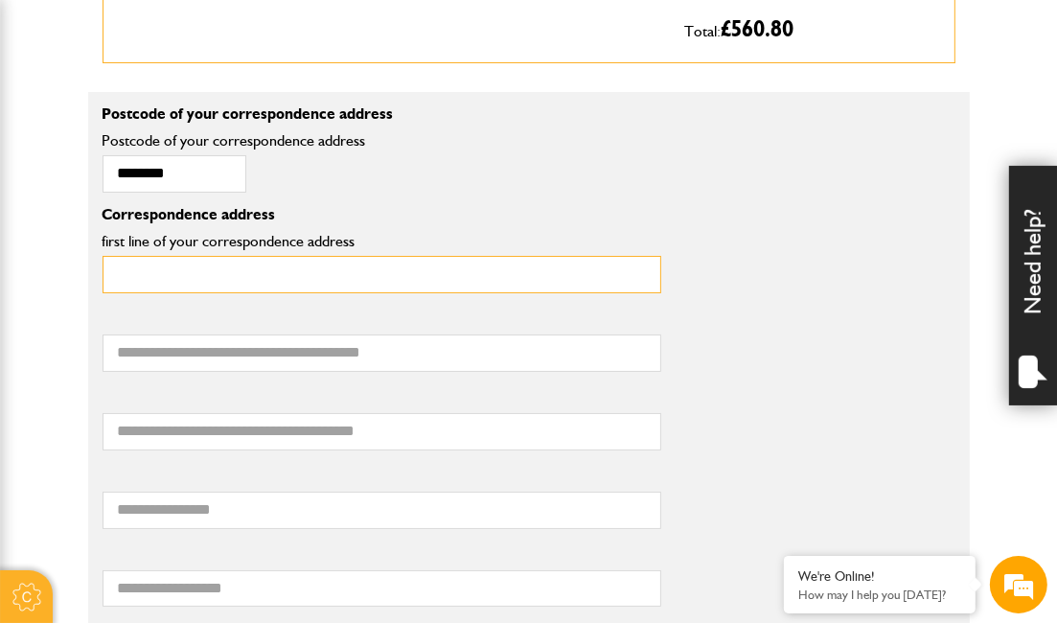
click at [196, 286] on input "first line of your correspondence address" at bounding box center [382, 274] width 559 height 37
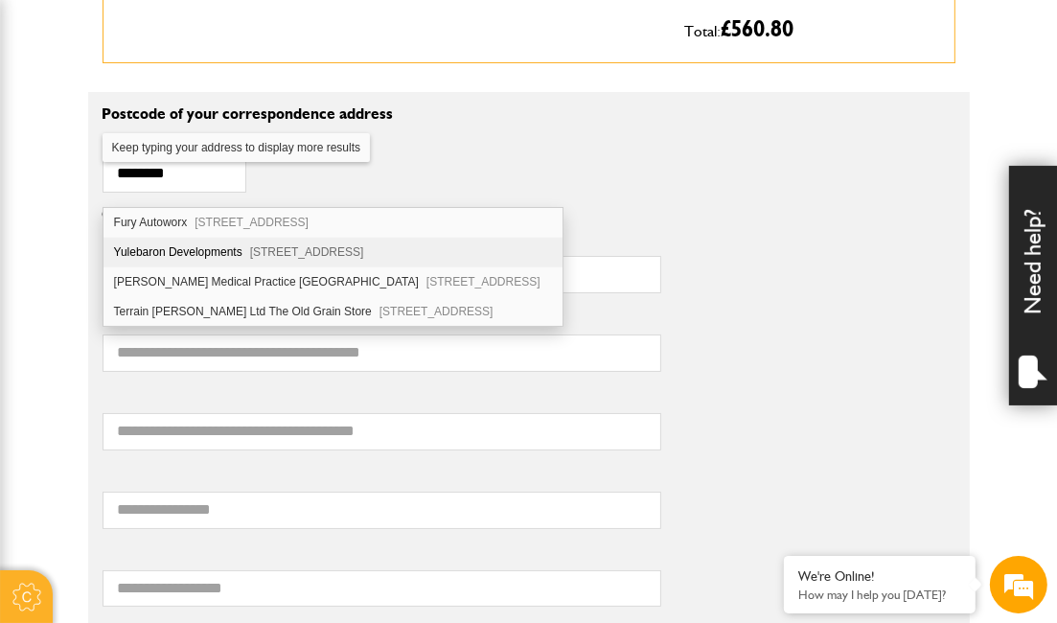
click at [623, 207] on div "******** Postcode of your correspondence address" at bounding box center [382, 167] width 588 height 79
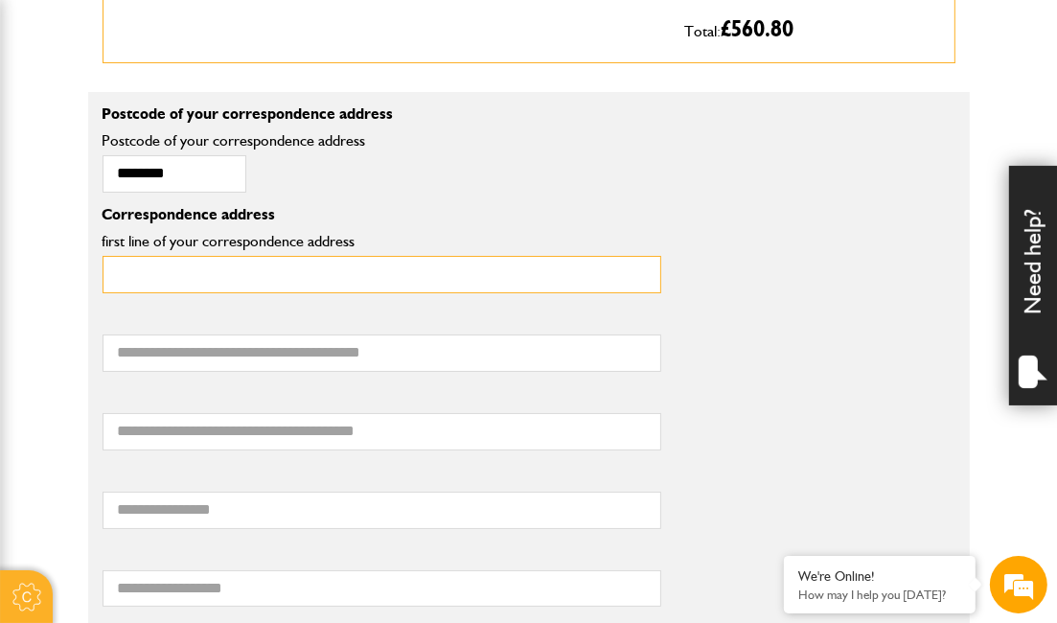
click at [314, 290] on input "first line of your correspondence address" at bounding box center [382, 274] width 559 height 37
type input "**********"
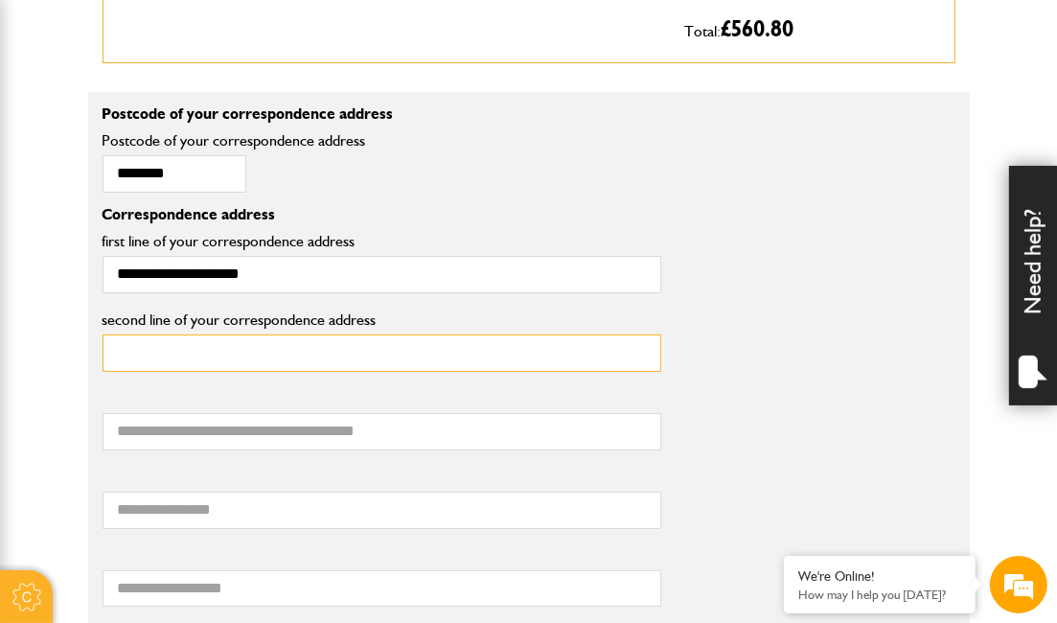
drag, startPoint x: 230, startPoint y: 367, endPoint x: 253, endPoint y: 362, distance: 23.5
click at [230, 367] on input "second line of your correspondence address" at bounding box center [382, 353] width 559 height 37
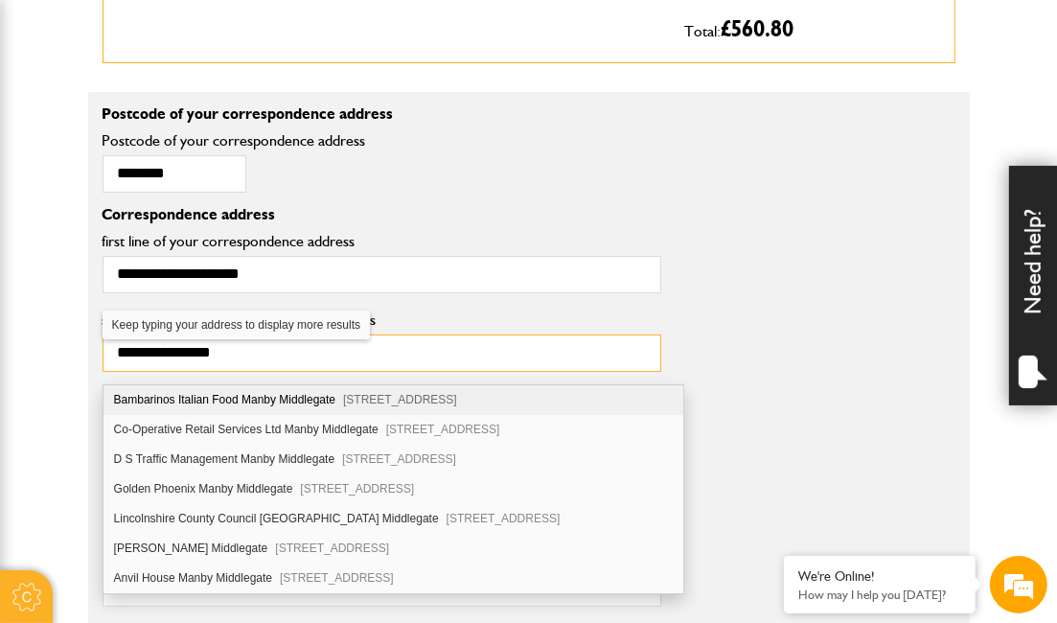
type input "**********"
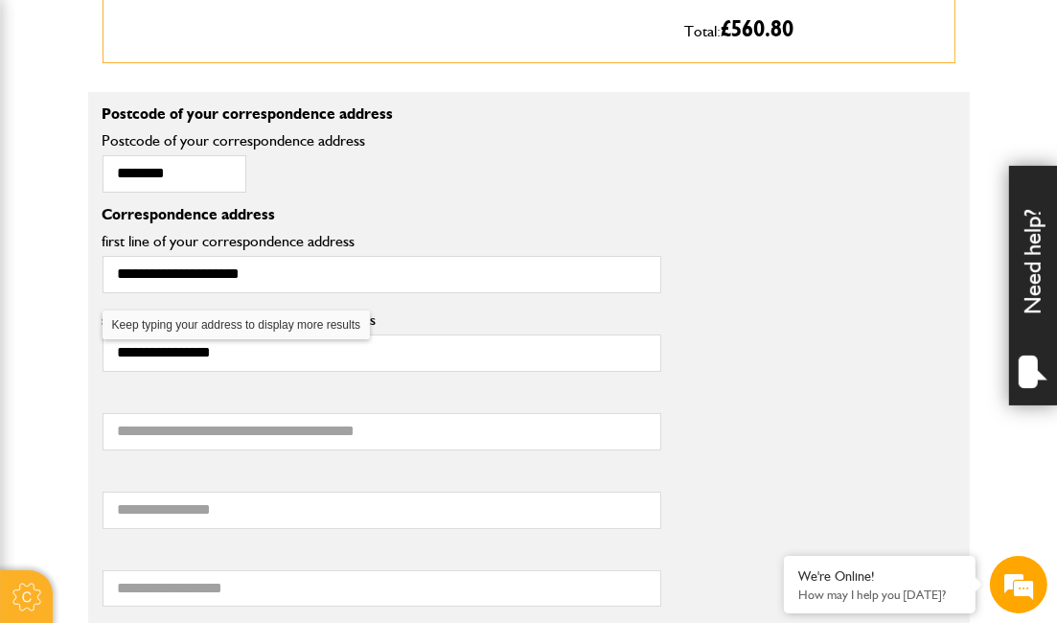
click at [734, 325] on div "**********" at bounding box center [529, 347] width 882 height 79
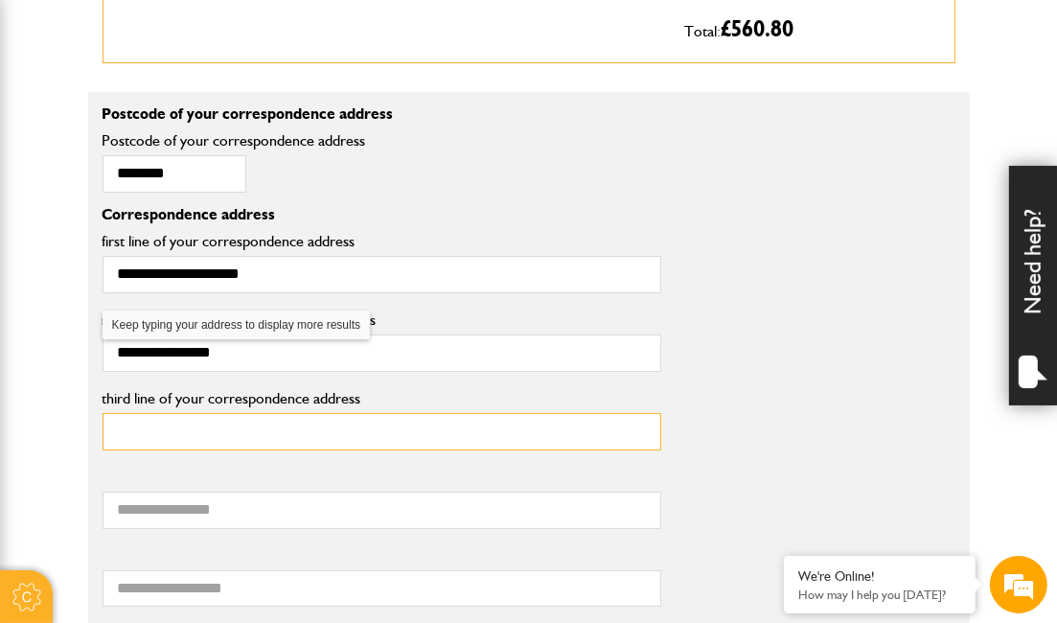
click at [196, 450] on input "third line of your correspondence address" at bounding box center [382, 431] width 559 height 37
type input "*****"
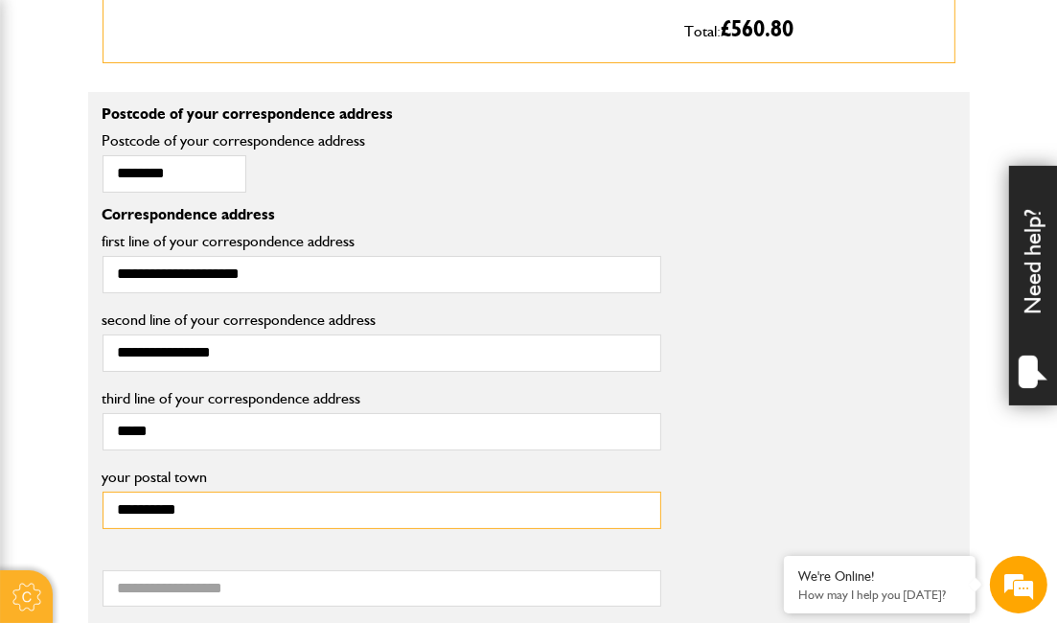
type input "**********"
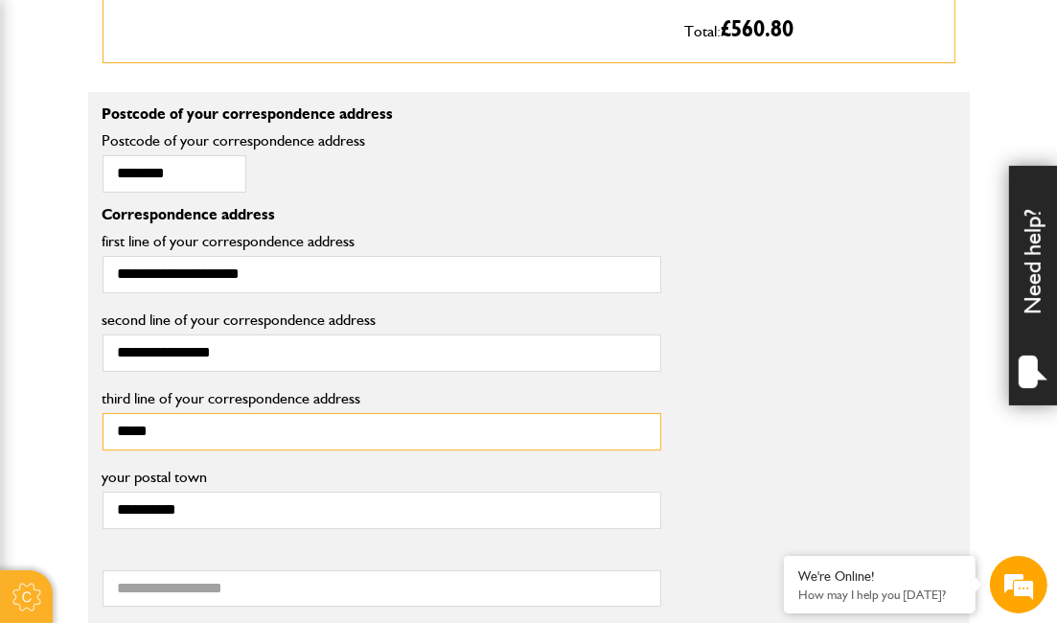
drag, startPoint x: 215, startPoint y: 439, endPoint x: 61, endPoint y: 436, distance: 153.4
click at [61, 436] on body "Cookie Options You can control which cookies we use with the form below. Please…" at bounding box center [528, 486] width 1057 height 3671
type input "*****"
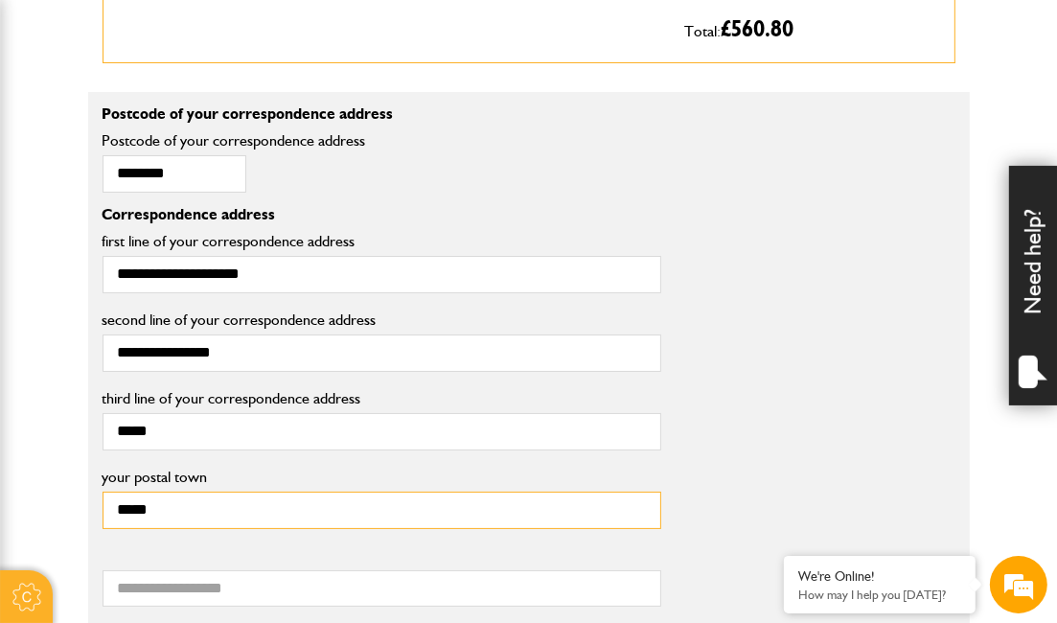
type input "*****"
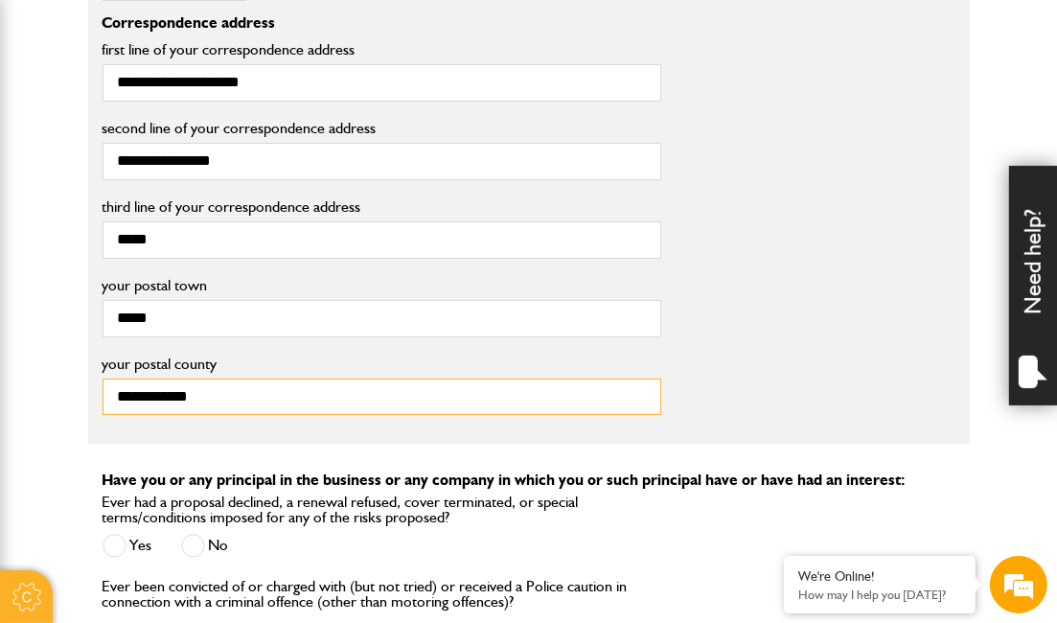
scroll to position [1732, 0]
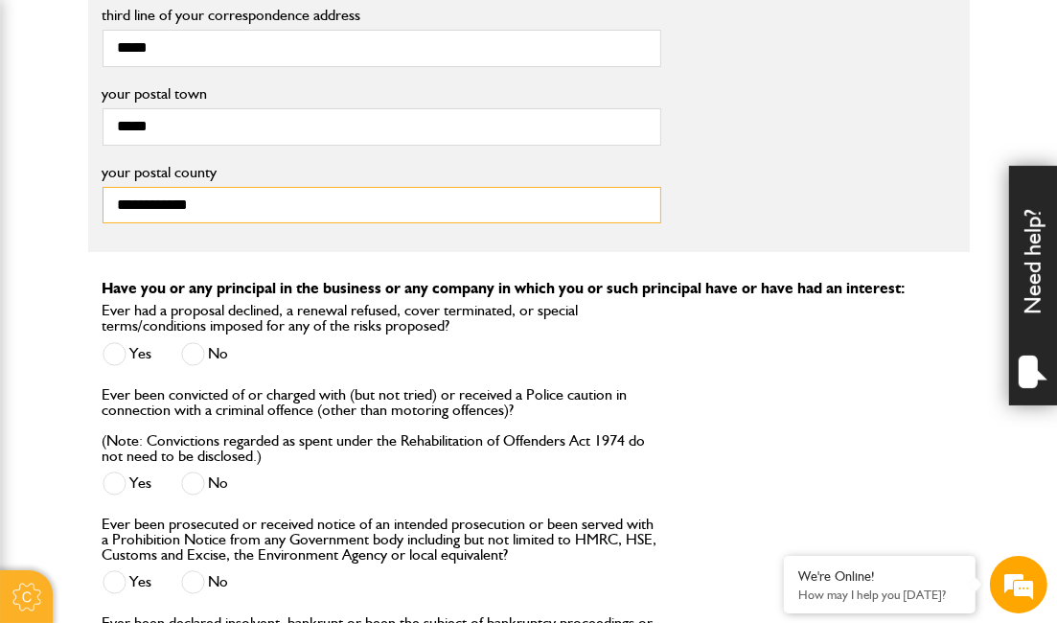
type input "**********"
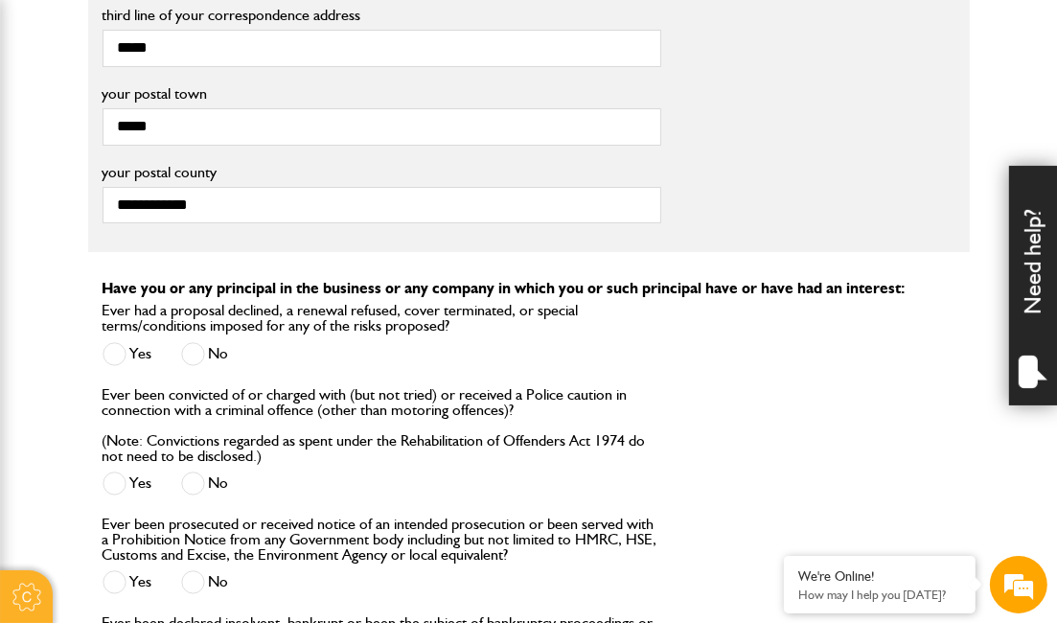
click at [195, 361] on span at bounding box center [193, 354] width 24 height 24
click at [202, 496] on span at bounding box center [193, 484] width 24 height 24
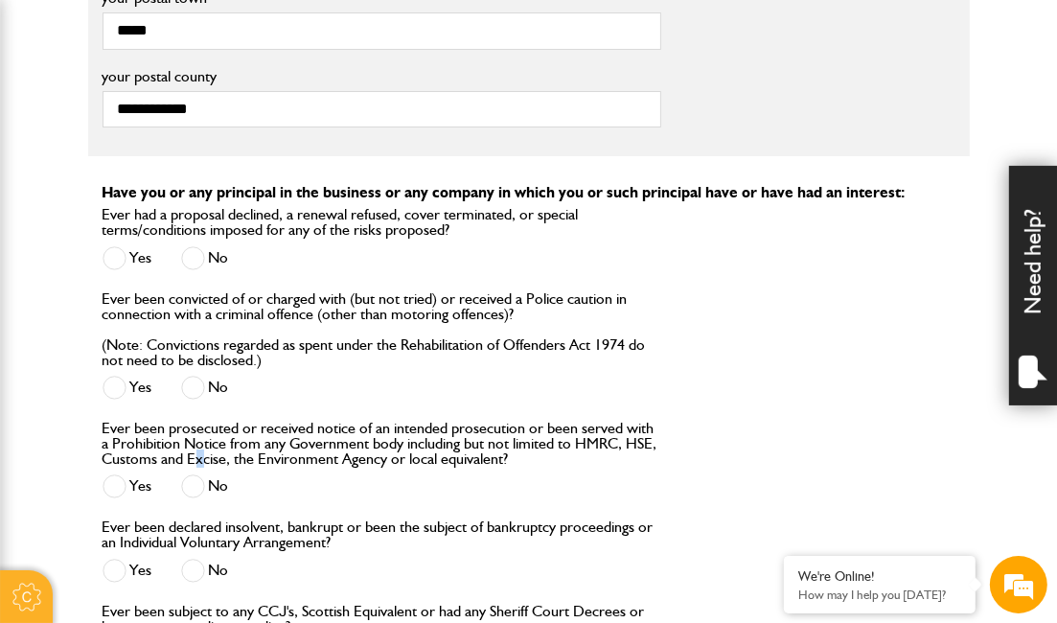
click at [199, 467] on label "Ever been prosecuted or received notice of an intended prosecution or been serv…" at bounding box center [382, 444] width 559 height 46
click at [199, 490] on span at bounding box center [193, 486] width 24 height 24
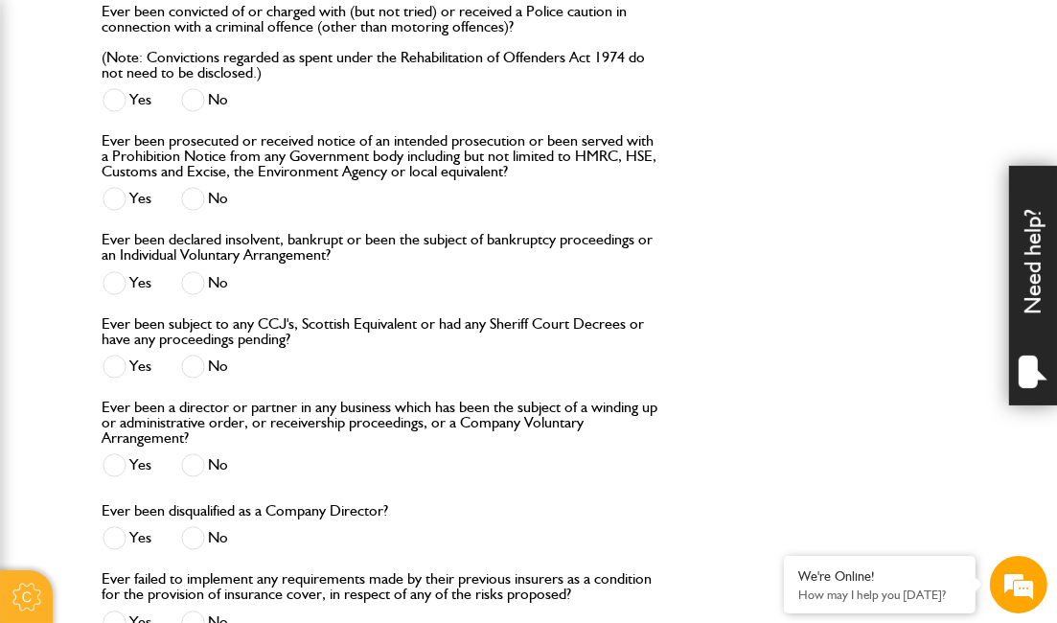
click at [196, 279] on div "Ever been declared insolvent, bankrupt or been the subject of bankruptcy procee…" at bounding box center [382, 266] width 559 height 69
click at [196, 295] on span at bounding box center [193, 283] width 24 height 24
click at [207, 379] on label "No" at bounding box center [205, 367] width 48 height 24
click at [203, 477] on span at bounding box center [193, 465] width 24 height 24
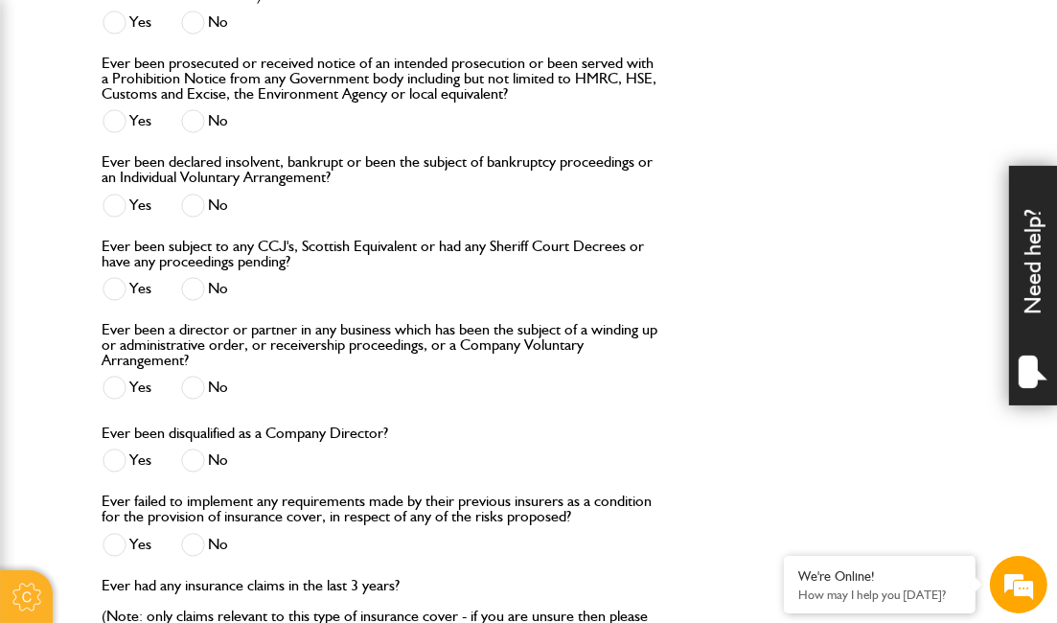
scroll to position [2307, 0]
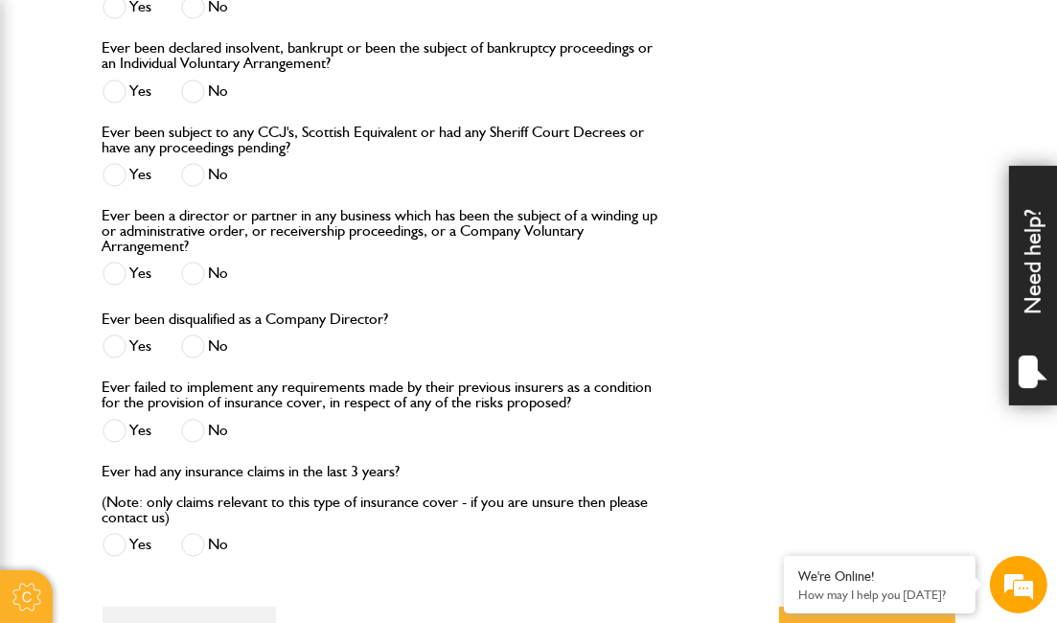
click at [199, 358] on span at bounding box center [193, 347] width 24 height 24
click at [196, 443] on span at bounding box center [193, 431] width 24 height 24
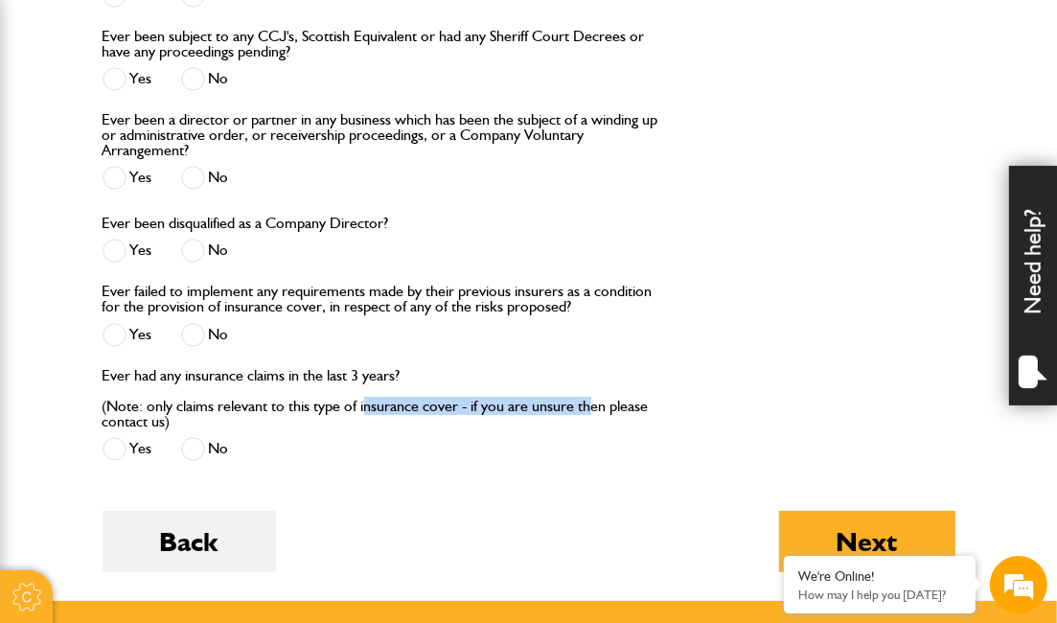
drag, startPoint x: 399, startPoint y: 421, endPoint x: 593, endPoint y: 419, distance: 194.6
click at [593, 419] on label "Ever had any insurance claims in the last 3 years? (Note: only claims relevant …" at bounding box center [382, 398] width 559 height 61
drag, startPoint x: 593, startPoint y: 419, endPoint x: 241, endPoint y: 433, distance: 353.0
click at [590, 418] on label "Ever had any insurance claims in the last 3 years? (Note: only claims relevant …" at bounding box center [382, 398] width 559 height 61
click at [191, 461] on span at bounding box center [193, 449] width 24 height 24
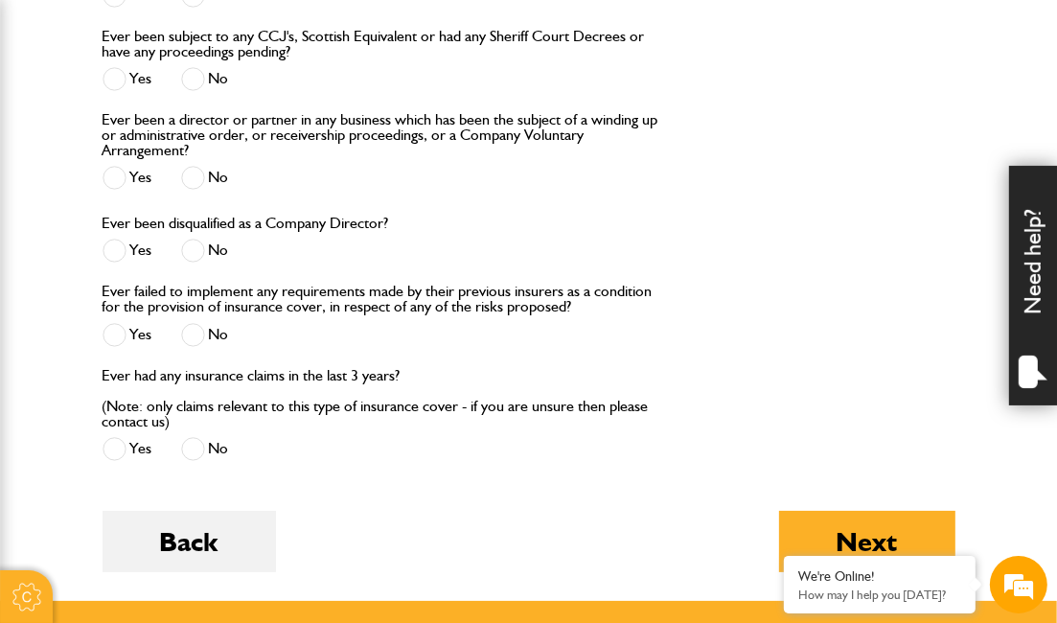
click at [469, 348] on div "Yes No" at bounding box center [382, 337] width 559 height 32
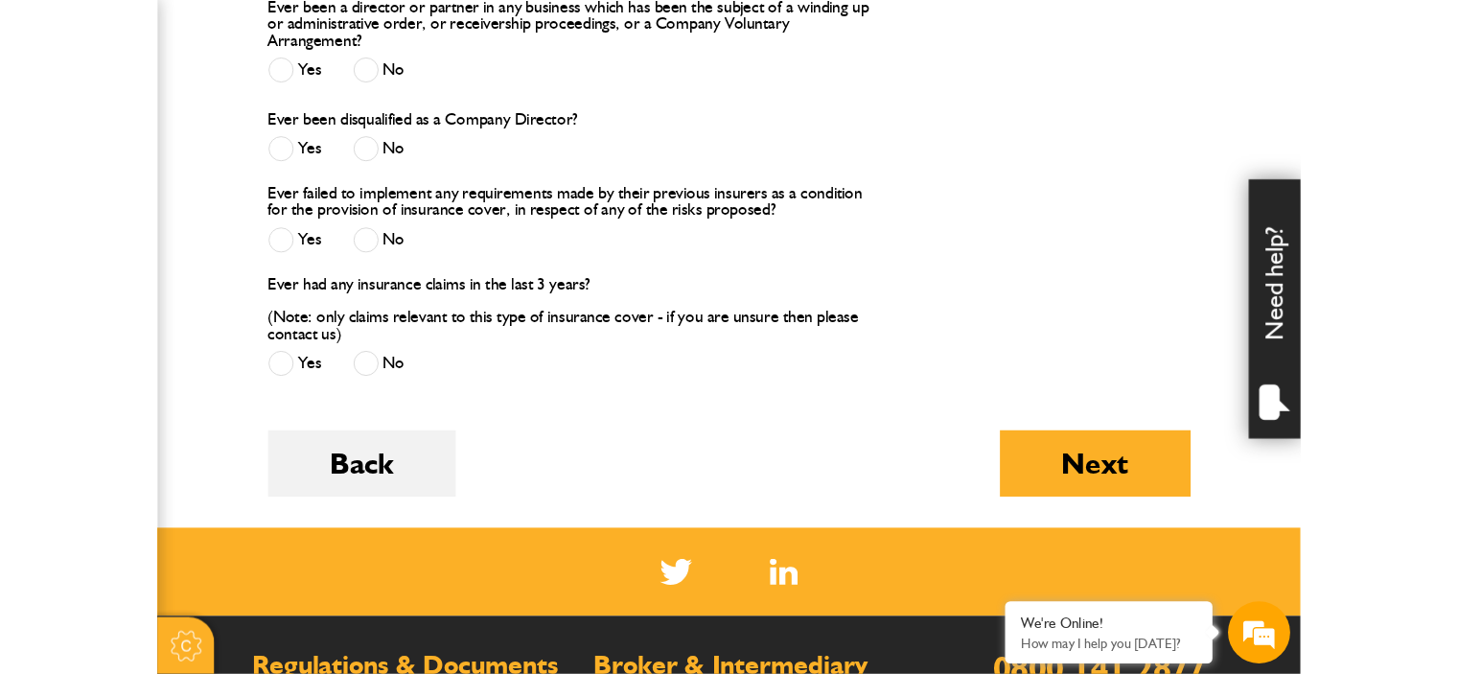
scroll to position [2690, 0]
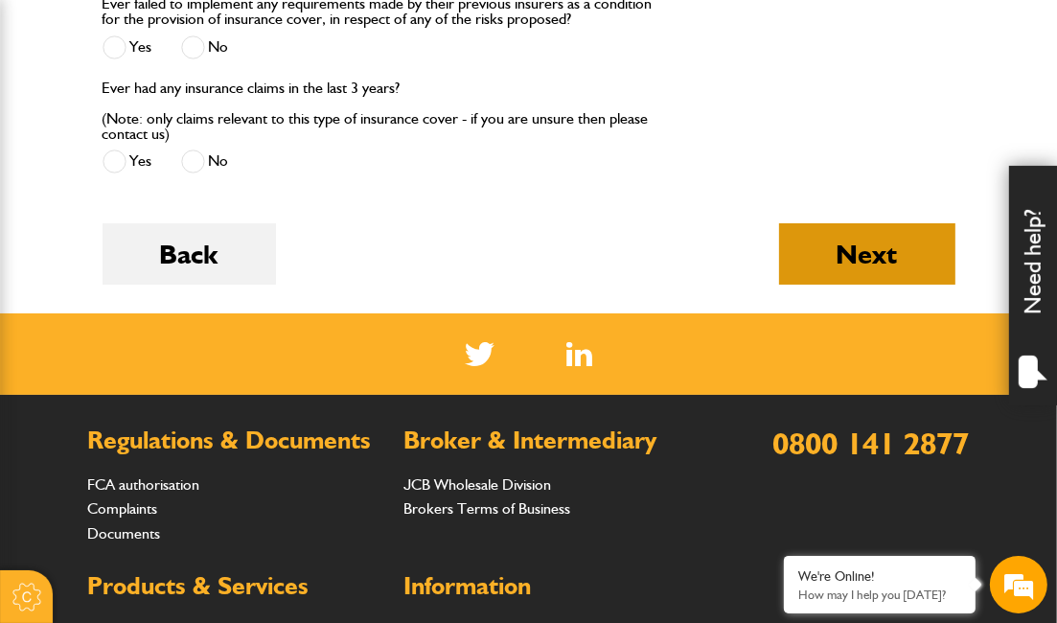
click at [855, 274] on button "Next" at bounding box center [867, 253] width 176 height 61
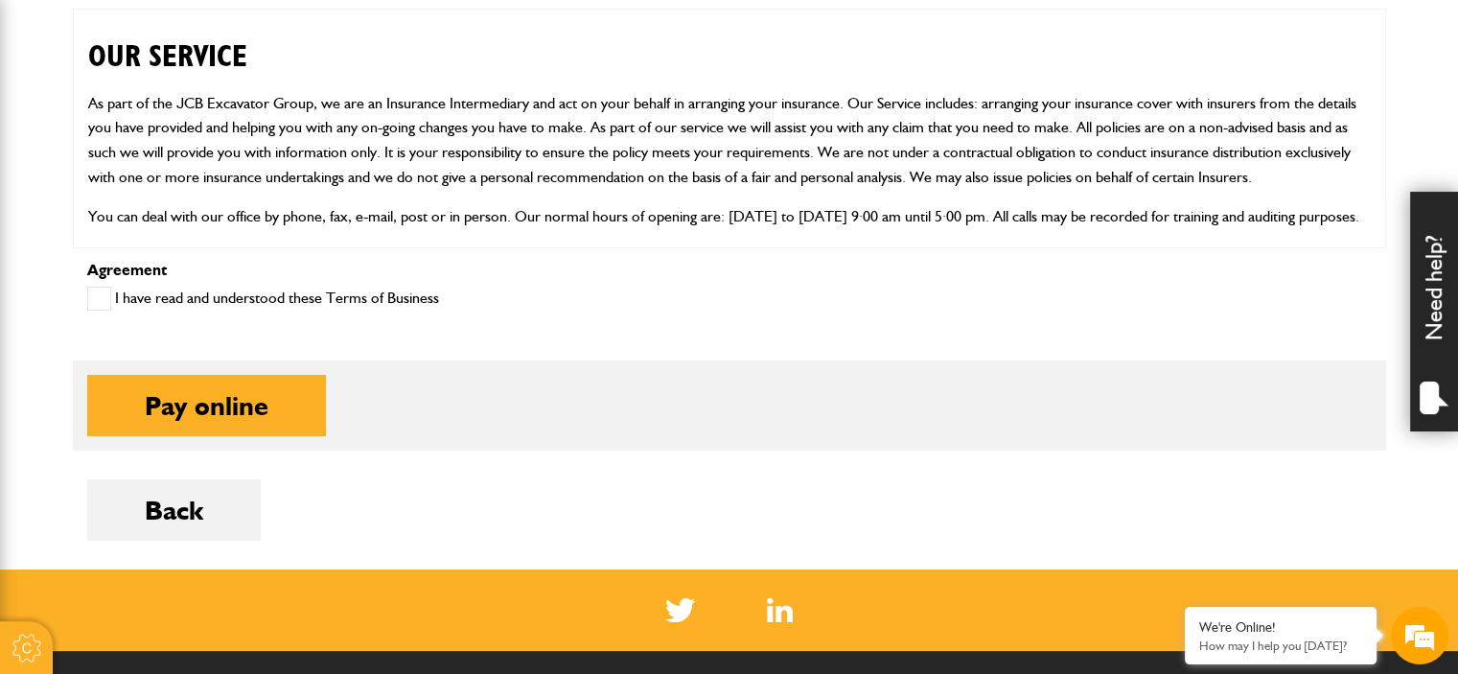
scroll to position [958, 0]
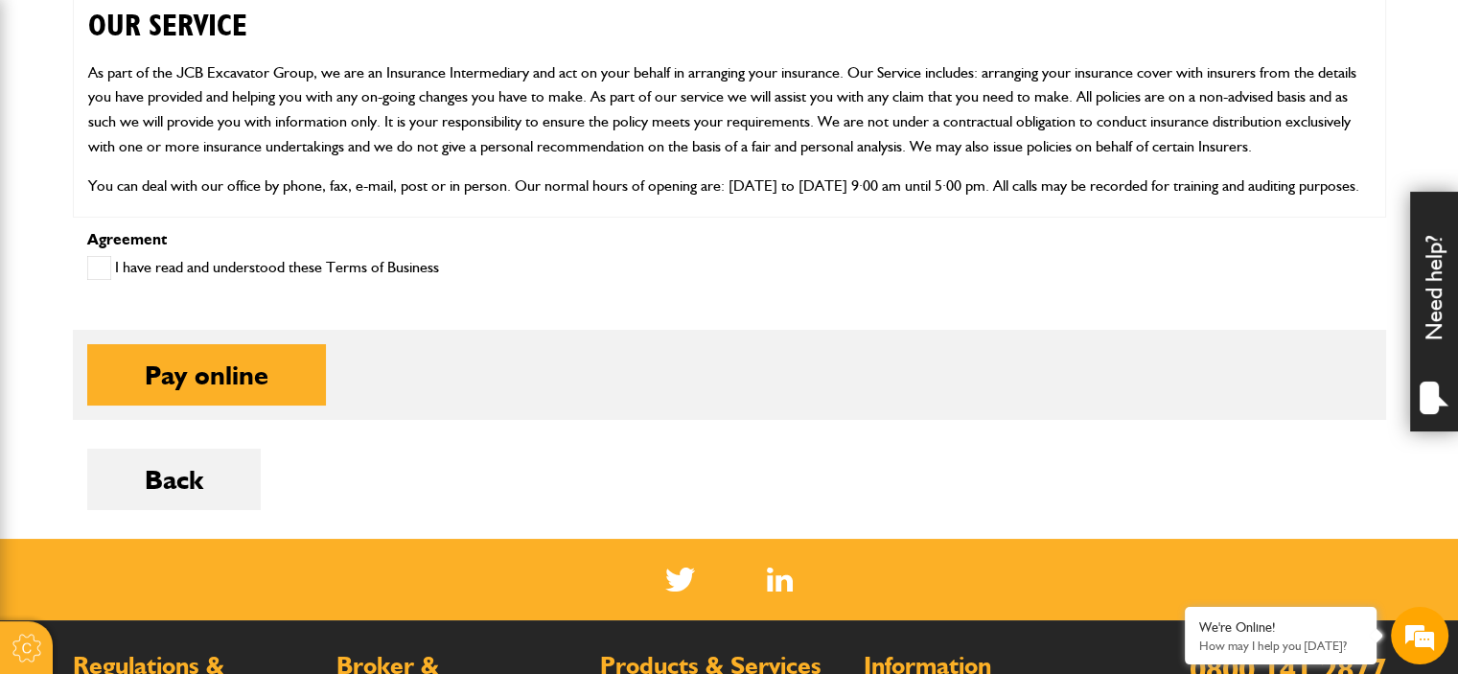
click at [115, 279] on label "I have read and understood these Terms of Business" at bounding box center [263, 268] width 352 height 24
click at [101, 268] on span at bounding box center [99, 268] width 24 height 24
click at [98, 268] on span at bounding box center [99, 268] width 24 height 24
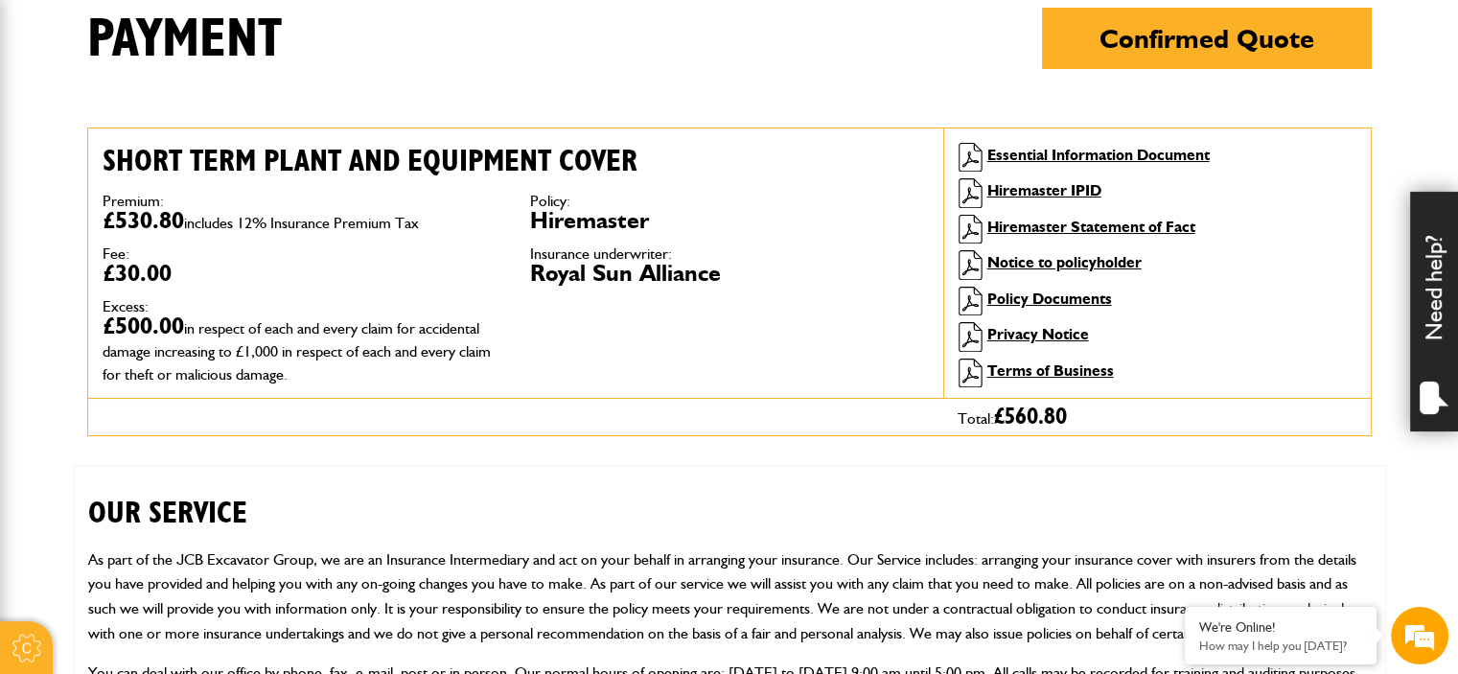
scroll to position [192, 0]
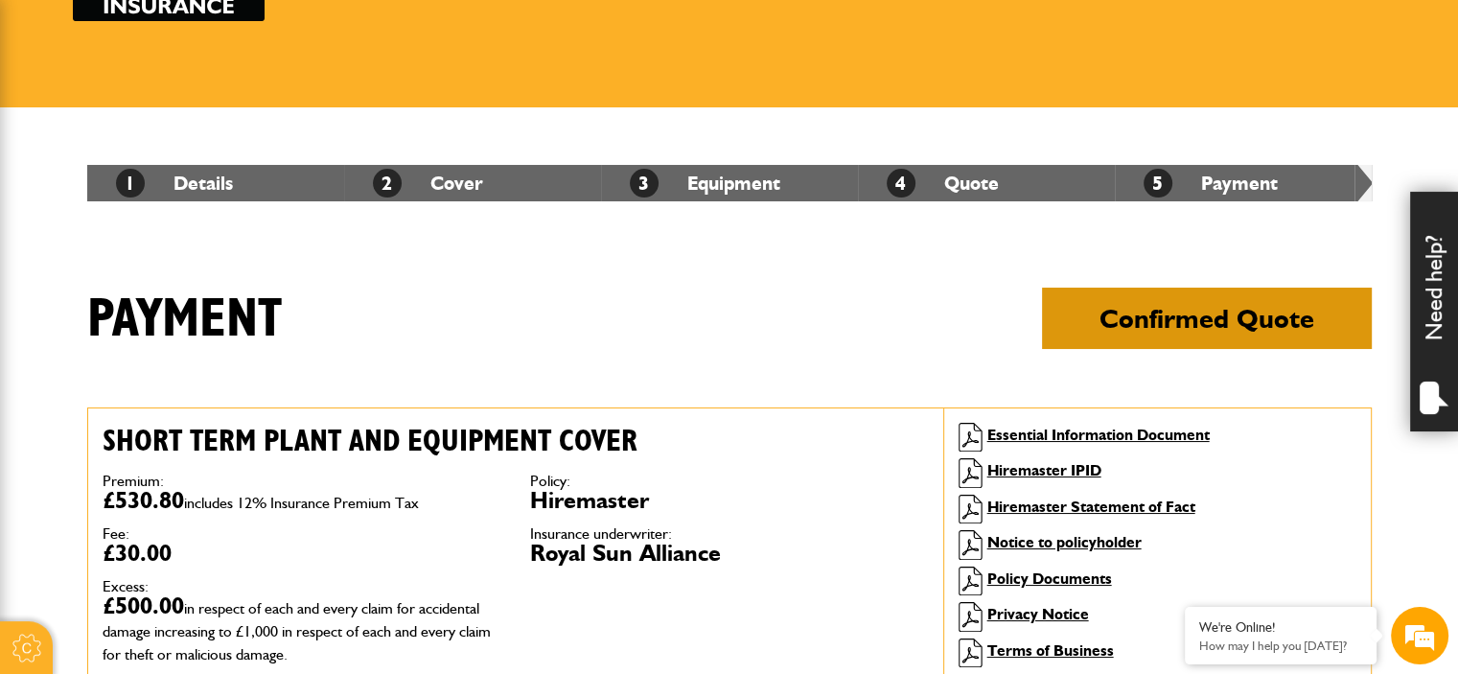
click at [1226, 315] on button "Confirmed Quote" at bounding box center [1207, 318] width 330 height 61
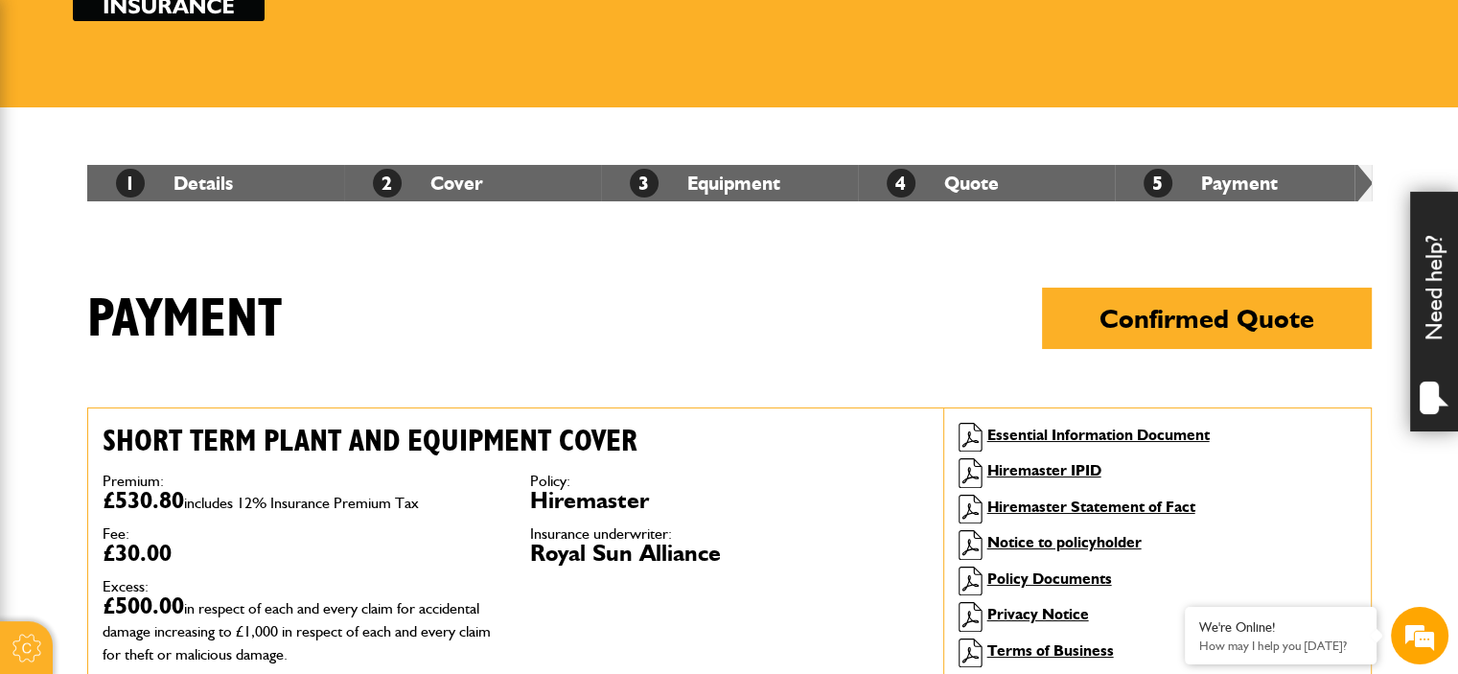
click at [733, 317] on h1 "Payment Confirmed Quote" at bounding box center [729, 333] width 1284 height 90
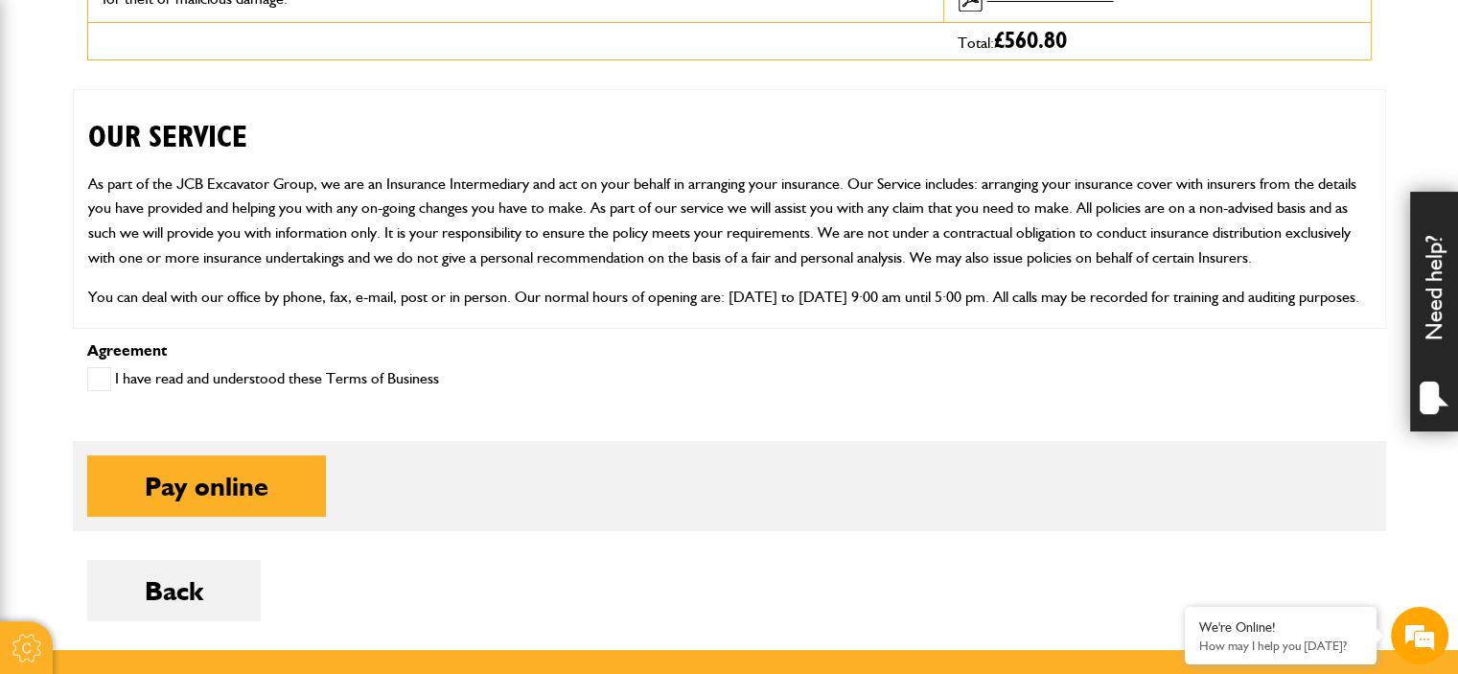
scroll to position [958, 0]
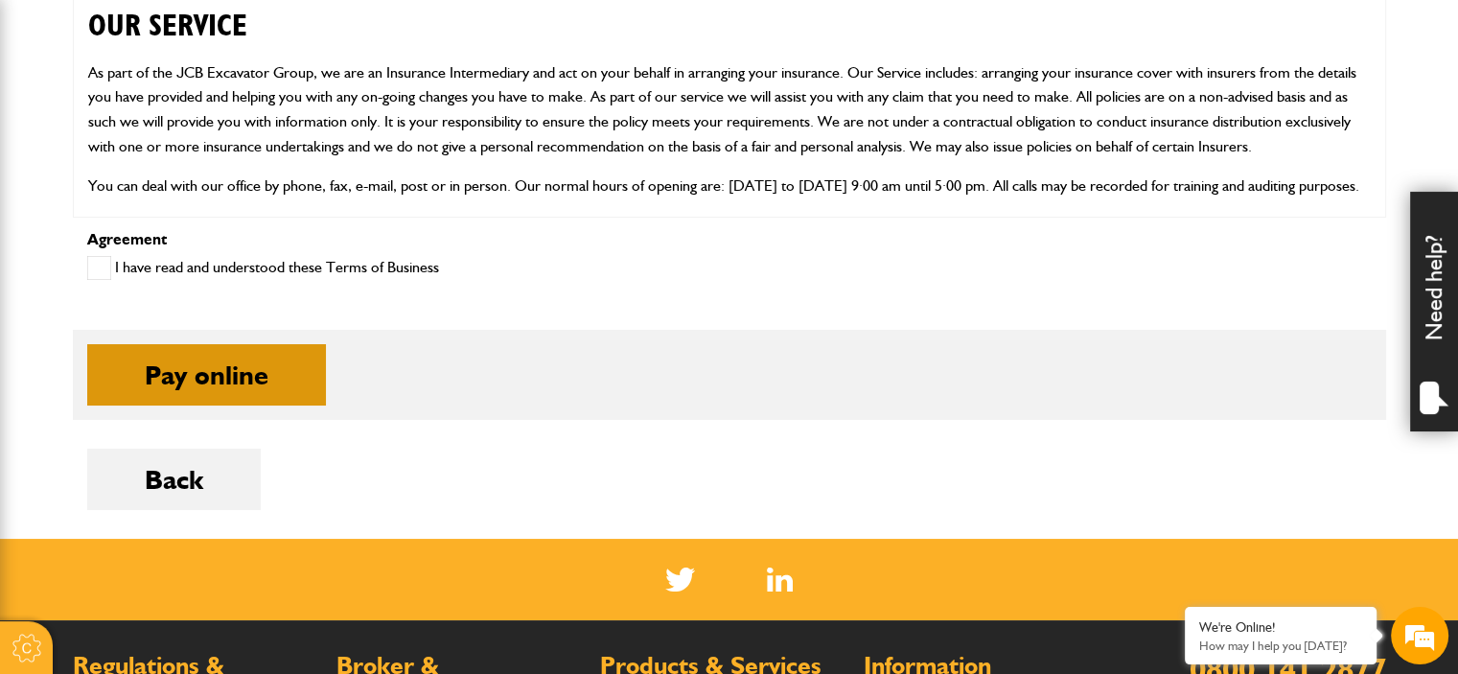
click at [242, 357] on button "Pay online" at bounding box center [206, 374] width 239 height 61
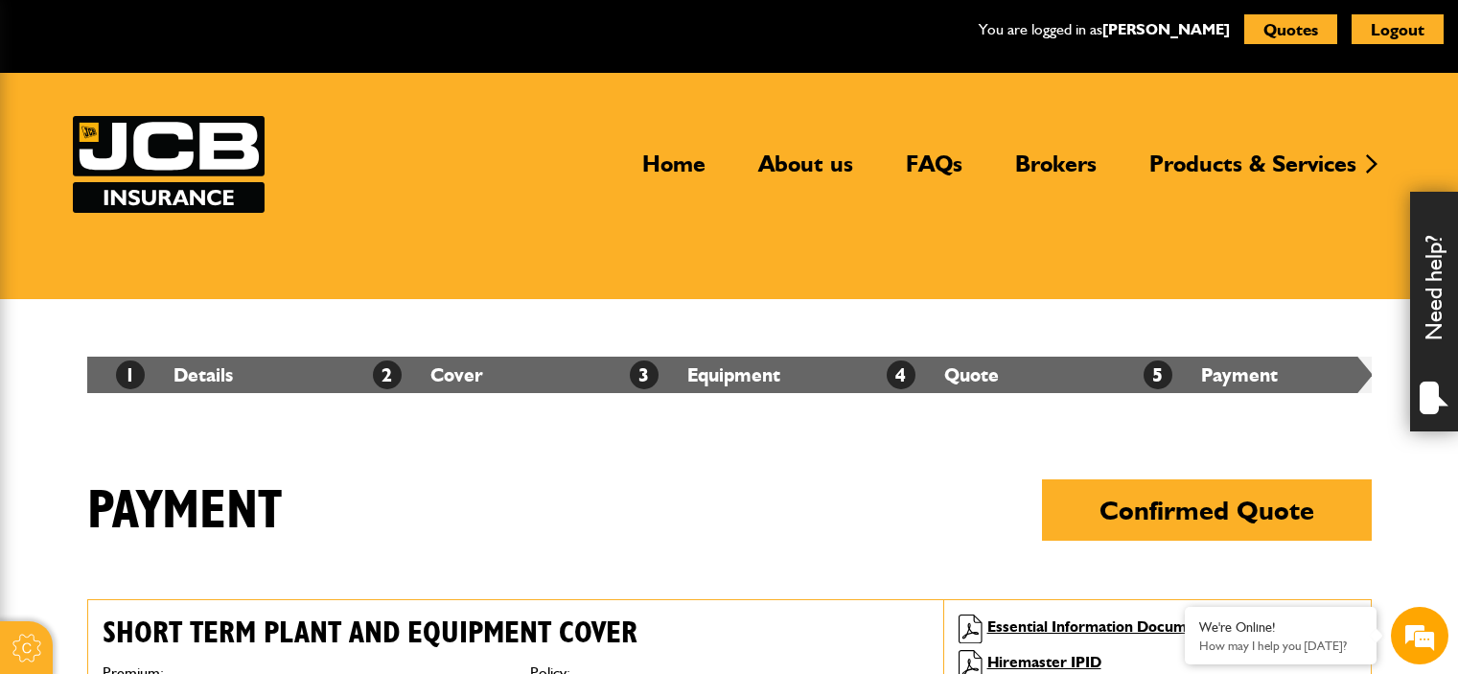
scroll to position [926, 0]
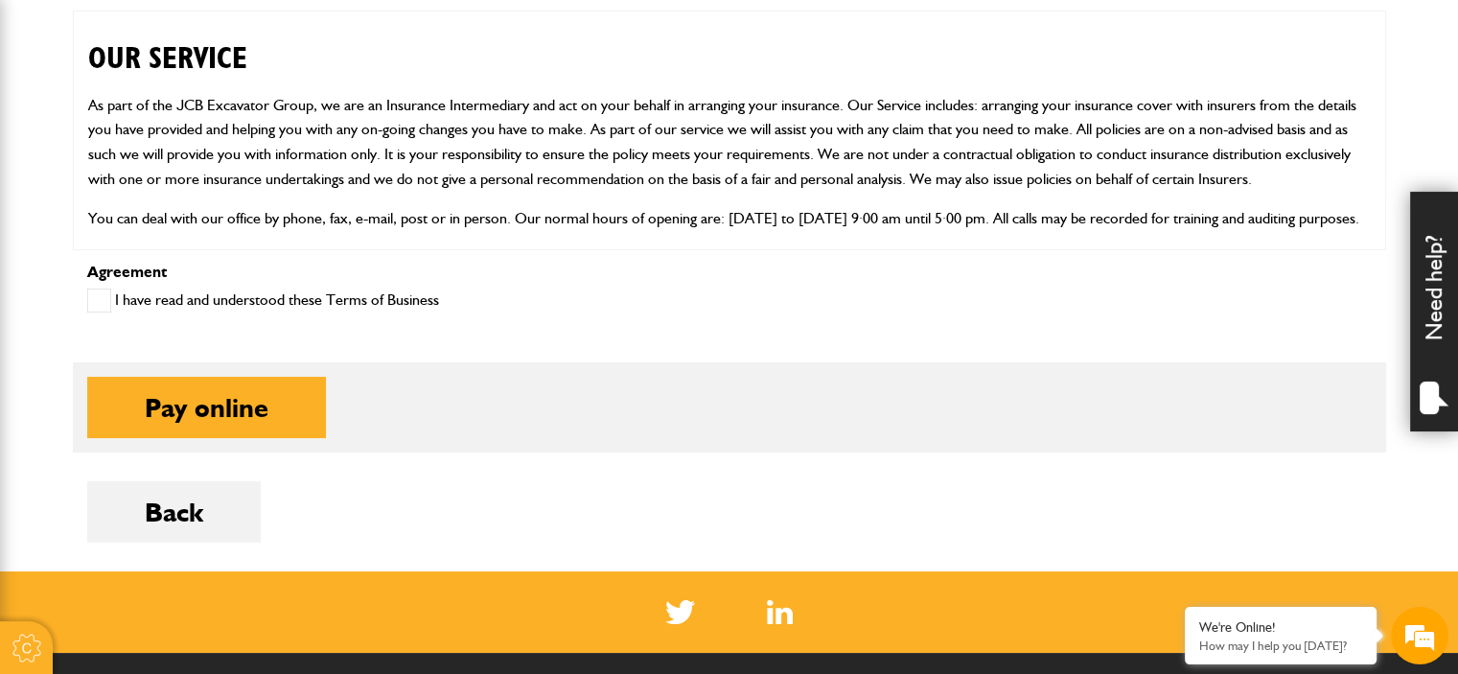
click at [429, 178] on p "As part of the JCB Excavator Group, we are an Insurance Intermediary and act on…" at bounding box center [729, 142] width 1282 height 98
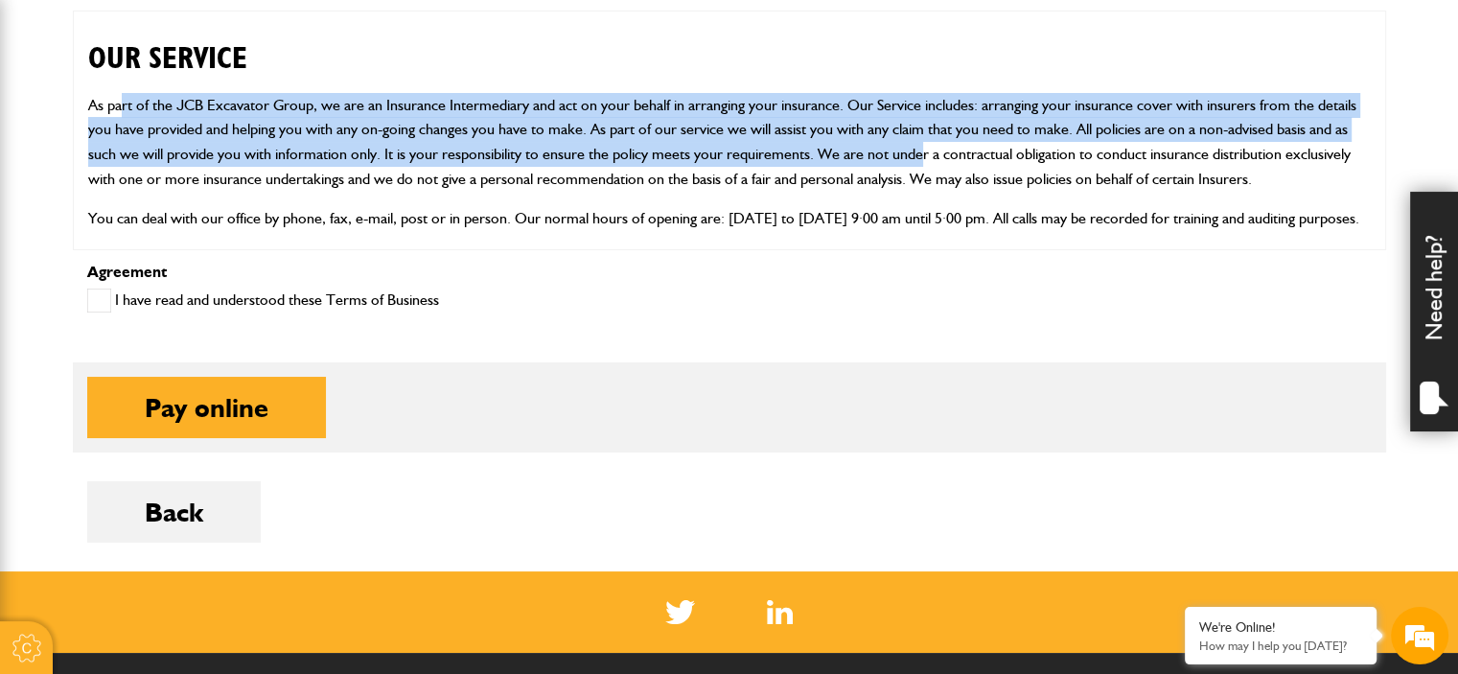
drag, startPoint x: 119, startPoint y: 83, endPoint x: 1006, endPoint y: 158, distance: 890.7
click at [1006, 158] on div "OUR SERVICE As part of the JCB Excavator Group, we are an Insurance Intermediar…" at bounding box center [729, 131] width 1313 height 240
click at [1006, 158] on p "As part of the JCB Excavator Group, we are an Insurance Intermediary and act on…" at bounding box center [729, 142] width 1282 height 98
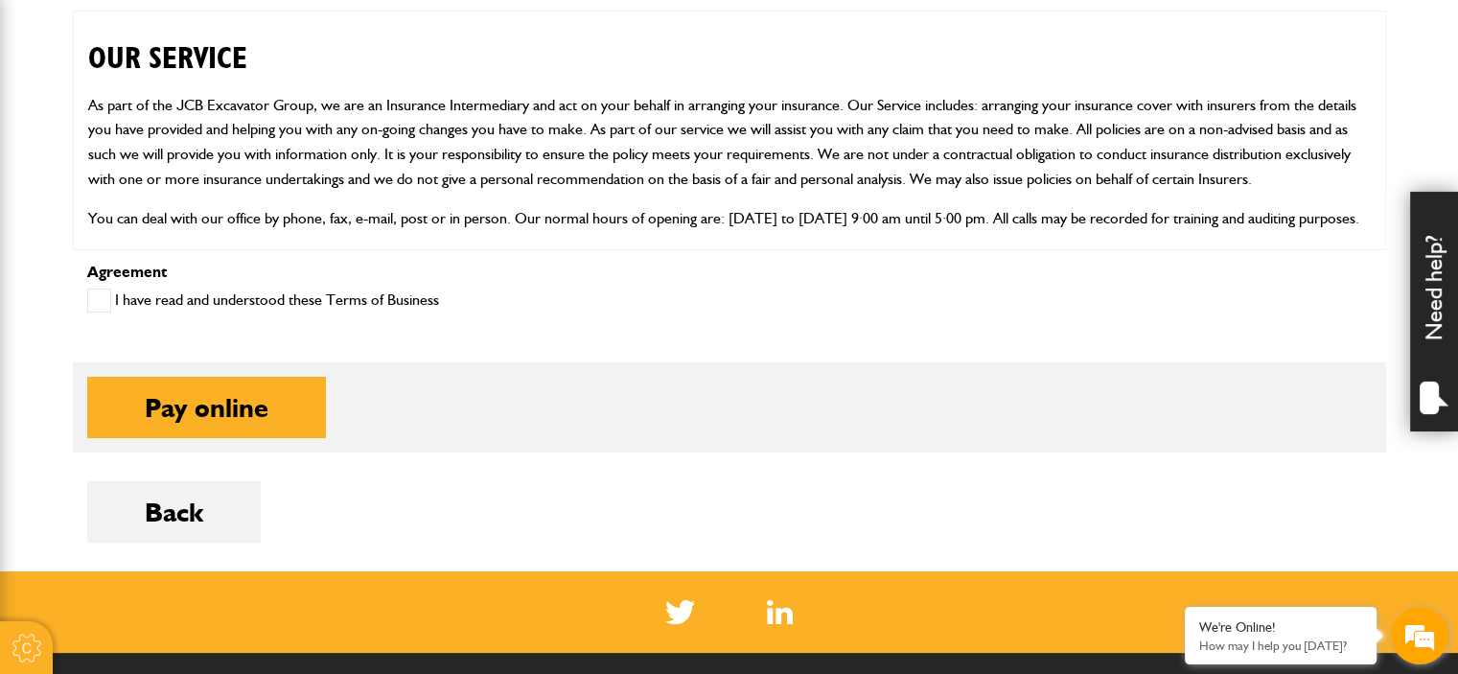
click at [1417, 630] on em at bounding box center [1420, 636] width 52 height 52
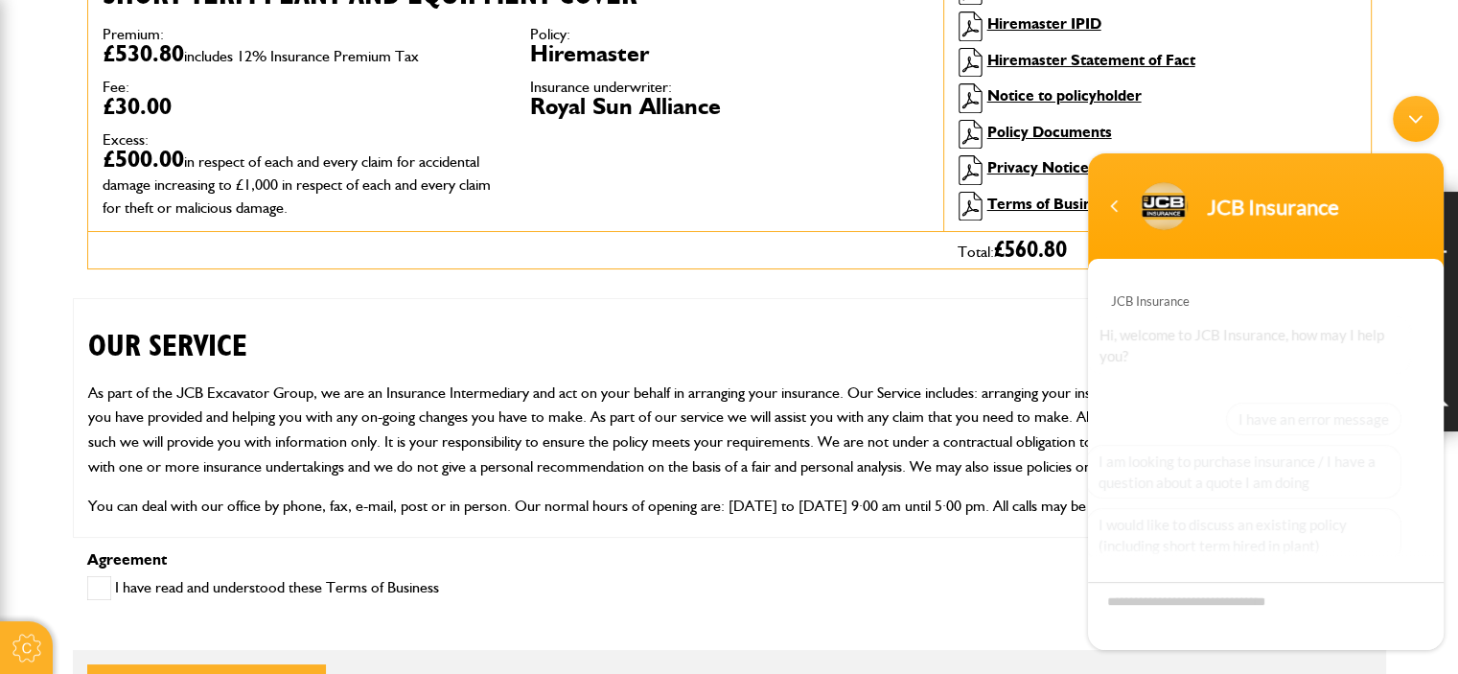
scroll to position [188, 0]
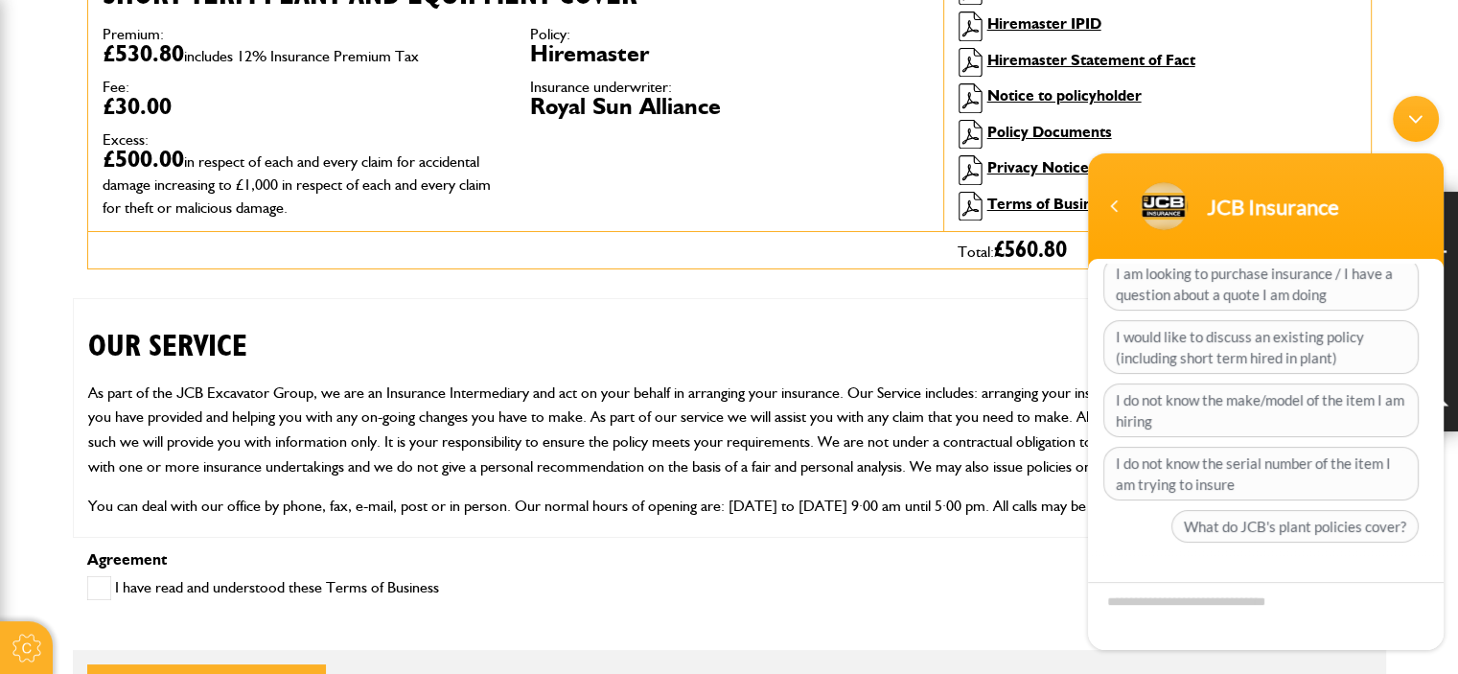
click at [1195, 617] on textarea "Type your message and hit 'Enter'" at bounding box center [1266, 616] width 356 height 68
click at [1213, 609] on textarea "Type your message and hit 'Enter'" at bounding box center [1266, 616] width 356 height 68
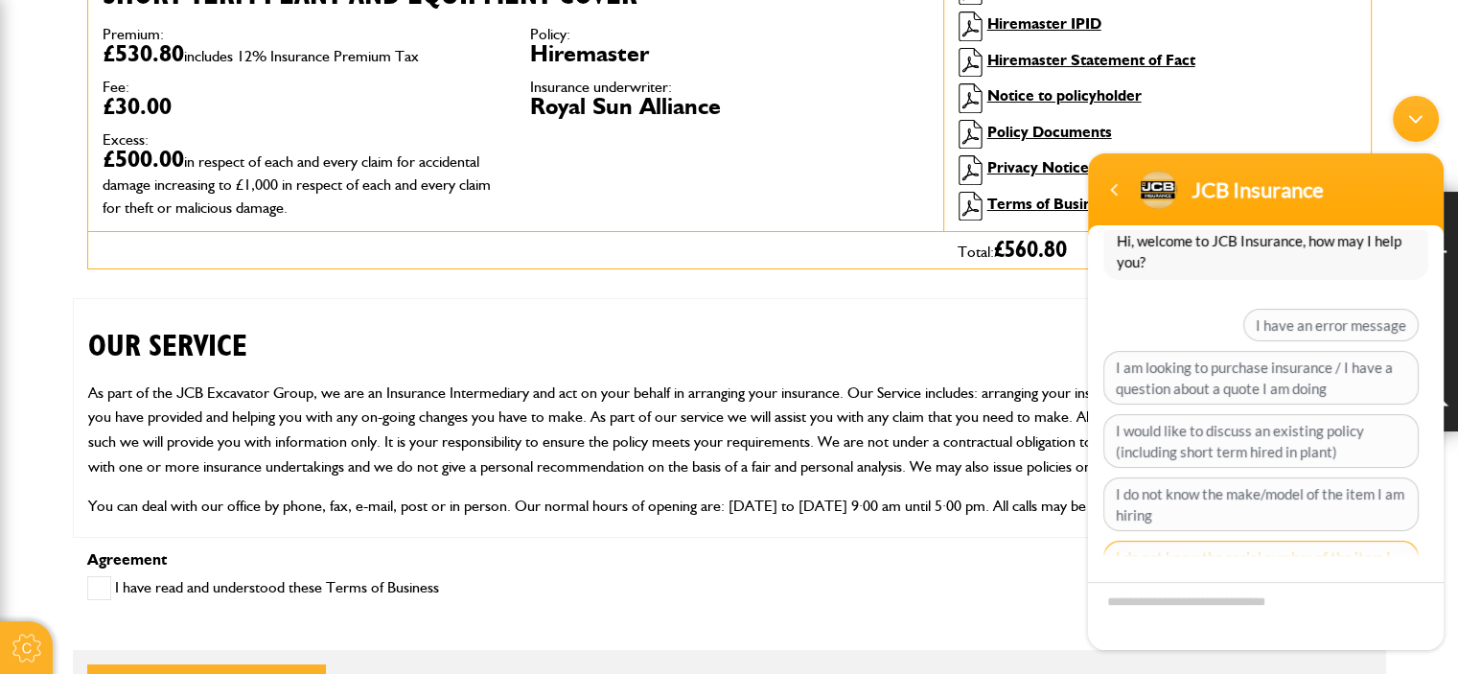
scroll to position [153, 0]
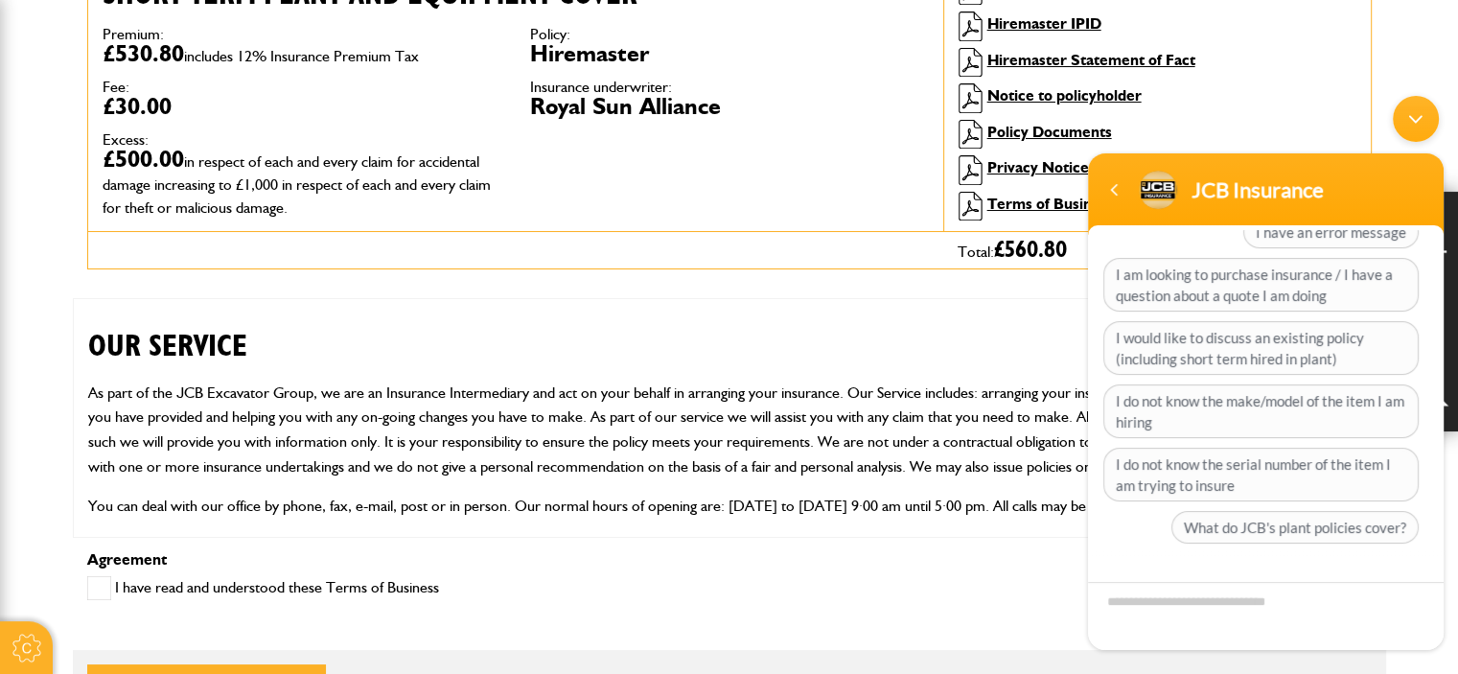
click at [1212, 612] on textarea "Type your message and hit 'Enter'" at bounding box center [1266, 616] width 356 height 68
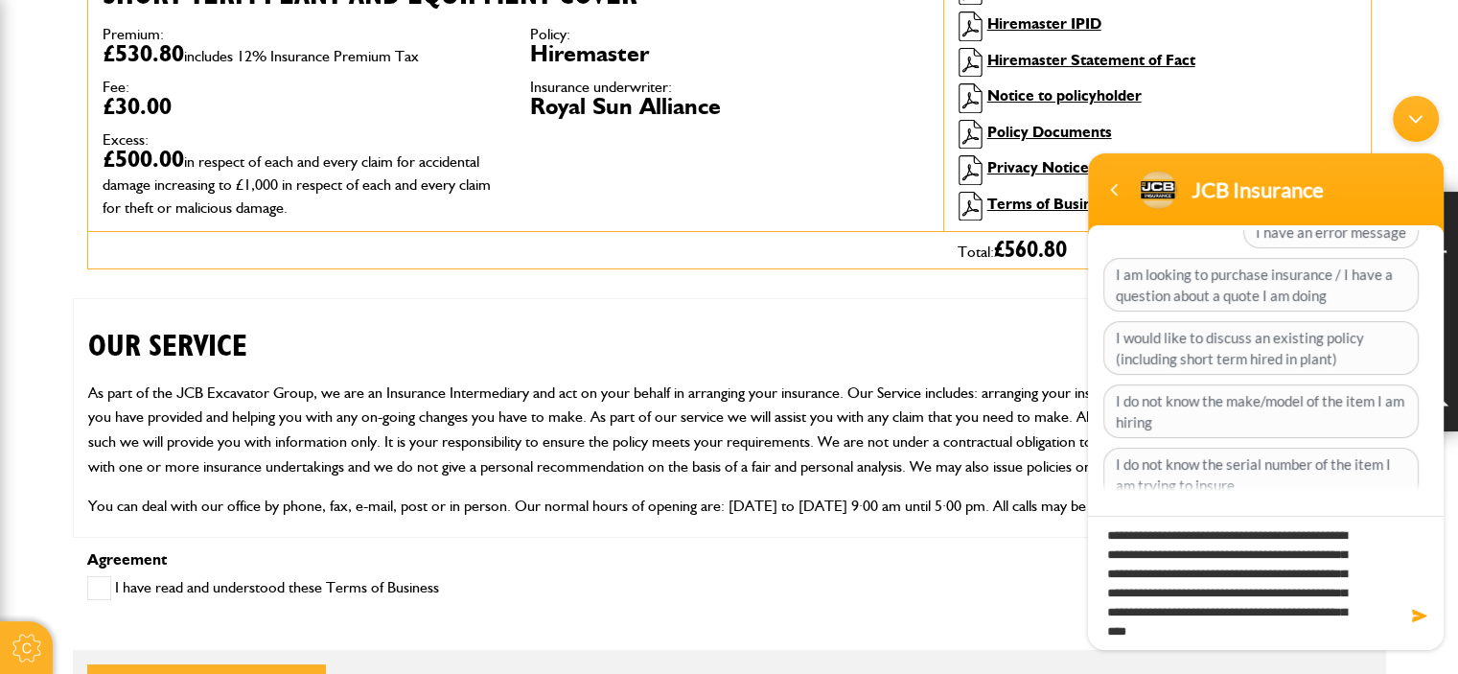
scroll to position [8, 0]
type textarea "**********"
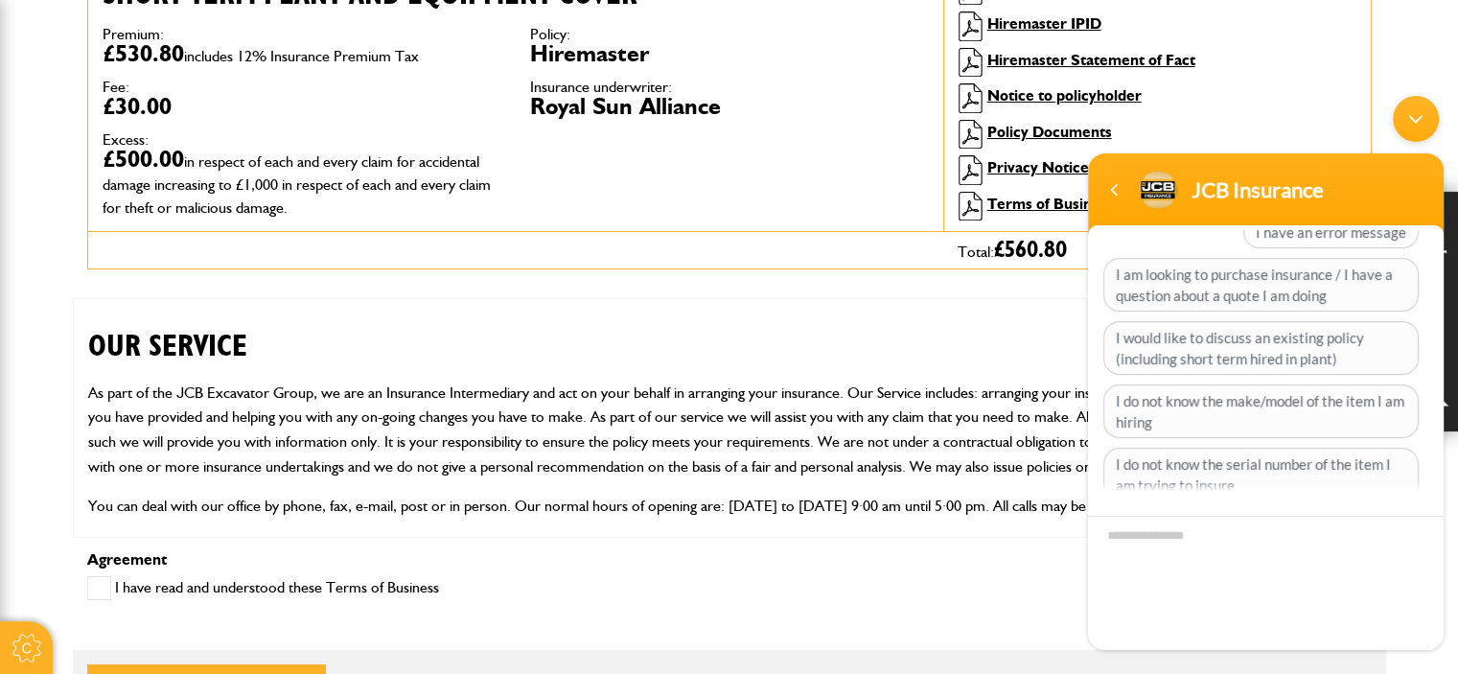
scroll to position [0, 0]
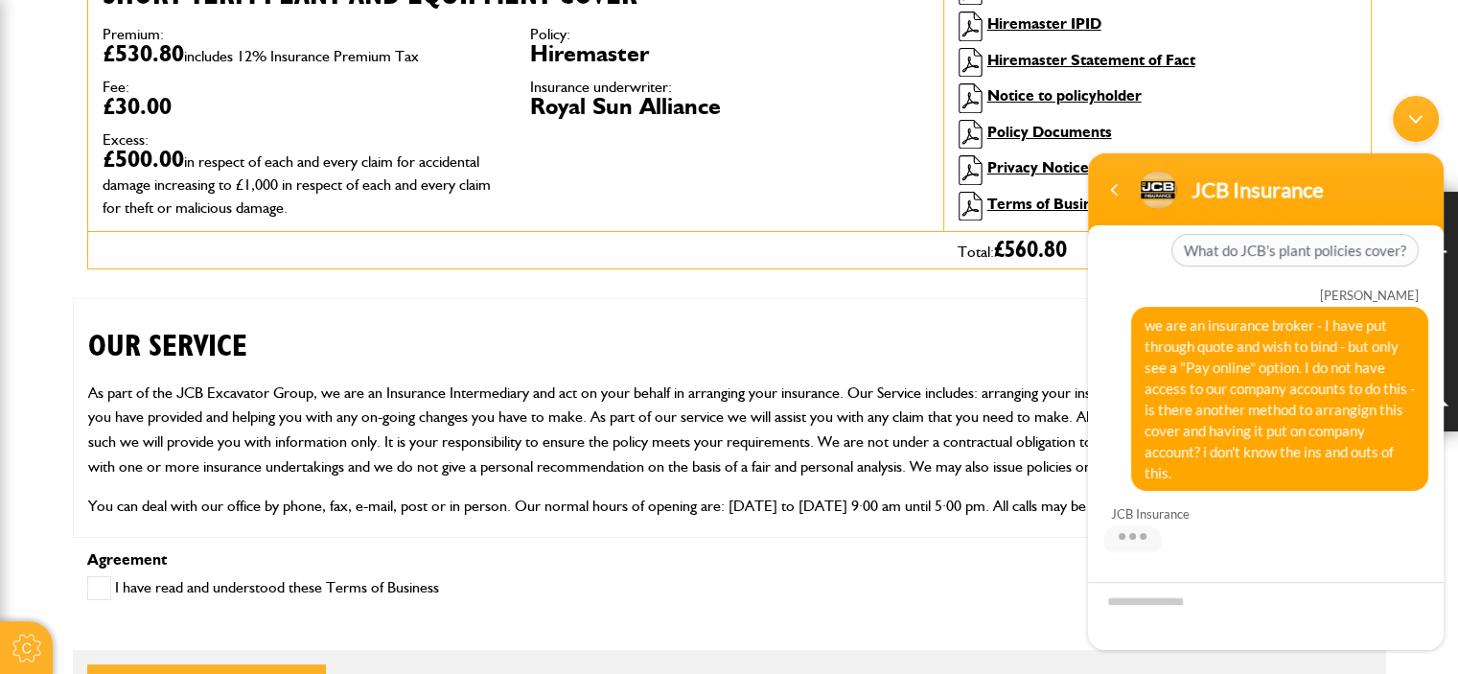
click at [957, 359] on h2 "OUR SERVICE" at bounding box center [729, 331] width 1282 height 65
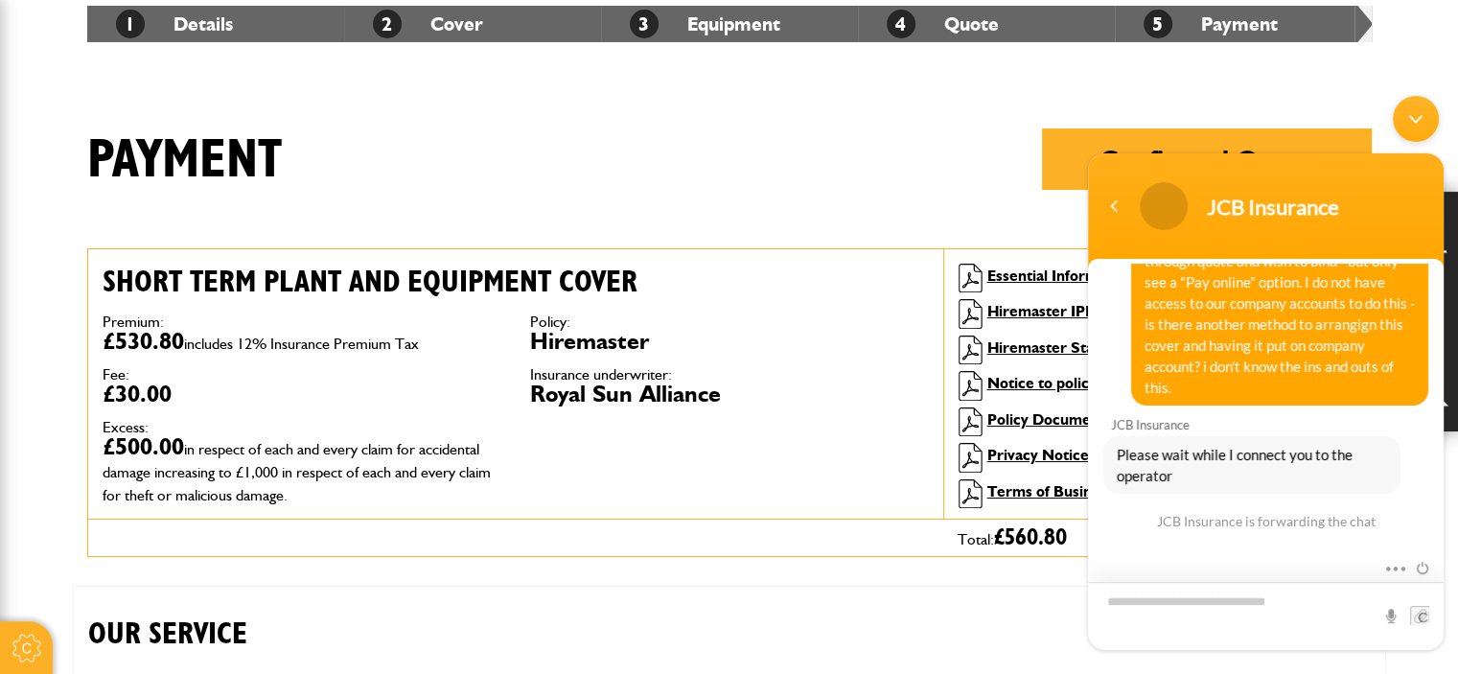
scroll to position [173, 0]
click at [1223, 618] on textarea "Type your message and hit 'Enter'" at bounding box center [1266, 616] width 356 height 68
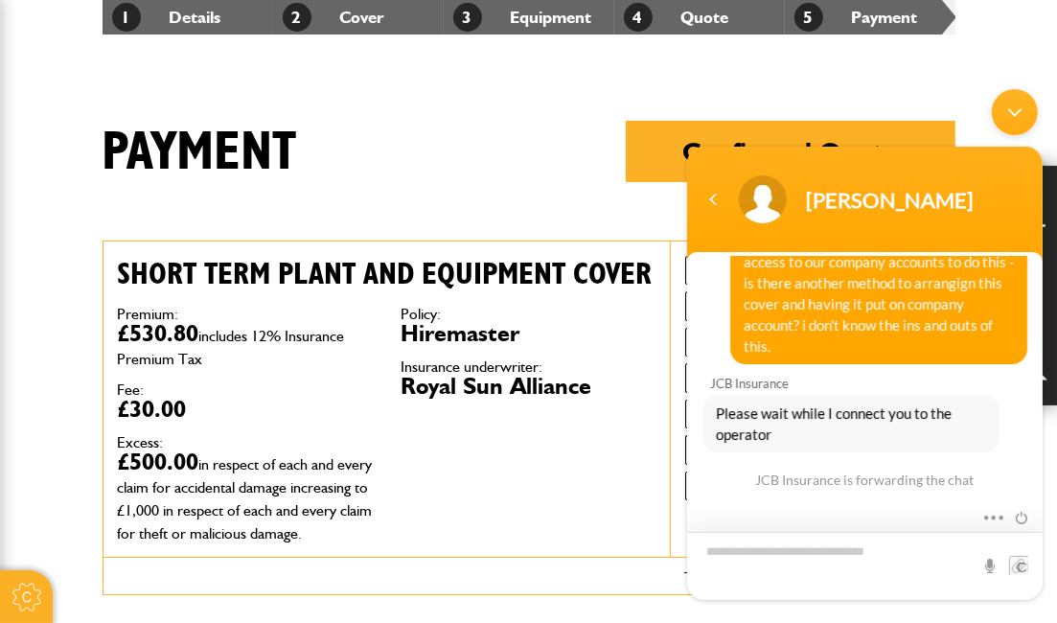
scroll to position [368, 0]
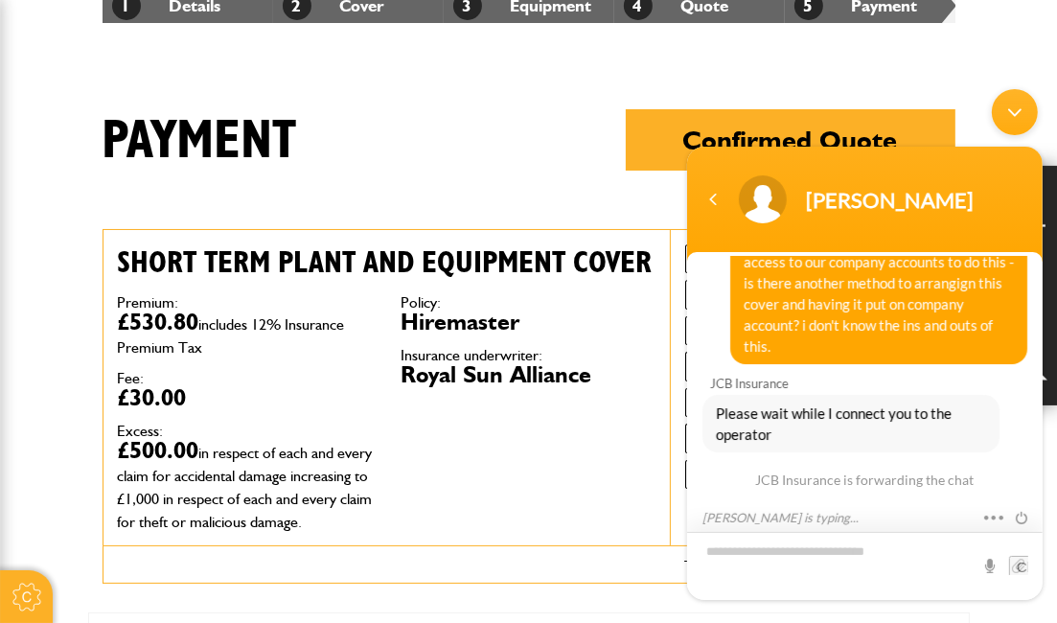
click at [822, 552] on textarea "Type your message and hit 'Enter'" at bounding box center [864, 565] width 356 height 68
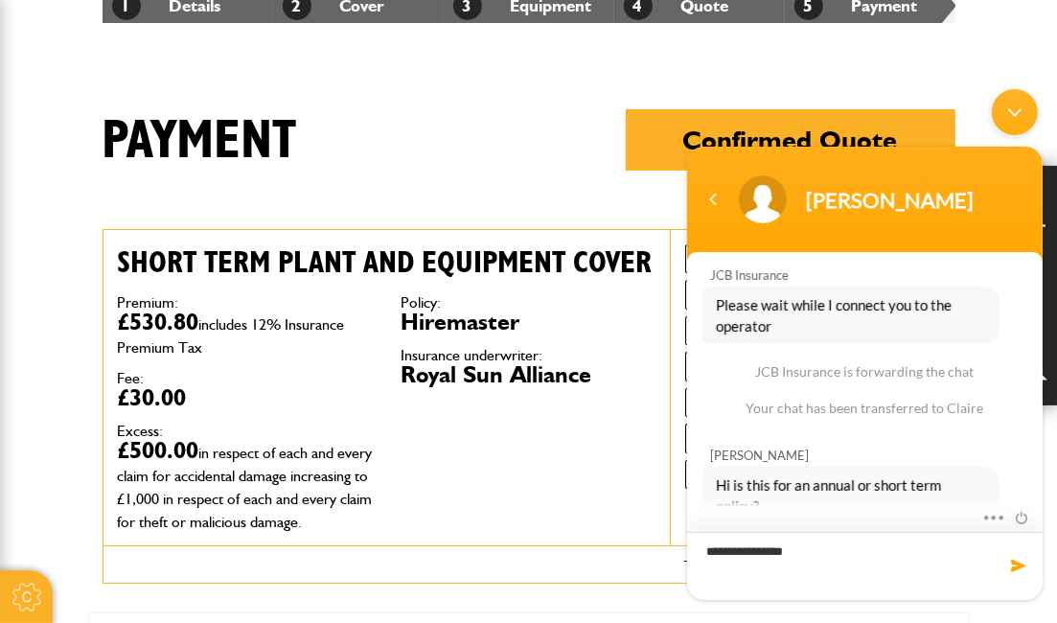
type textarea "**********"
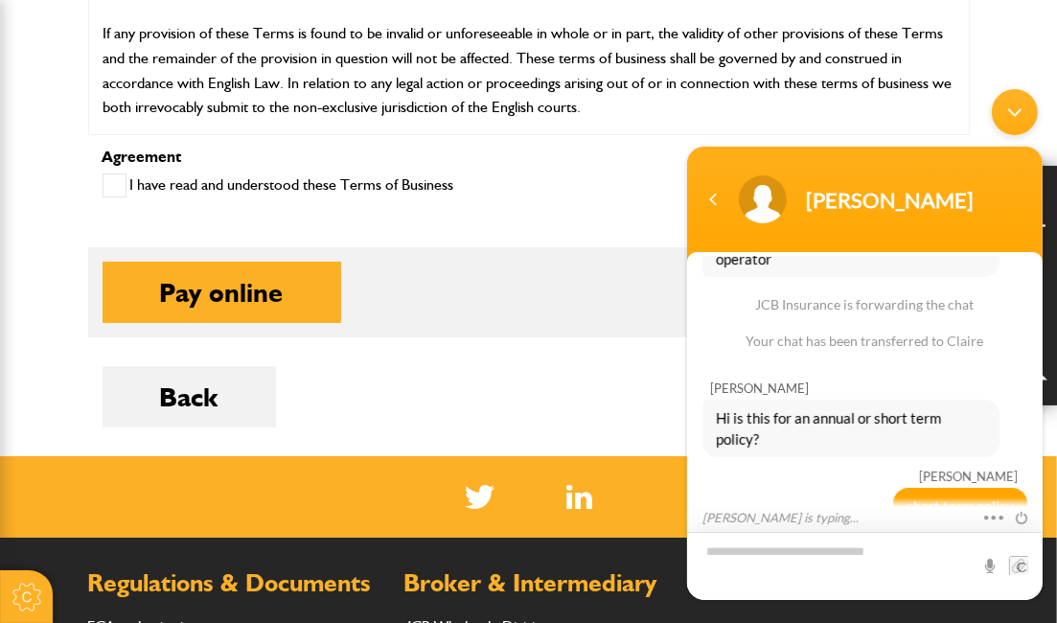
scroll to position [1342, 0]
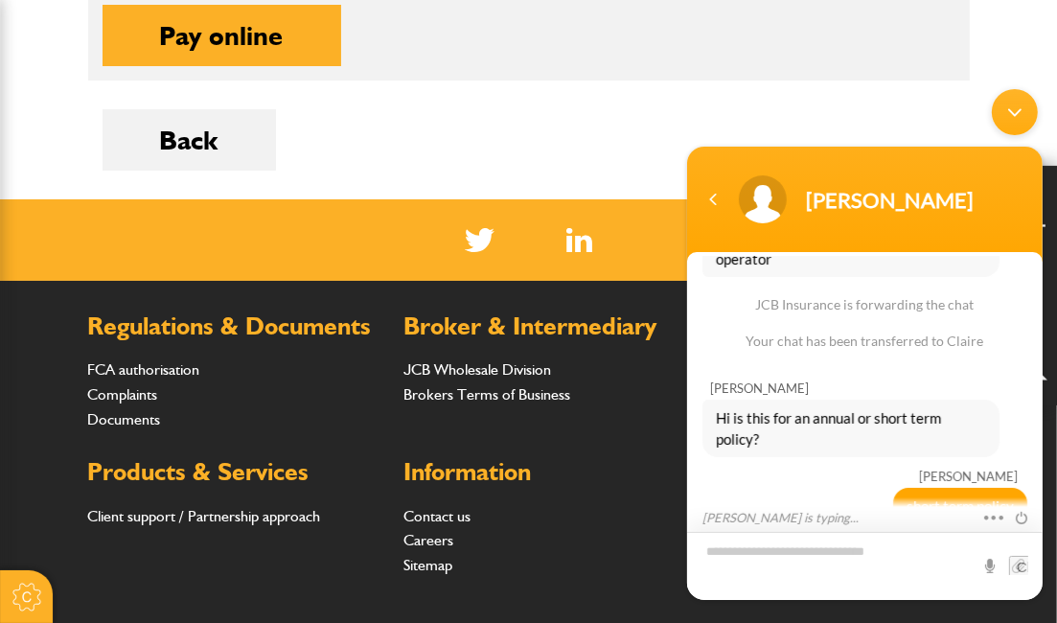
click at [815, 563] on textarea "Type your message and hit 'Enter'" at bounding box center [864, 565] width 356 height 68
click at [806, 556] on textarea "Type your message and hit 'Enter'" at bounding box center [864, 565] width 356 height 68
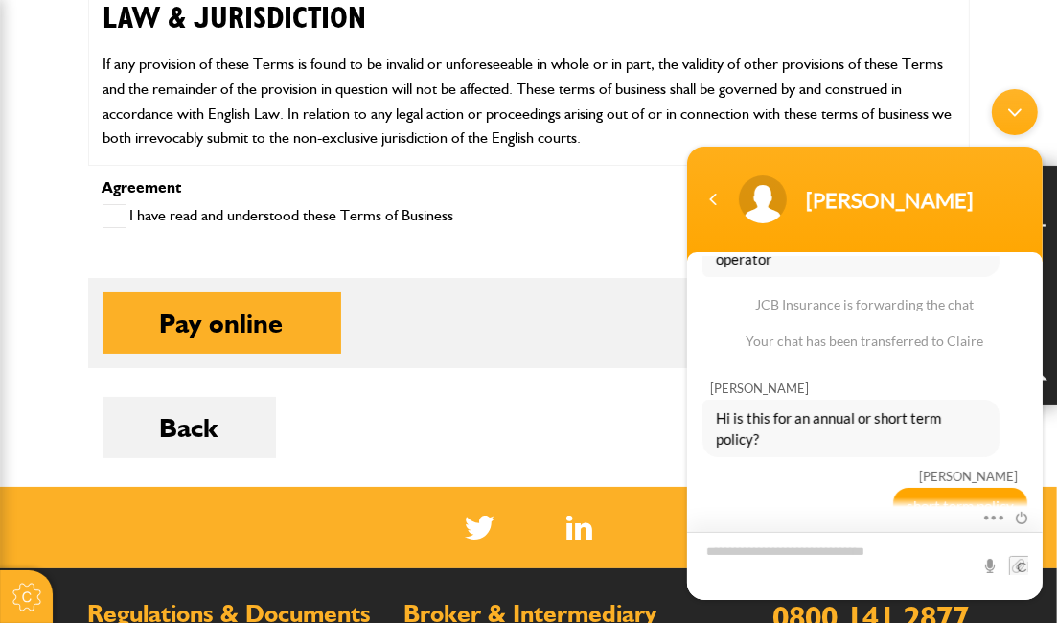
click at [729, 548] on textarea "Type your message and hit 'Enter'" at bounding box center [864, 565] width 356 height 68
click at [760, 552] on textarea "Type your message and hit 'Enter'" at bounding box center [864, 565] width 356 height 68
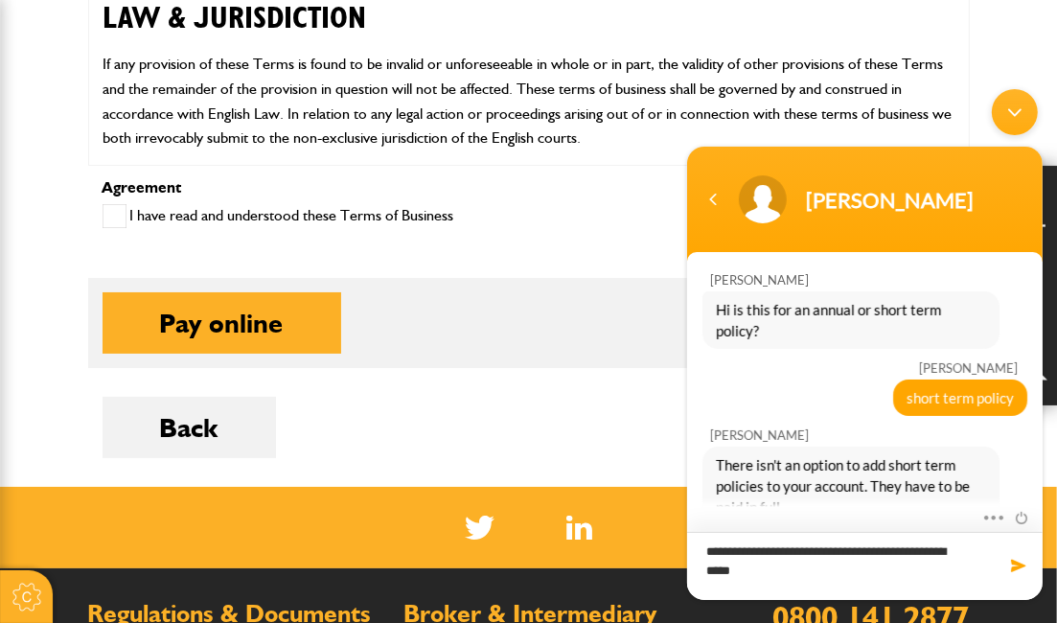
type textarea "**********"
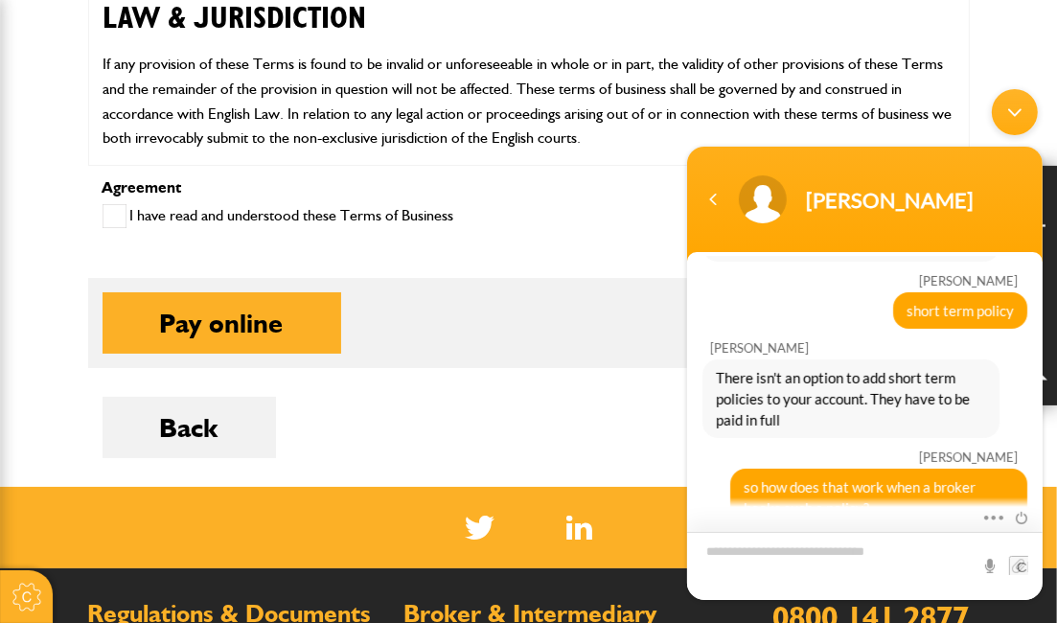
click at [738, 557] on textarea "Type your message and hit 'Enter'" at bounding box center [864, 565] width 356 height 68
type textarea "**********"
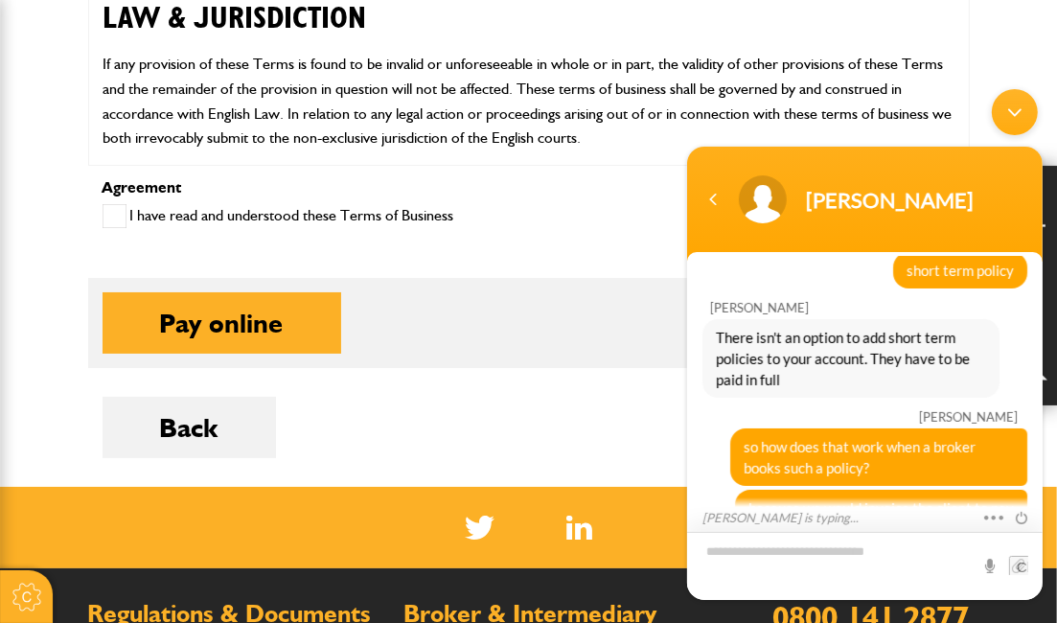
click at [821, 564] on textarea "Type your message and hit 'Enter'" at bounding box center [864, 565] width 356 height 68
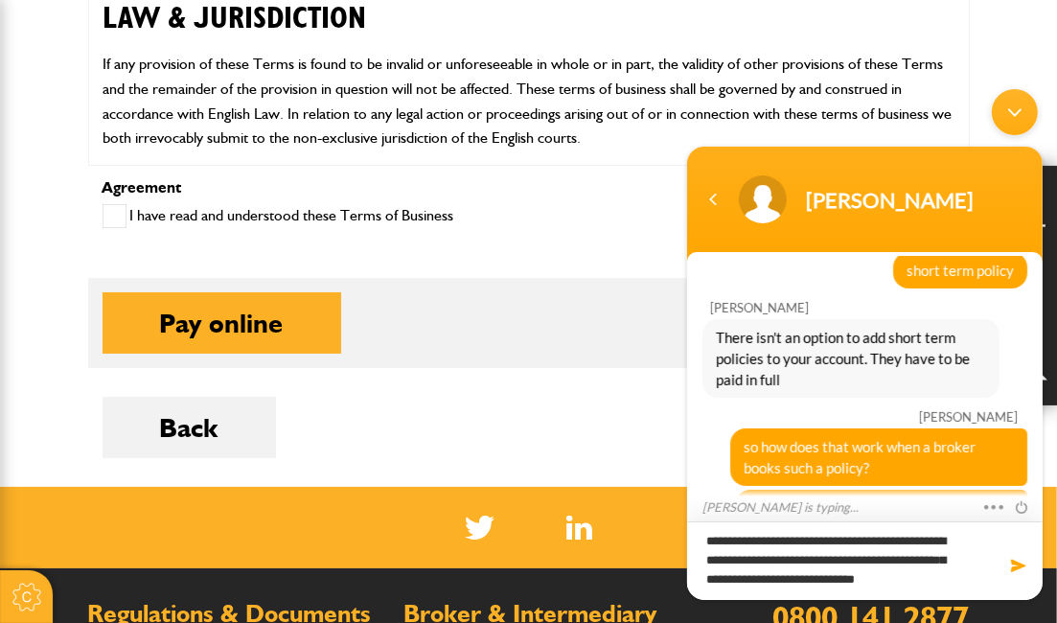
scroll to position [0, 0]
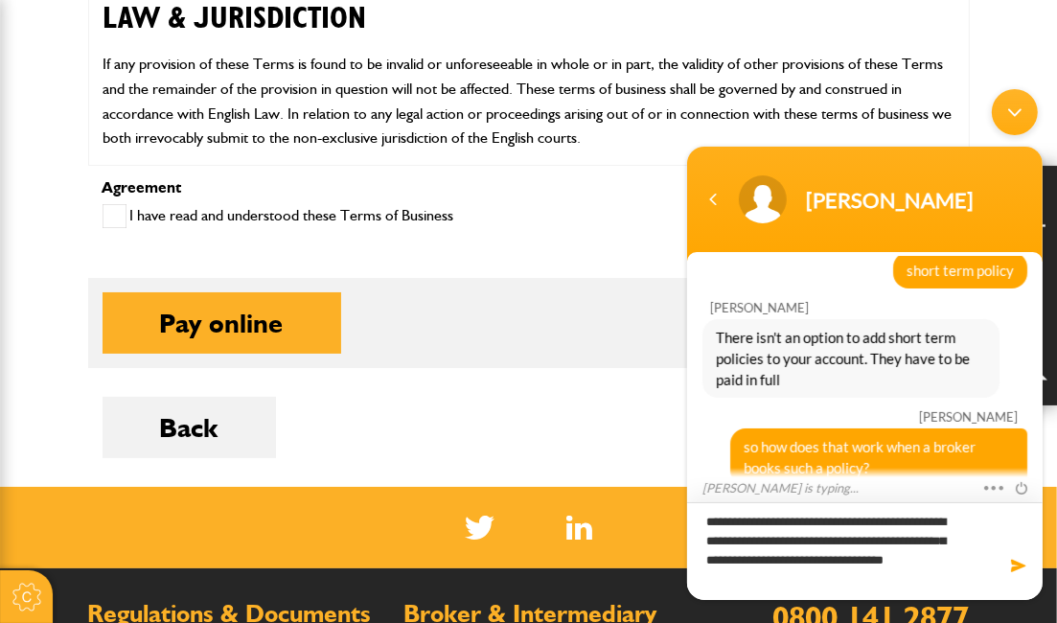
type textarea "**********"
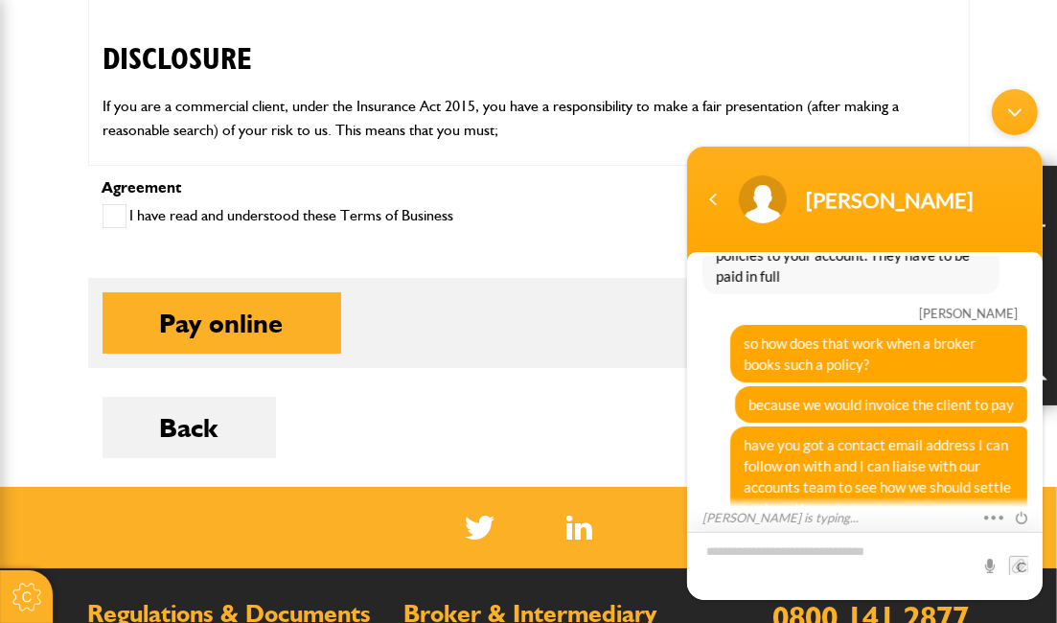
scroll to position [639, 0]
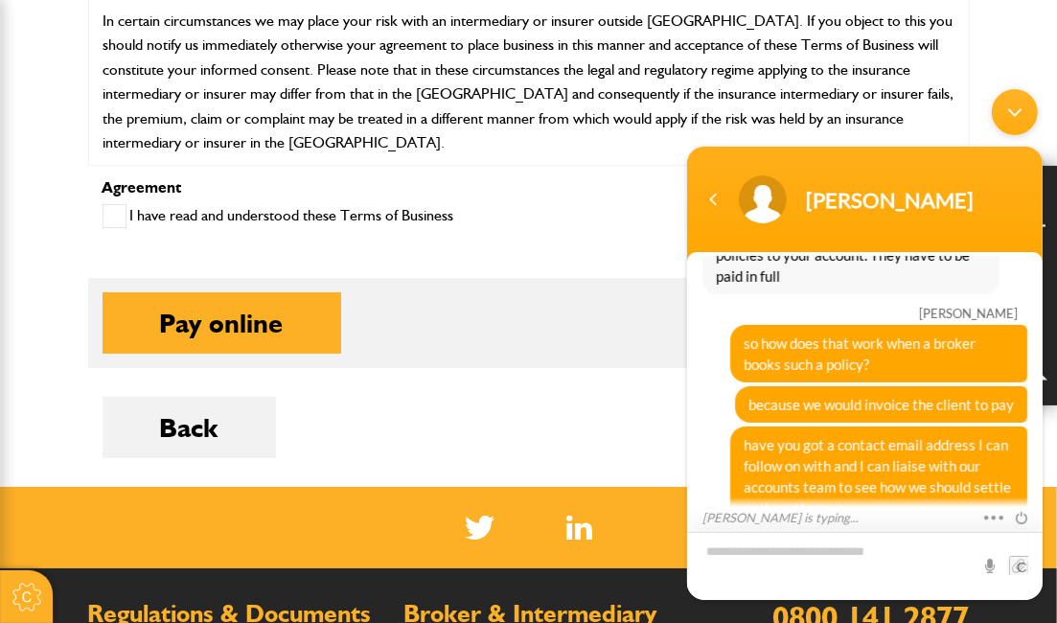
click at [773, 564] on textarea "Type your message and hit 'Enter'" at bounding box center [864, 565] width 356 height 68
click at [847, 559] on textarea "Type your message and hit 'Enter'" at bounding box center [864, 565] width 356 height 68
click at [845, 556] on textarea "Type your message and hit 'Enter'" at bounding box center [864, 565] width 356 height 68
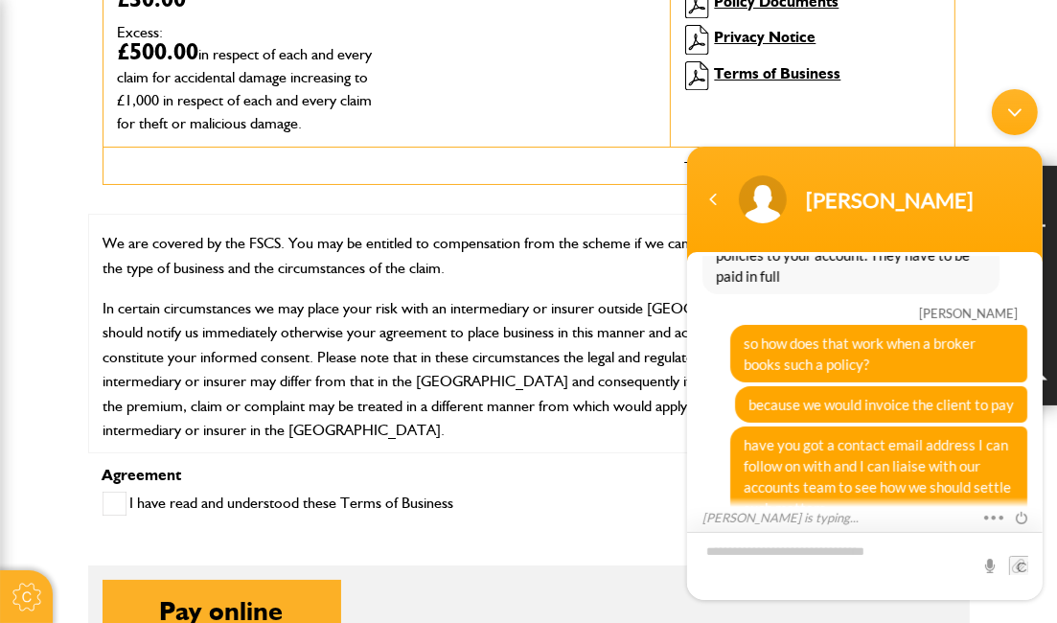
scroll to position [855, 0]
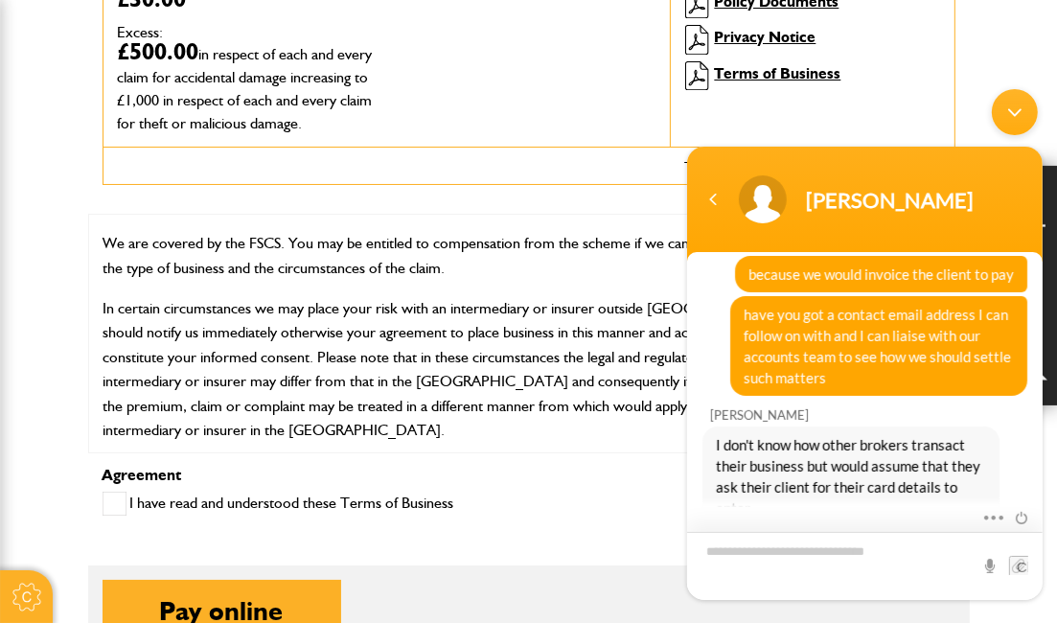
click at [799, 557] on textarea "Type your message and hit 'Enter'" at bounding box center [864, 565] width 356 height 68
click at [792, 552] on textarea "Type your message and hit 'Enter'" at bounding box center [864, 565] width 356 height 68
click at [795, 552] on textarea "Type your message and hit 'Enter'" at bounding box center [864, 565] width 356 height 68
click at [790, 552] on textarea "Type your message and hit 'Enter'" at bounding box center [864, 565] width 356 height 68
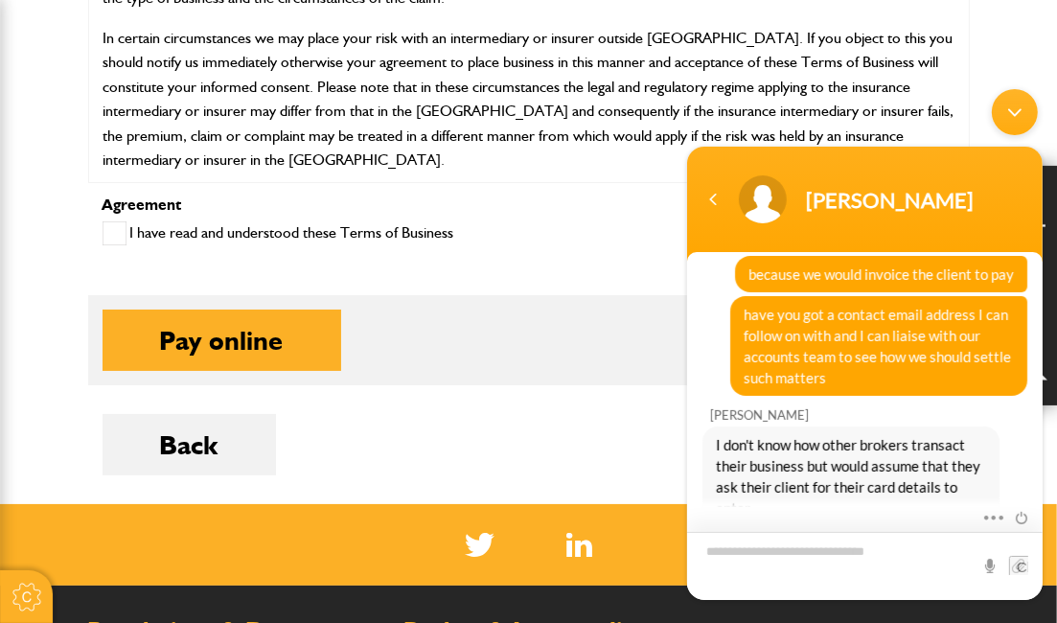
scroll to position [1150, 0]
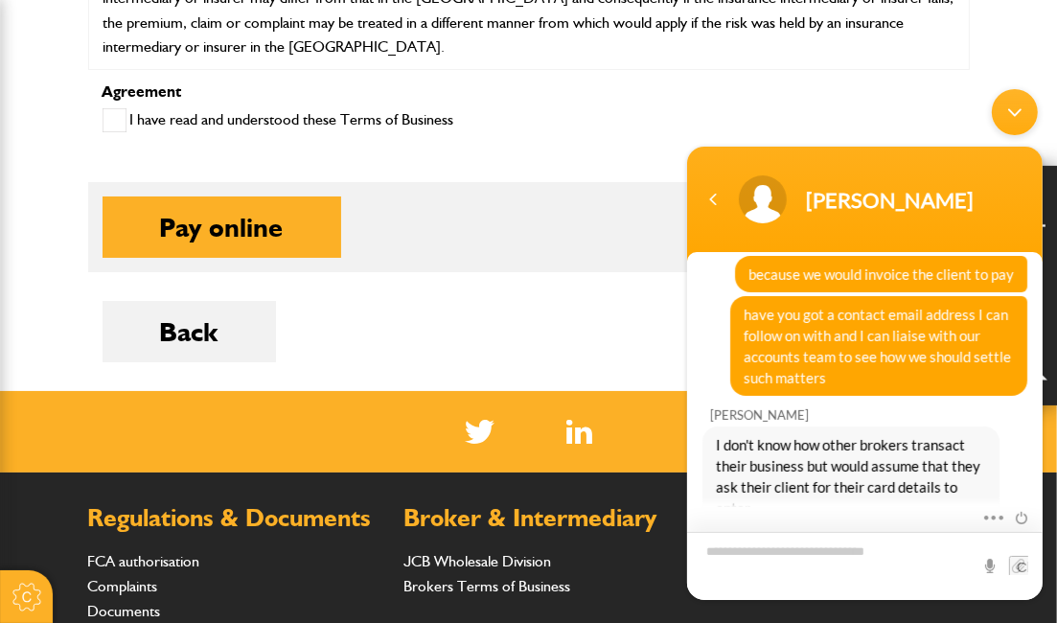
drag, startPoint x: 827, startPoint y: 567, endPoint x: 819, endPoint y: 560, distance: 11.5
click at [824, 566] on textarea "Type your message and hit 'Enter'" at bounding box center [864, 565] width 356 height 68
type textarea "**********"
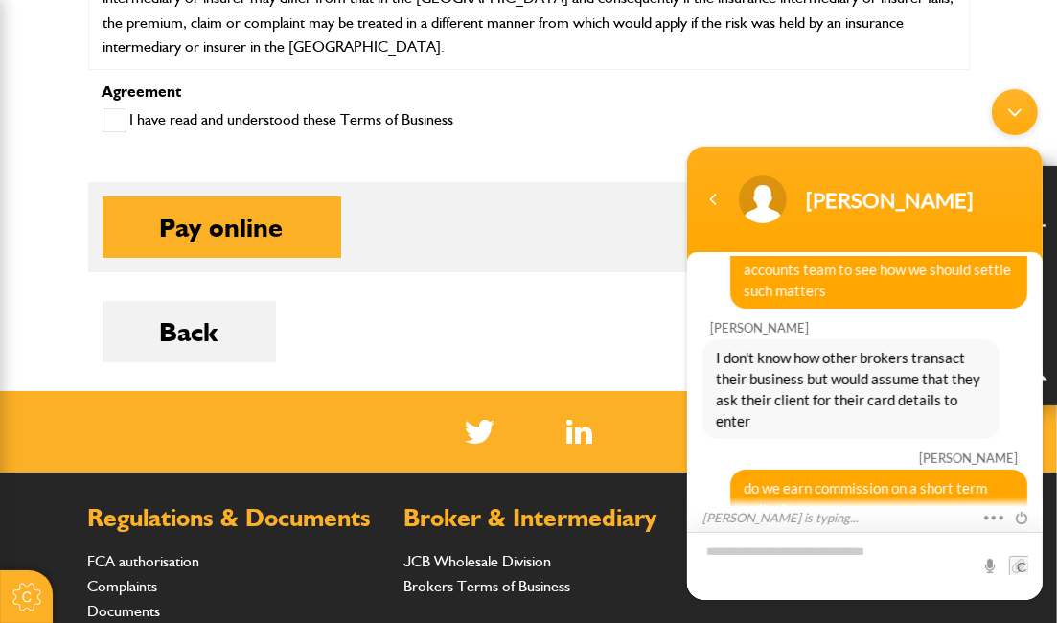
click at [861, 546] on textarea "Type your message and hit 'Enter'" at bounding box center [864, 565] width 356 height 68
click at [861, 540] on textarea "Type your message and hit 'Enter'" at bounding box center [864, 565] width 356 height 68
click at [740, 556] on textarea "Type your message and hit 'Enter'" at bounding box center [864, 565] width 356 height 68
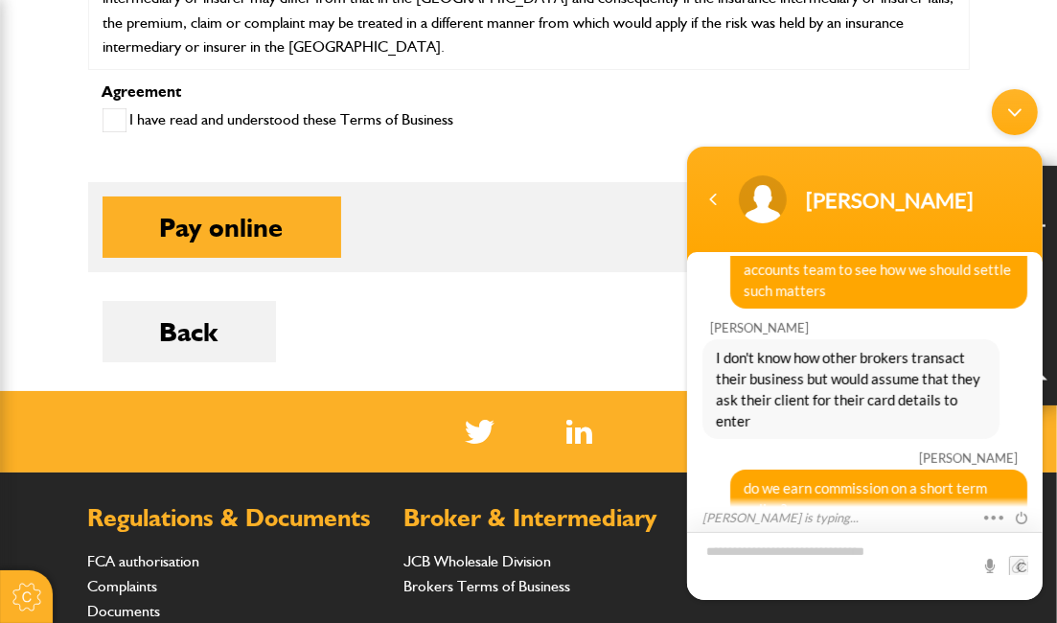
click at [740, 556] on textarea "Type your message and hit 'Enter'" at bounding box center [864, 565] width 356 height 68
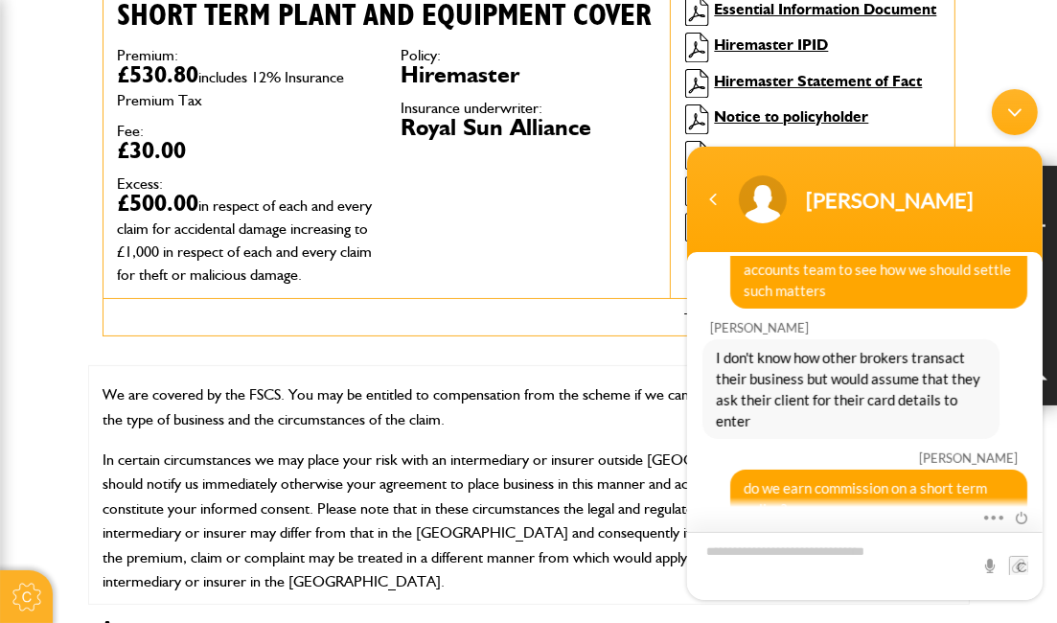
scroll to position [767, 0]
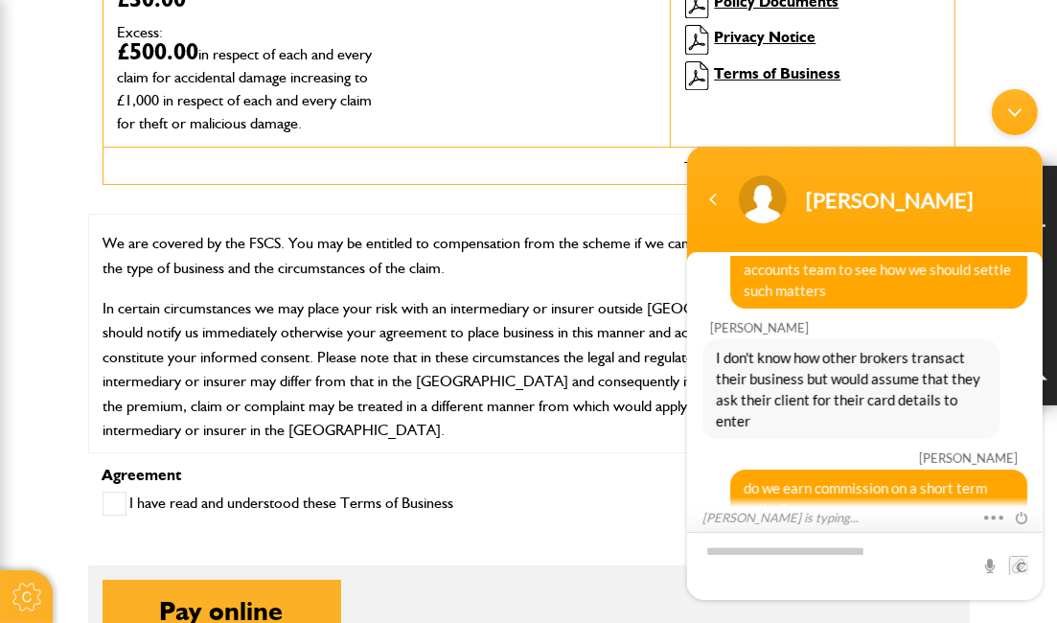
click at [735, 554] on textarea "Type your message and hit 'Enter'" at bounding box center [864, 565] width 356 height 68
click at [807, 548] on textarea "Type your message and hit 'Enter'" at bounding box center [864, 565] width 356 height 68
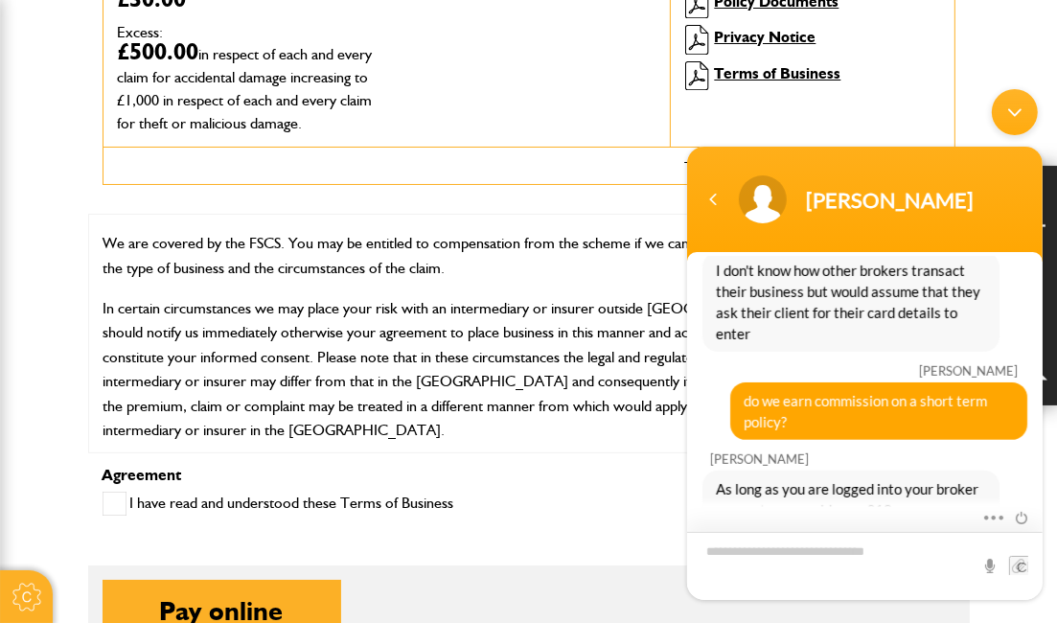
click at [799, 545] on textarea "Type your message and hit 'Enter'" at bounding box center [864, 565] width 356 height 68
click at [799, 549] on textarea "Type your message and hit 'Enter'" at bounding box center [864, 565] width 356 height 68
click at [792, 548] on textarea "Type your message and hit 'Enter'" at bounding box center [864, 565] width 356 height 68
click at [790, 546] on textarea "Type your message and hit 'Enter'" at bounding box center [864, 565] width 356 height 68
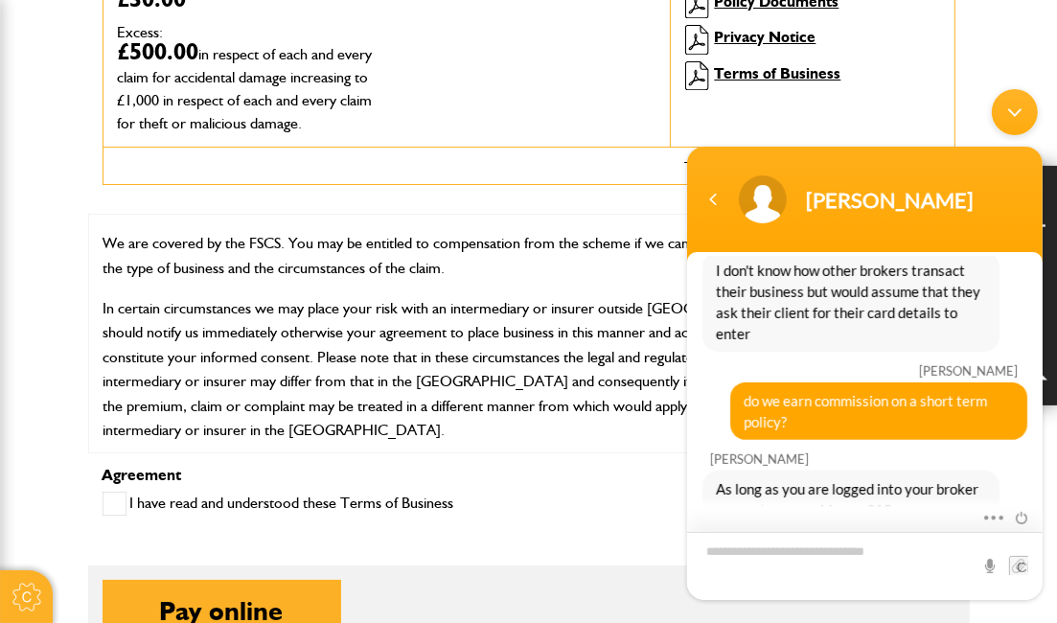
click at [790, 546] on textarea "Type your message and hit 'Enter'" at bounding box center [864, 565] width 356 height 68
drag, startPoint x: 774, startPoint y: 540, endPoint x: 796, endPoint y: 533, distance: 22.1
click at [774, 541] on textarea "Type your message and hit 'Enter'" at bounding box center [864, 565] width 356 height 68
type textarea "**********"
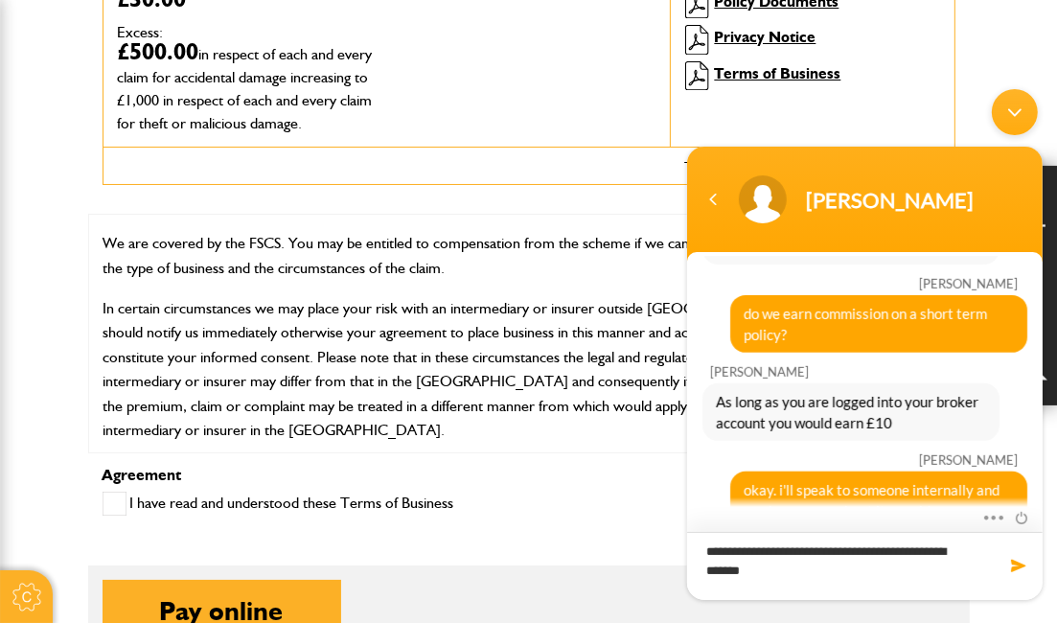
type textarea "**********"
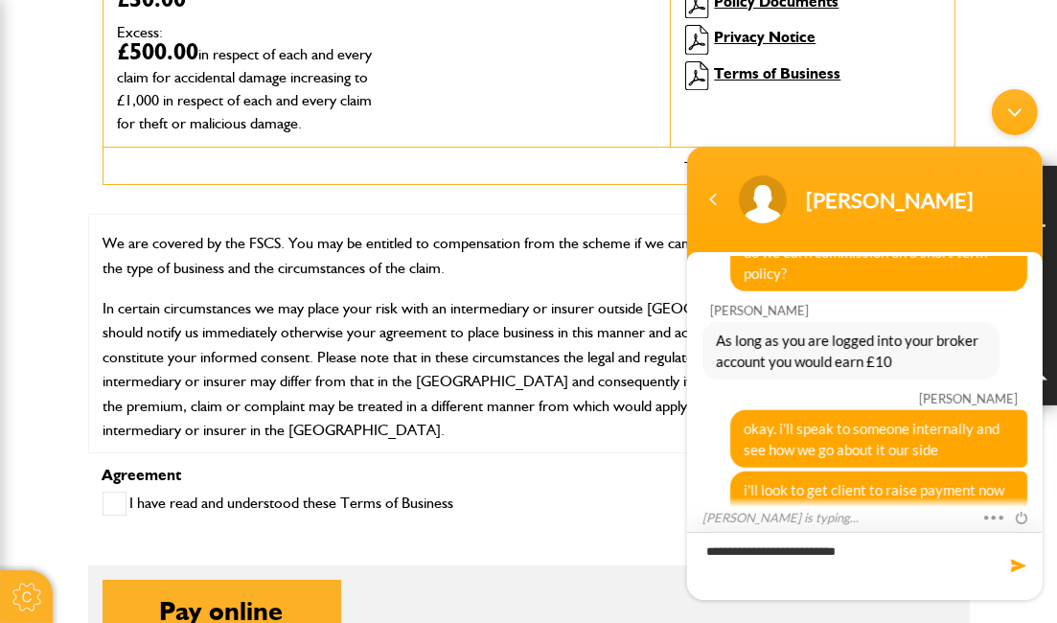
type textarea "**********"
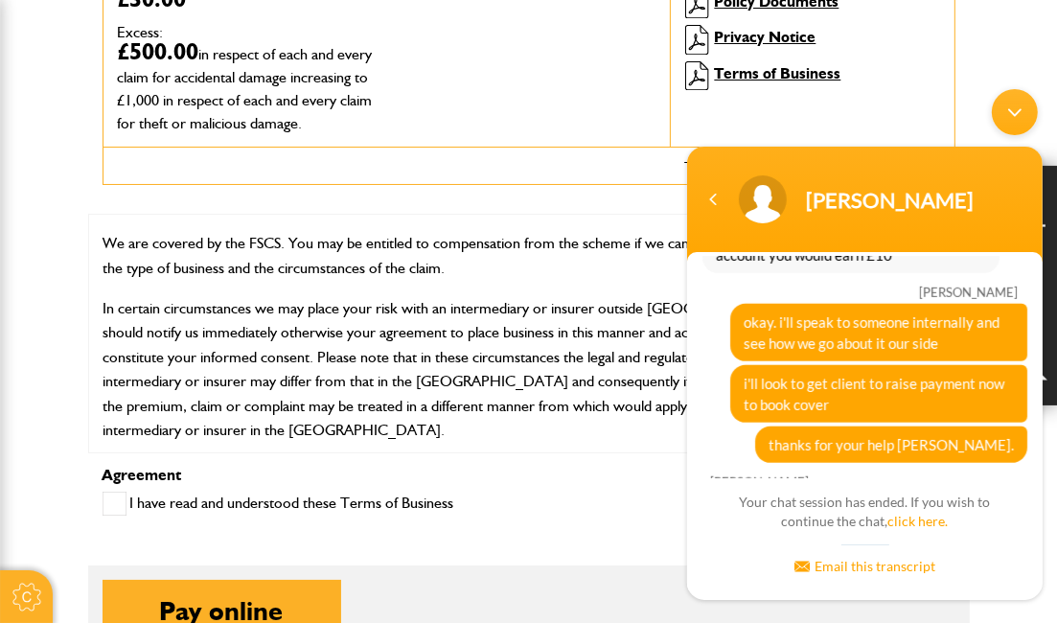
scroll to position [1503, 0]
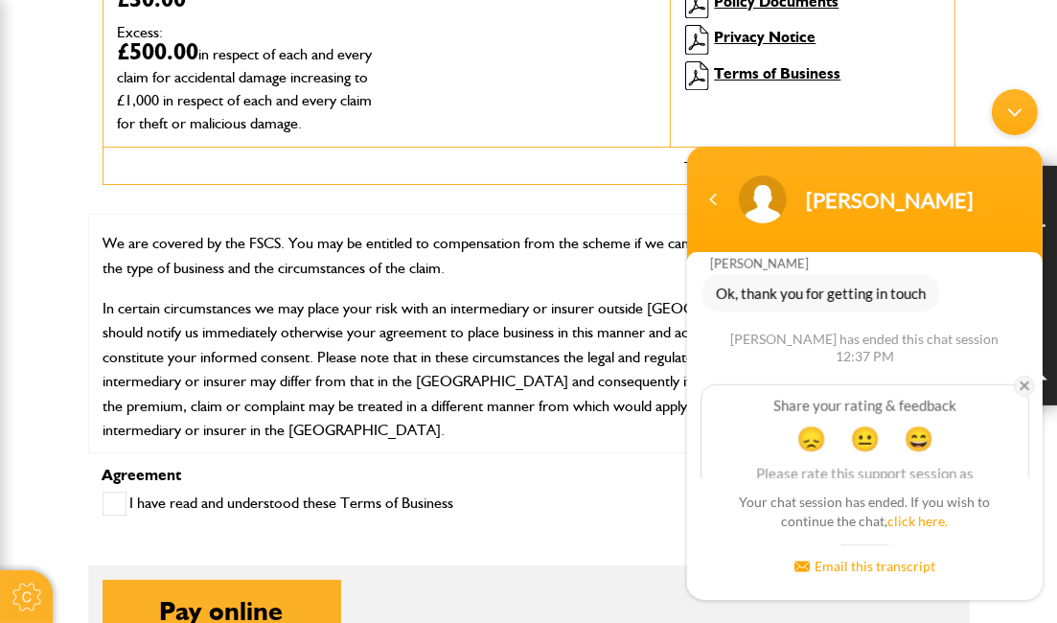
click at [1017, 375] on em at bounding box center [1023, 385] width 21 height 21
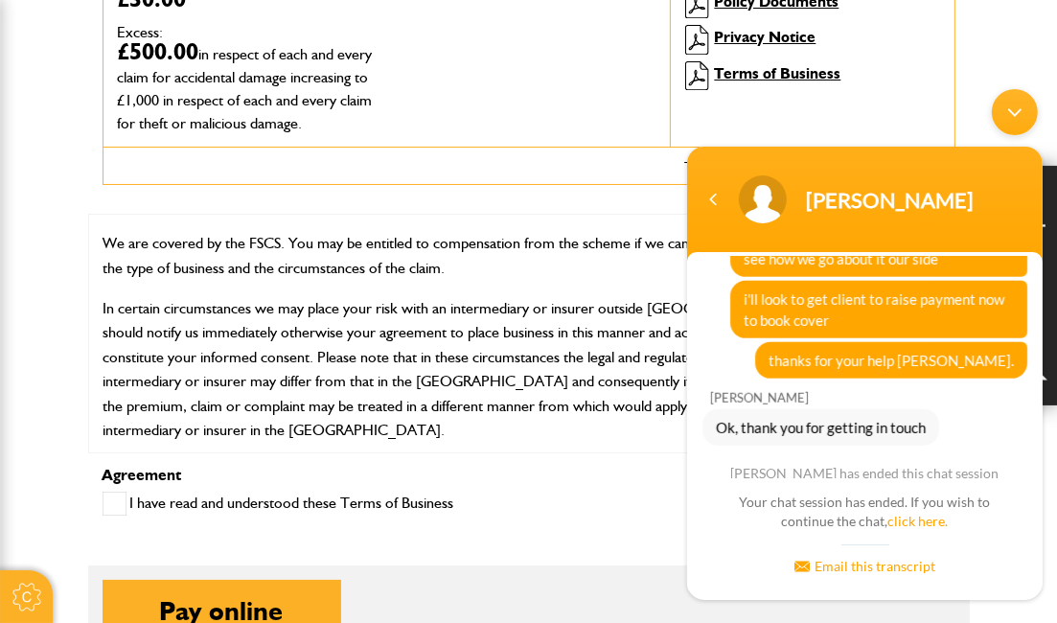
click at [658, 237] on div "OUR SERVICE As part of the JCB Excavator Group, we are an Insurance Intermediar…" at bounding box center [529, 334] width 882 height 240
drag, startPoint x: 645, startPoint y: 250, endPoint x: 672, endPoint y: 223, distance: 38.0
click at [645, 217] on p "If you cannot settle your complaint with us, you may be entitled to refer it to…" at bounding box center [529, 204] width 851 height 25
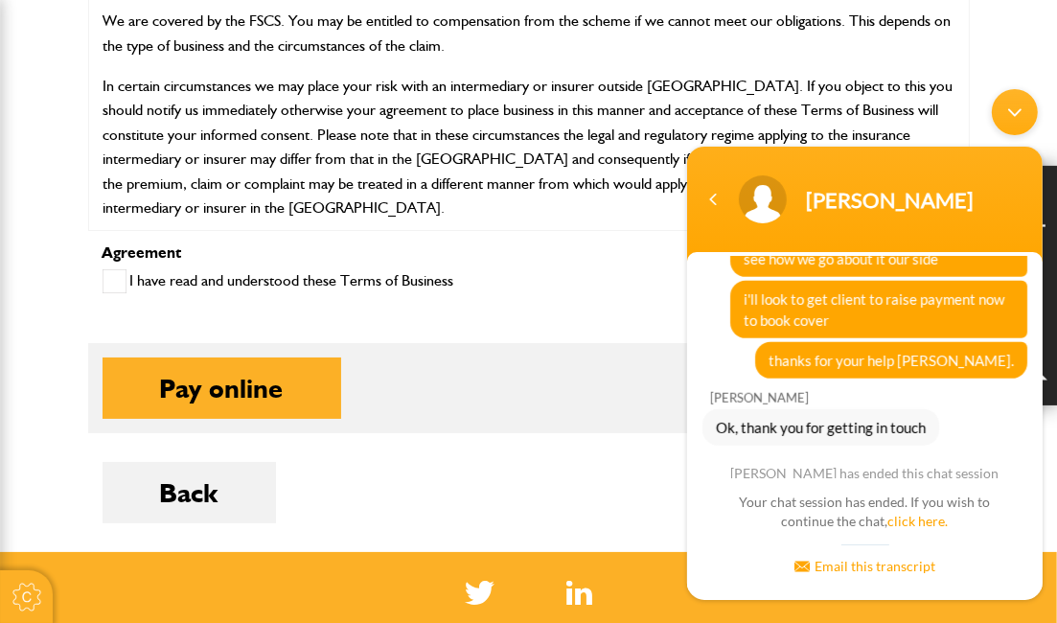
scroll to position [1150, 0]
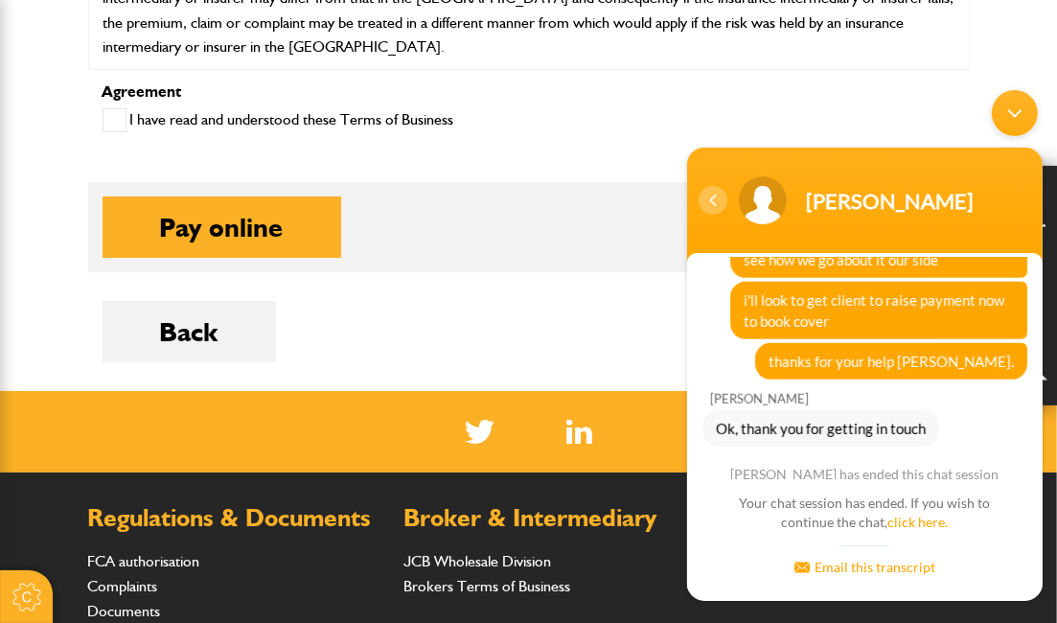
click at [712, 194] on div "Navigation go back" at bounding box center [712, 199] width 29 height 29
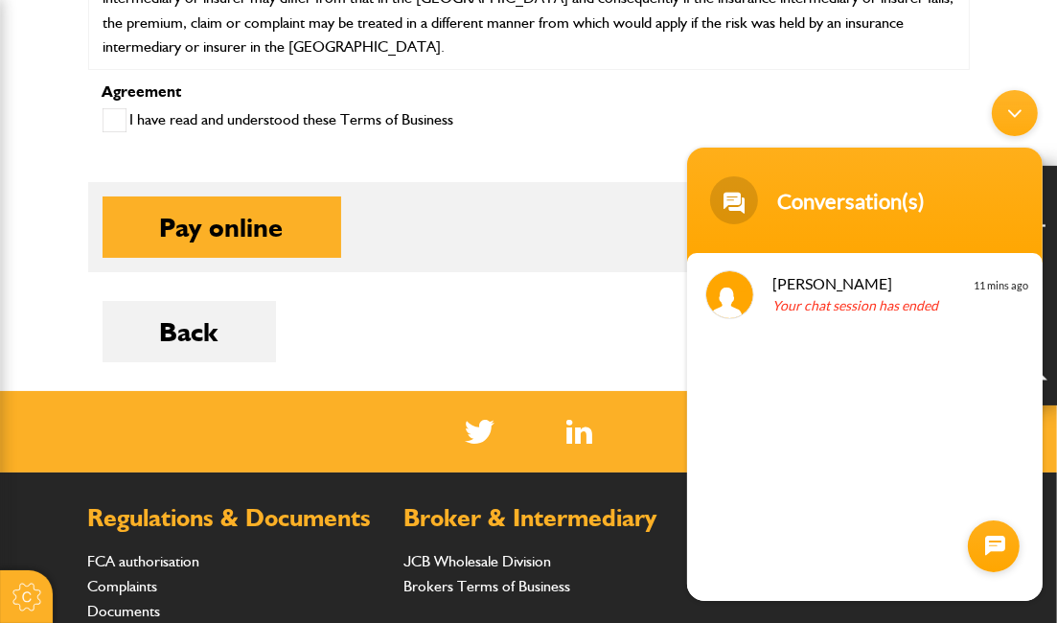
click at [993, 552] on div at bounding box center [993, 545] width 52 height 52
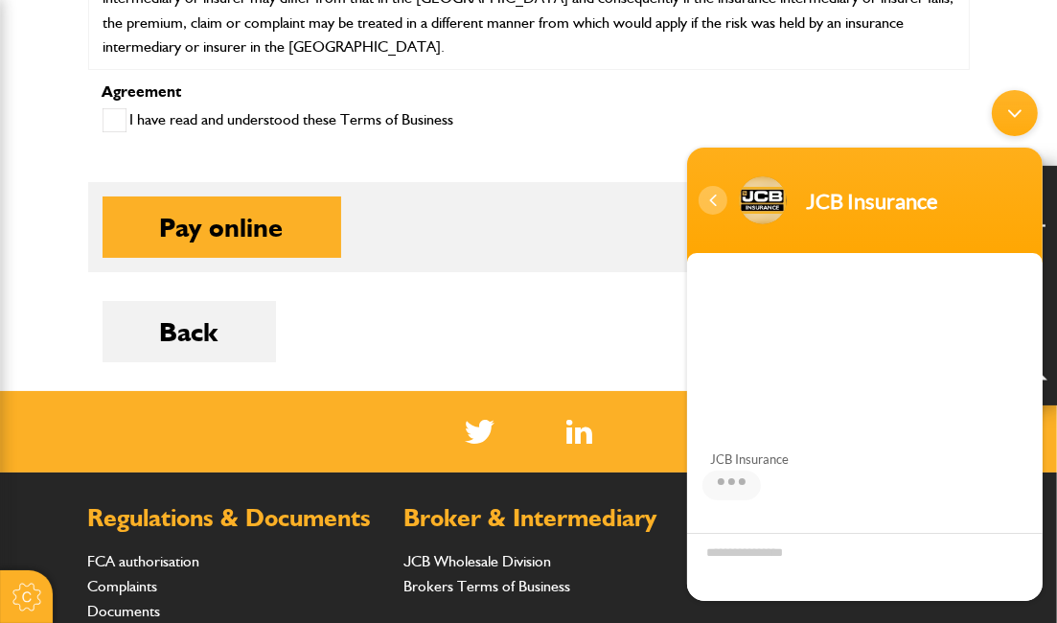
click at [712, 207] on div "Navigation go back" at bounding box center [712, 199] width 29 height 29
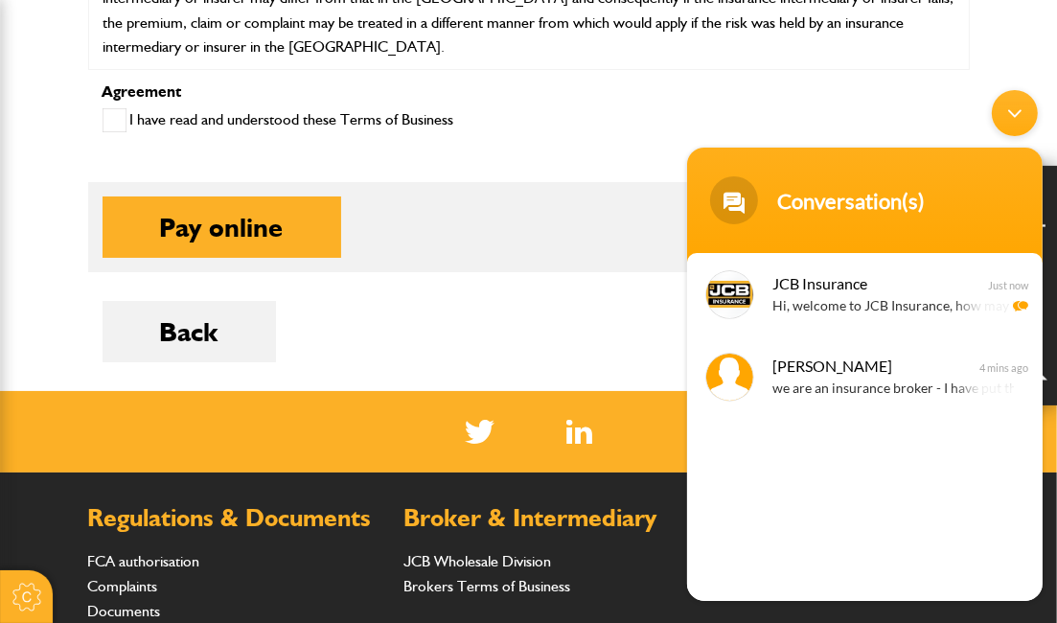
click at [558, 248] on div "Pay online" at bounding box center [529, 226] width 853 height 61
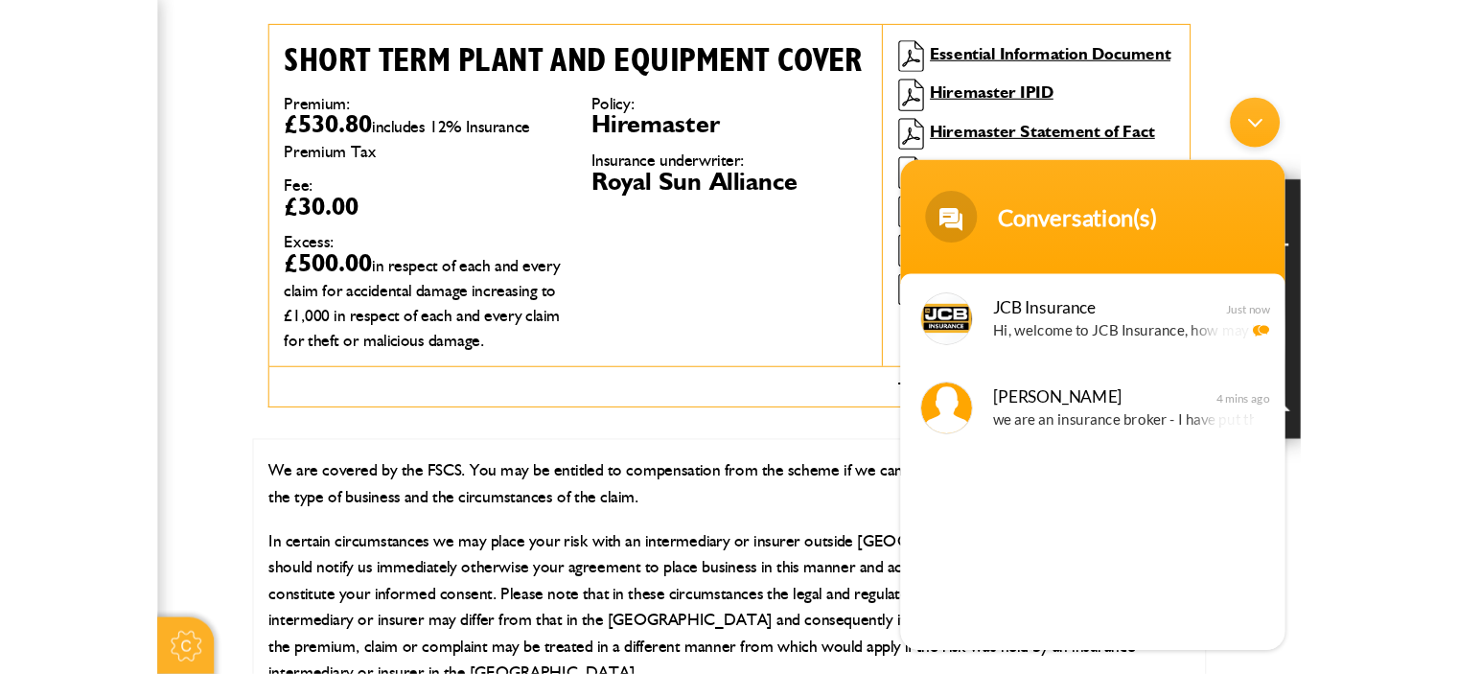
scroll to position [517, 0]
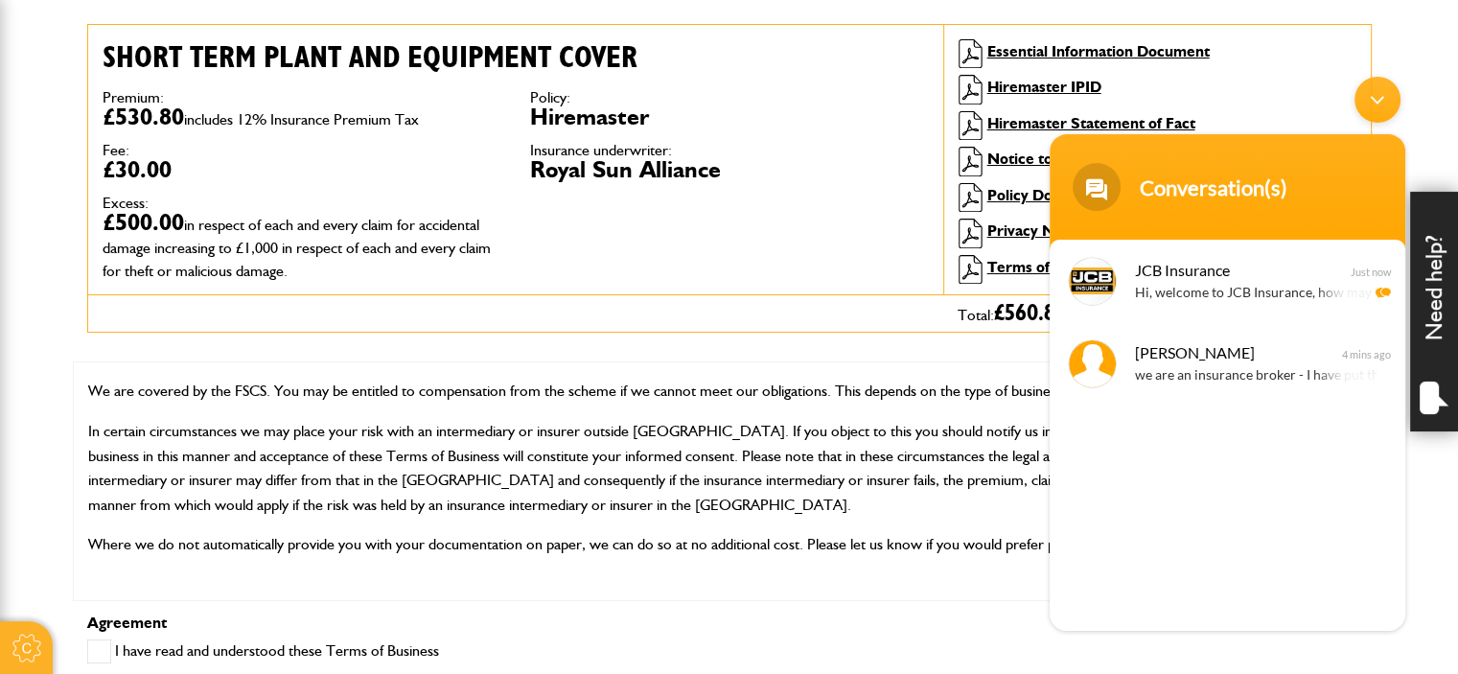
drag, startPoint x: 1273, startPoint y: 165, endPoint x: 1249, endPoint y: 165, distance: 24.0
click at [1250, 165] on div "Conversation(s)" at bounding box center [1227, 187] width 333 height 48
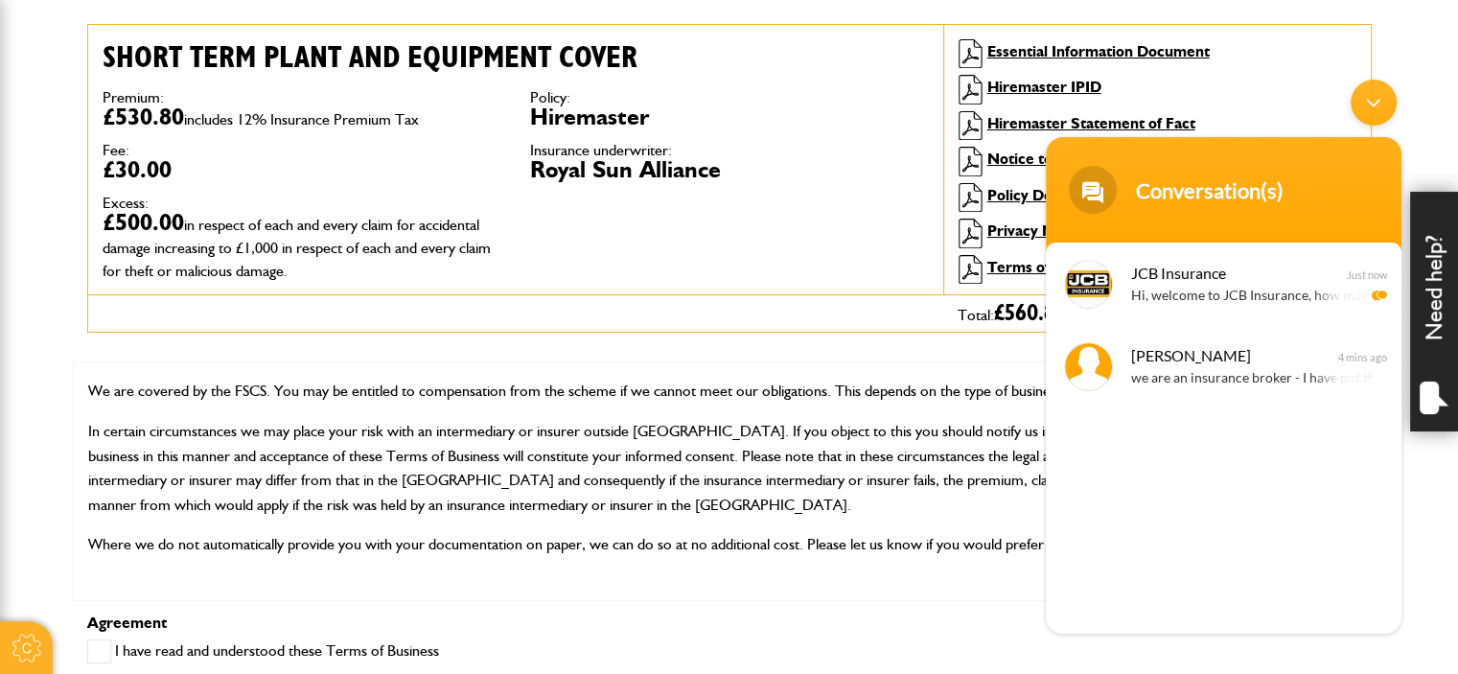
click at [1364, 109] on div "Minimize live chat window" at bounding box center [1374, 103] width 46 height 46
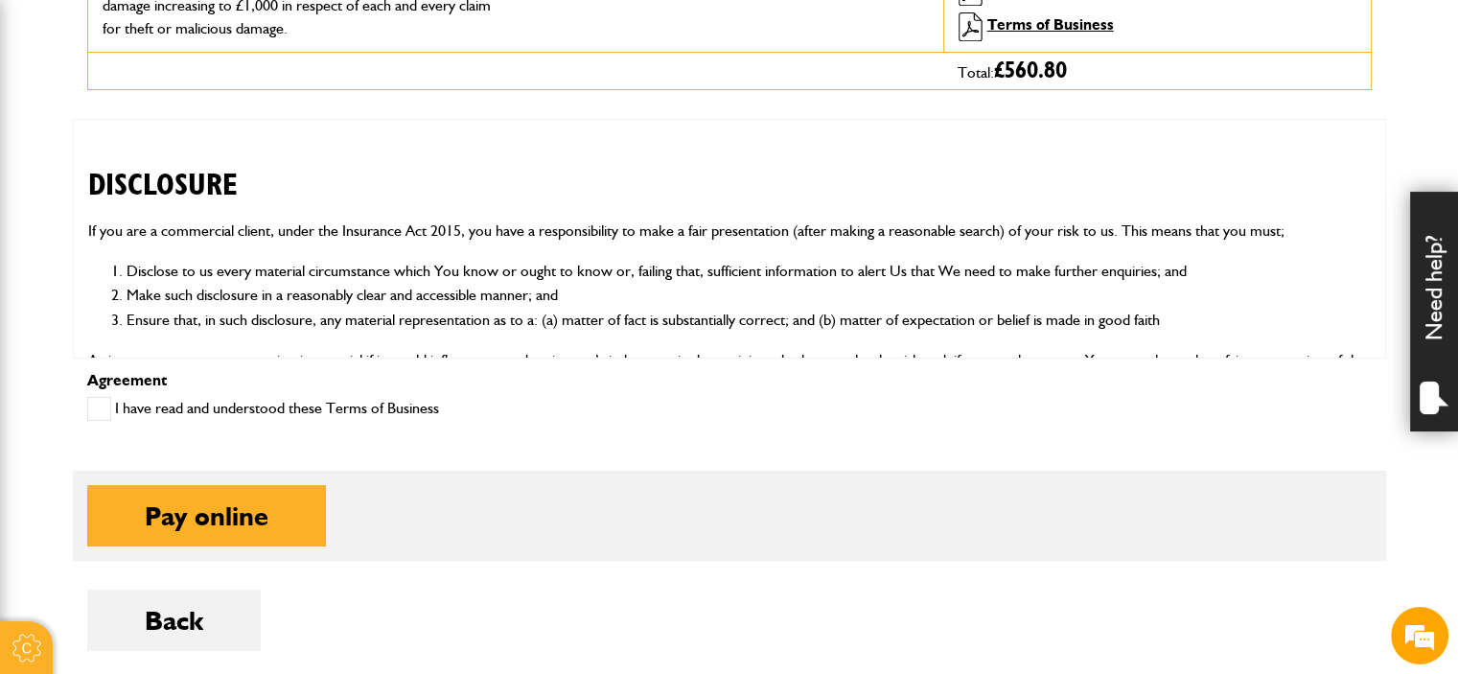
scroll to position [958, 0]
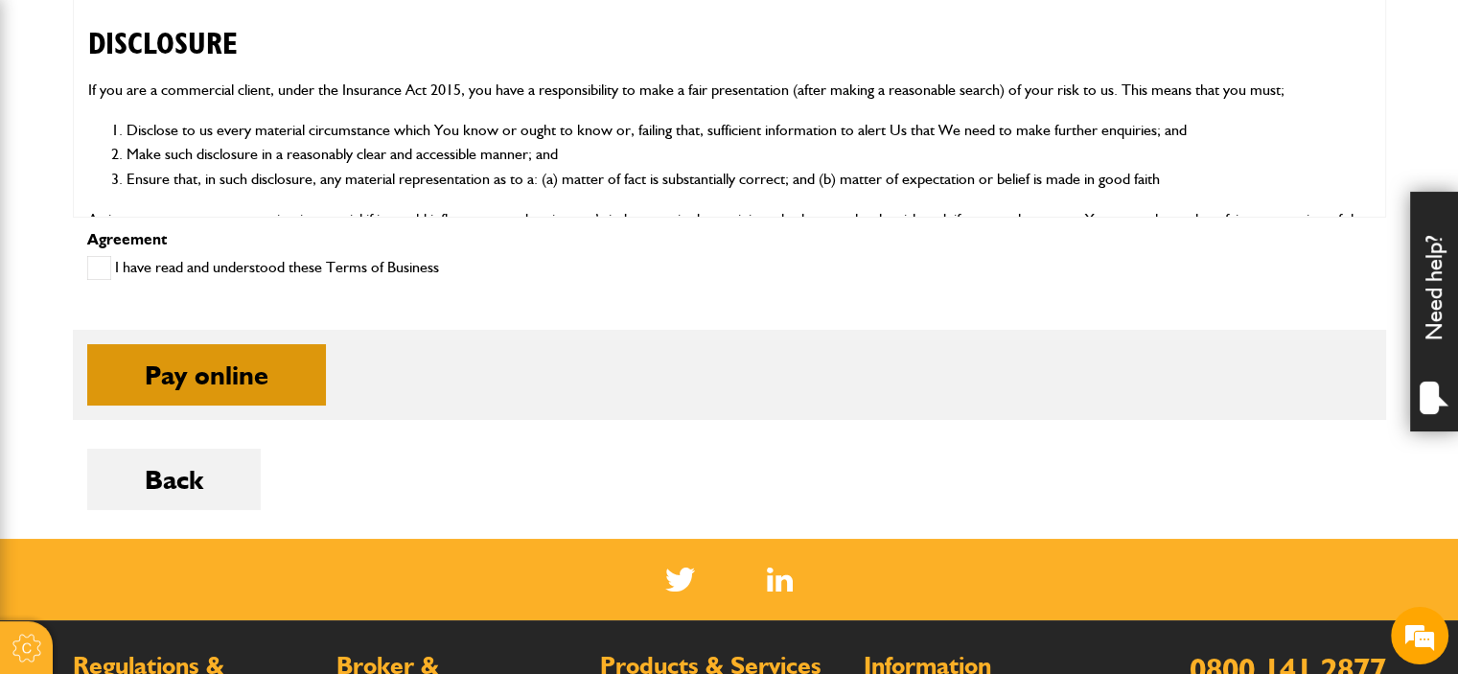
click at [215, 369] on button "Pay online" at bounding box center [206, 374] width 239 height 61
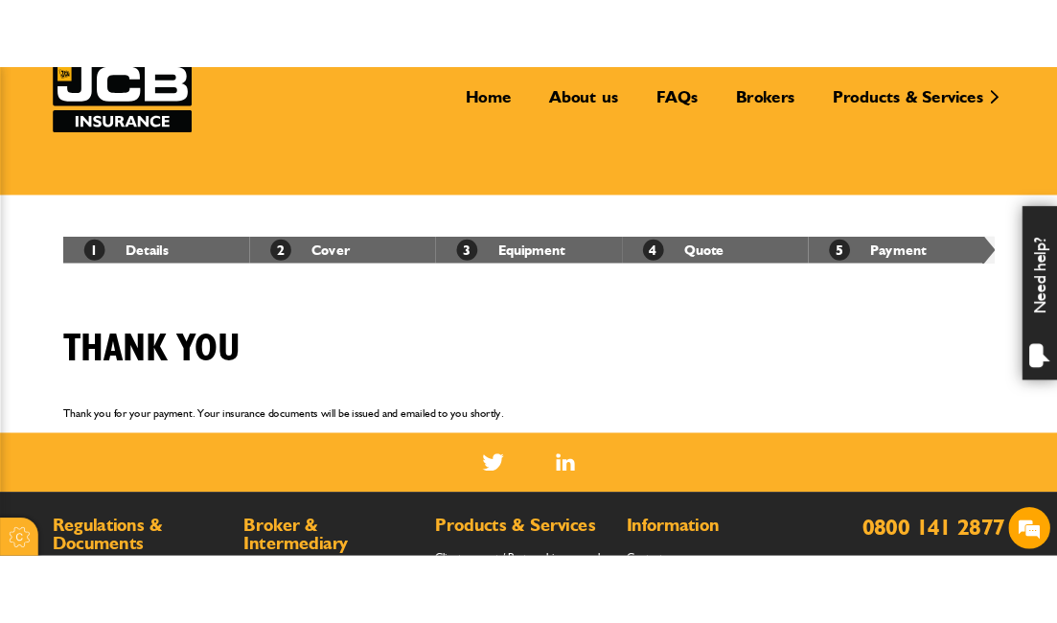
scroll to position [288, 0]
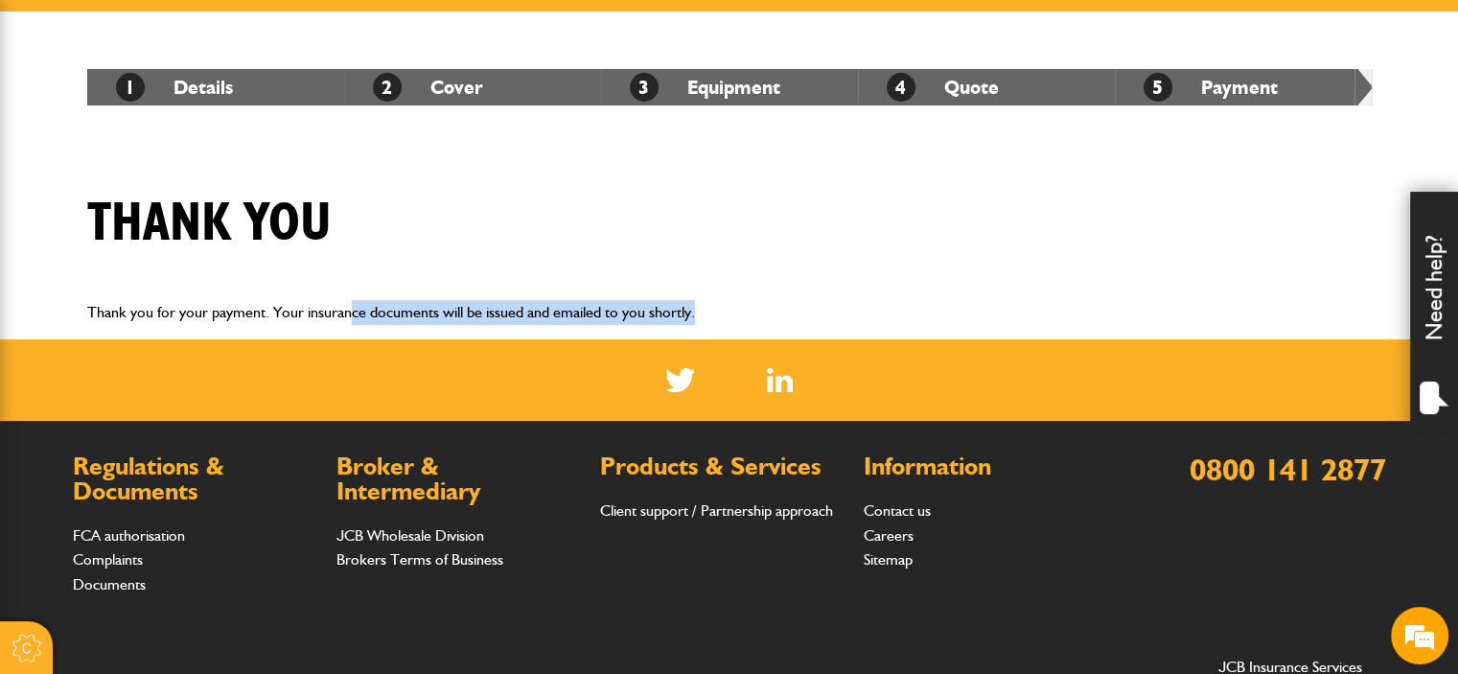
drag, startPoint x: 349, startPoint y: 314, endPoint x: 718, endPoint y: 327, distance: 369.2
click at [718, 327] on div "Thank you for your payment. Your insurance documents will be issued and emailed…" at bounding box center [729, 313] width 1313 height 56
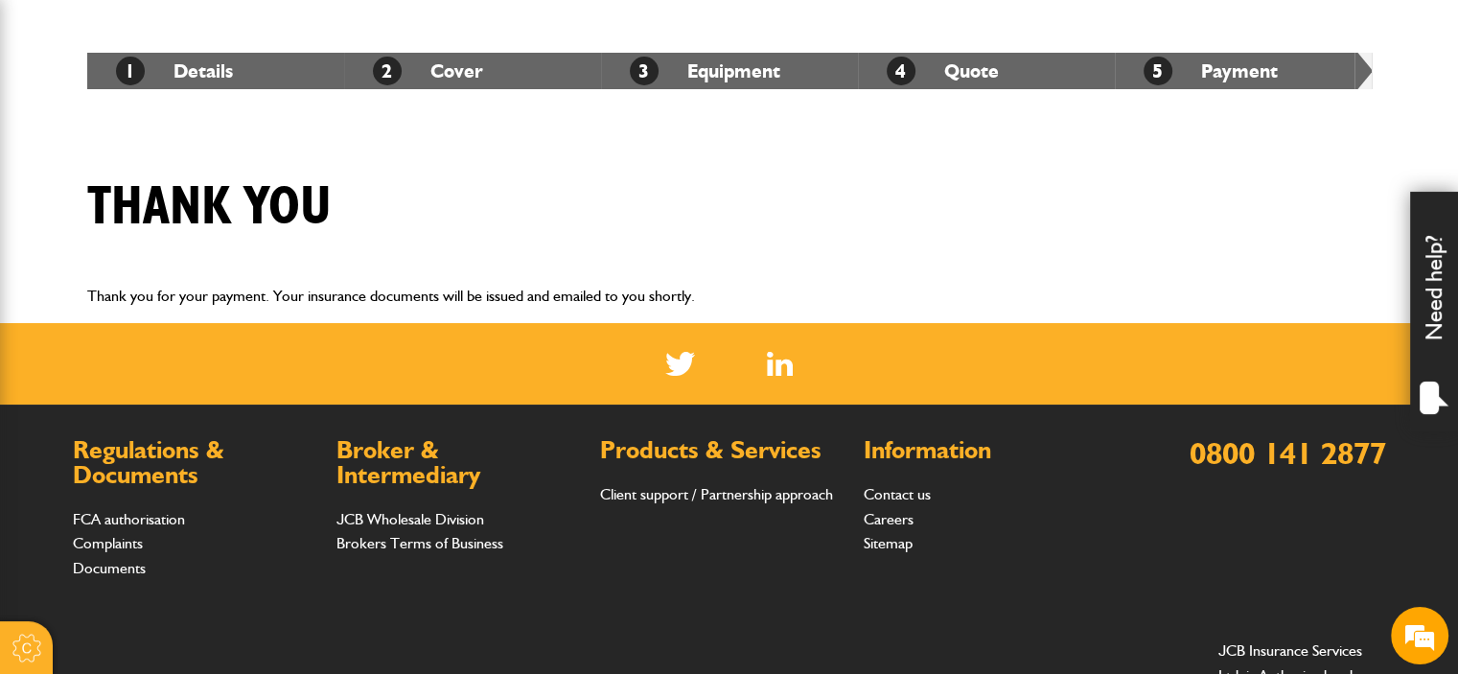
scroll to position [0, 0]
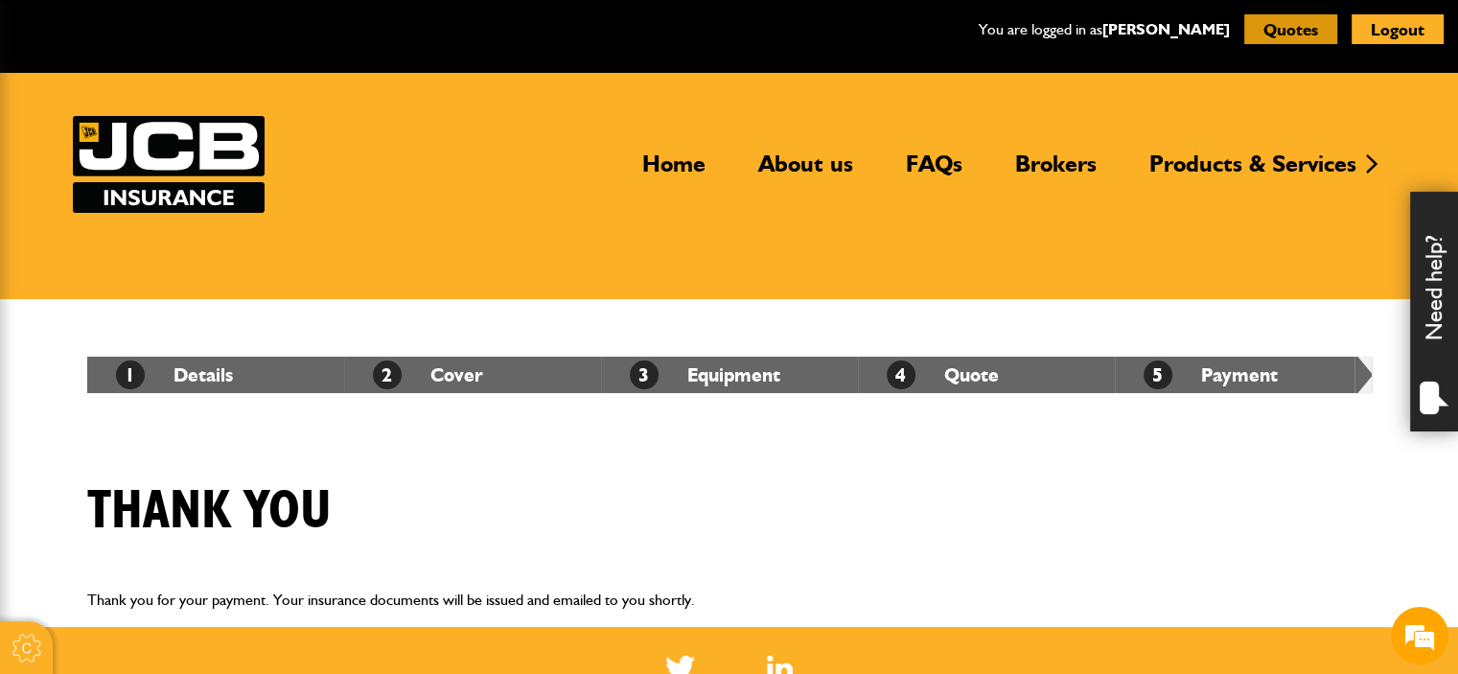
click at [1294, 15] on button "Quotes" at bounding box center [1290, 29] width 93 height 30
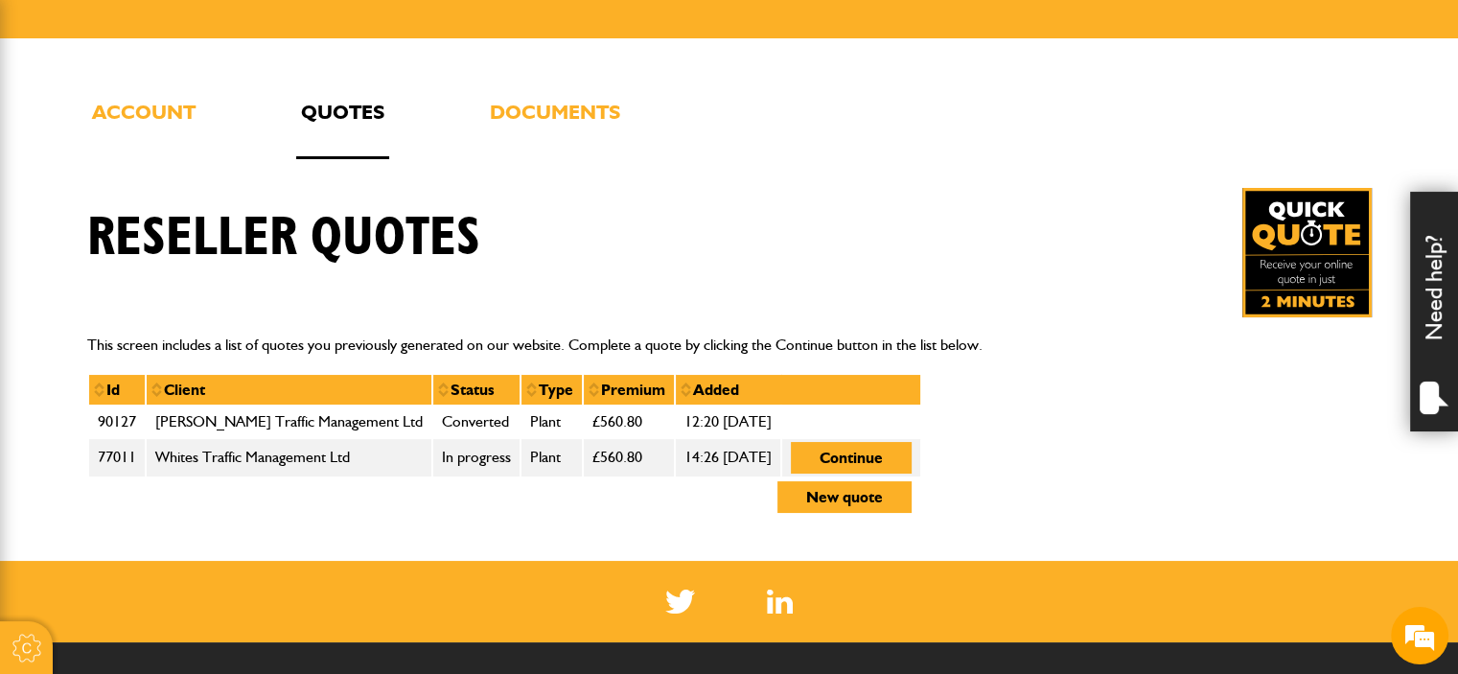
scroll to position [383, 0]
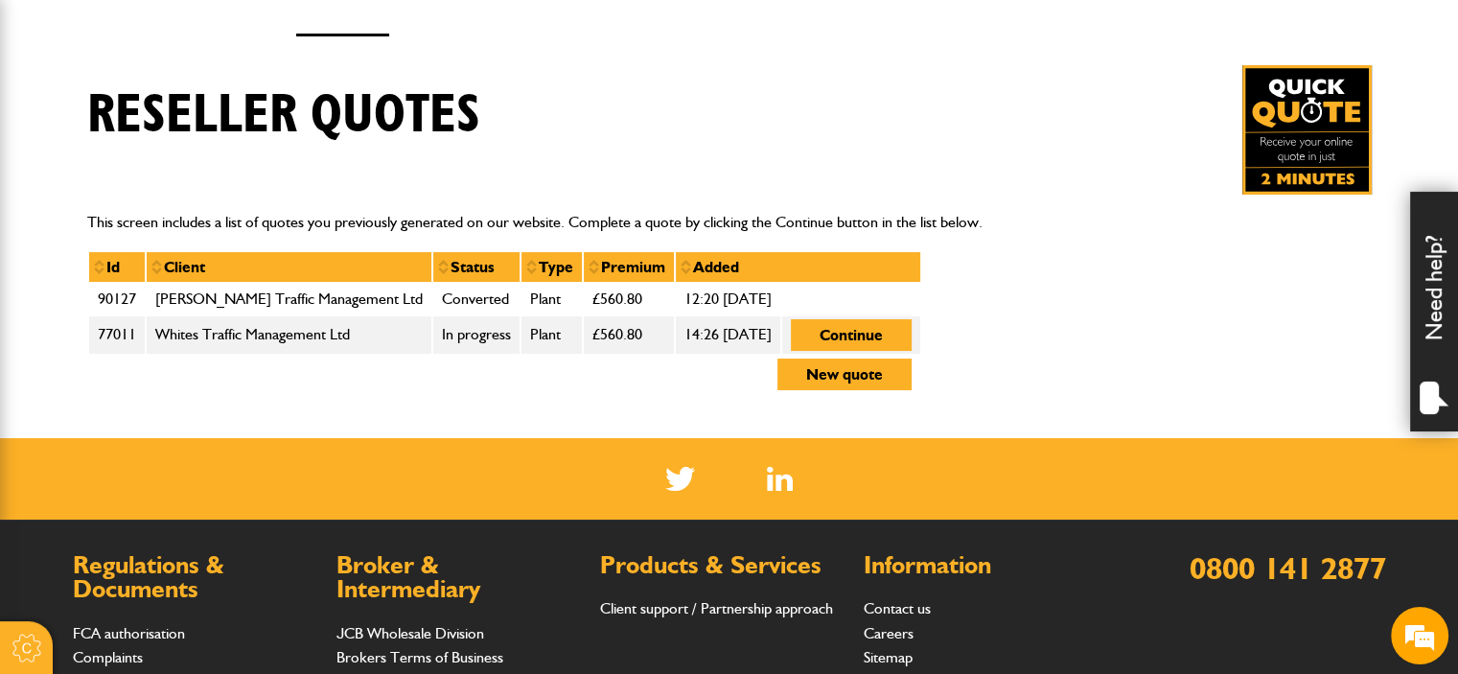
click at [314, 296] on td "[PERSON_NAME] Traffic Management Ltd" at bounding box center [289, 299] width 287 height 33
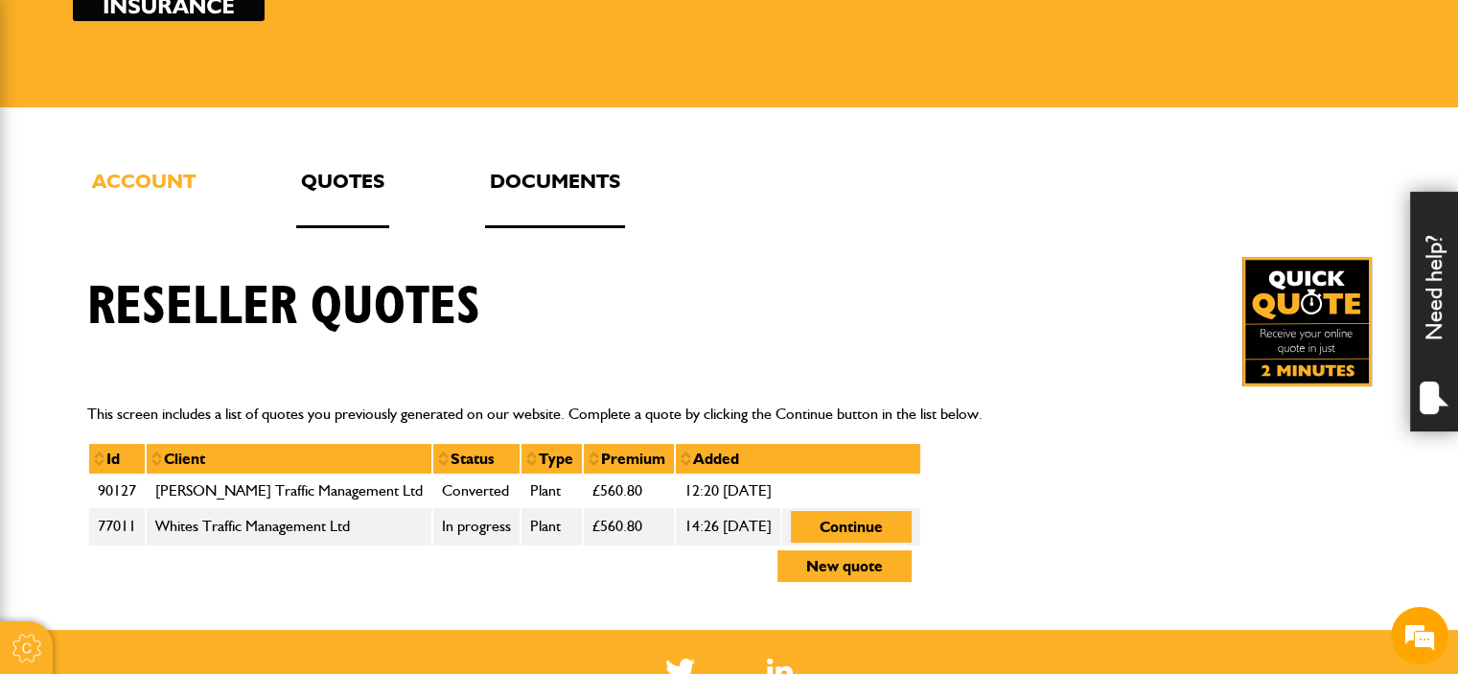
click at [560, 183] on link "Documents" at bounding box center [555, 196] width 140 height 63
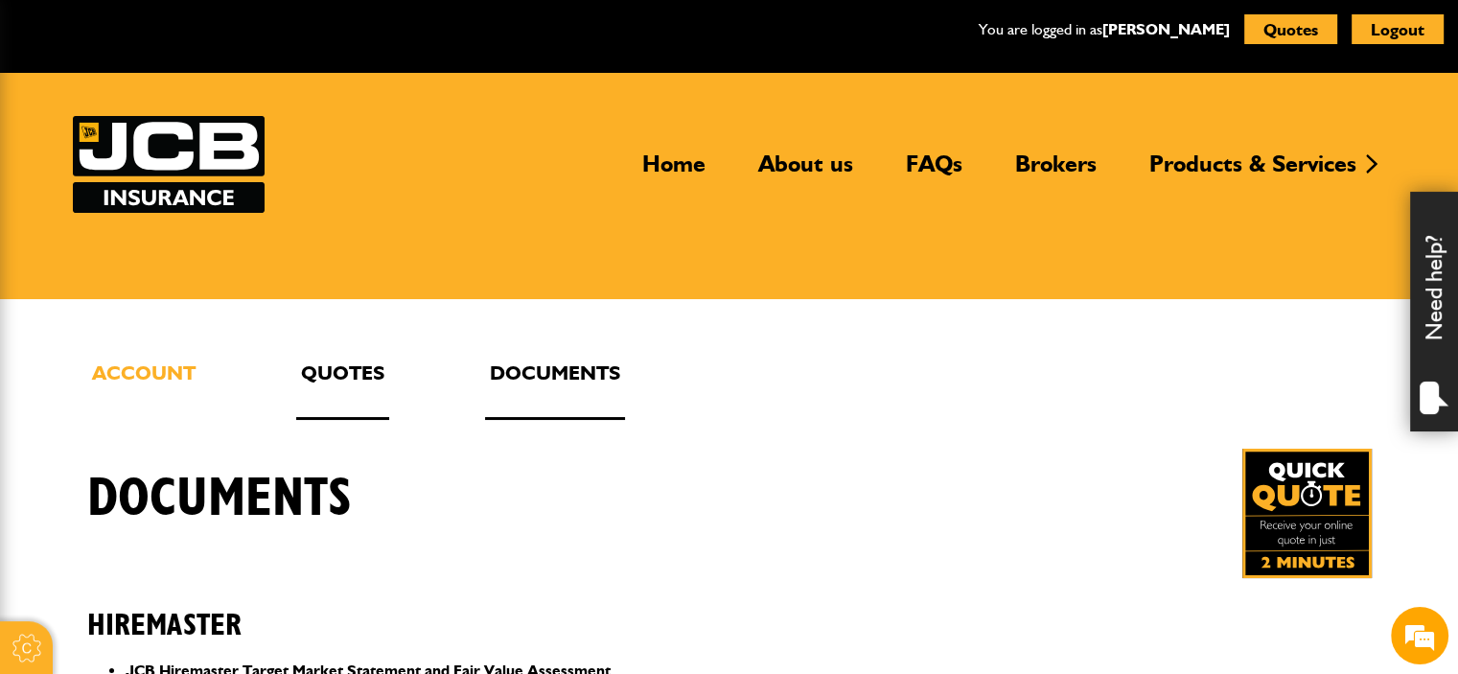
click at [337, 372] on link "Quotes" at bounding box center [342, 388] width 93 height 63
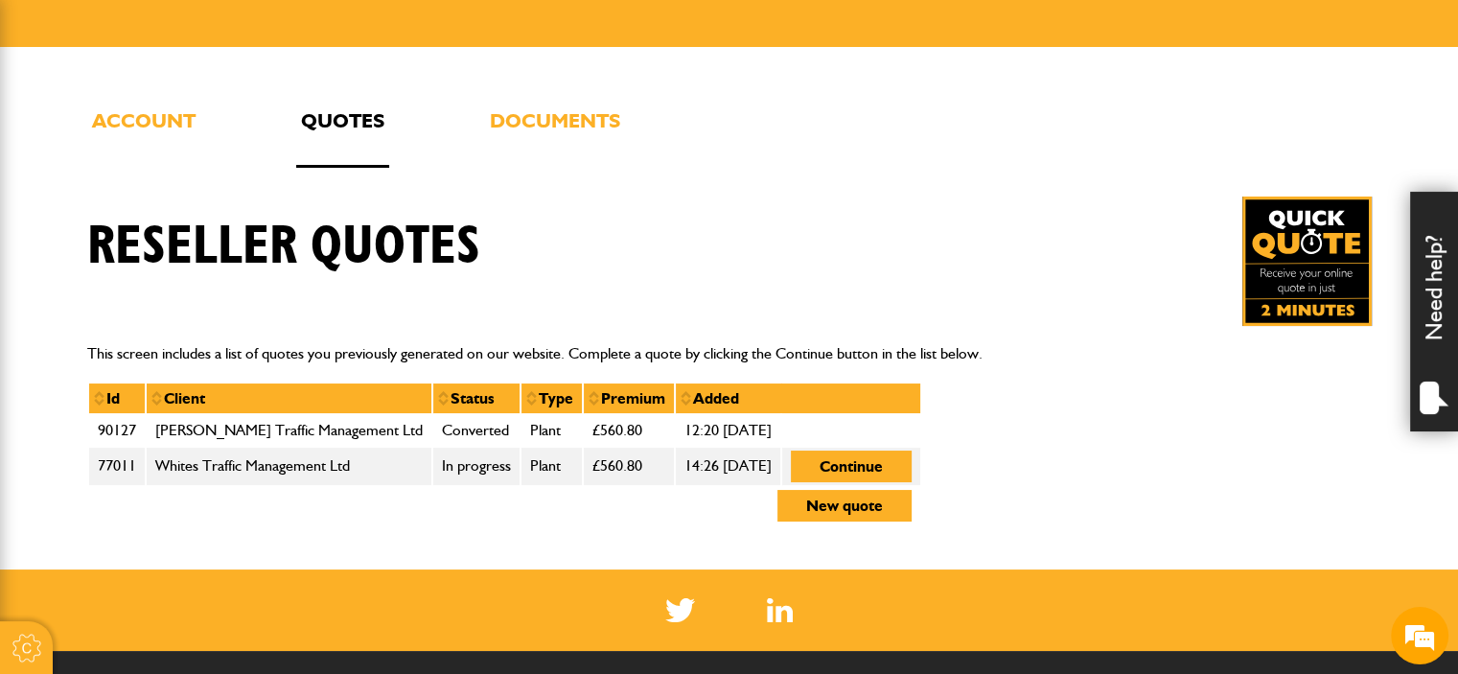
scroll to position [383, 0]
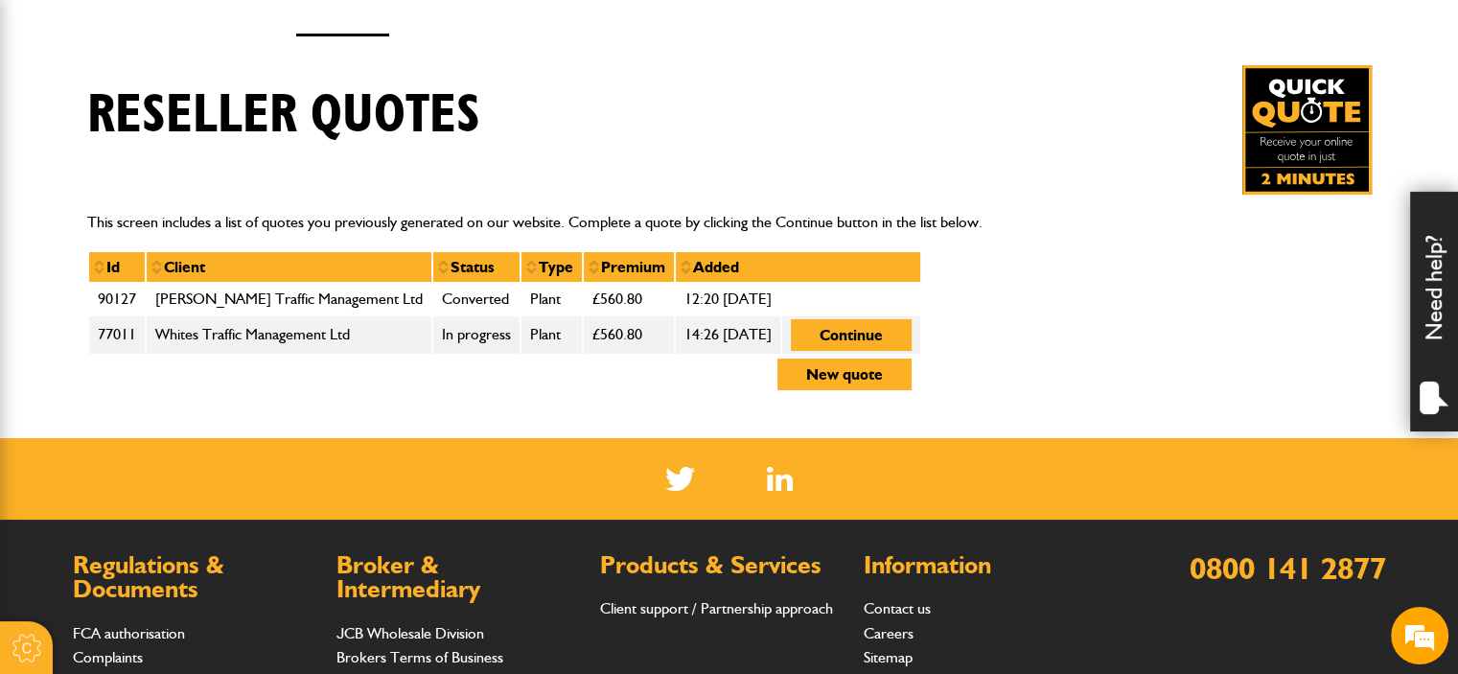
click at [694, 298] on td "12:20 [DATE]" at bounding box center [728, 299] width 106 height 33
click at [128, 300] on td "90127" at bounding box center [117, 299] width 58 height 33
click at [91, 292] on td "90127" at bounding box center [117, 299] width 58 height 33
drag, startPoint x: 169, startPoint y: 290, endPoint x: 433, endPoint y: 289, distance: 264.5
click at [433, 289] on tr "90127 [PERSON_NAME] Traffic Management Ltd Converted Plant £560.80 12:20 [DATE]" at bounding box center [504, 299] width 833 height 33
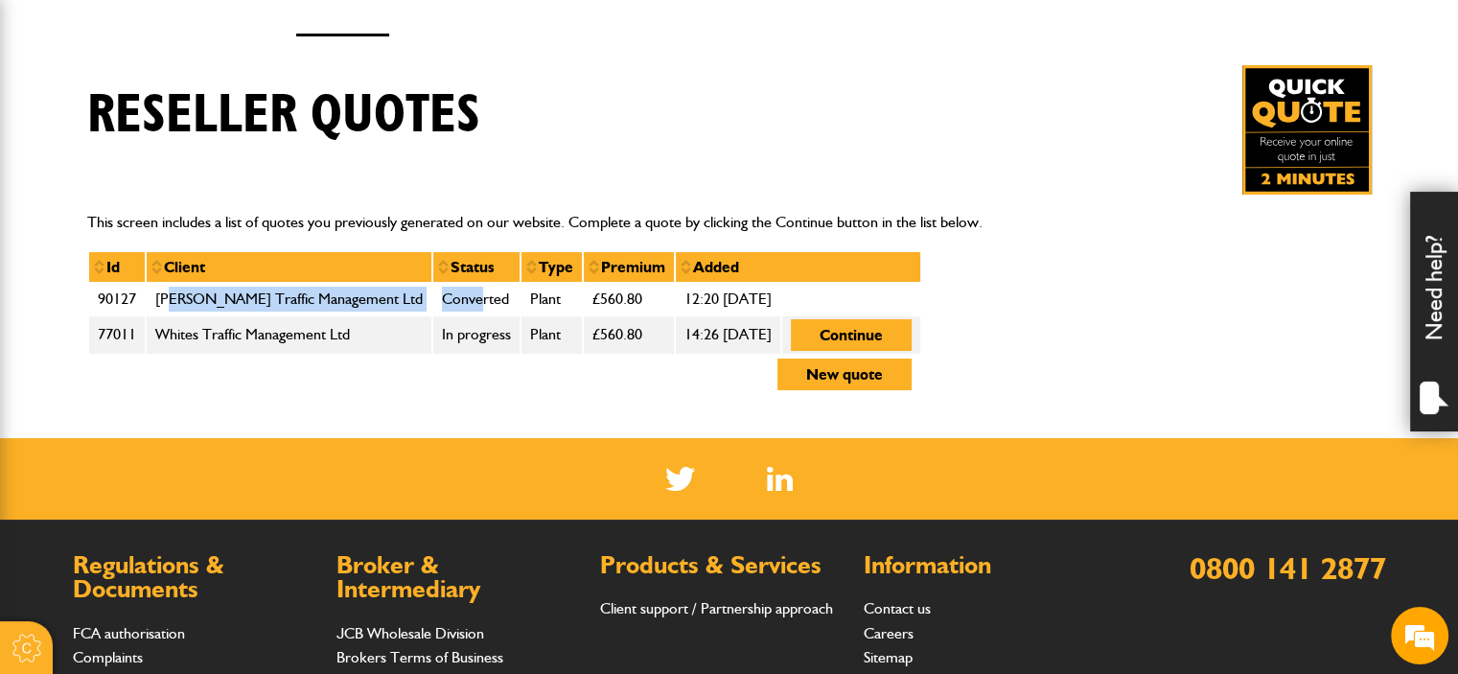
click at [433, 289] on td "Converted" at bounding box center [476, 299] width 88 height 33
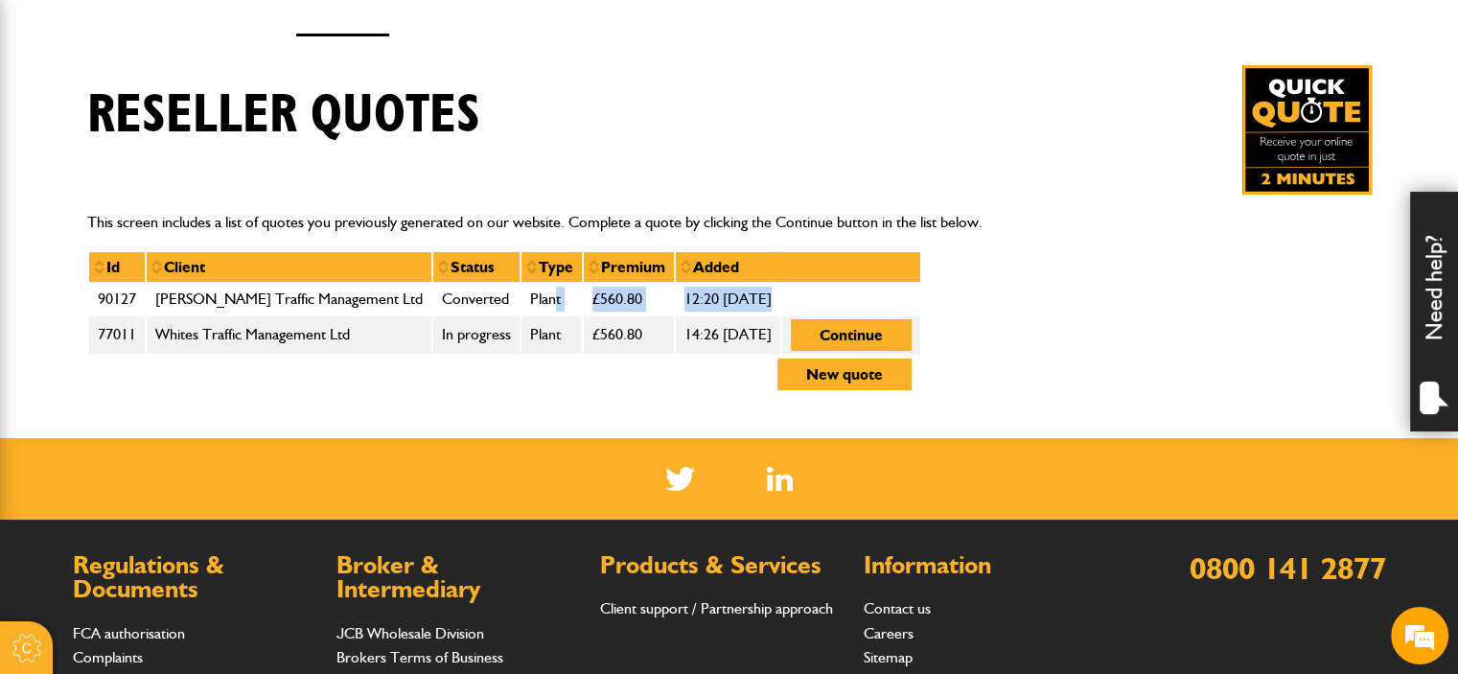
drag, startPoint x: 508, startPoint y: 289, endPoint x: 711, endPoint y: 285, distance: 203.3
click at [711, 285] on tr "90127 [PERSON_NAME] Traffic Management Ltd Converted Plant £560.80 12:20 [DATE]" at bounding box center [504, 299] width 833 height 33
click at [711, 285] on td "12:20 [DATE]" at bounding box center [728, 299] width 106 height 33
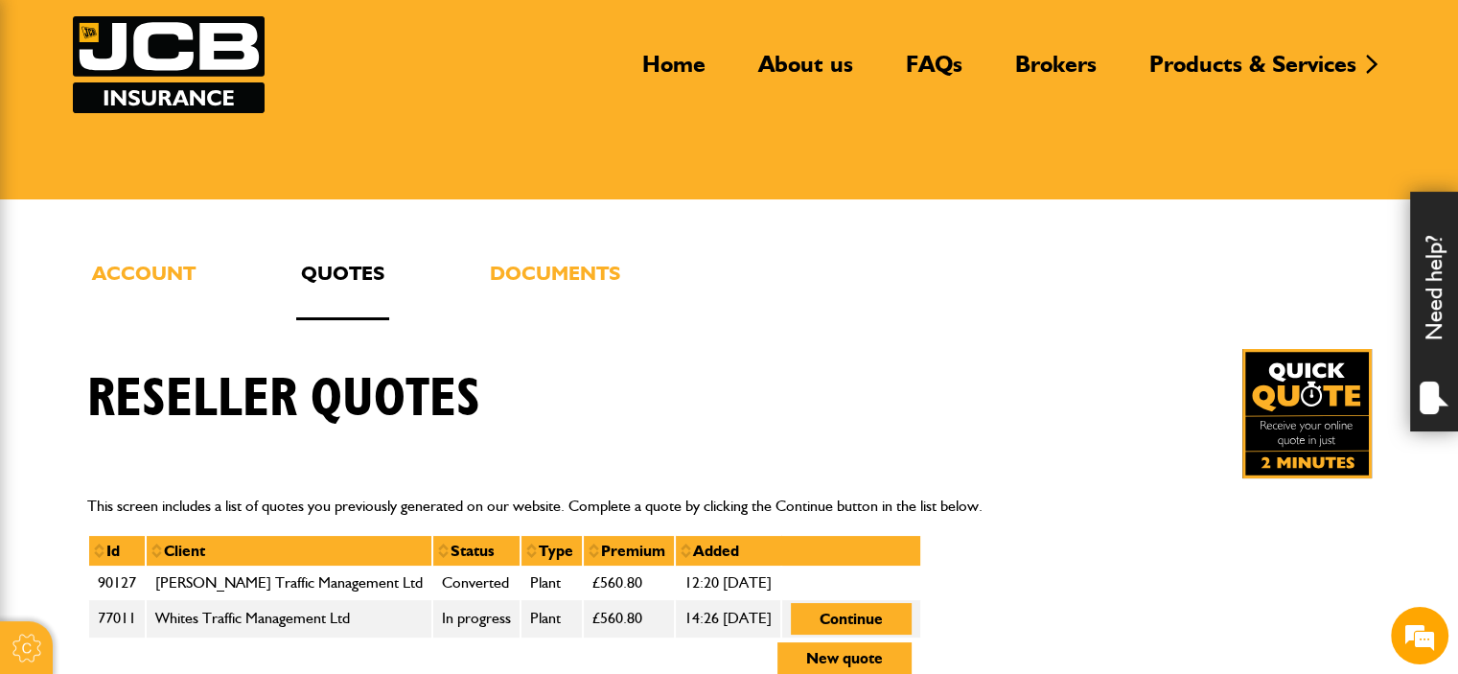
scroll to position [96, 0]
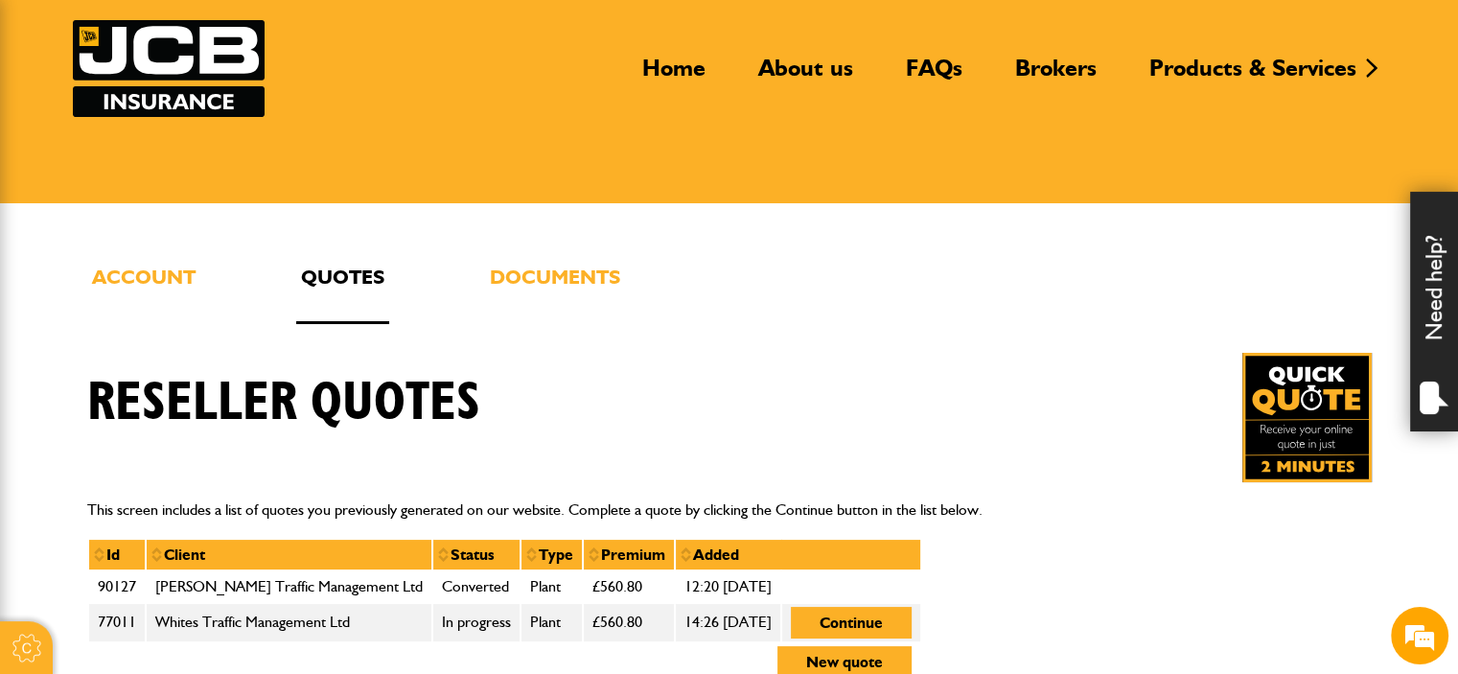
click at [183, 261] on link "Account" at bounding box center [143, 292] width 113 height 63
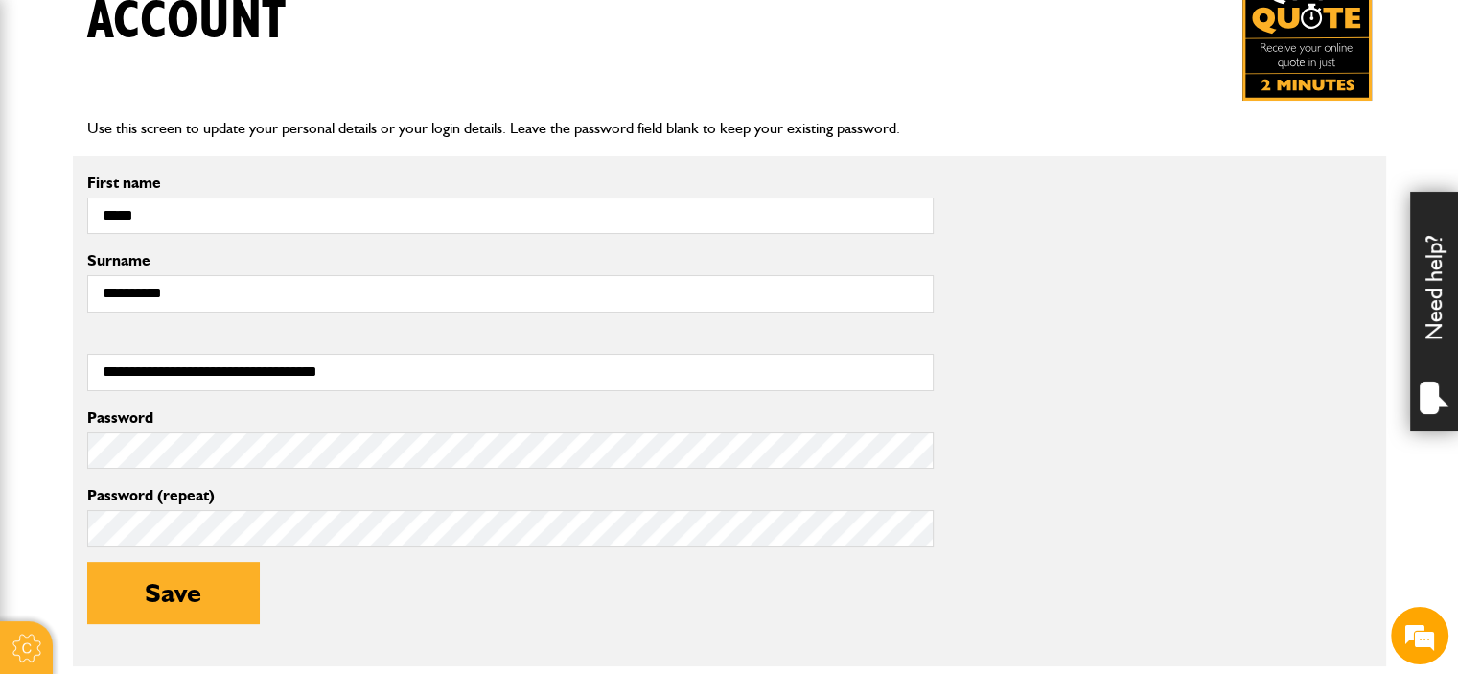
scroll to position [288, 0]
